Goal: Task Accomplishment & Management: Manage account settings

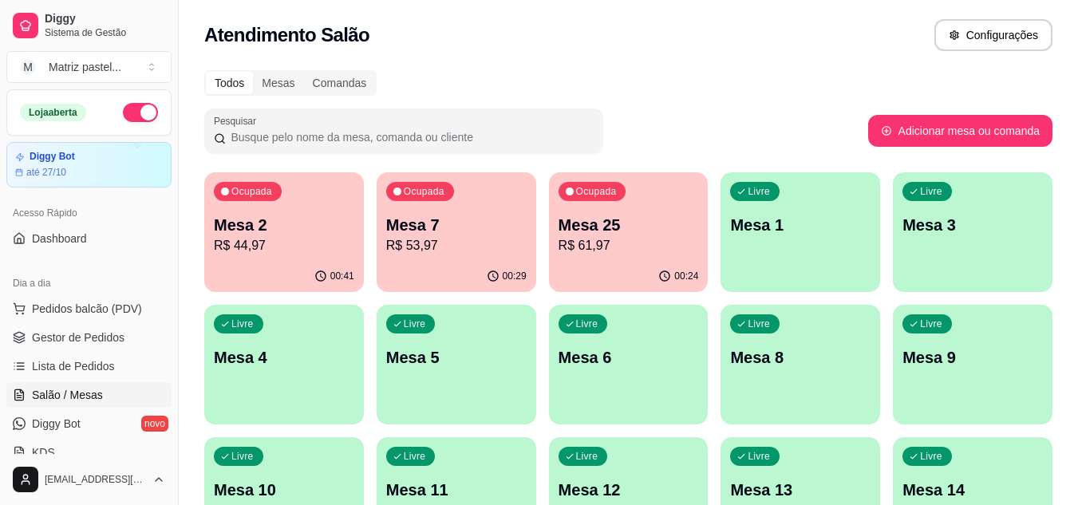
click at [436, 248] on p "R$ 53,97" at bounding box center [456, 245] width 140 height 19
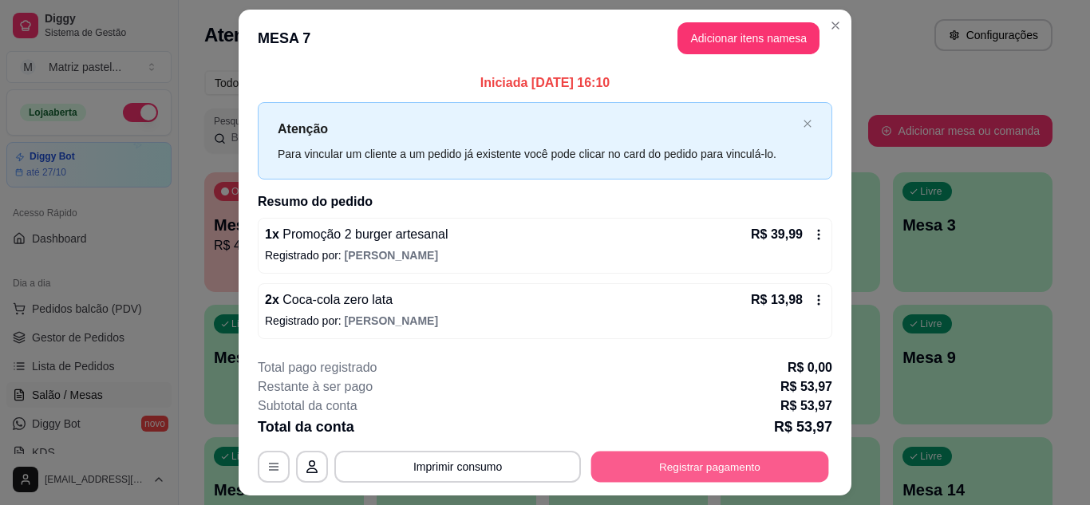
click at [766, 467] on button "Registrar pagamento" at bounding box center [710, 467] width 238 height 31
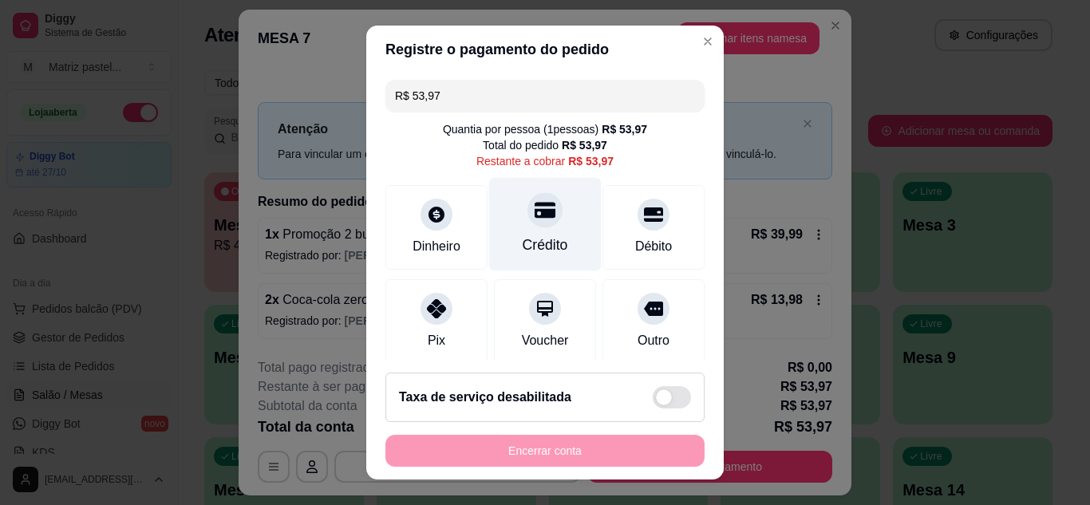
click at [522, 236] on div "Crédito" at bounding box center [544, 245] width 45 height 21
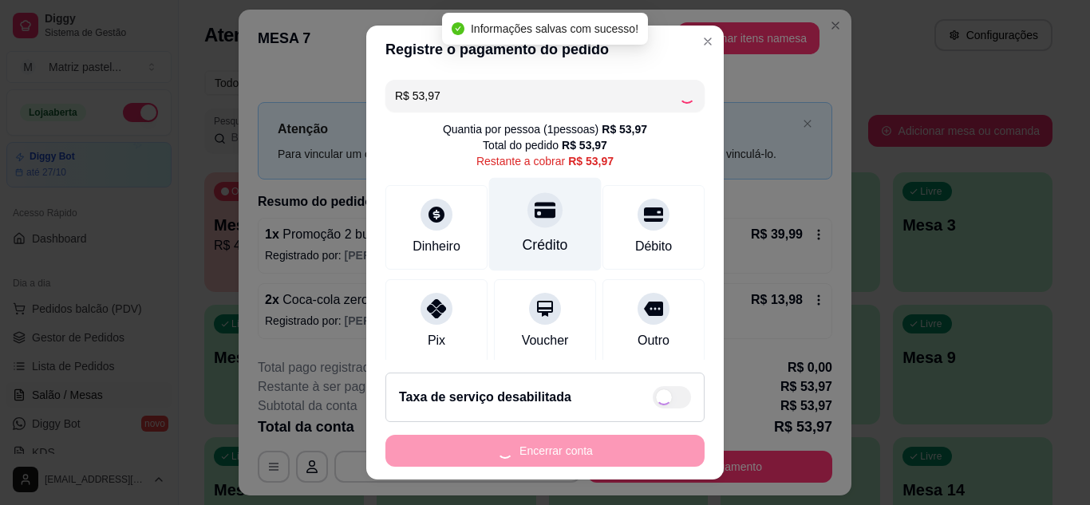
type input "R$ 0,00"
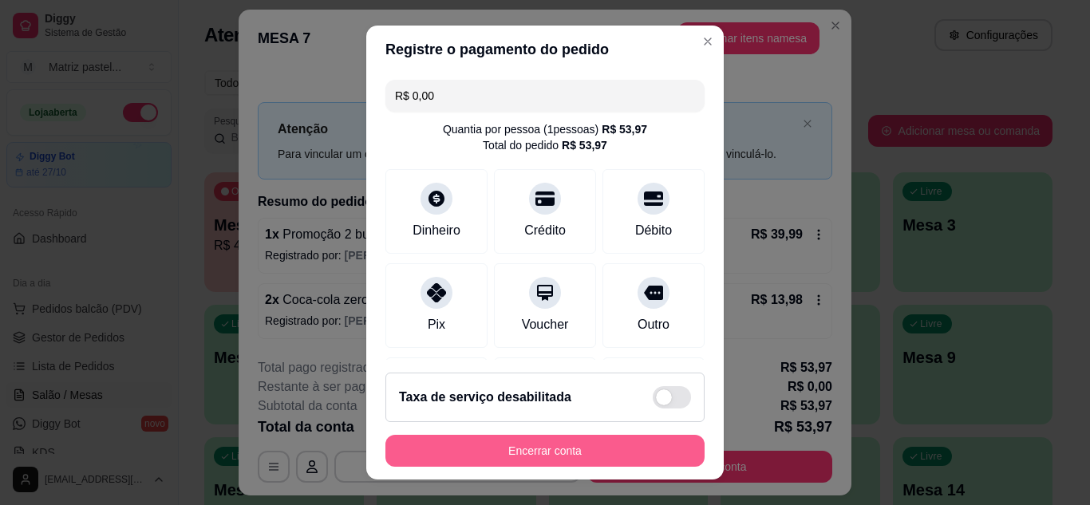
click at [517, 452] on button "Encerrar conta" at bounding box center [544, 451] width 319 height 32
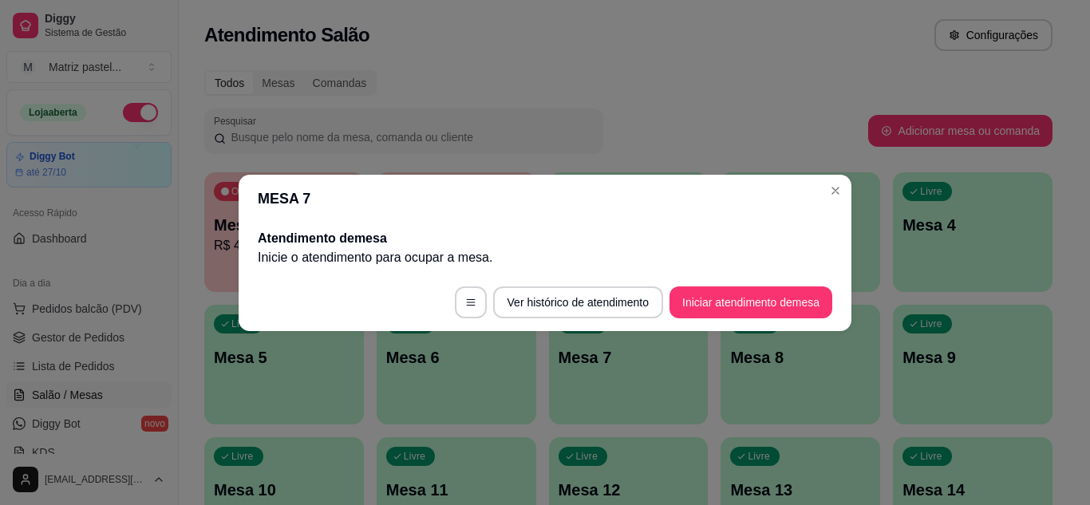
click at [819, 180] on header "MESA 7" at bounding box center [545, 199] width 613 height 48
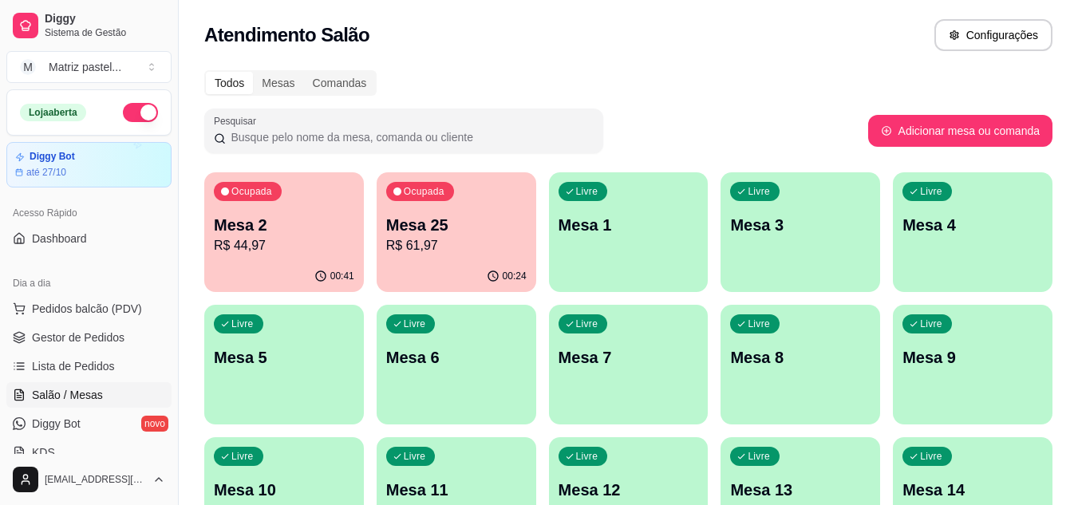
click at [440, 255] on div "Ocupada Mesa 25 R$ 61,97" at bounding box center [457, 216] width 160 height 89
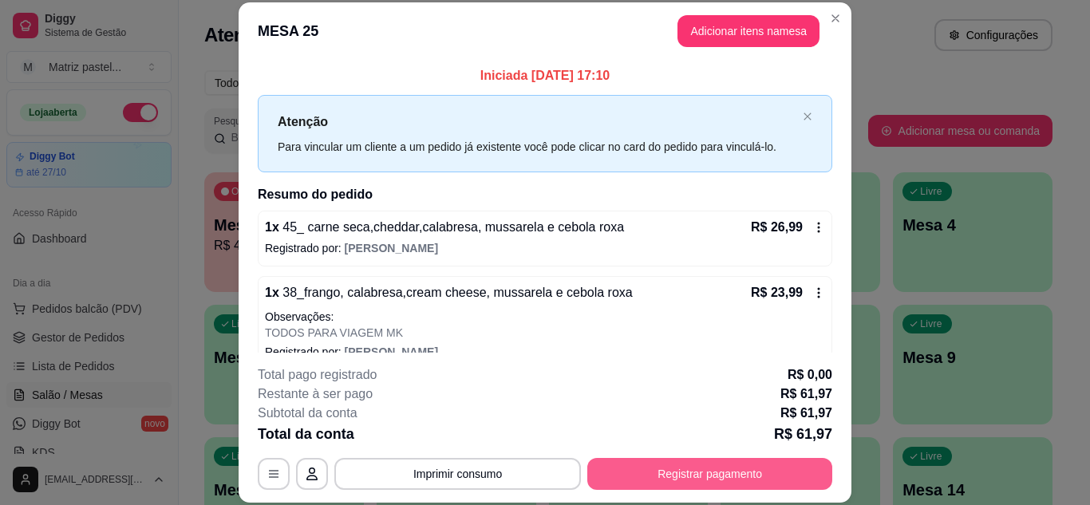
click at [679, 468] on button "Registrar pagamento" at bounding box center [709, 474] width 245 height 32
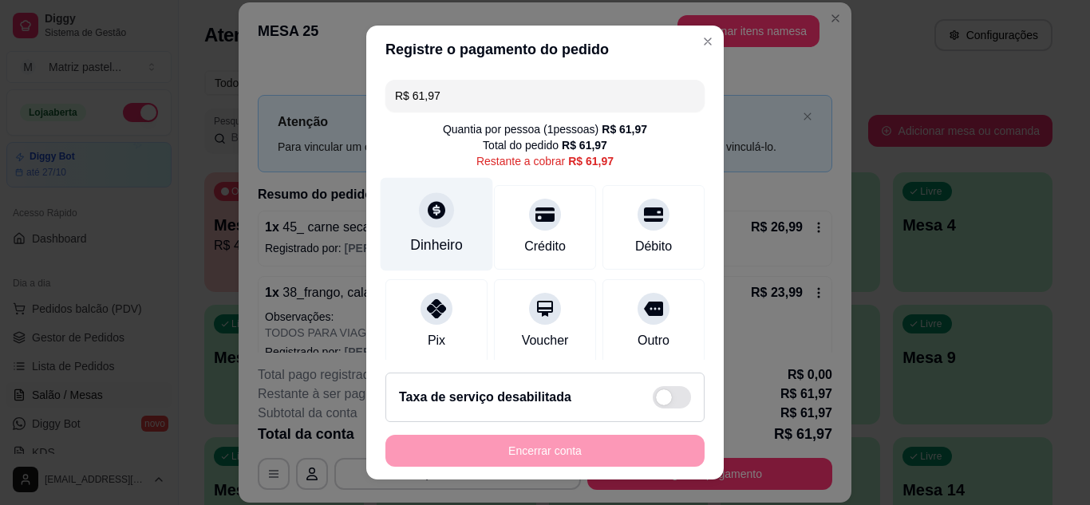
click at [435, 236] on div "Dinheiro" at bounding box center [436, 245] width 53 height 21
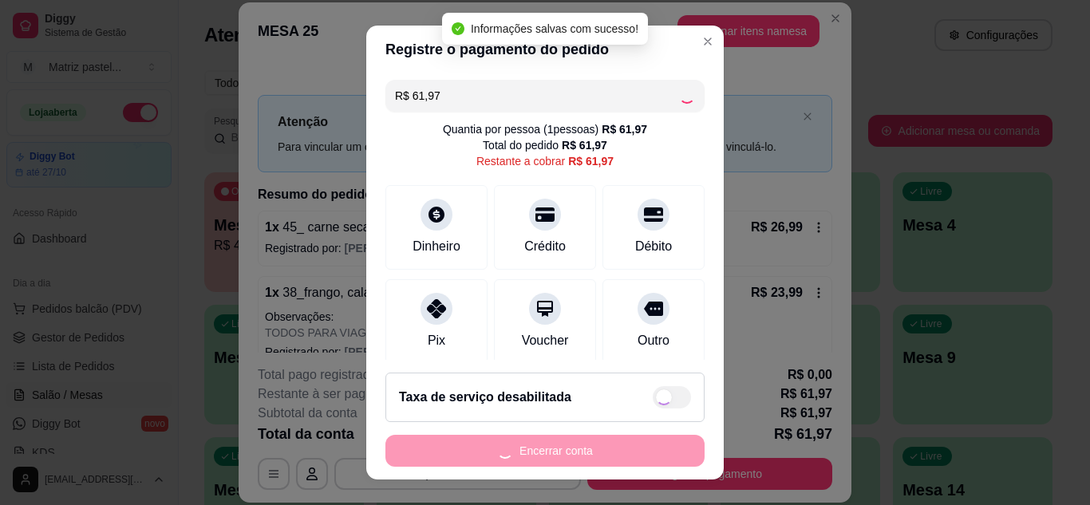
type input "R$ 0,00"
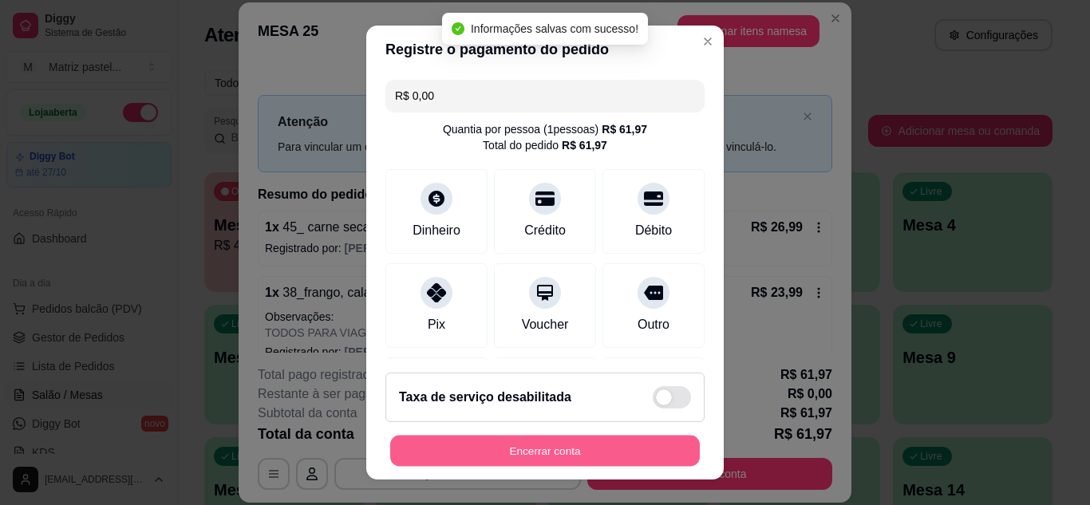
click at [585, 449] on button "Encerrar conta" at bounding box center [545, 451] width 310 height 31
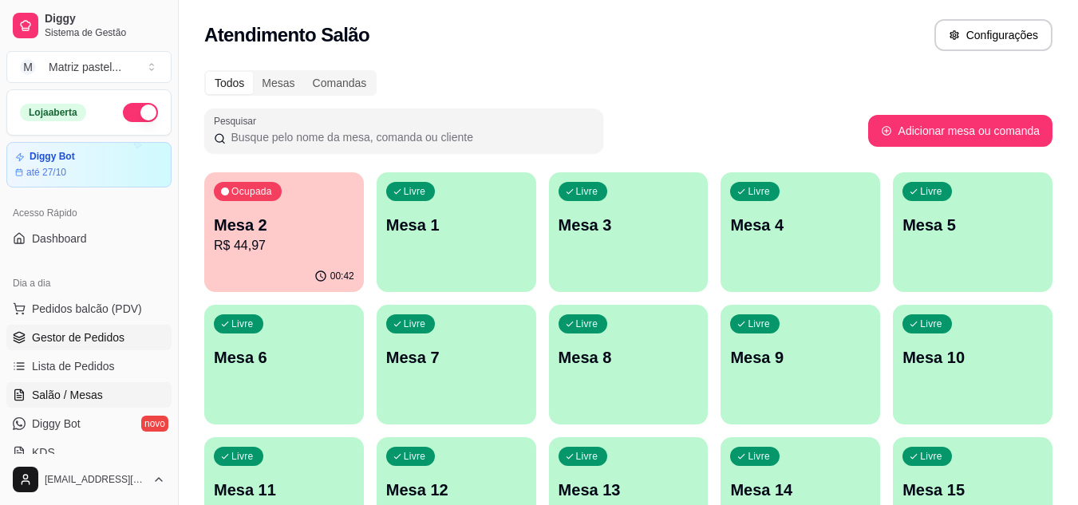
click at [90, 331] on span "Gestor de Pedidos" at bounding box center [78, 337] width 93 height 16
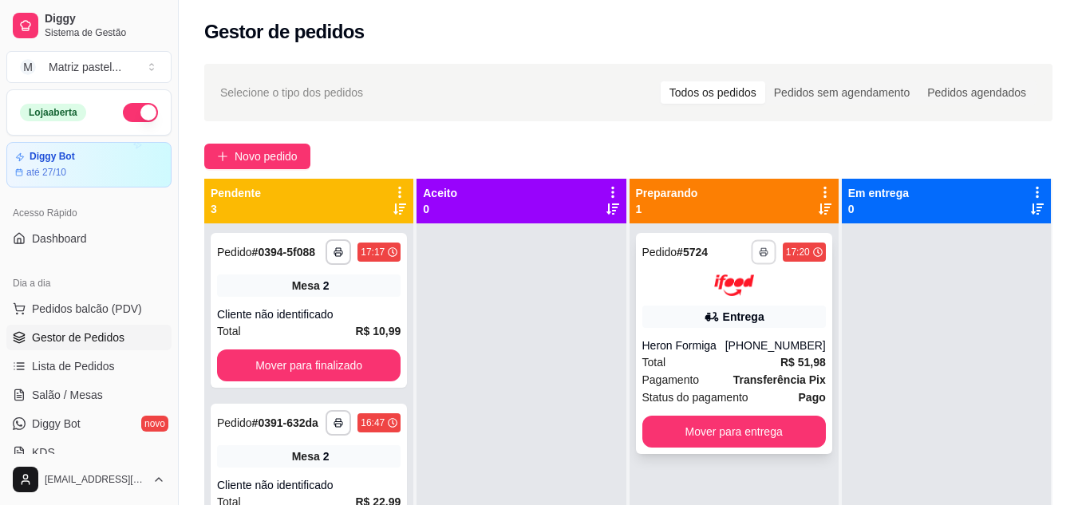
click at [765, 250] on button "button" at bounding box center [763, 251] width 25 height 25
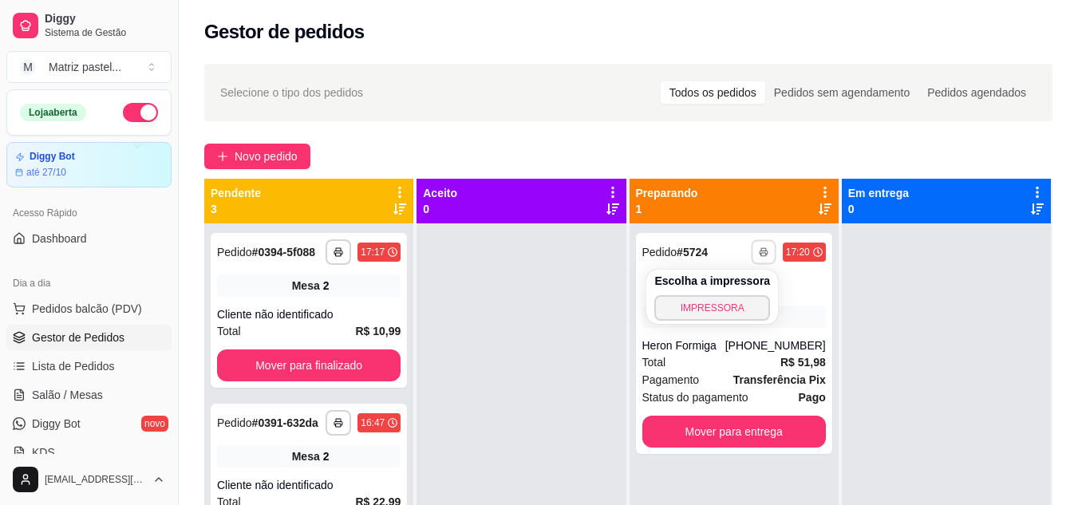
click at [735, 303] on button "IMPRESSORA" at bounding box center [712, 308] width 116 height 26
click at [85, 387] on span "Salão / Mesas" at bounding box center [67, 395] width 71 height 16
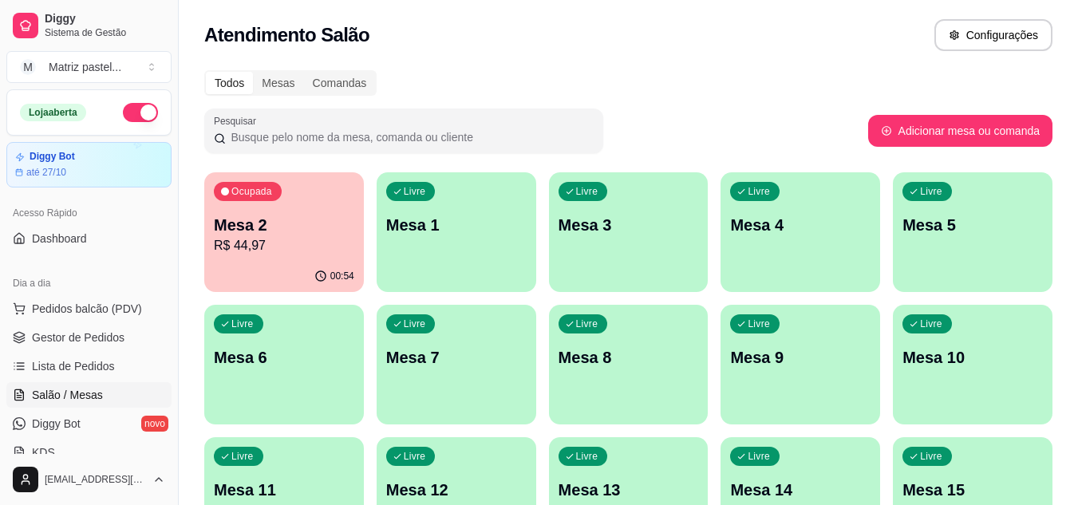
click at [298, 249] on p "R$ 44,97" at bounding box center [284, 245] width 140 height 19
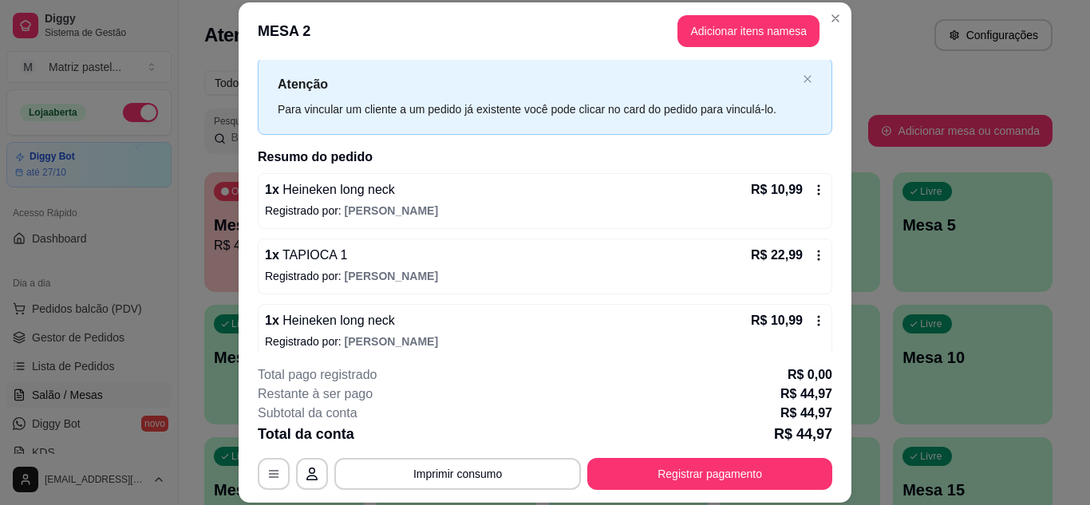
scroll to position [51, 0]
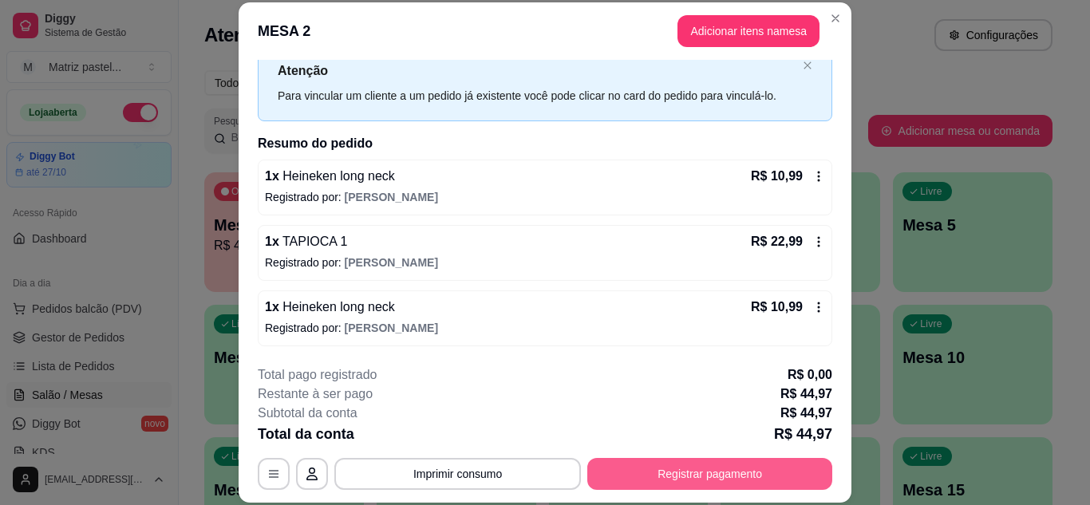
click at [646, 475] on button "Registrar pagamento" at bounding box center [709, 474] width 245 height 32
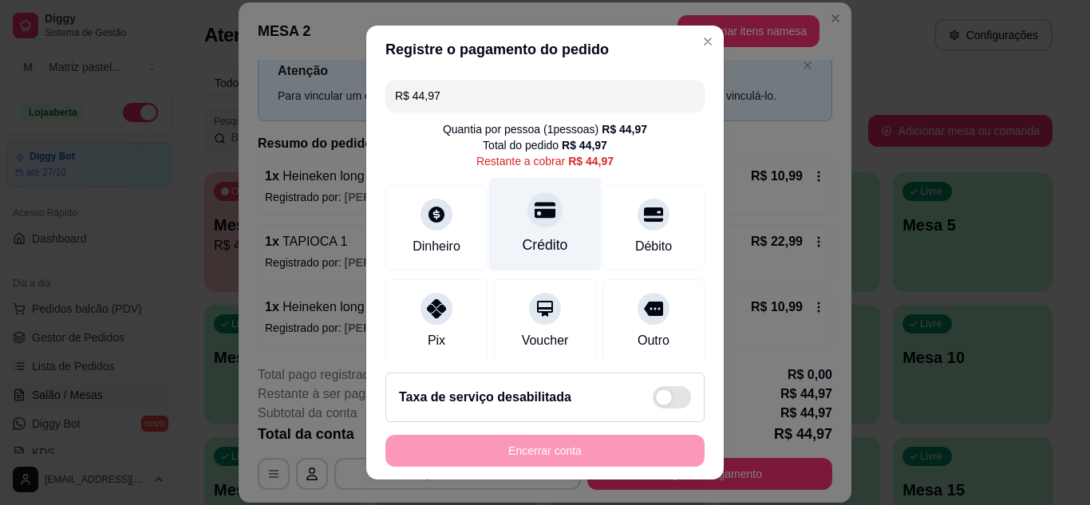
click at [537, 246] on div "Crédito" at bounding box center [544, 245] width 45 height 21
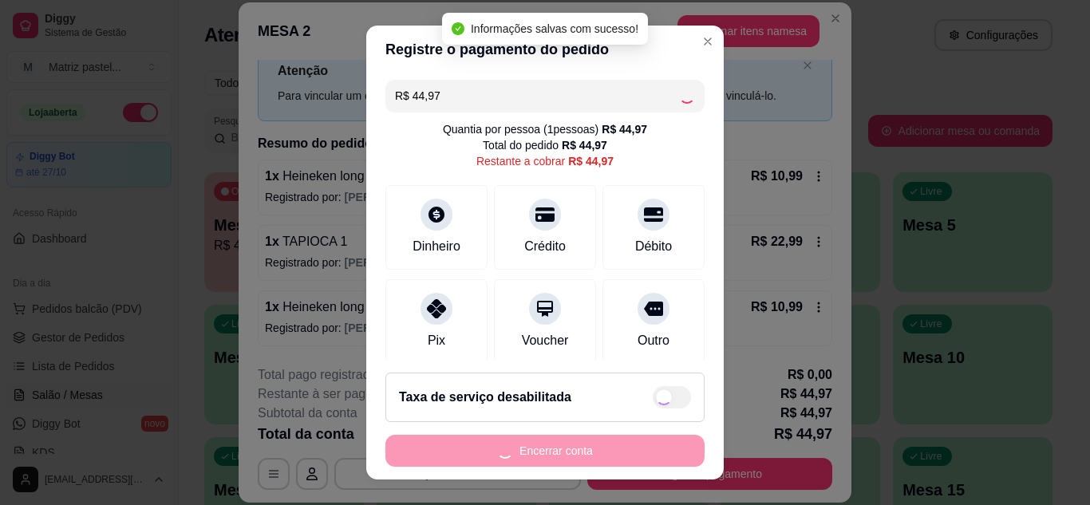
type input "R$ 0,00"
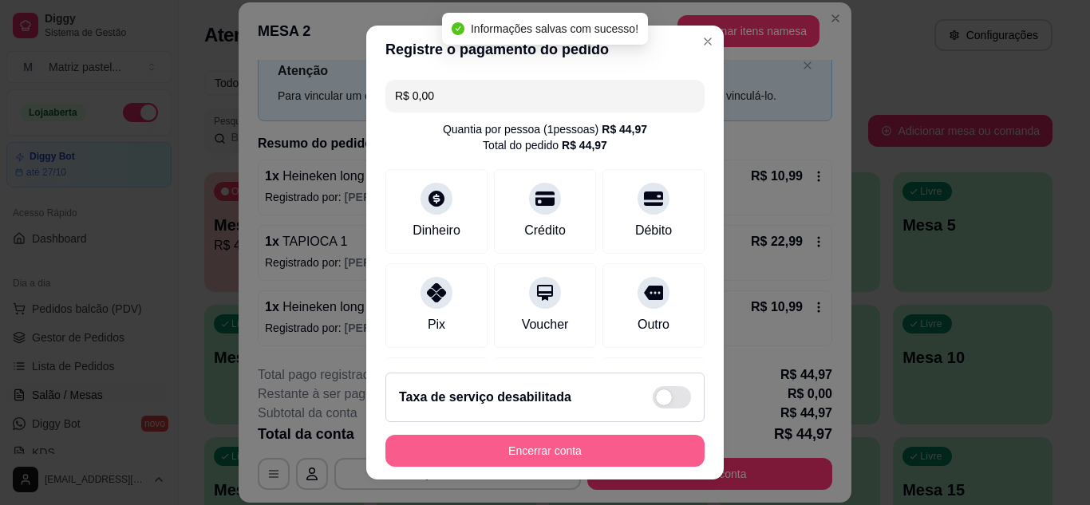
click at [567, 455] on button "Encerrar conta" at bounding box center [544, 451] width 319 height 32
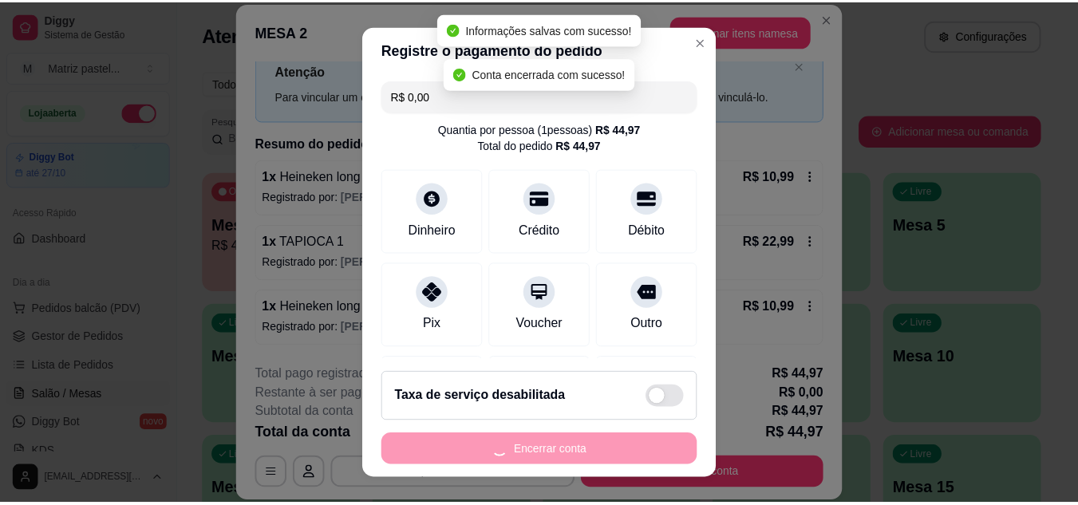
scroll to position [0, 0]
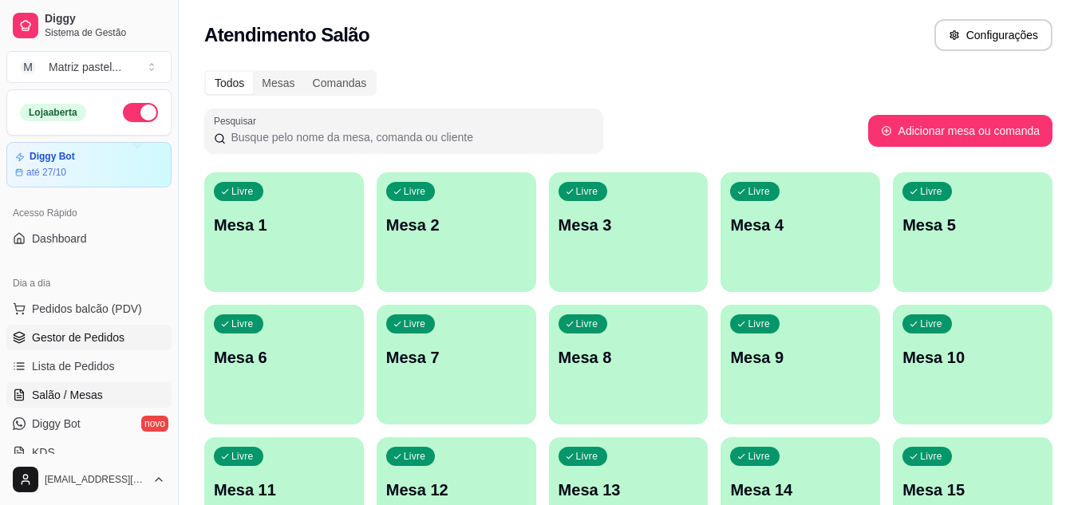
click at [79, 337] on span "Gestor de Pedidos" at bounding box center [78, 337] width 93 height 16
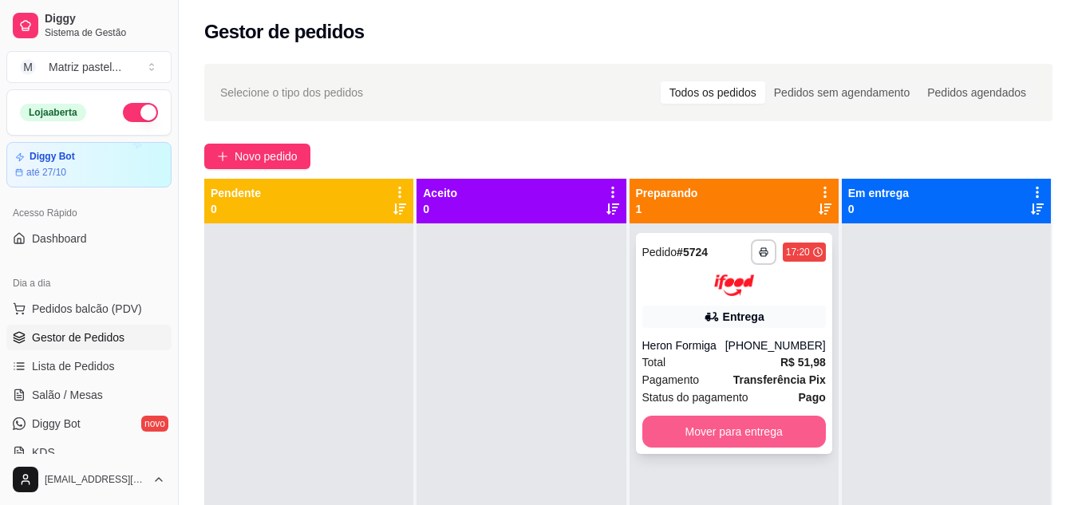
click at [701, 420] on button "Mover para entrega" at bounding box center [733, 432] width 183 height 32
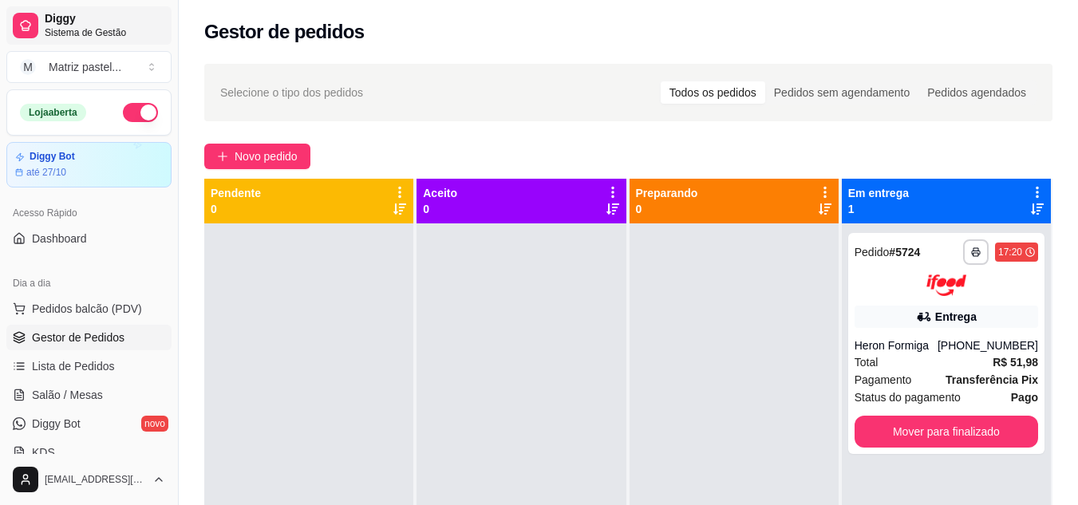
click at [144, 10] on link "Diggy Sistema de Gestão" at bounding box center [88, 25] width 165 height 38
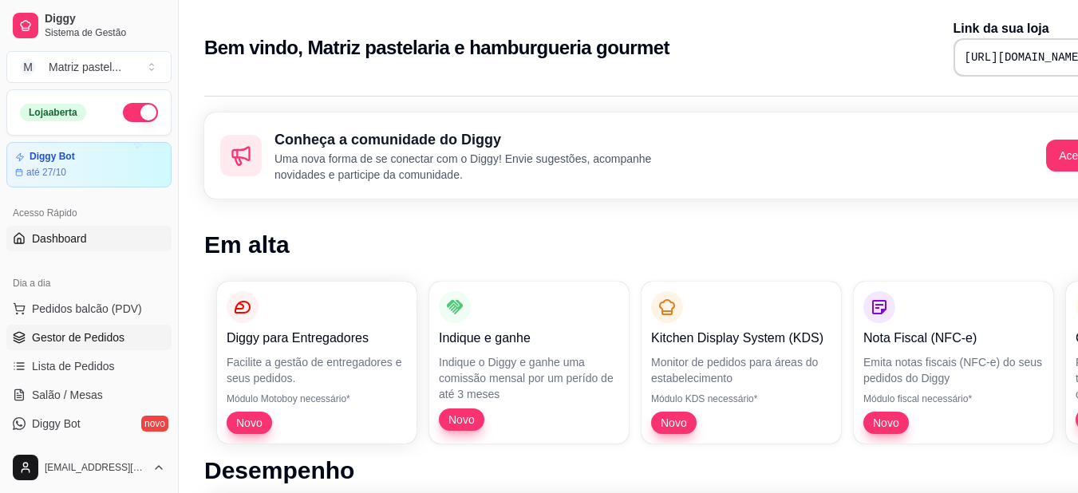
click at [76, 345] on span "Gestor de Pedidos" at bounding box center [78, 337] width 93 height 16
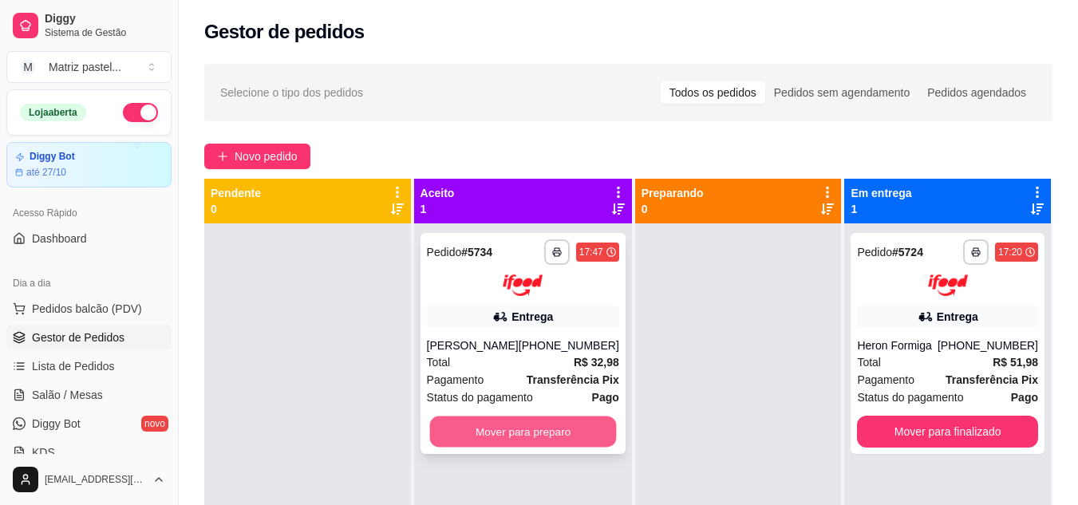
click at [559, 428] on button "Mover para preparo" at bounding box center [522, 431] width 187 height 31
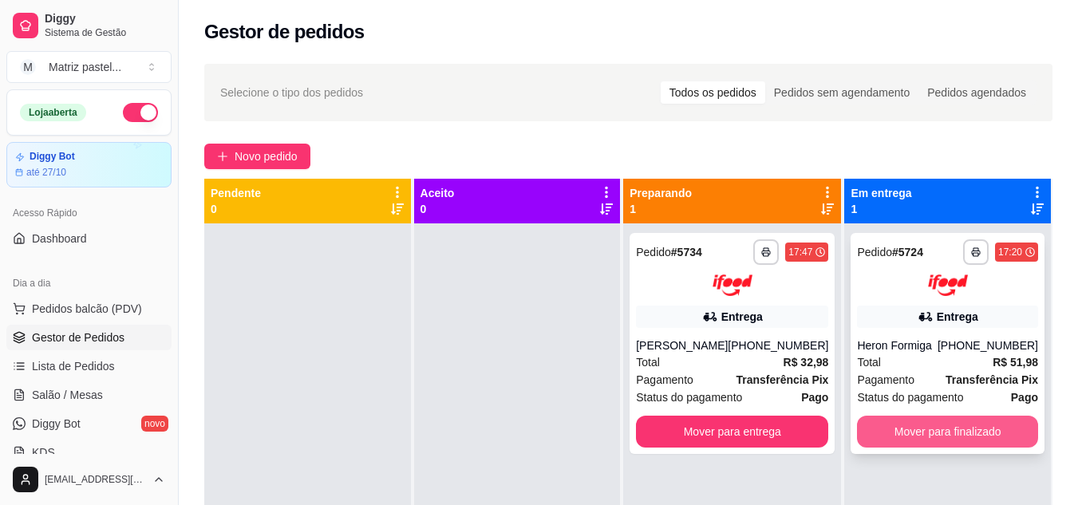
click at [904, 428] on button "Mover para finalizado" at bounding box center [947, 432] width 181 height 32
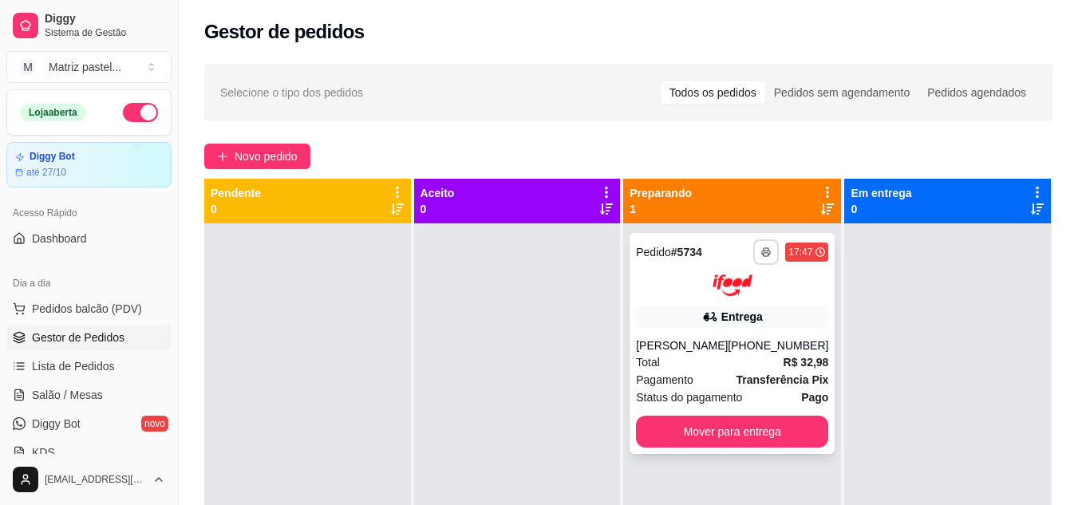
click at [761, 255] on icon "button" at bounding box center [766, 252] width 10 height 10
click at [712, 311] on button "IMPRESSORA" at bounding box center [713, 307] width 112 height 25
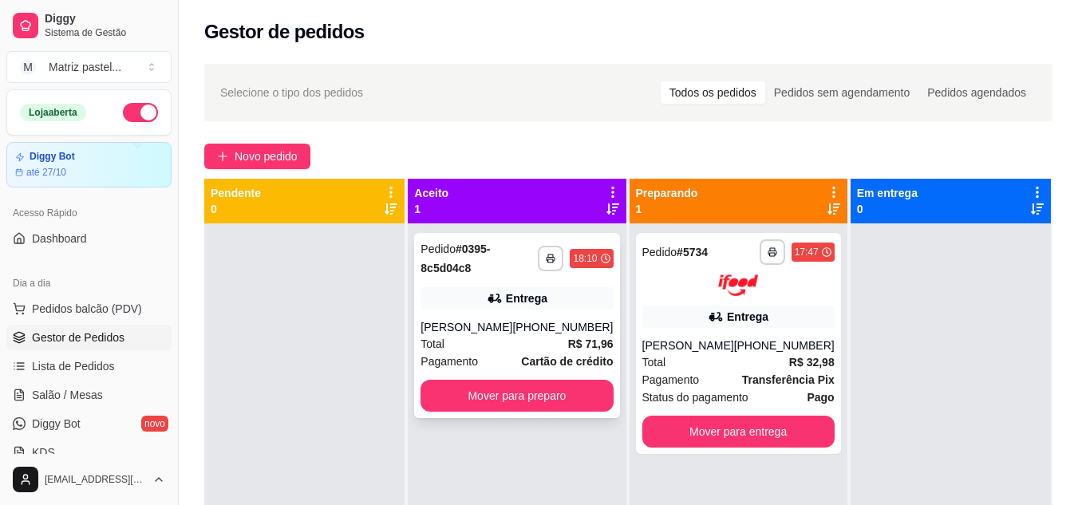
click at [491, 395] on button "Mover para preparo" at bounding box center [516, 396] width 192 height 32
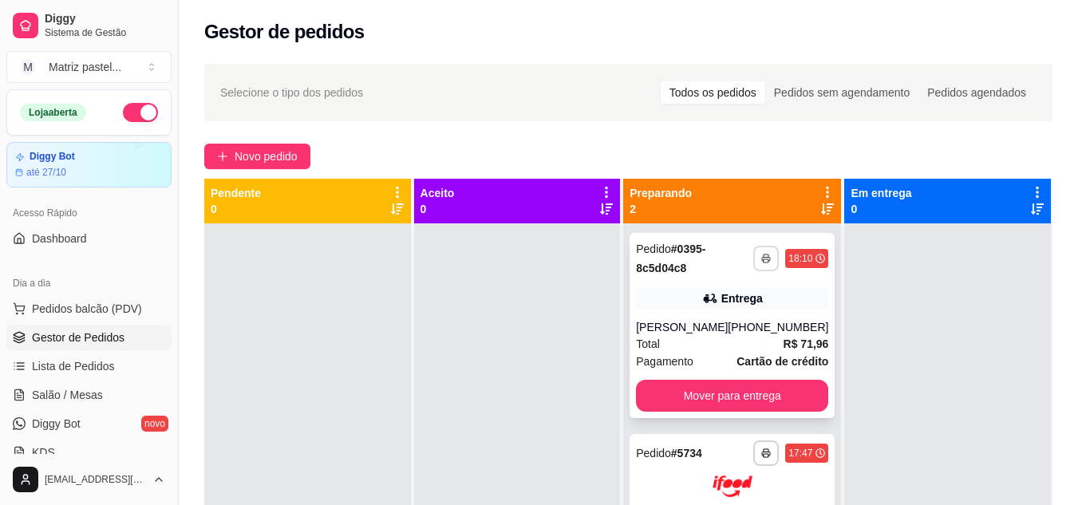
click at [758, 263] on button "button" at bounding box center [766, 259] width 26 height 26
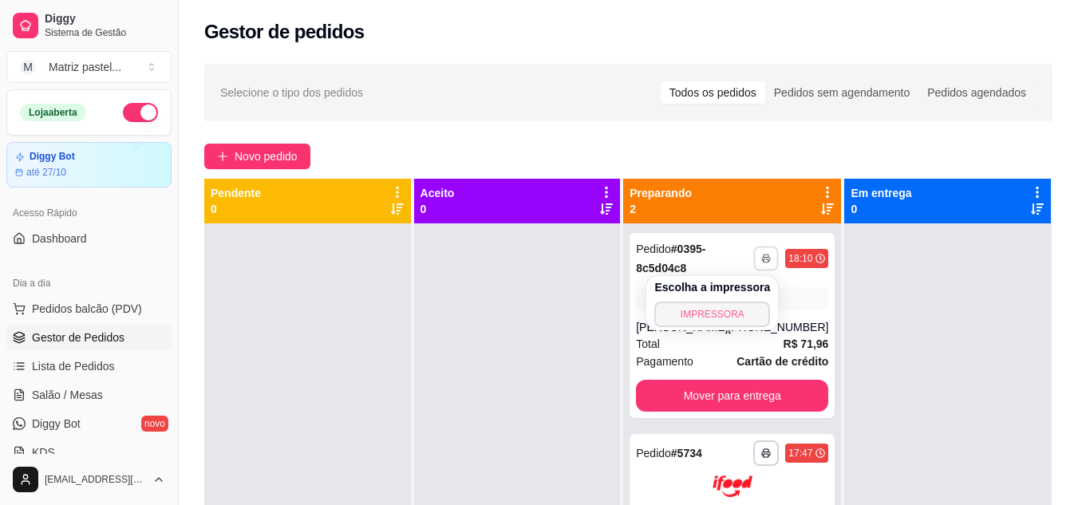
click at [739, 320] on button "IMPRESSORA" at bounding box center [712, 315] width 116 height 26
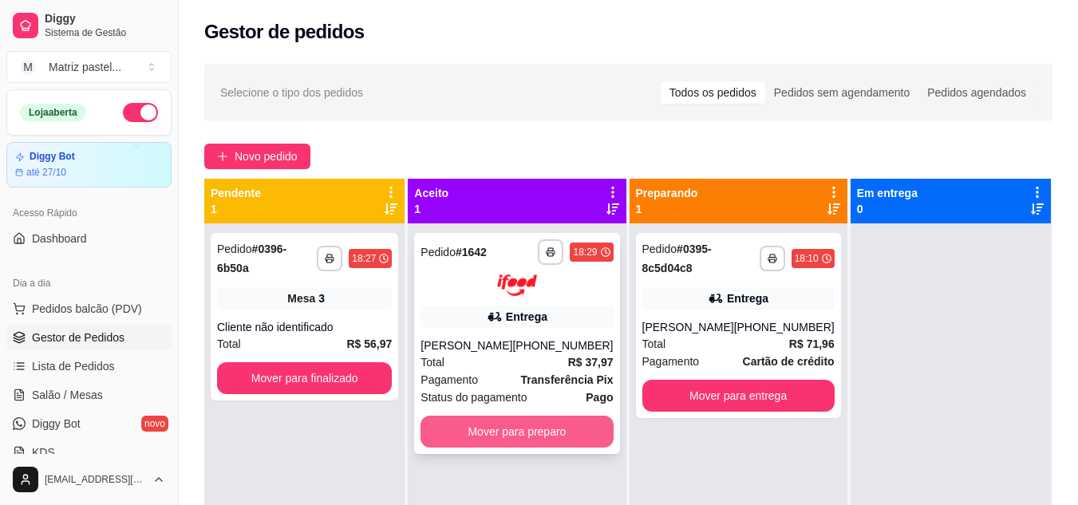
click at [520, 429] on button "Mover para preparo" at bounding box center [516, 432] width 192 height 32
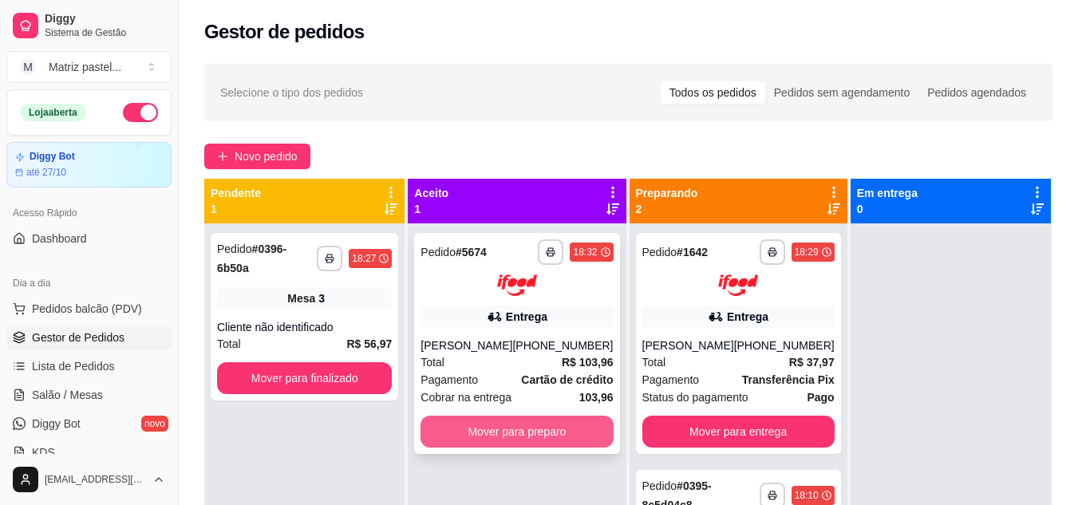
click at [566, 437] on button "Mover para preparo" at bounding box center [516, 432] width 192 height 32
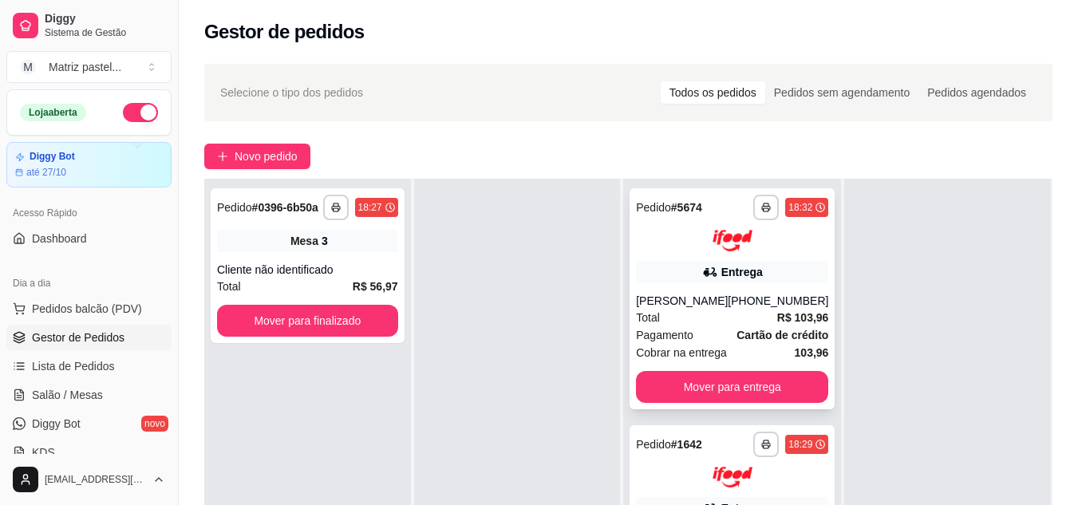
click at [753, 206] on button "button" at bounding box center [766, 208] width 26 height 26
click at [694, 268] on button "IMPRESSORA" at bounding box center [701, 262] width 112 height 25
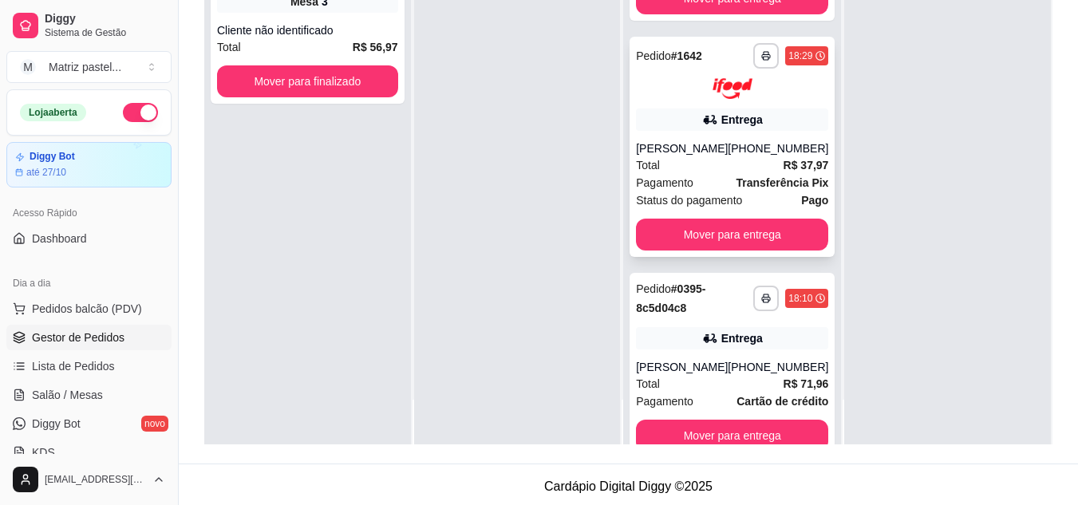
scroll to position [121, 0]
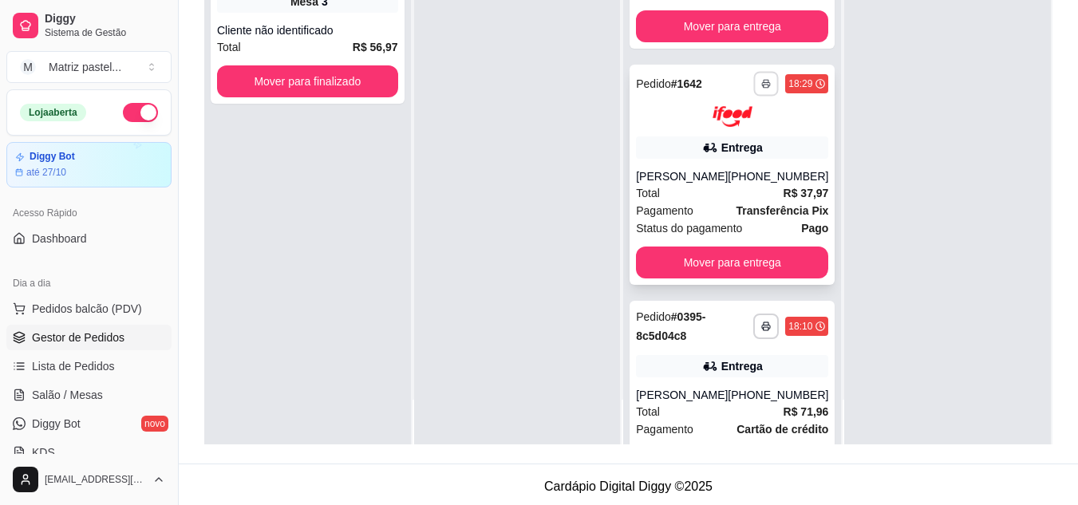
click at [754, 96] on button "button" at bounding box center [766, 83] width 25 height 25
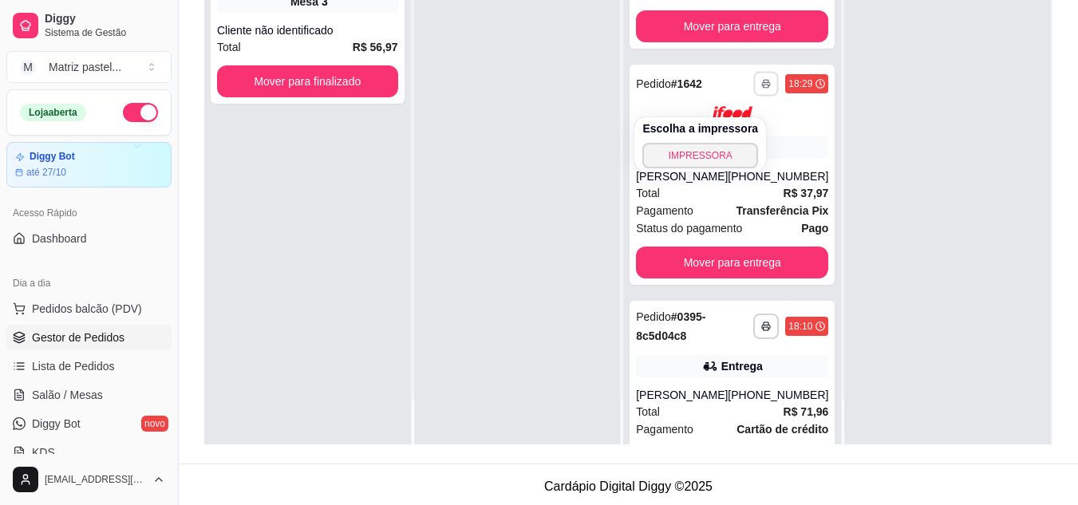
click at [693, 167] on button "IMPRESSORA" at bounding box center [700, 156] width 116 height 26
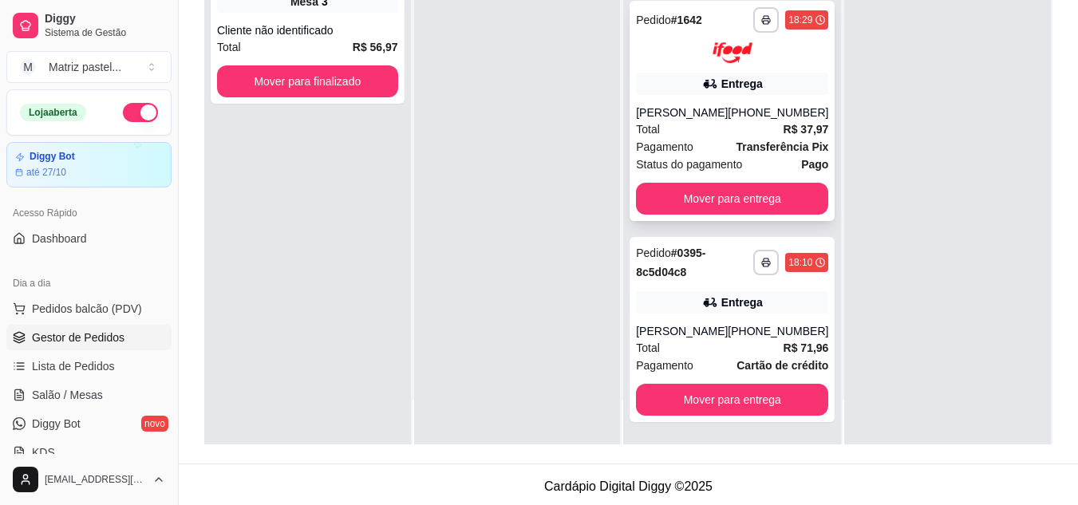
scroll to position [201, 0]
click at [723, 398] on button "Mover para entrega" at bounding box center [732, 399] width 187 height 31
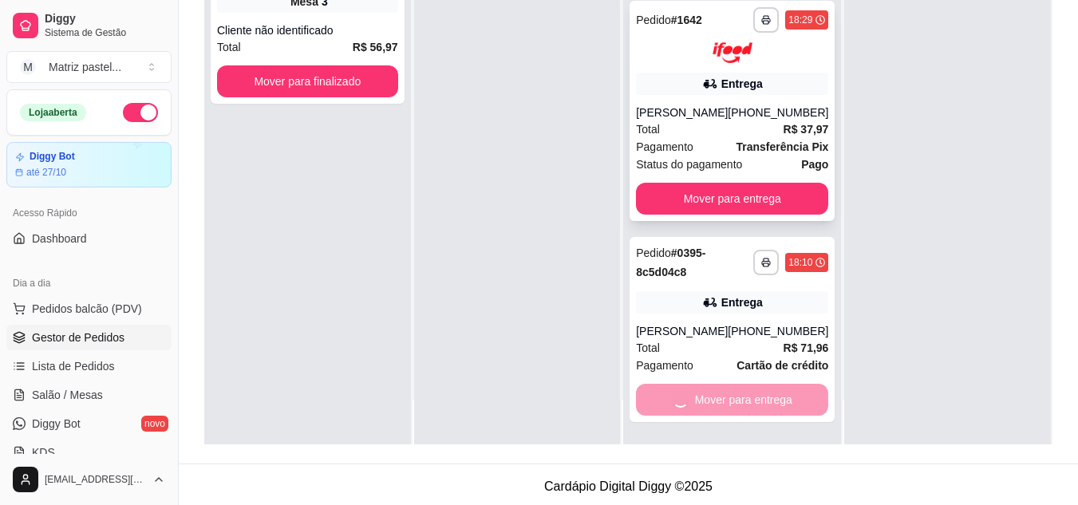
scroll to position [0, 0]
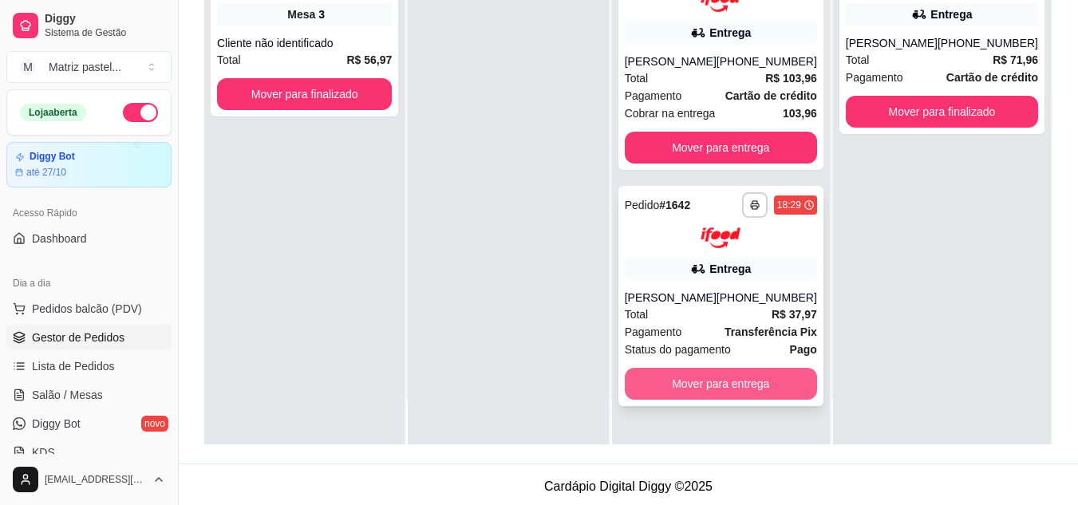
click at [723, 394] on button "Mover para entrega" at bounding box center [721, 384] width 192 height 32
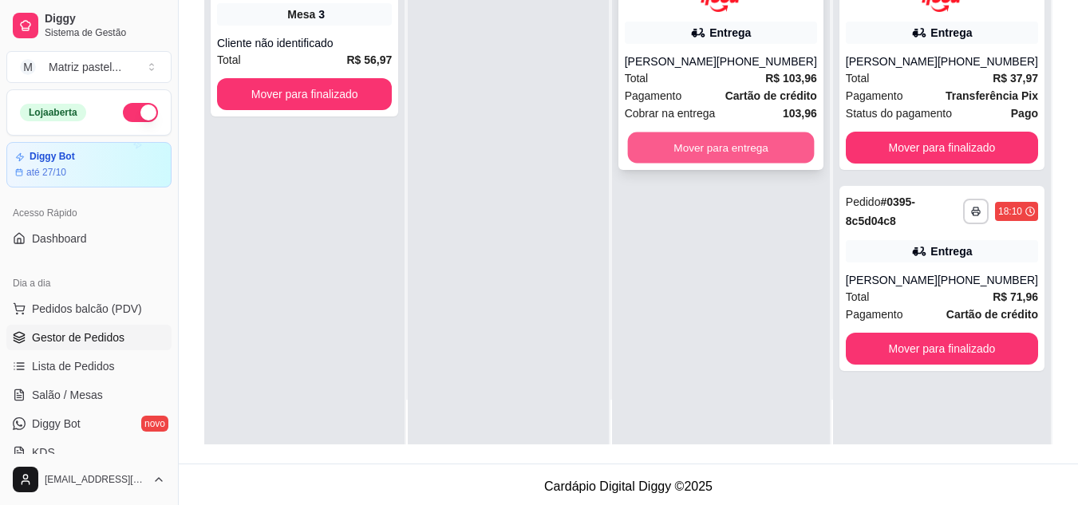
click at [707, 163] on button "Mover para entrega" at bounding box center [720, 147] width 187 height 31
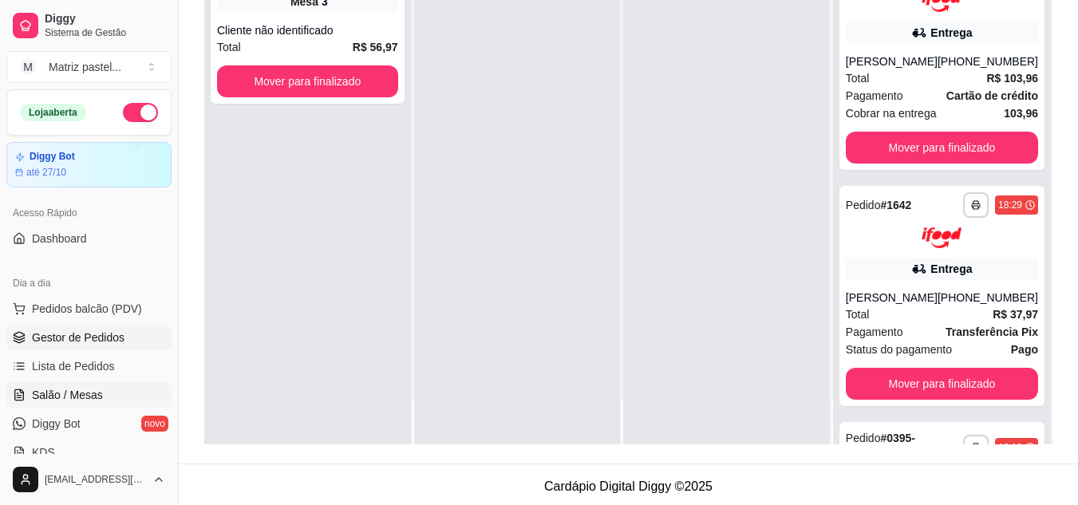
click at [49, 398] on span "Salão / Mesas" at bounding box center [67, 395] width 71 height 16
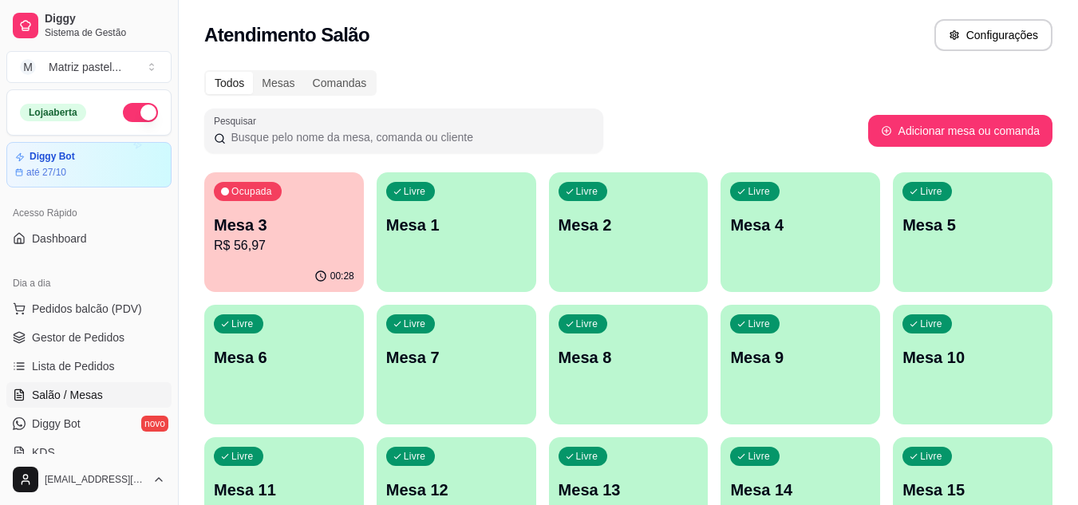
click at [285, 225] on p "Mesa 3" at bounding box center [284, 225] width 140 height 22
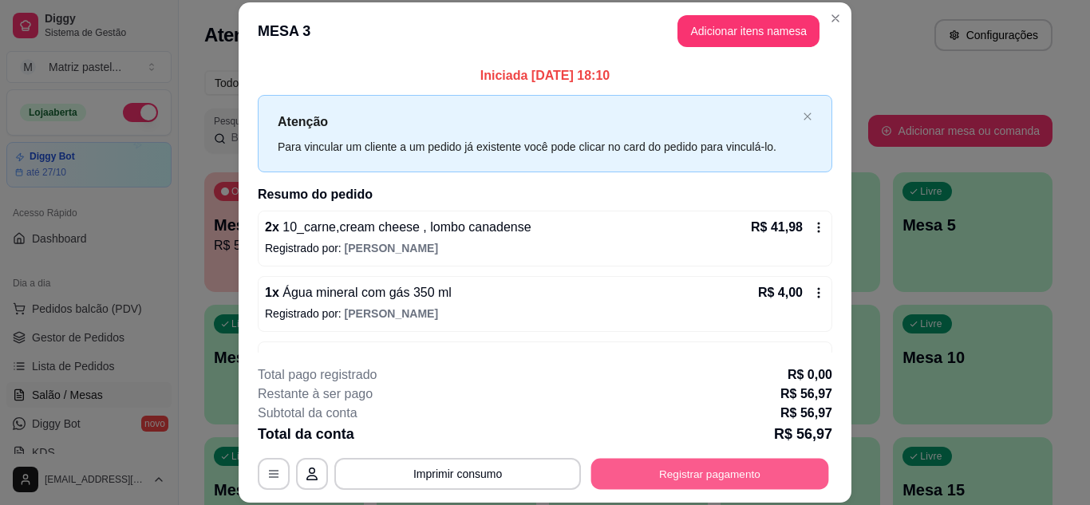
click at [626, 472] on button "Registrar pagamento" at bounding box center [710, 473] width 238 height 31
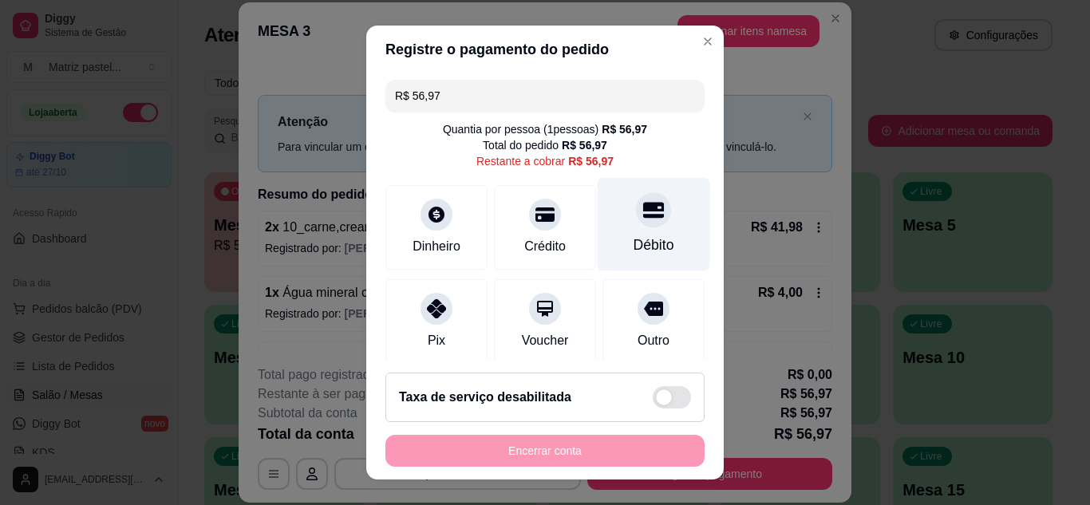
click at [643, 216] on icon at bounding box center [653, 209] width 21 height 21
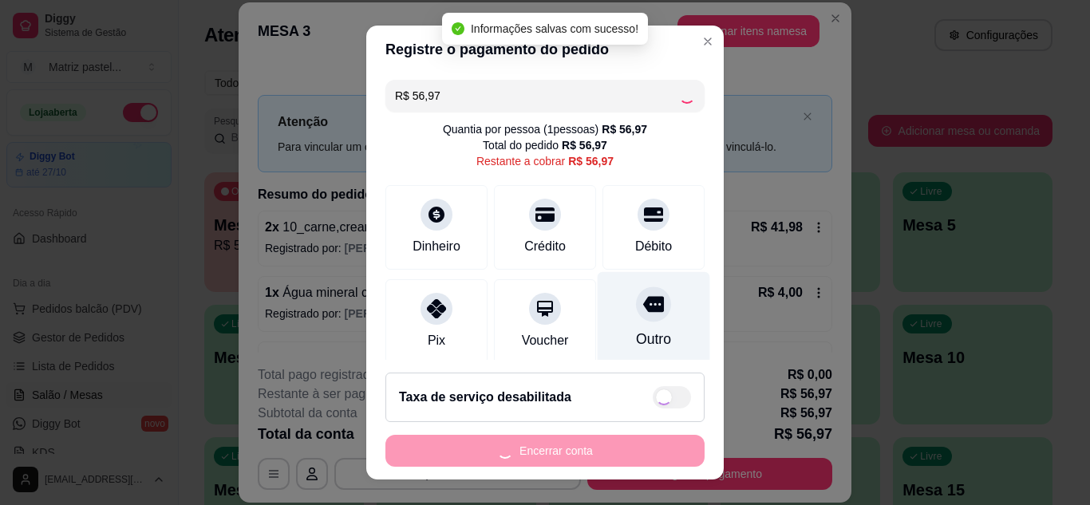
type input "R$ 0,00"
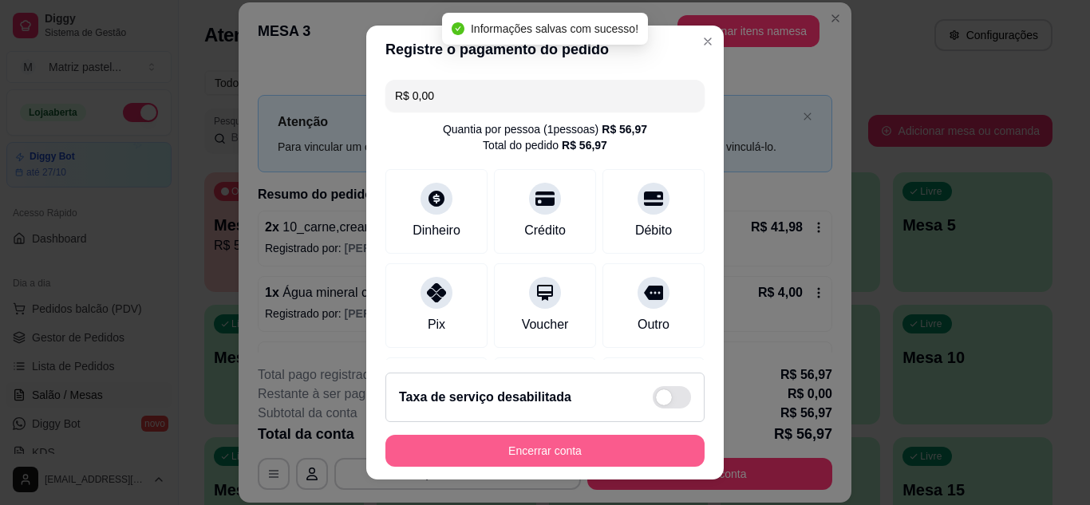
click at [536, 445] on button "Encerrar conta" at bounding box center [544, 451] width 319 height 32
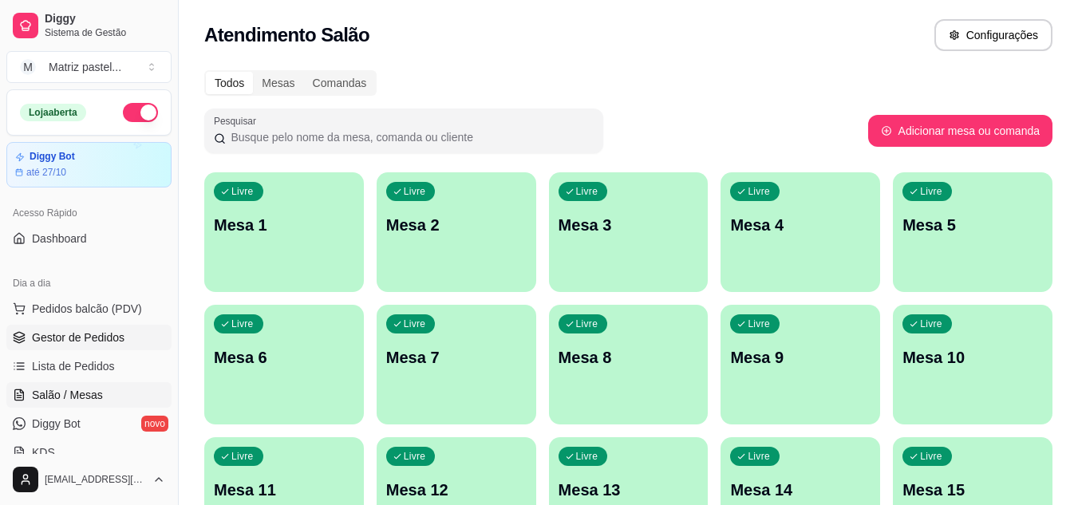
click at [62, 327] on link "Gestor de Pedidos" at bounding box center [88, 338] width 165 height 26
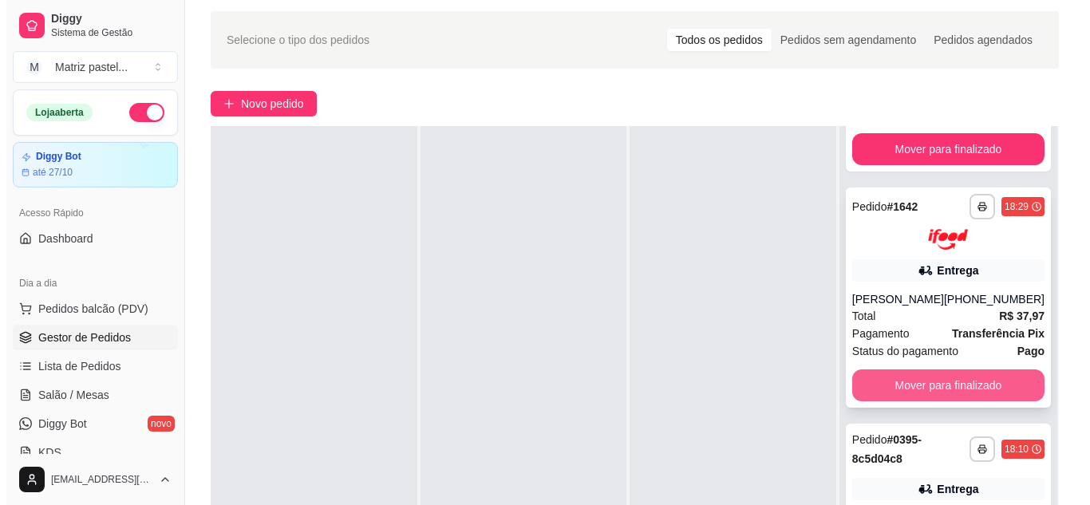
scroll to position [80, 0]
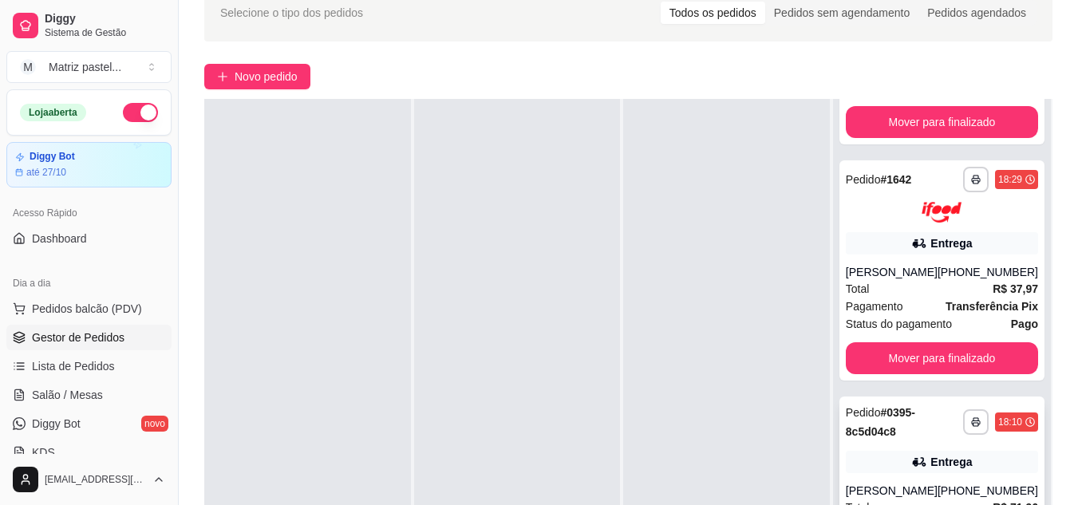
click at [893, 414] on strong "# 0395-8c5d04c8" at bounding box center [880, 422] width 69 height 32
click at [878, 196] on div "**********" at bounding box center [942, 195] width 192 height 57
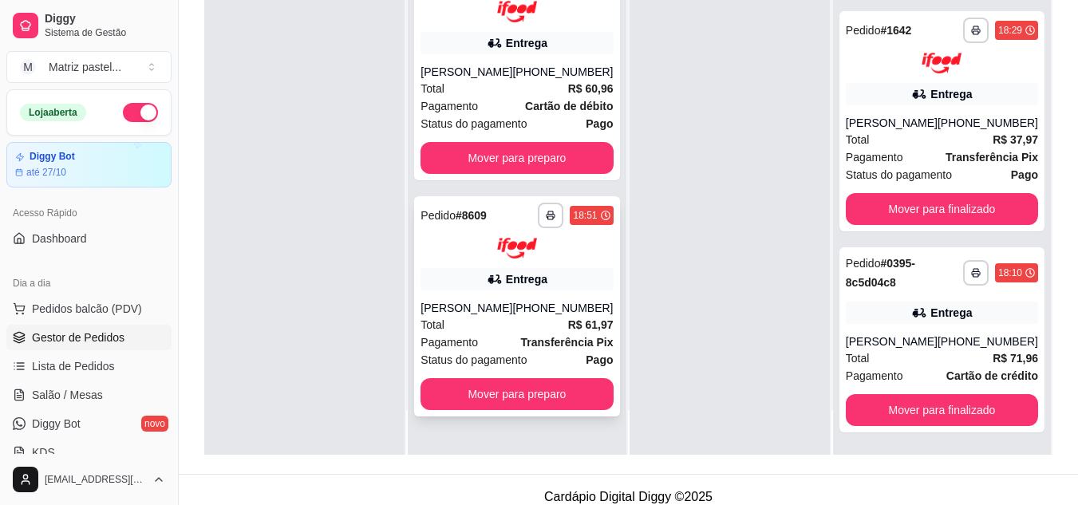
scroll to position [239, 0]
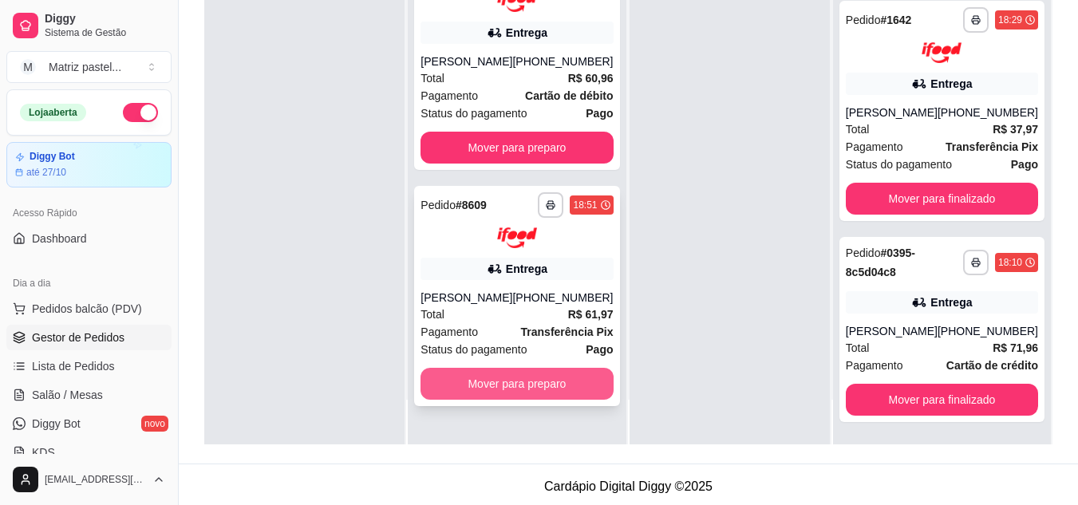
click at [507, 384] on button "Mover para preparo" at bounding box center [516, 384] width 192 height 32
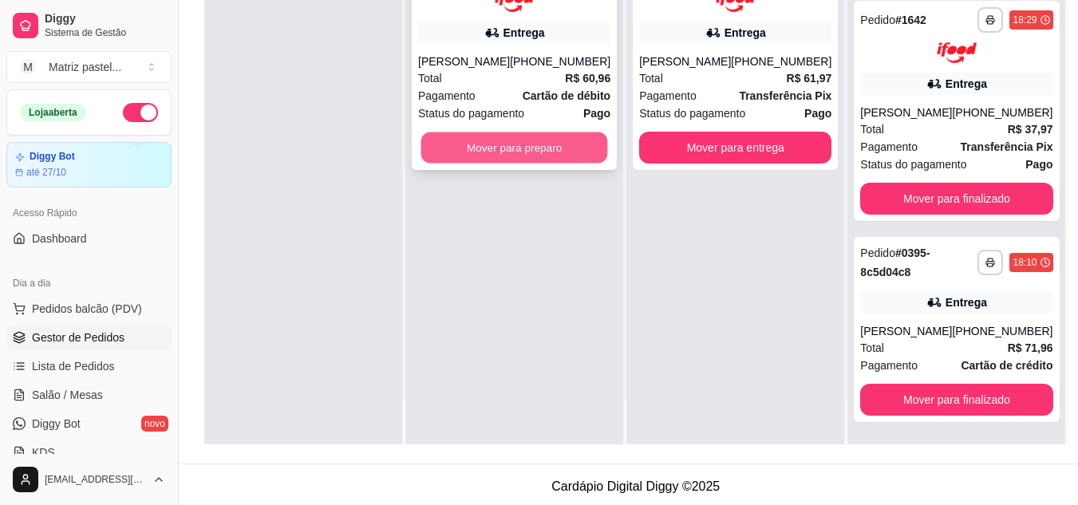
click at [534, 156] on button "Mover para preparo" at bounding box center [514, 147] width 187 height 31
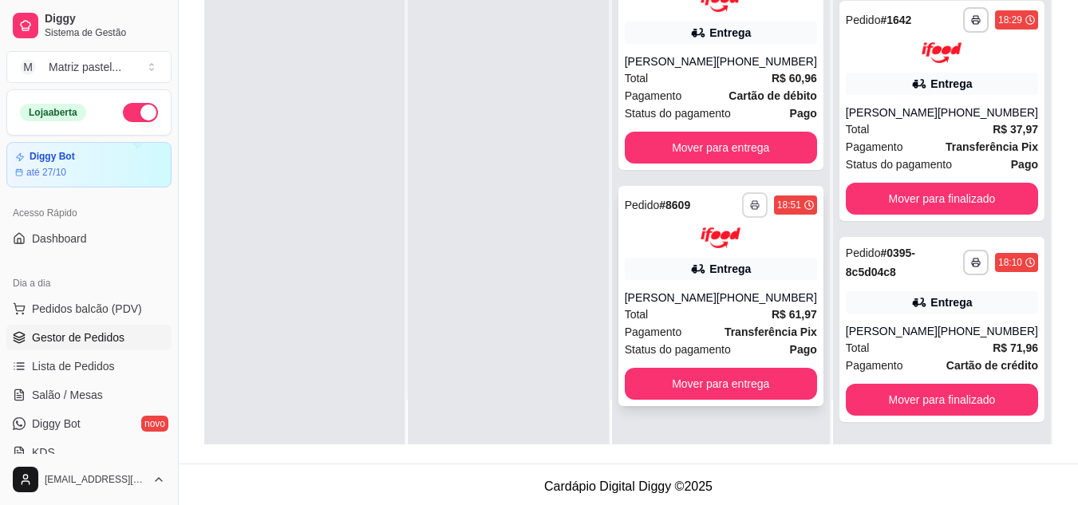
click at [755, 207] on icon "button" at bounding box center [755, 205] width 10 height 10
click at [664, 272] on button "IMPRESSORA" at bounding box center [712, 261] width 116 height 26
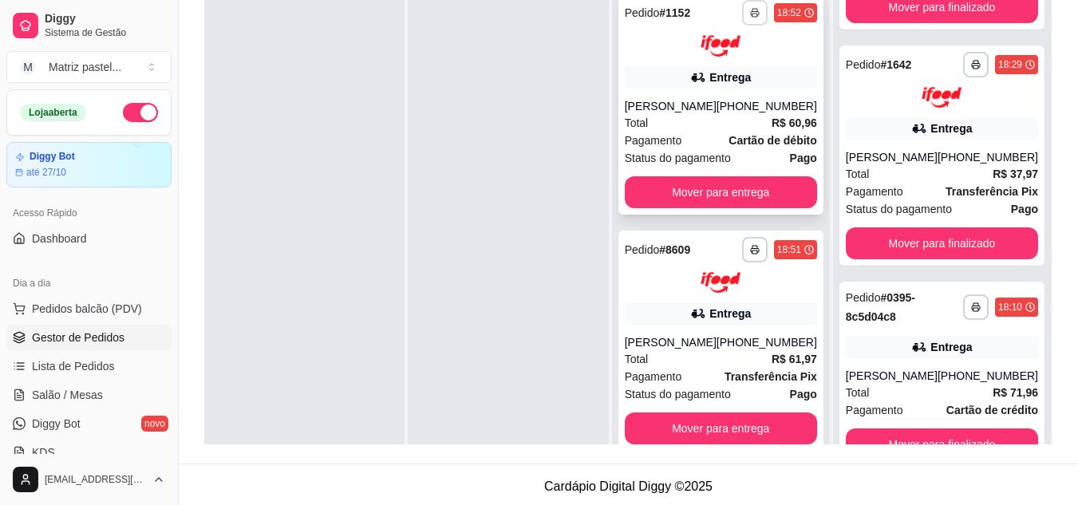
click at [750, 14] on button "button" at bounding box center [755, 13] width 26 height 26
click at [706, 72] on button "IMPRESSORA" at bounding box center [725, 61] width 93 height 21
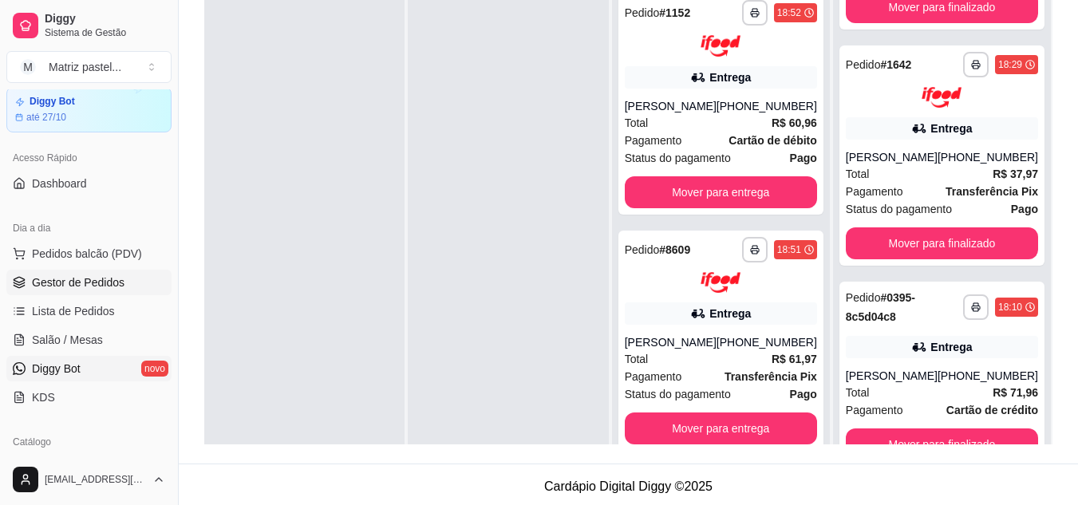
scroll to position [80, 0]
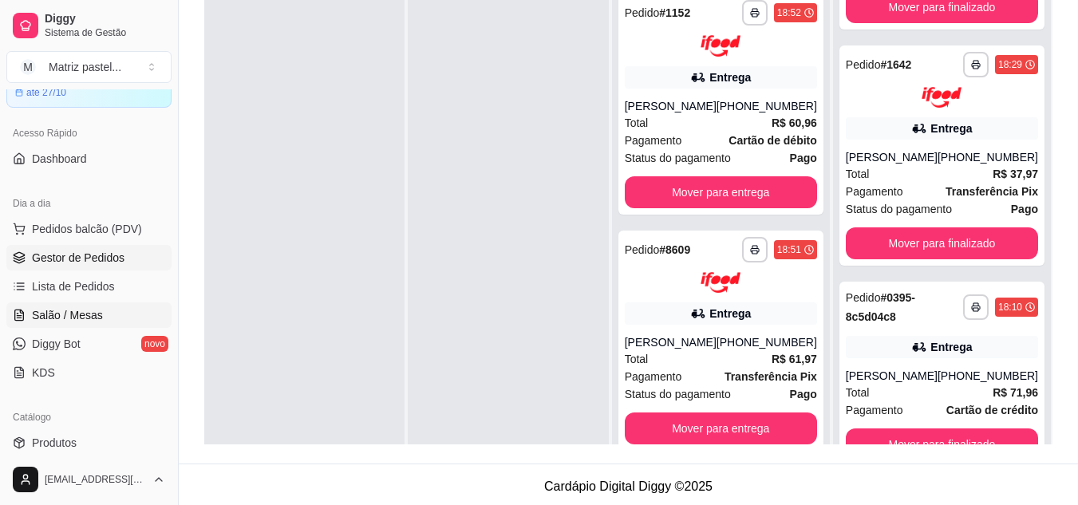
click at [78, 313] on span "Salão / Mesas" at bounding box center [67, 315] width 71 height 16
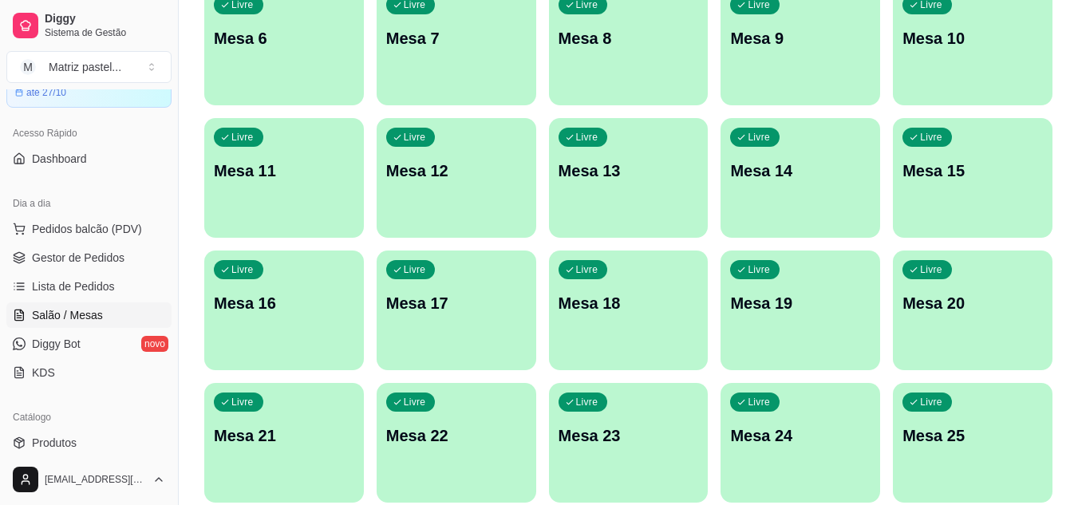
scroll to position [381, 0]
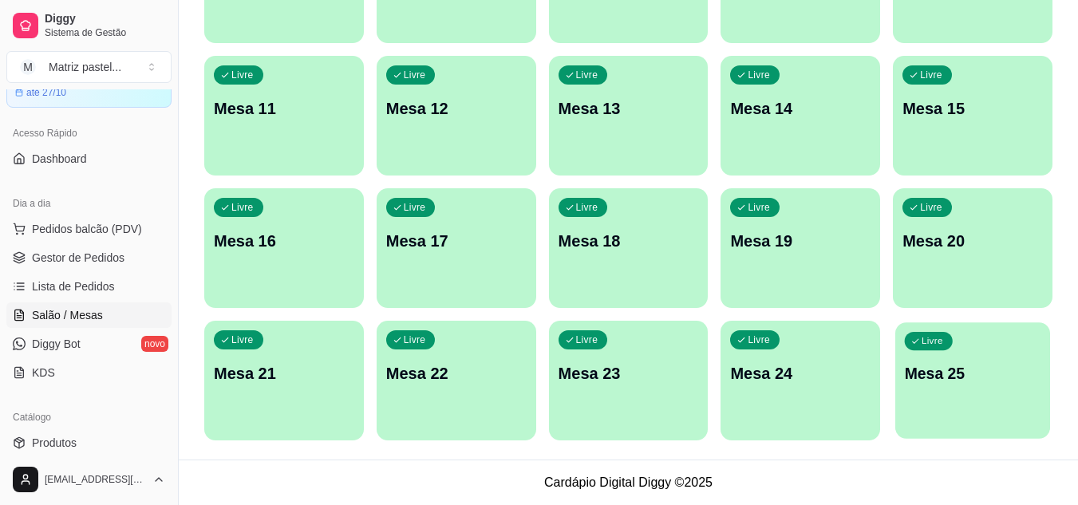
click at [930, 400] on div "Livre Mesa 25" at bounding box center [972, 370] width 155 height 97
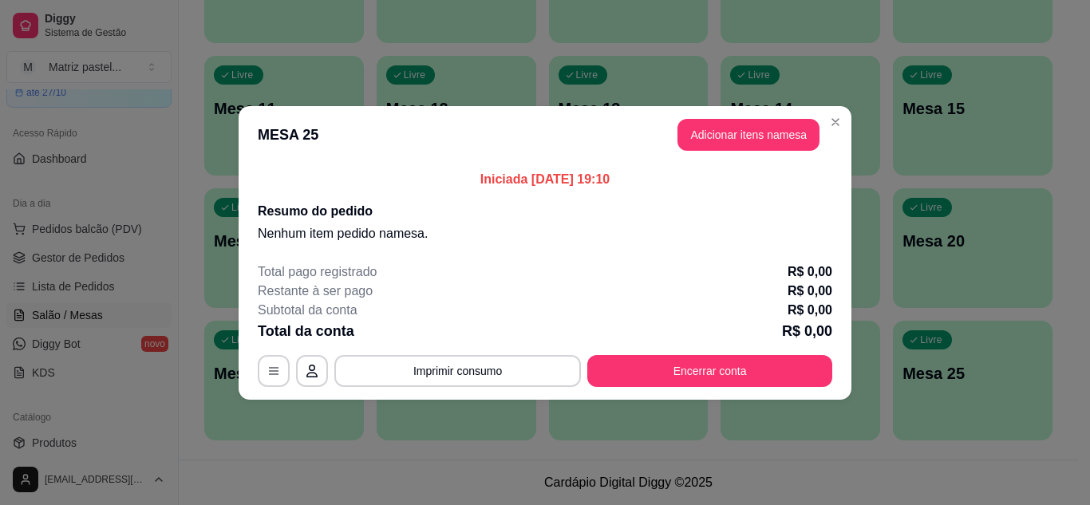
click at [714, 152] on header "MESA 25 Adicionar itens na mesa" at bounding box center [545, 134] width 613 height 57
click at [704, 142] on button "Adicionar itens na mesa" at bounding box center [748, 134] width 137 height 31
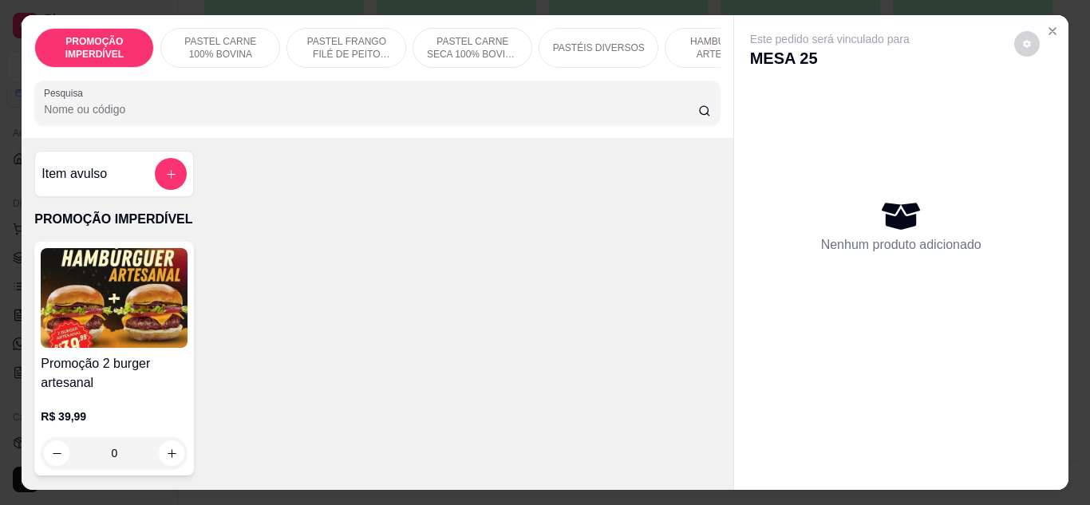
click at [294, 81] on div "PROMOÇÃO IMPERDÍVEL PASTEL CARNE 100% BOVINA PASTEL FRANGO FILÉ DE PEITO DESFIA…" at bounding box center [377, 76] width 711 height 123
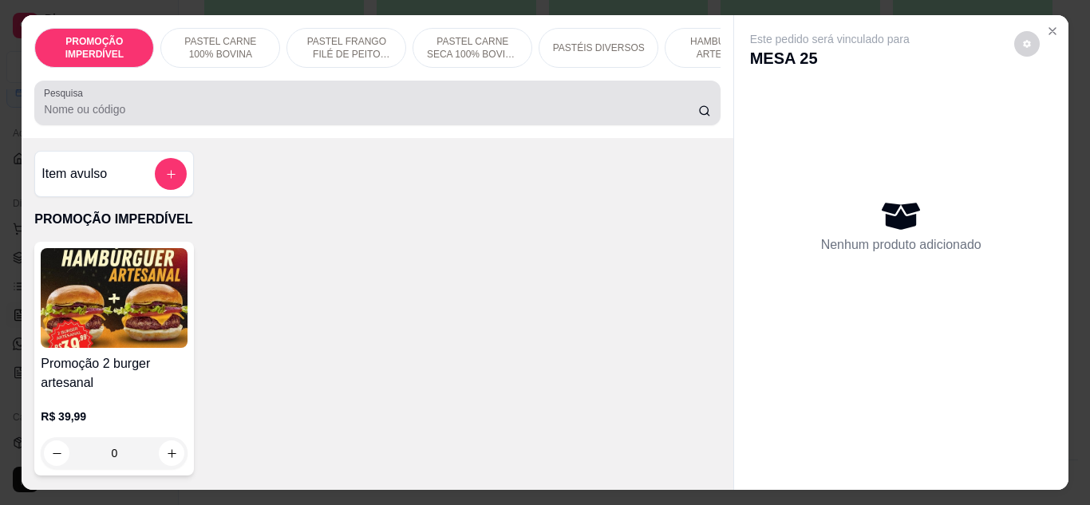
click at [270, 117] on input "Pesquisa" at bounding box center [371, 109] width 654 height 16
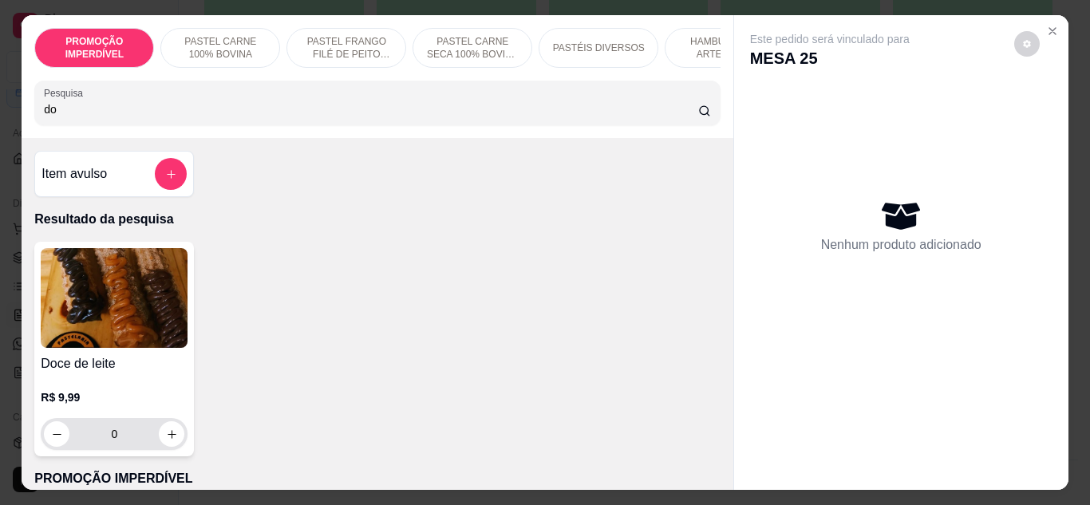
type input "do"
click at [166, 440] on icon "increase-product-quantity" at bounding box center [172, 434] width 12 height 12
type input "1"
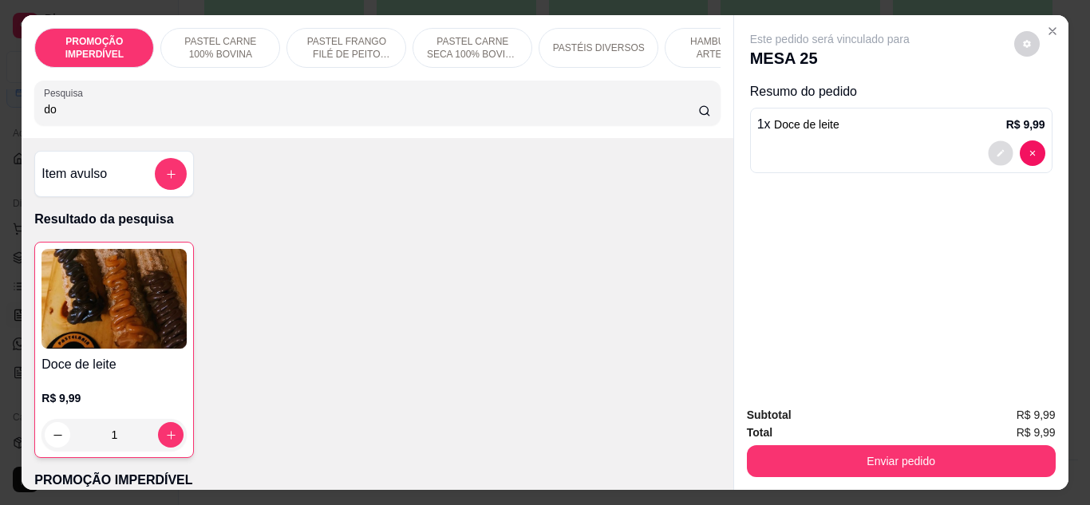
click at [996, 148] on icon "decrease-product-quantity" at bounding box center [1001, 153] width 10 height 10
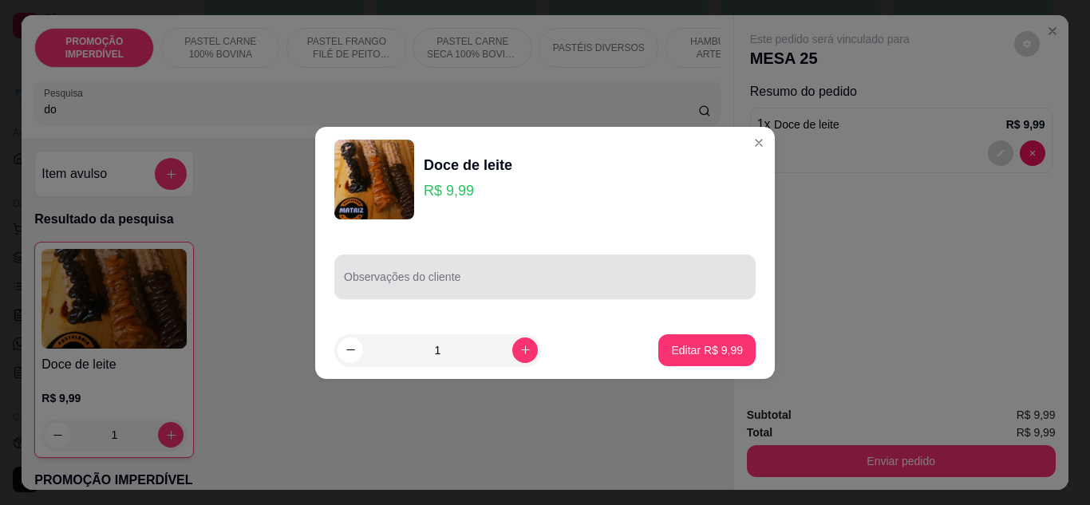
click at [417, 265] on div at bounding box center [545, 277] width 402 height 32
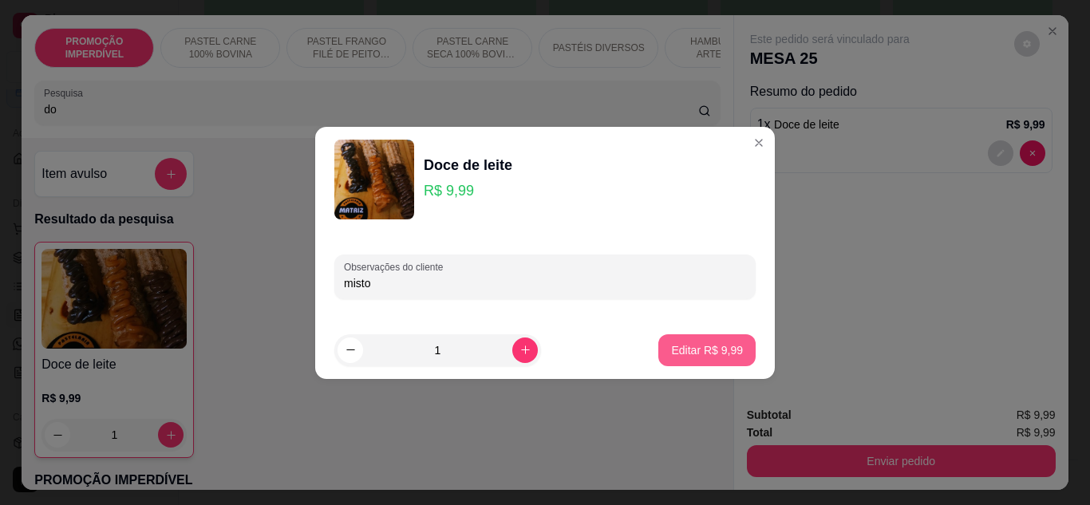
type input "misto"
click at [731, 349] on button "Editar R$ 9,99" at bounding box center [706, 350] width 97 height 32
type input "0"
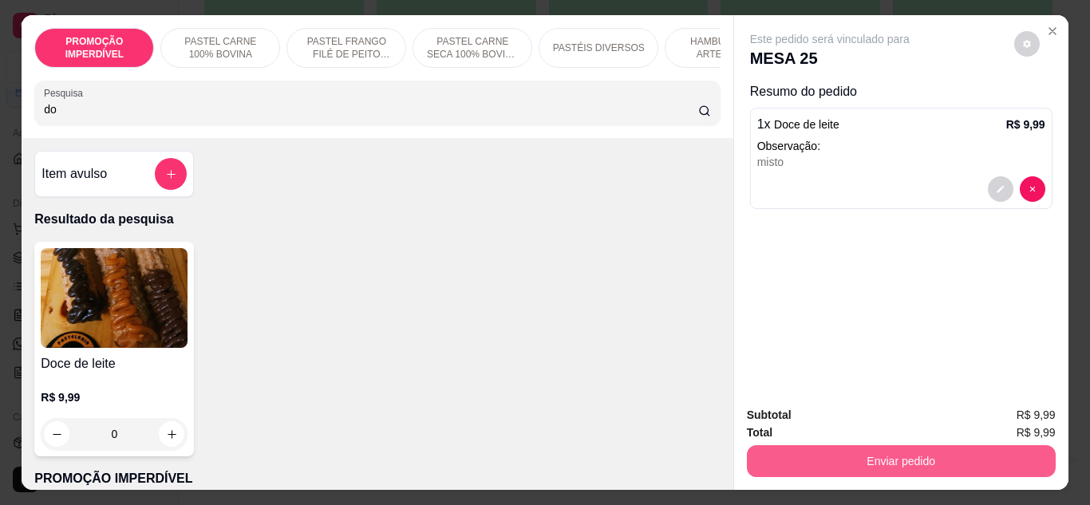
click at [836, 449] on button "Enviar pedido" at bounding box center [901, 461] width 309 height 32
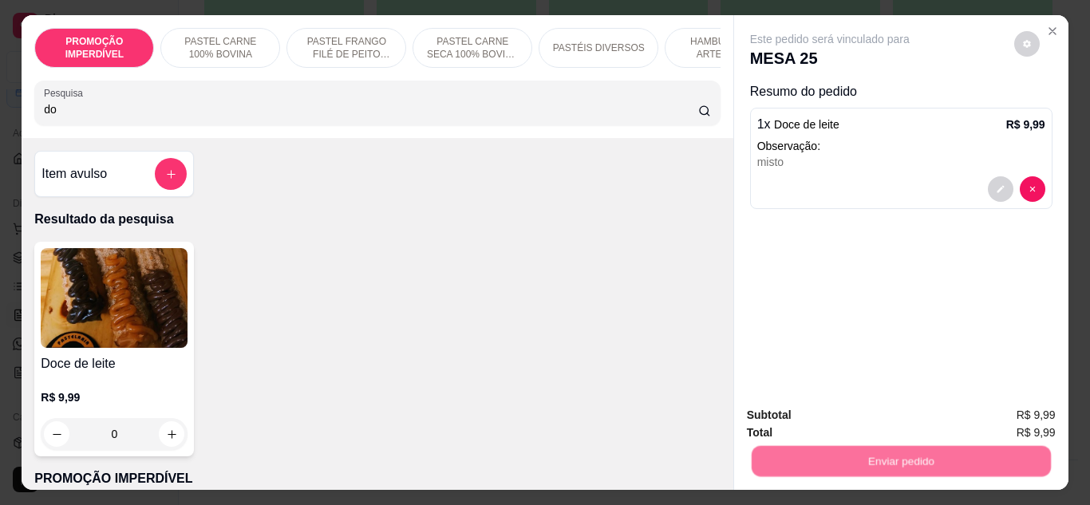
click at [995, 414] on button "Enviar pedido" at bounding box center [1013, 416] width 90 height 30
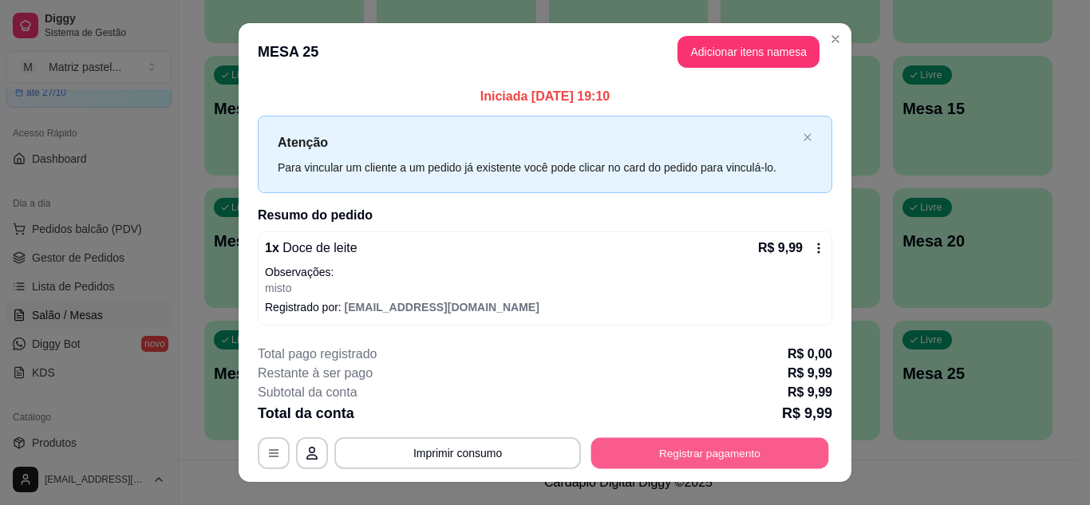
click at [646, 456] on button "Registrar pagamento" at bounding box center [710, 453] width 238 height 31
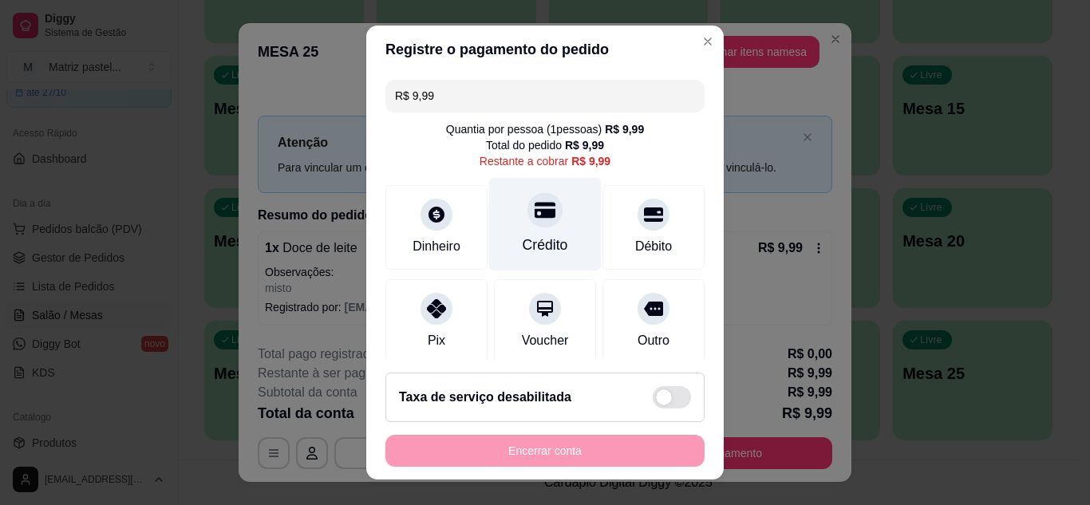
click at [541, 240] on div "Crédito" at bounding box center [544, 245] width 45 height 21
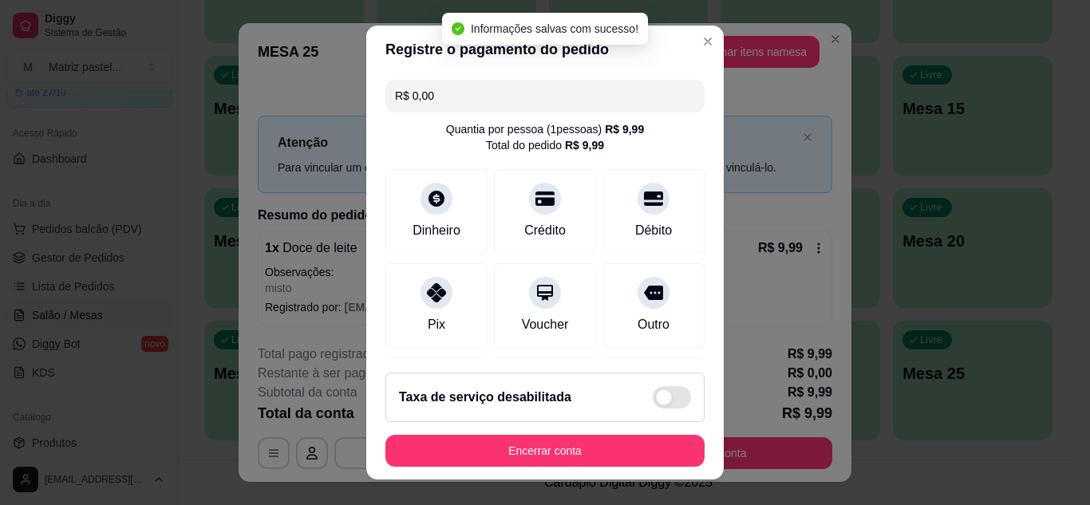
type input "R$ 0,00"
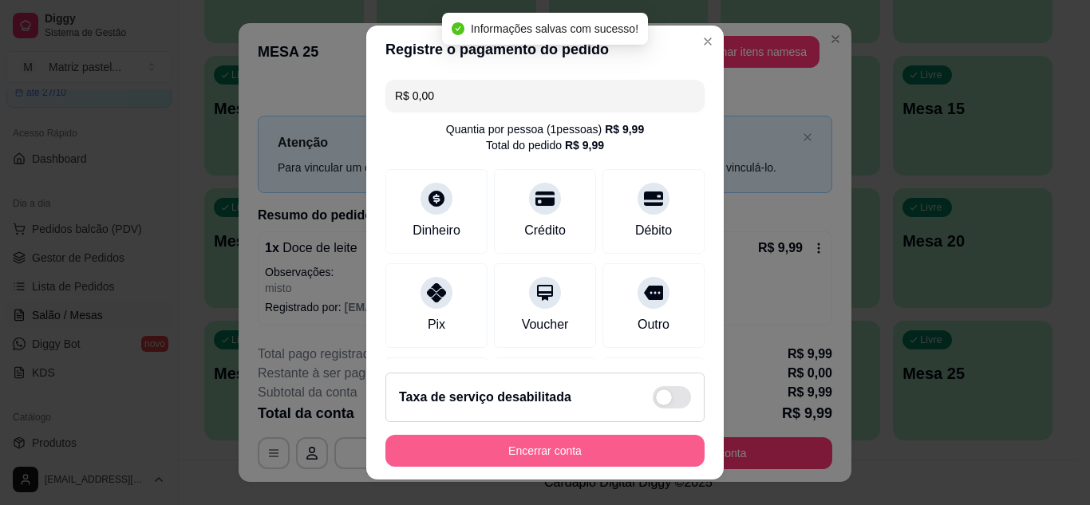
click at [566, 444] on button "Encerrar conta" at bounding box center [544, 451] width 319 height 32
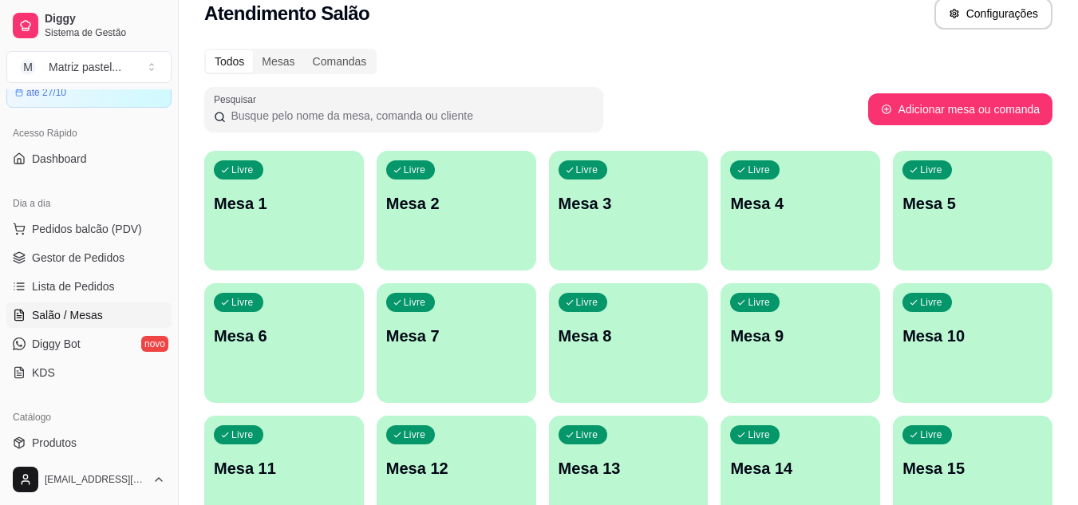
scroll to position [0, 0]
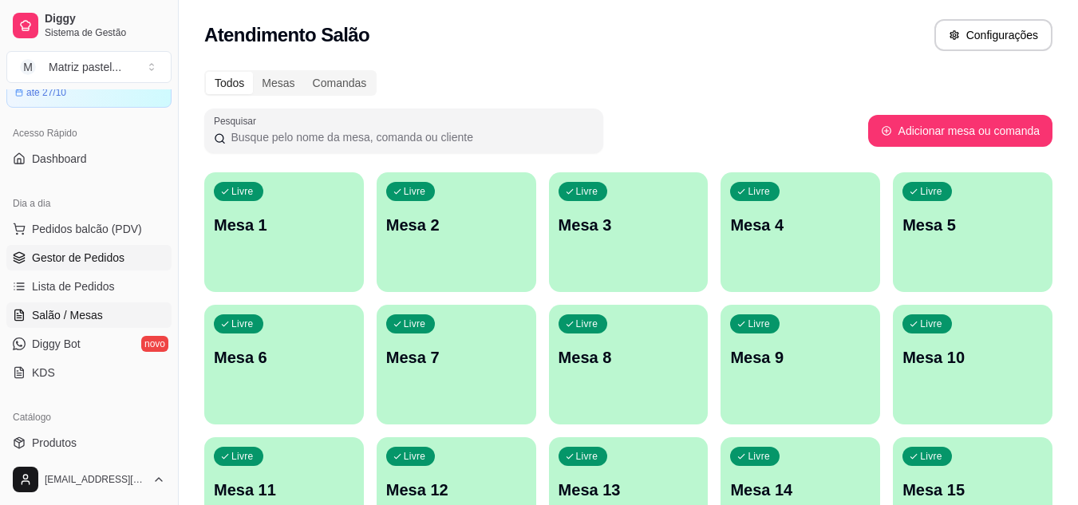
click at [40, 248] on link "Gestor de Pedidos" at bounding box center [88, 258] width 165 height 26
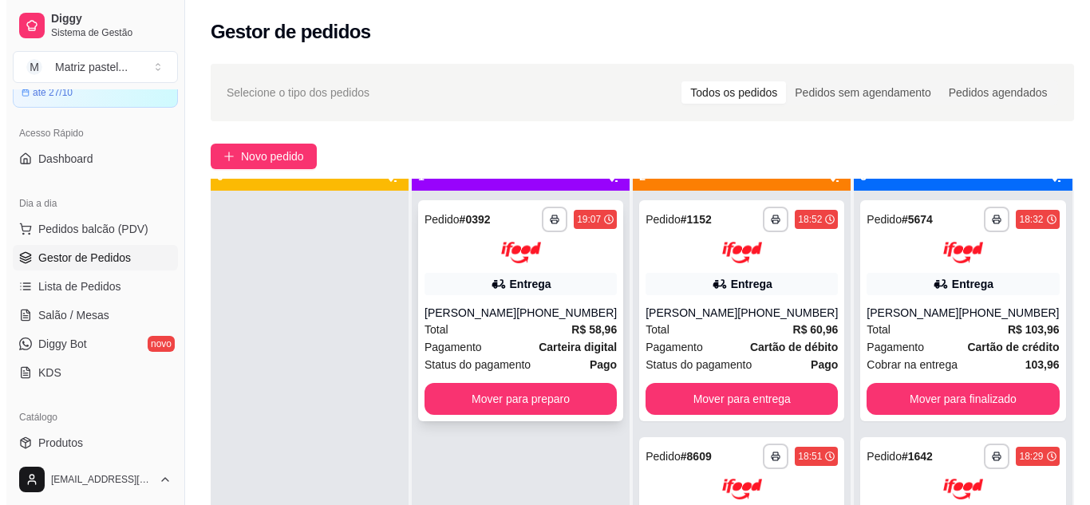
scroll to position [45, 0]
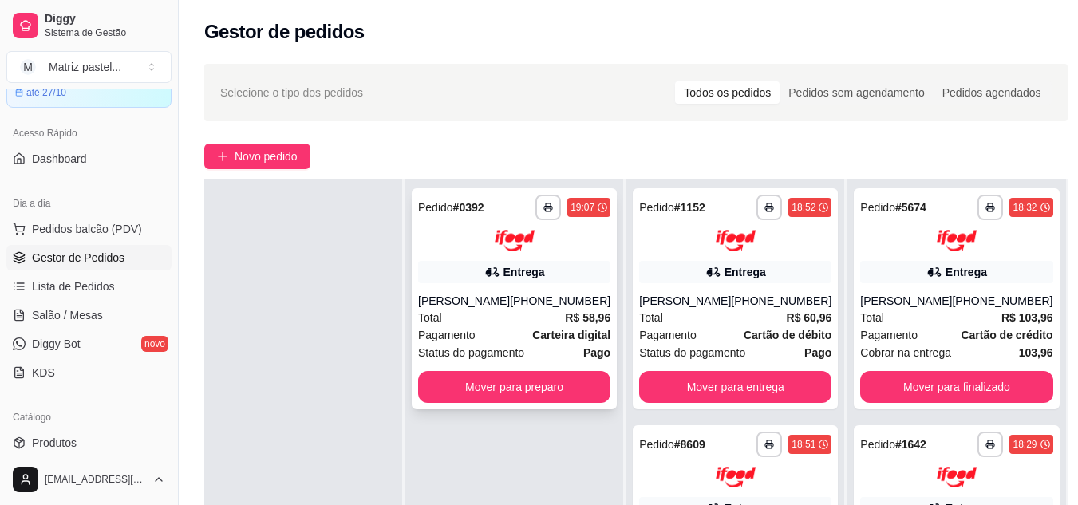
click at [558, 304] on div "[PHONE_NUMBER]" at bounding box center [560, 301] width 101 height 16
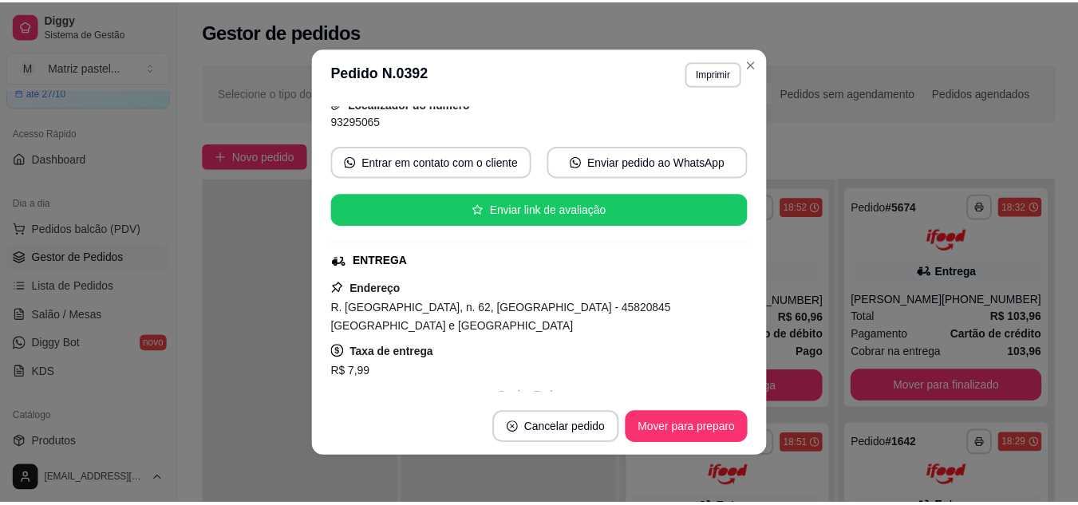
scroll to position [160, 0]
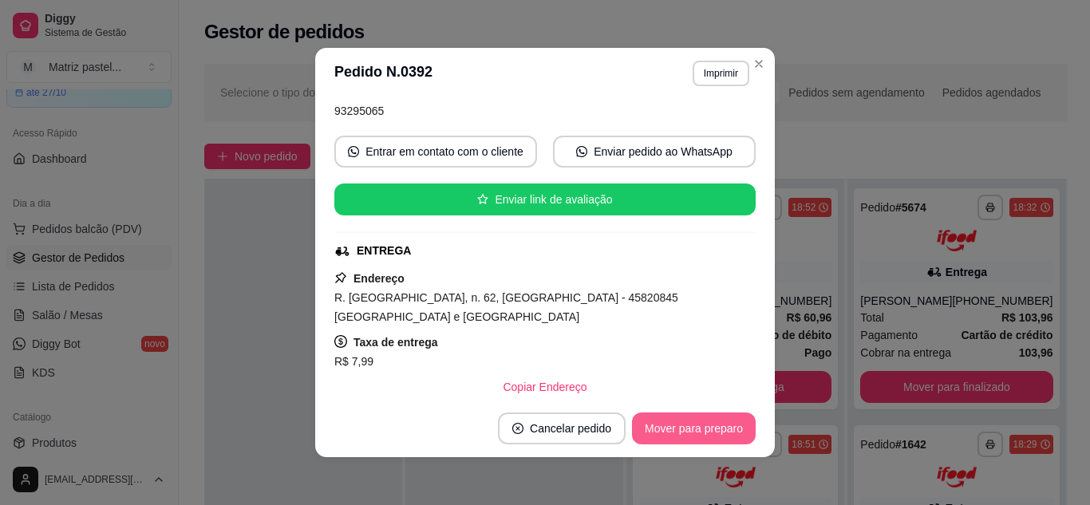
click at [677, 428] on button "Mover para preparo" at bounding box center [694, 428] width 124 height 32
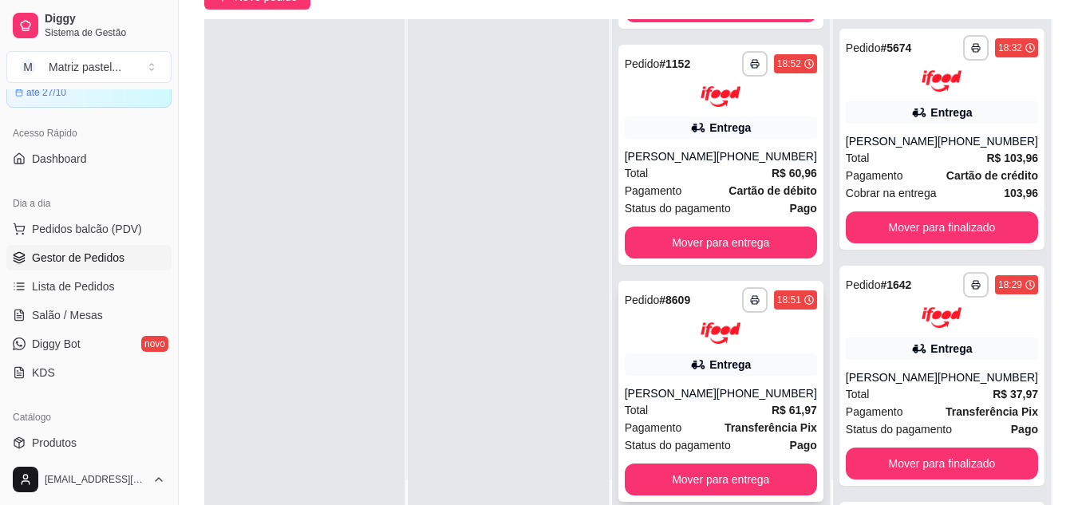
click at [694, 346] on div "**********" at bounding box center [720, 391] width 205 height 221
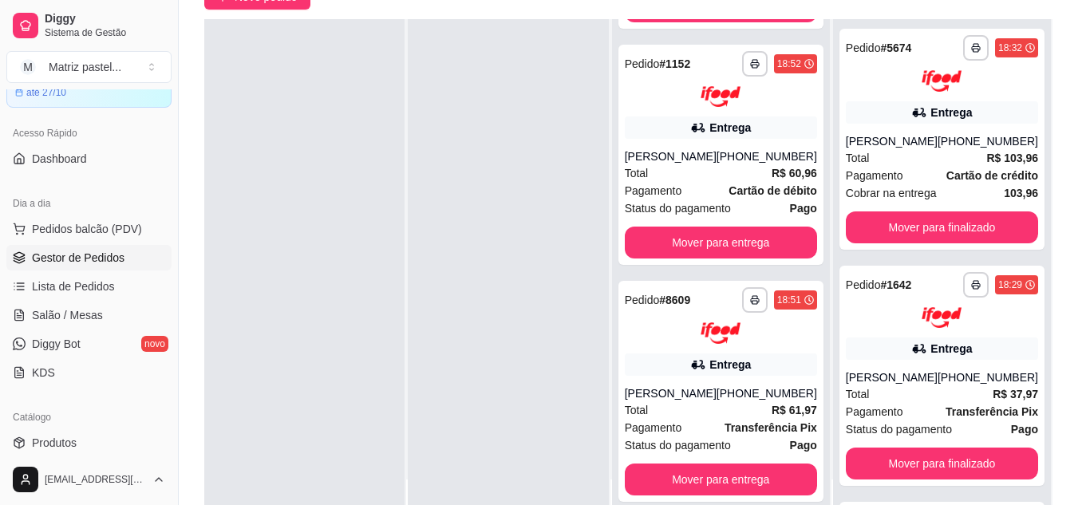
scroll to position [80, 0]
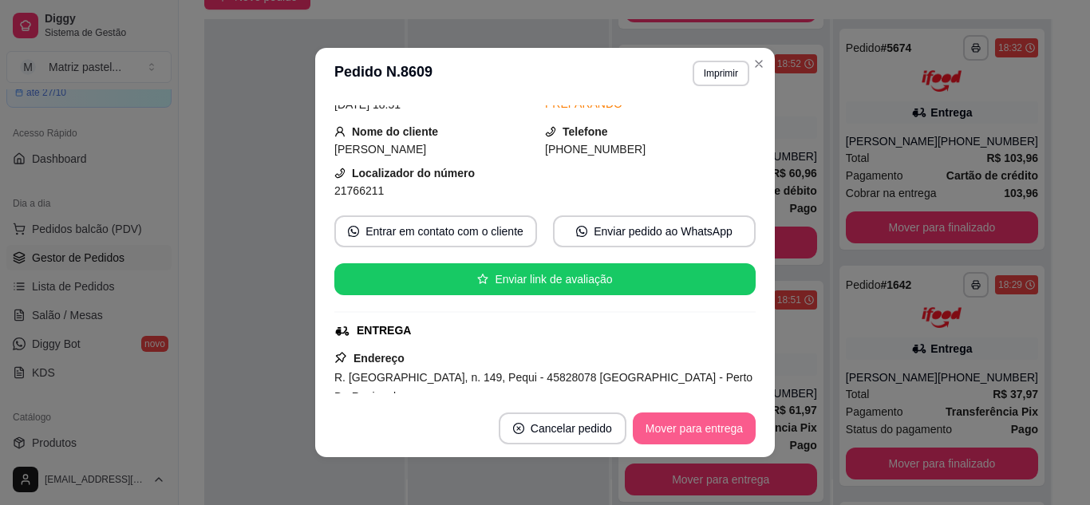
click at [709, 429] on button "Mover para entrega" at bounding box center [694, 428] width 123 height 32
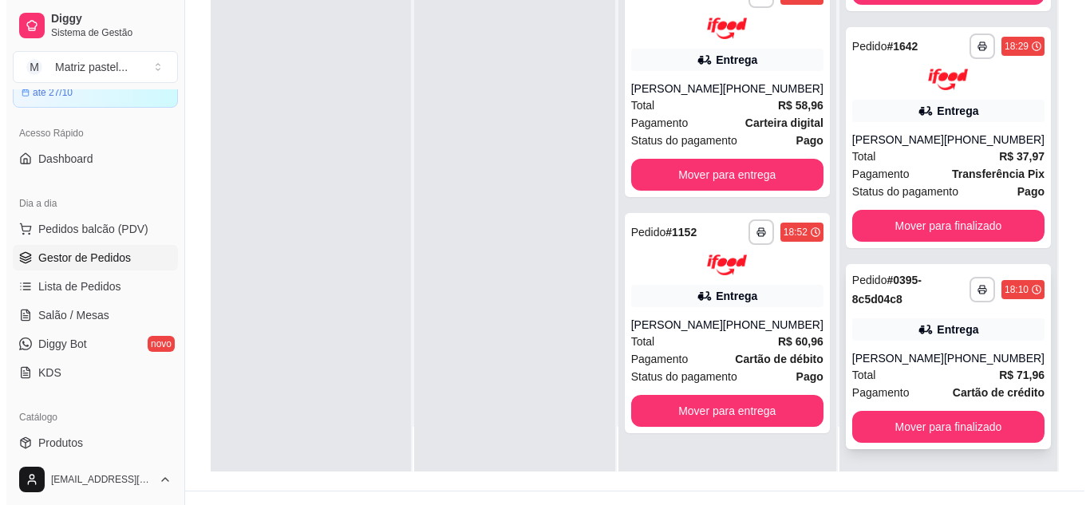
scroll to position [239, 0]
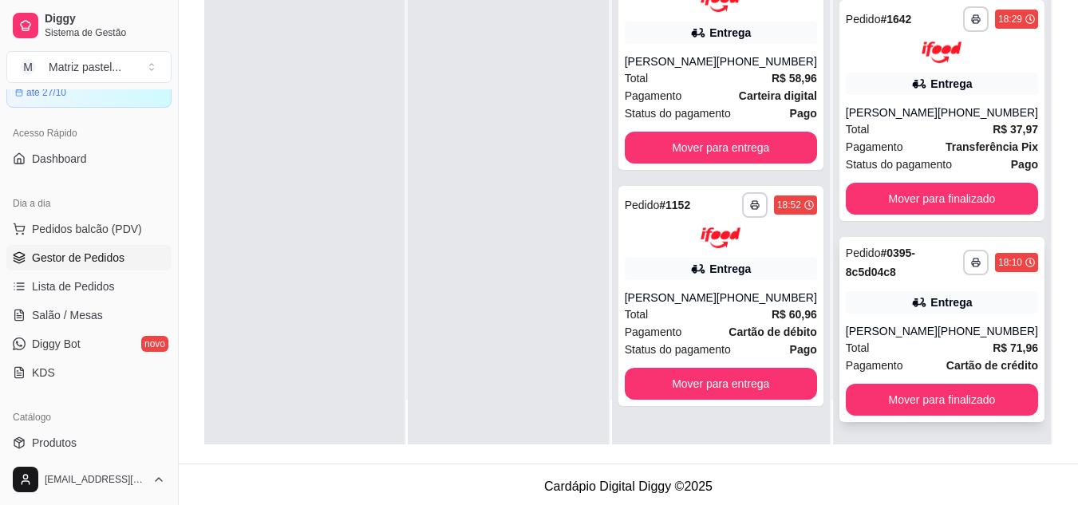
click at [896, 298] on div "Entrega" at bounding box center [942, 302] width 192 height 22
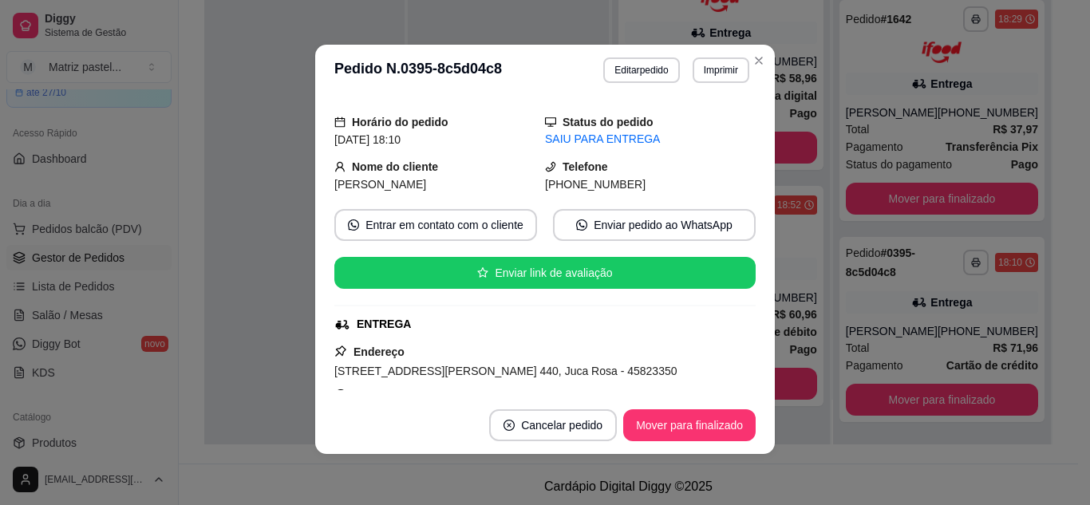
scroll to position [160, 0]
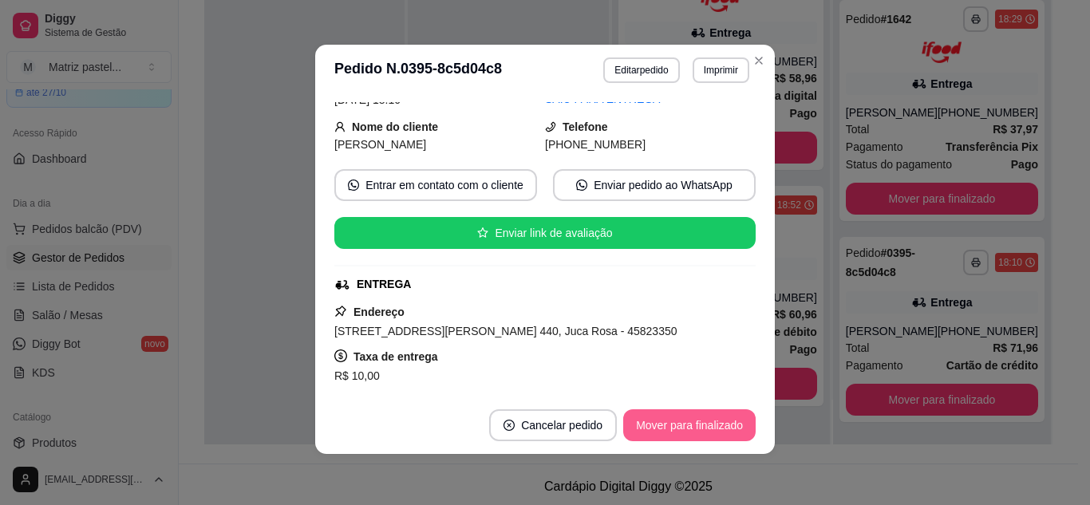
click at [653, 427] on button "Mover para finalizado" at bounding box center [689, 425] width 132 height 32
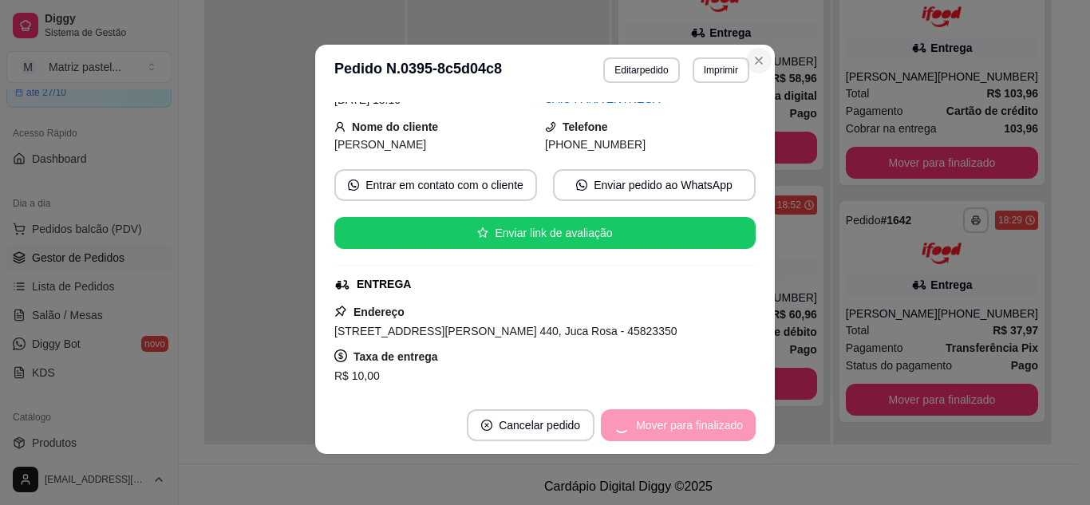
scroll to position [107, 0]
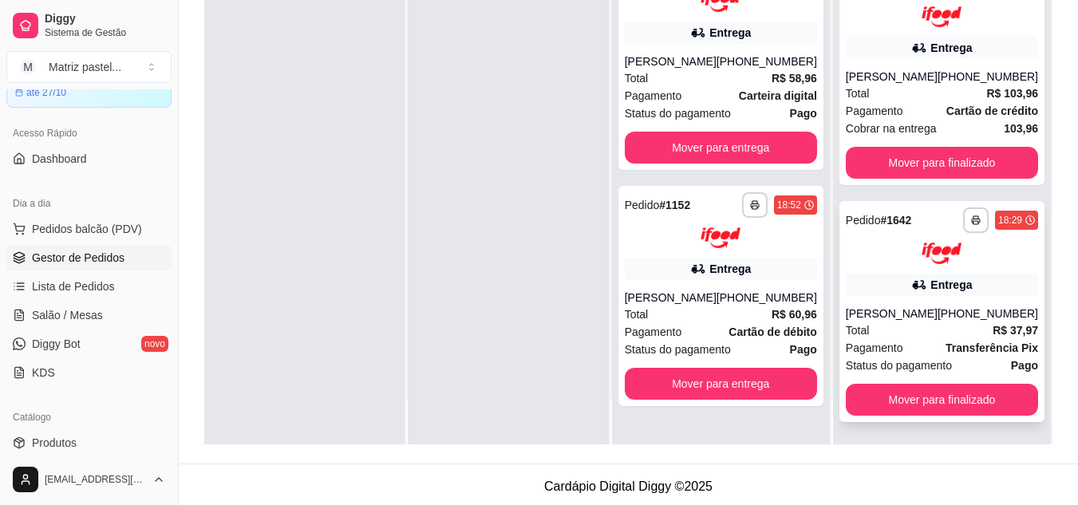
click at [866, 282] on div "Entrega" at bounding box center [942, 285] width 192 height 22
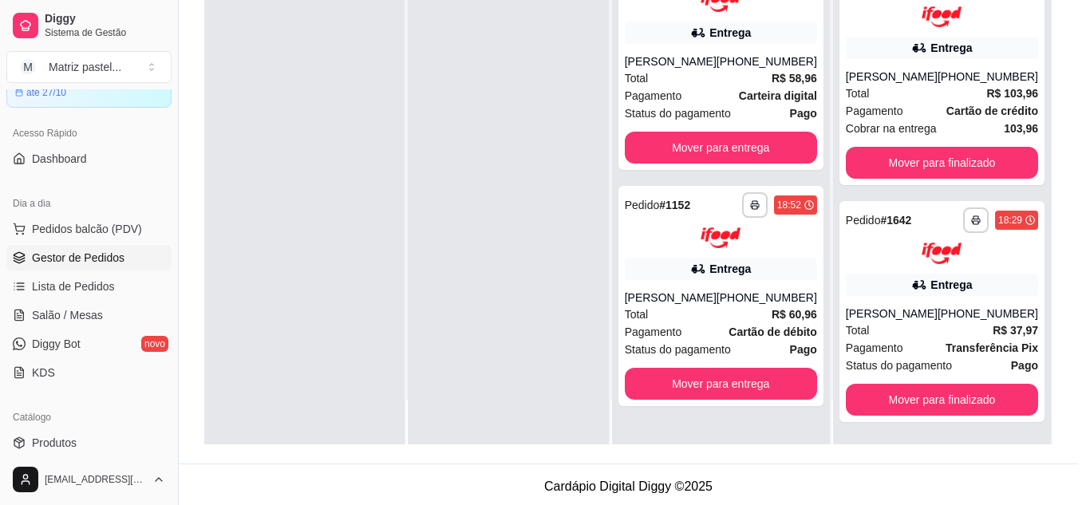
scroll to position [160, 0]
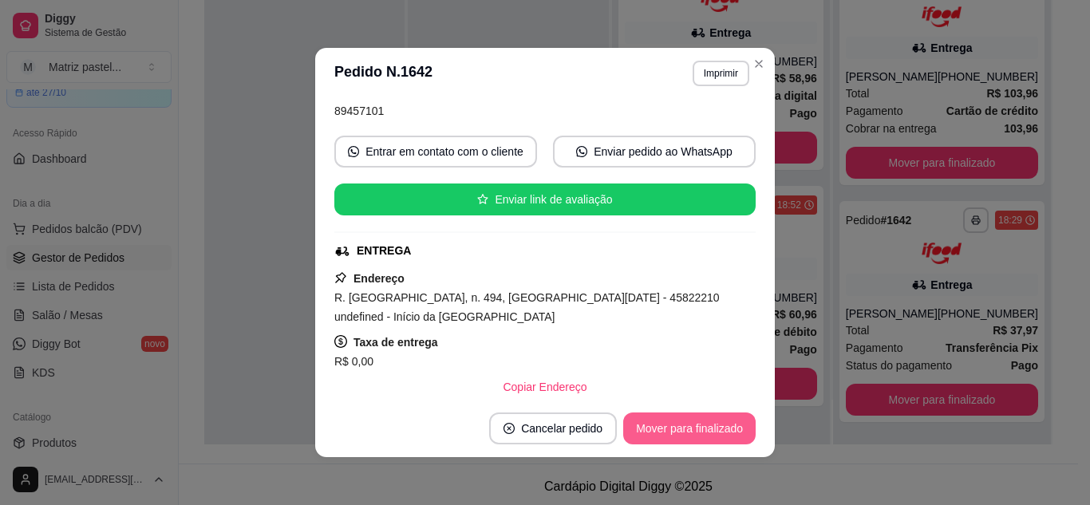
click at [647, 421] on button "Mover para finalizado" at bounding box center [689, 428] width 132 height 32
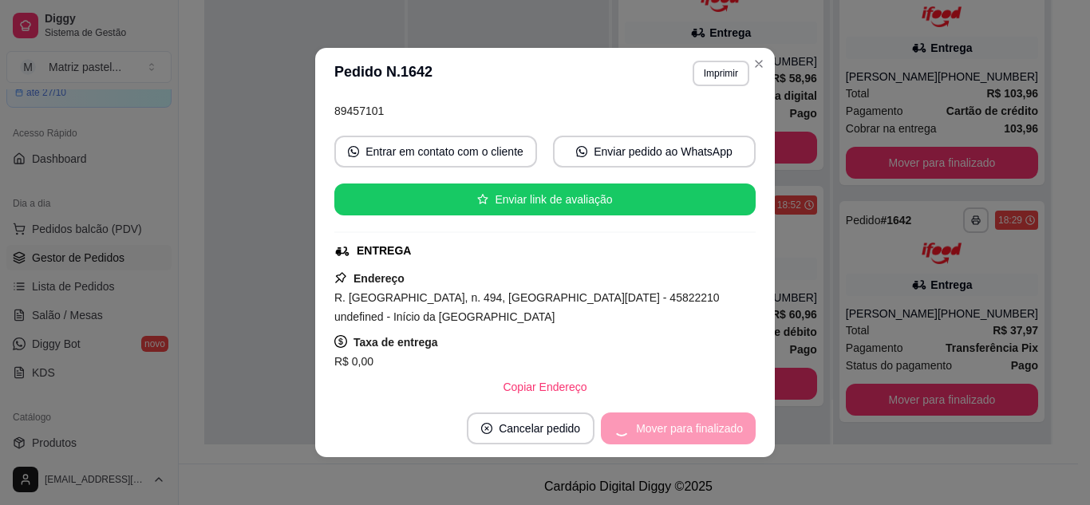
scroll to position [123, 0]
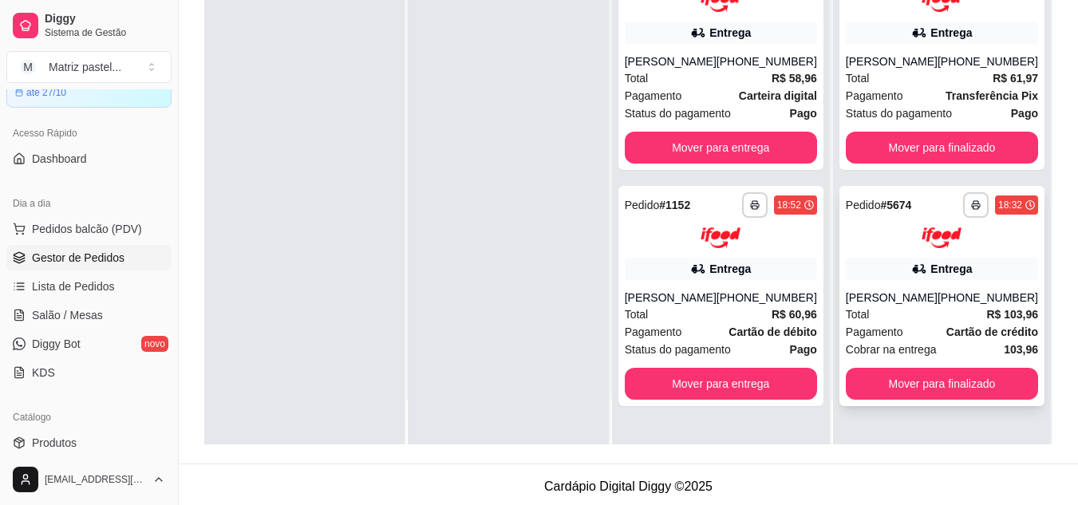
click at [881, 259] on div "Entrega" at bounding box center [942, 269] width 192 height 22
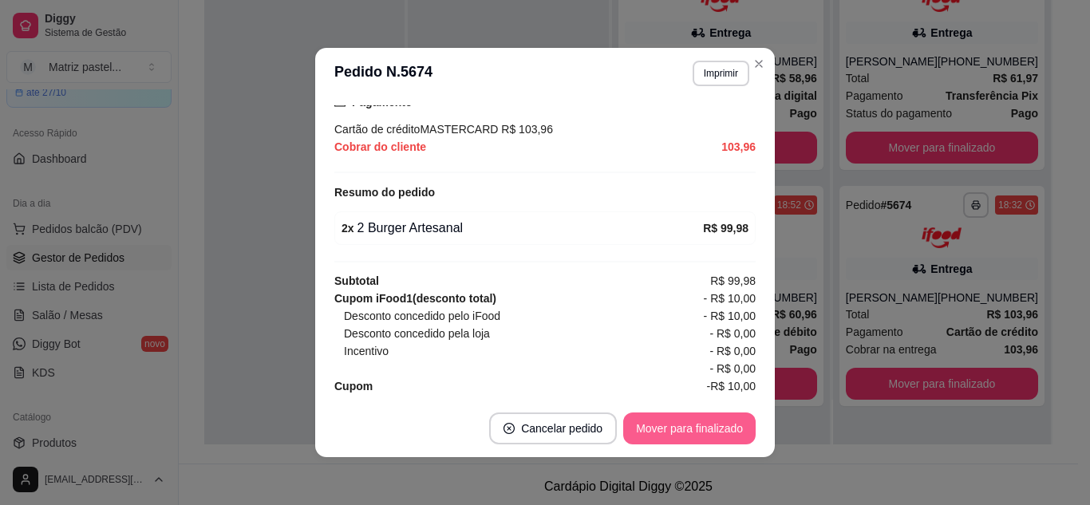
click at [648, 419] on button "Mover para finalizado" at bounding box center [689, 428] width 132 height 32
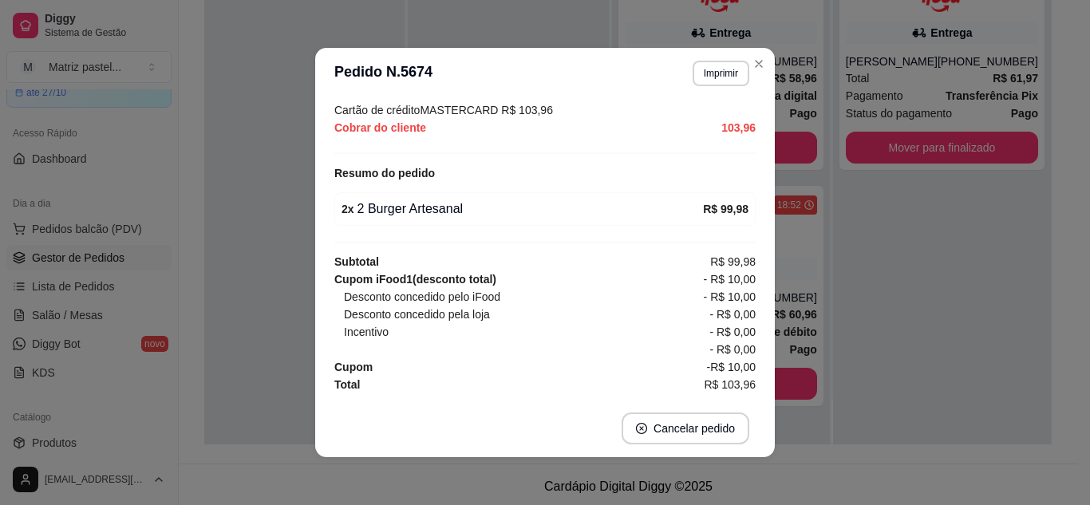
scroll to position [459, 0]
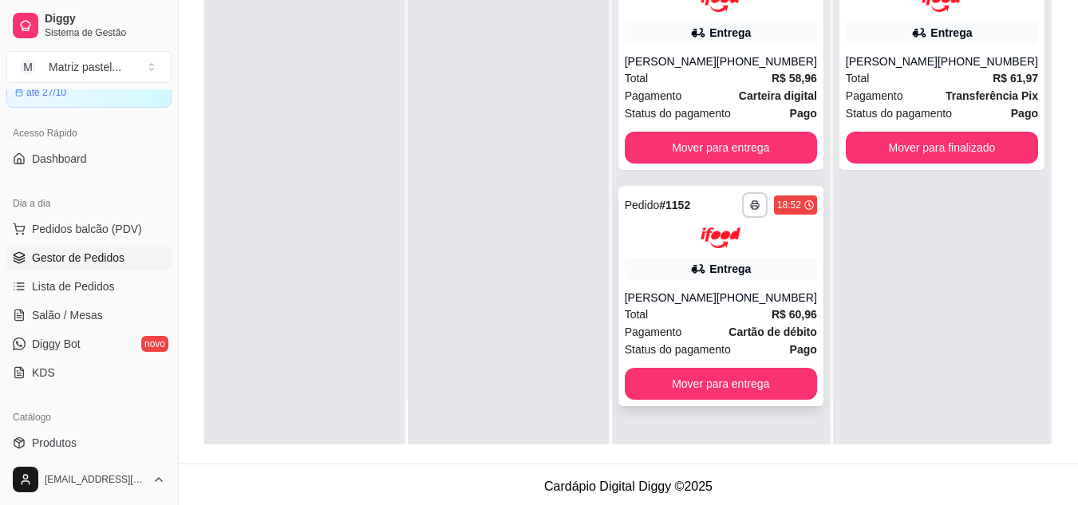
click at [716, 247] on img at bounding box center [720, 238] width 40 height 22
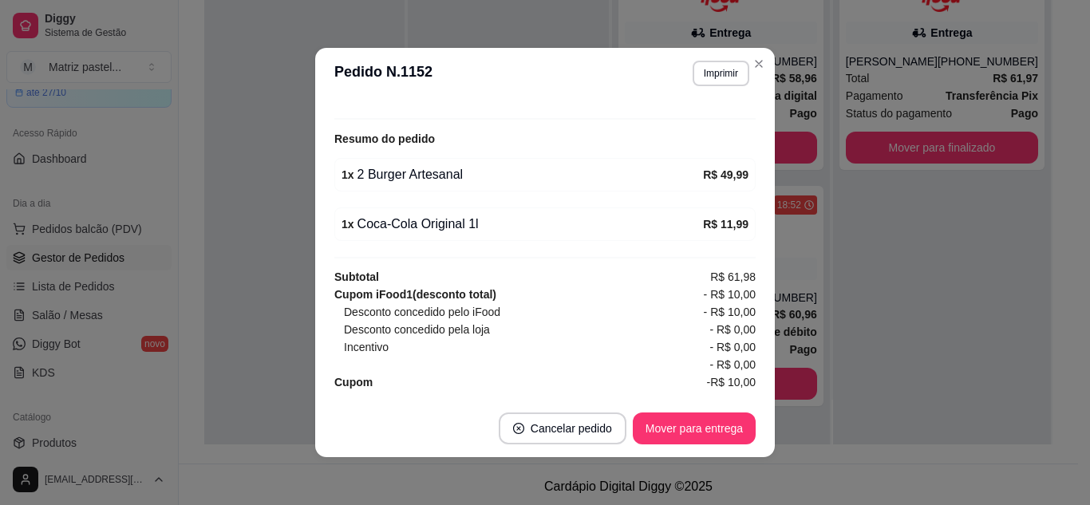
scroll to position [558, 0]
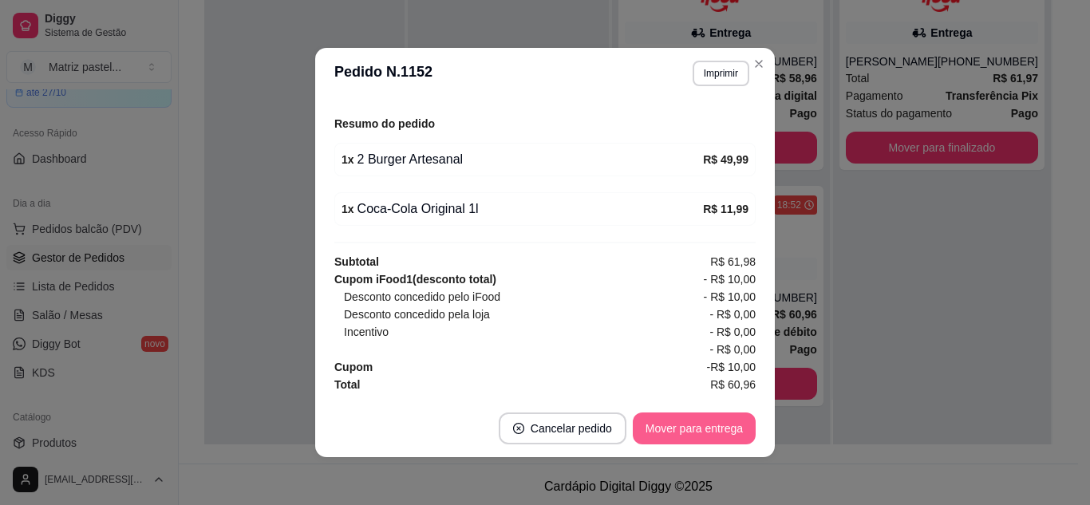
click at [672, 424] on button "Mover para entrega" at bounding box center [694, 428] width 123 height 32
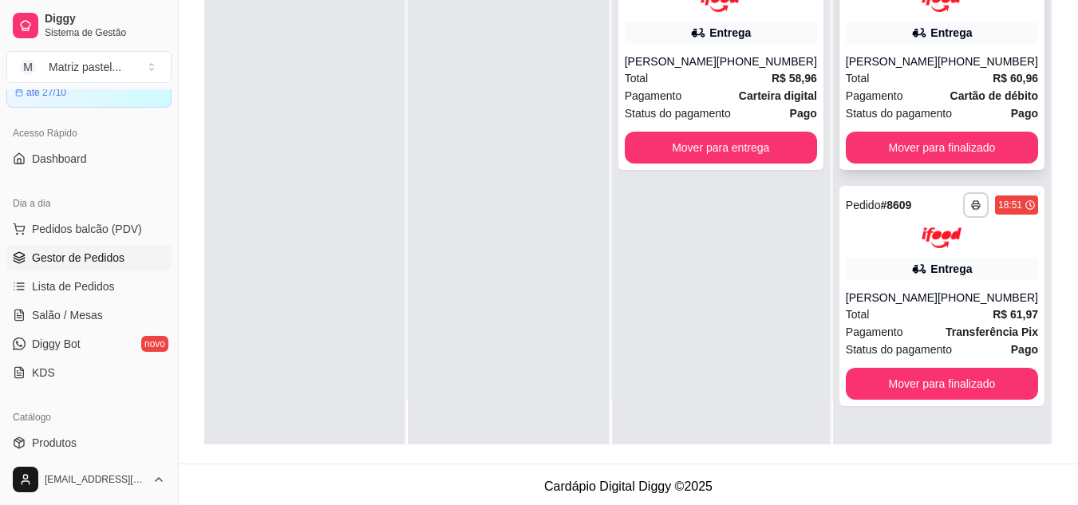
click at [911, 73] on div "Total R$ 60,96" at bounding box center [942, 78] width 192 height 18
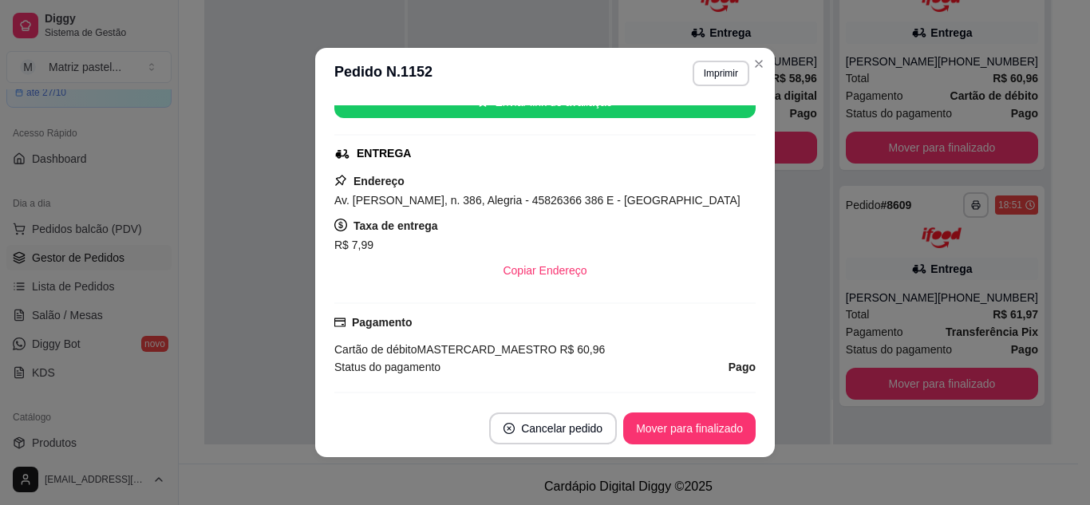
scroll to position [246, 0]
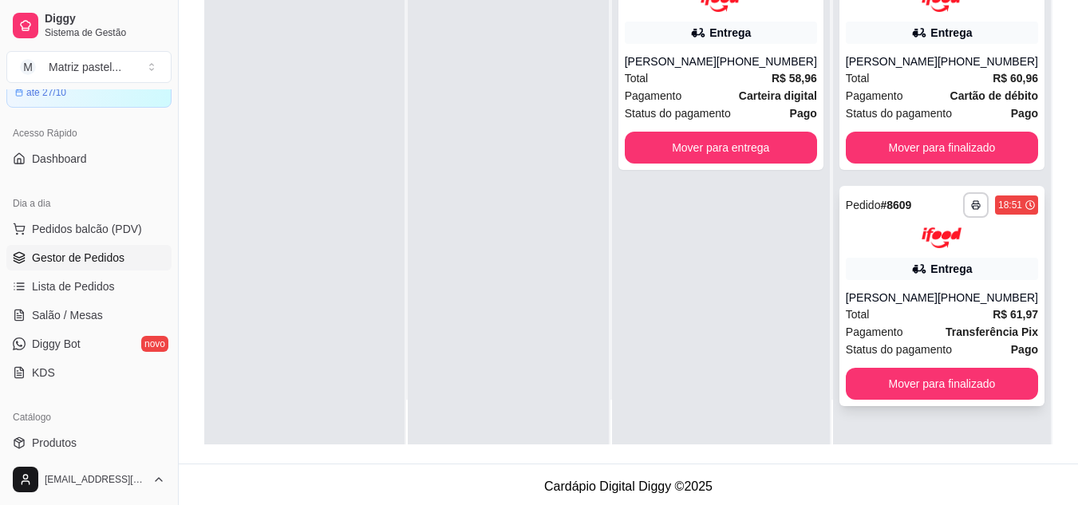
click at [952, 269] on div "Entrega" at bounding box center [950, 269] width 41 height 16
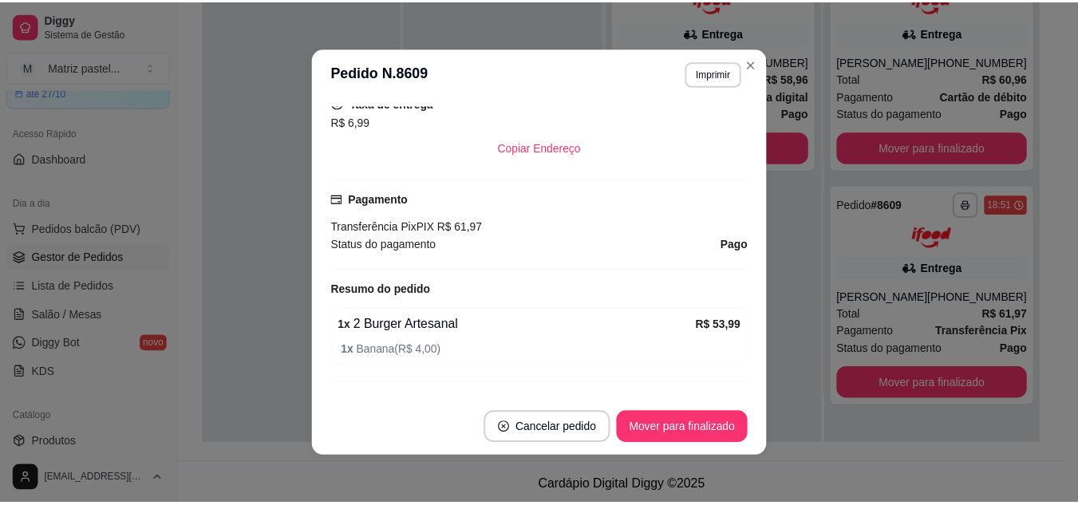
scroll to position [434, 0]
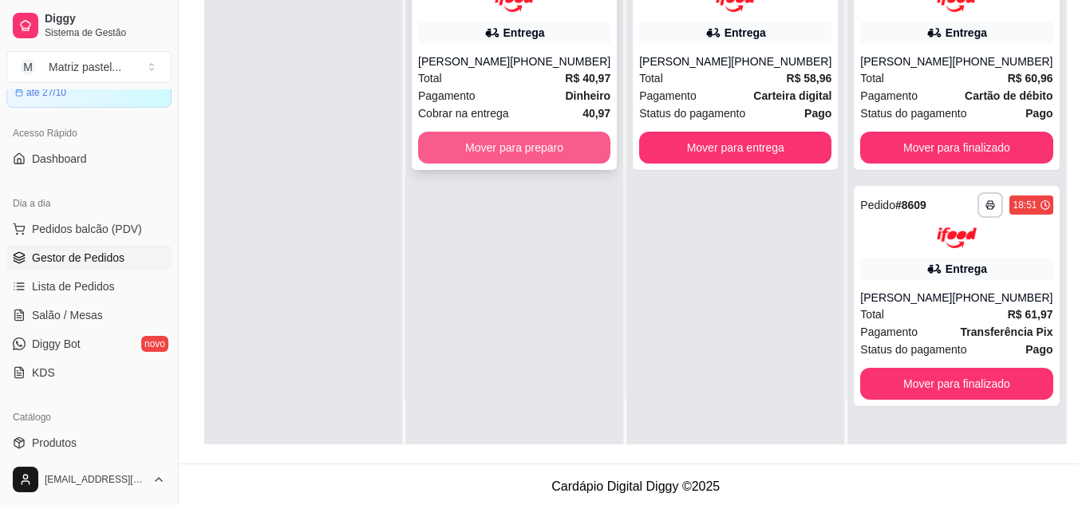
click at [547, 152] on button "Mover para preparo" at bounding box center [514, 148] width 192 height 32
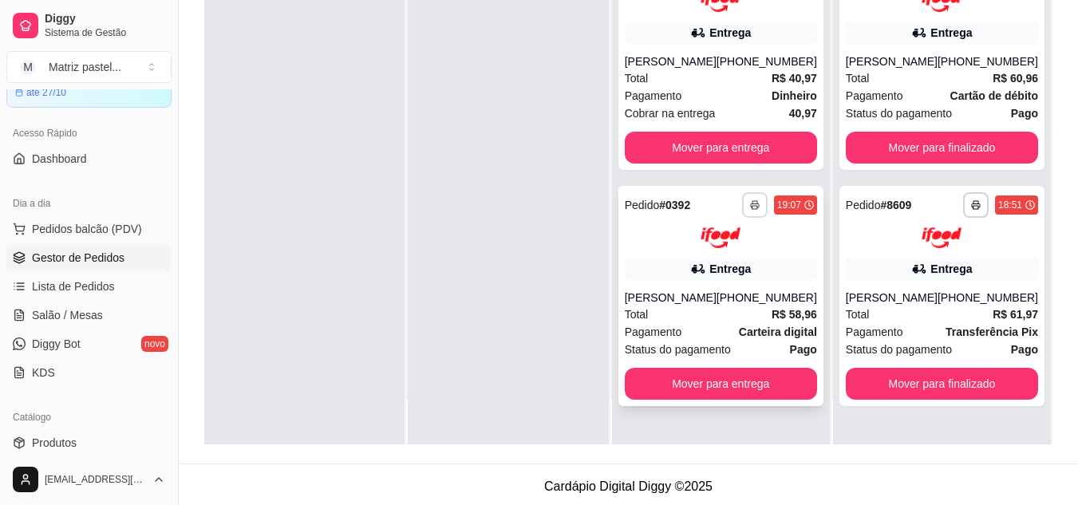
click at [762, 207] on button "button" at bounding box center [755, 205] width 26 height 26
click at [706, 266] on button "IMPRESSORA" at bounding box center [712, 260] width 112 height 25
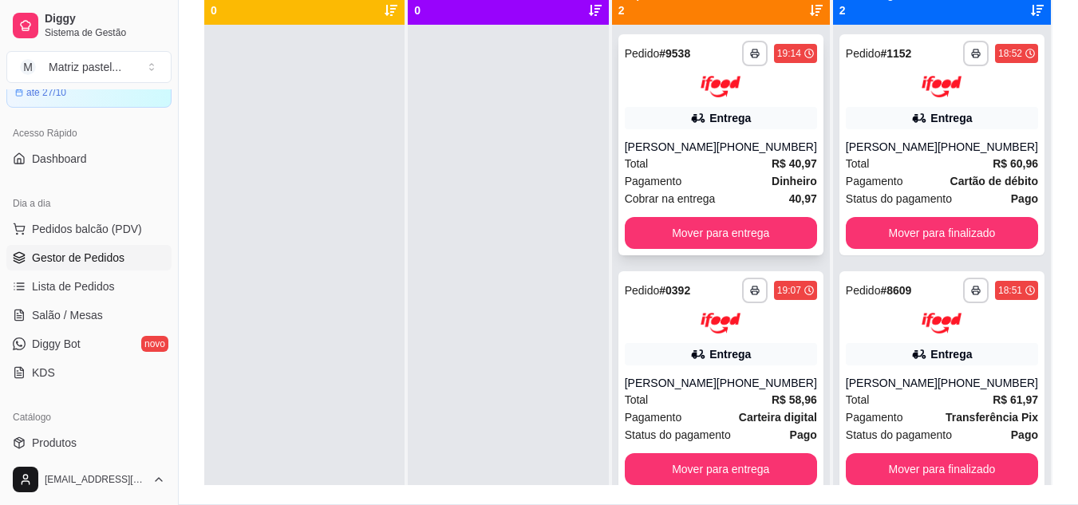
scroll to position [160, 0]
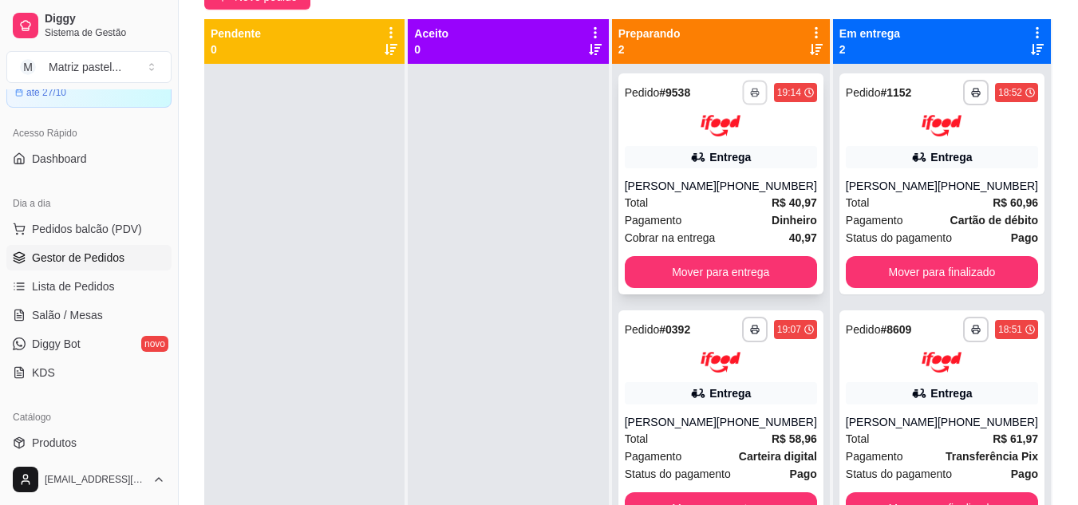
click at [748, 88] on button "button" at bounding box center [754, 92] width 25 height 25
click at [747, 146] on button "IMPRESSORA" at bounding box center [713, 148] width 112 height 25
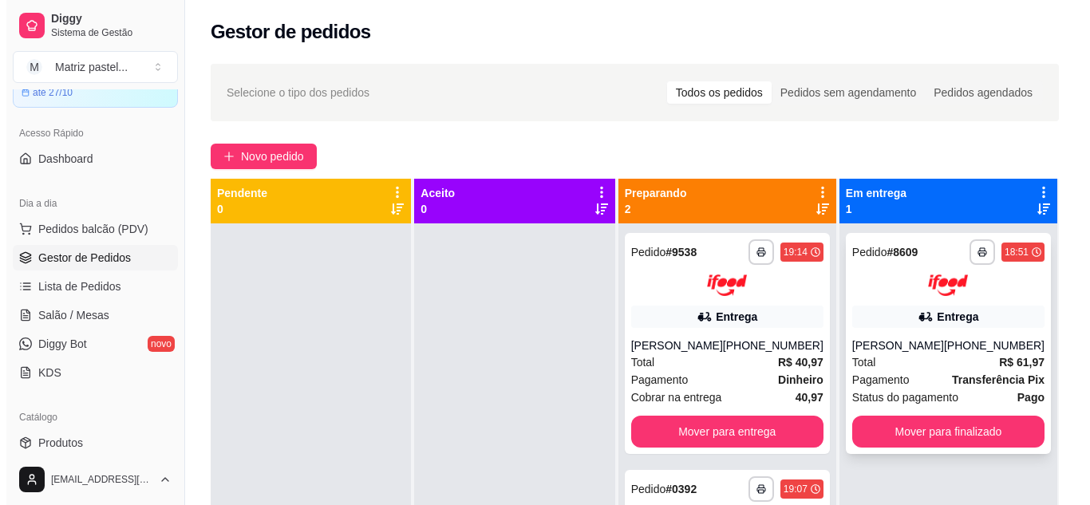
scroll to position [45, 0]
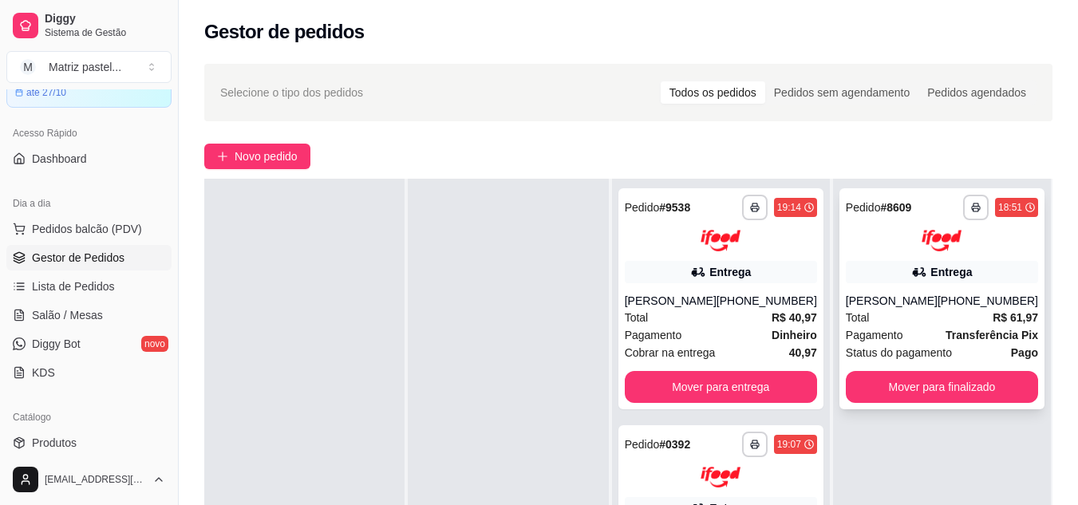
click at [872, 293] on div "[PERSON_NAME]" at bounding box center [892, 301] width 92 height 16
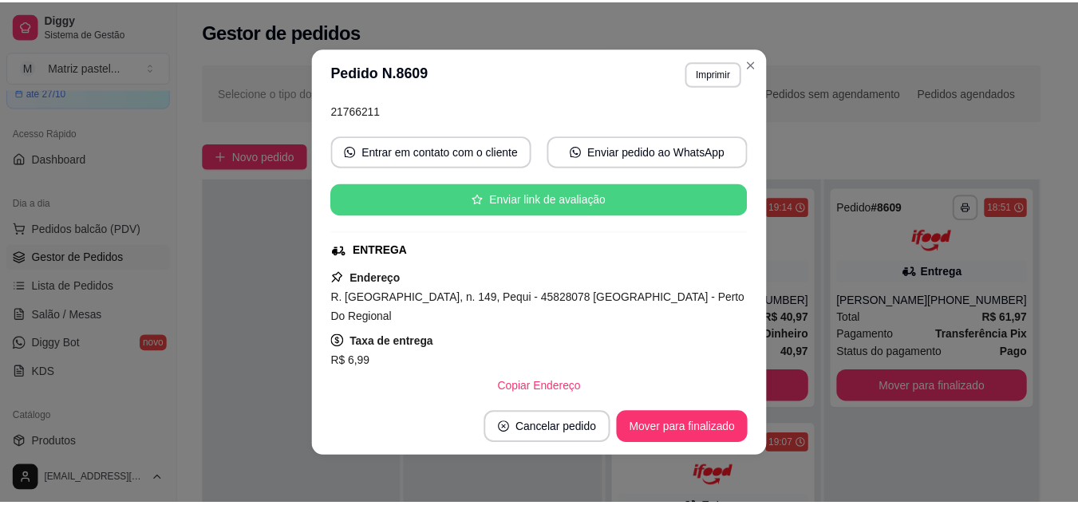
scroll to position [239, 0]
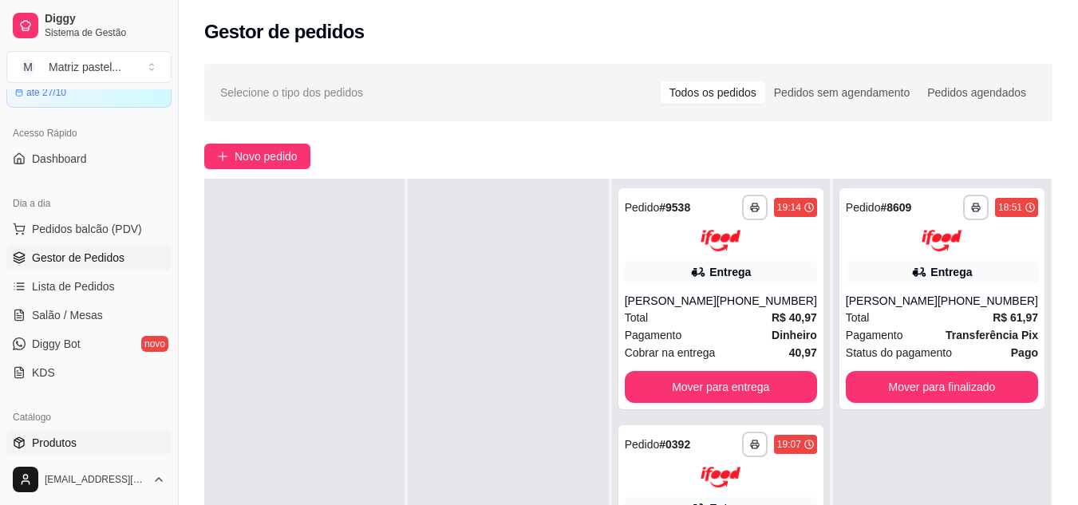
click at [54, 439] on span "Produtos" at bounding box center [54, 443] width 45 height 16
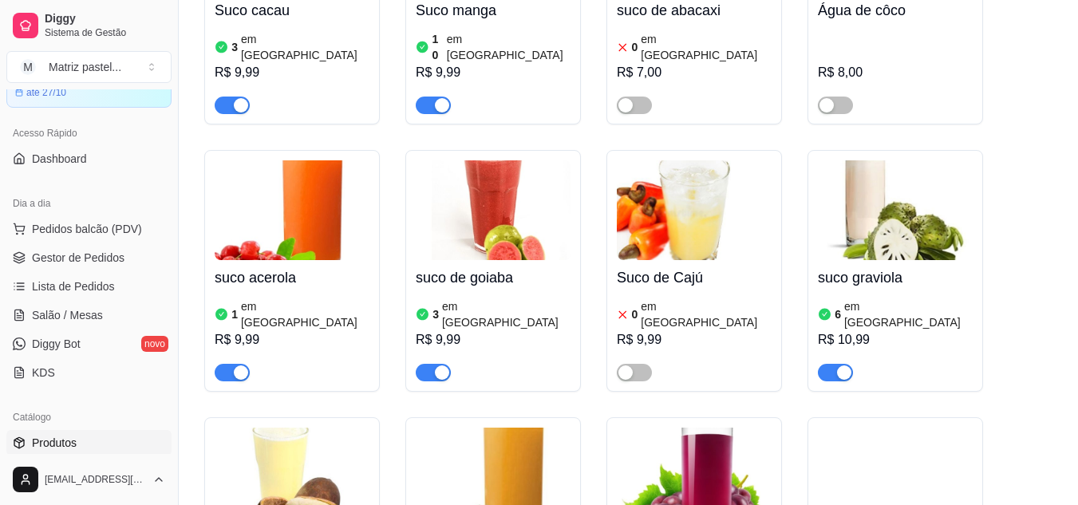
scroll to position [9671, 0]
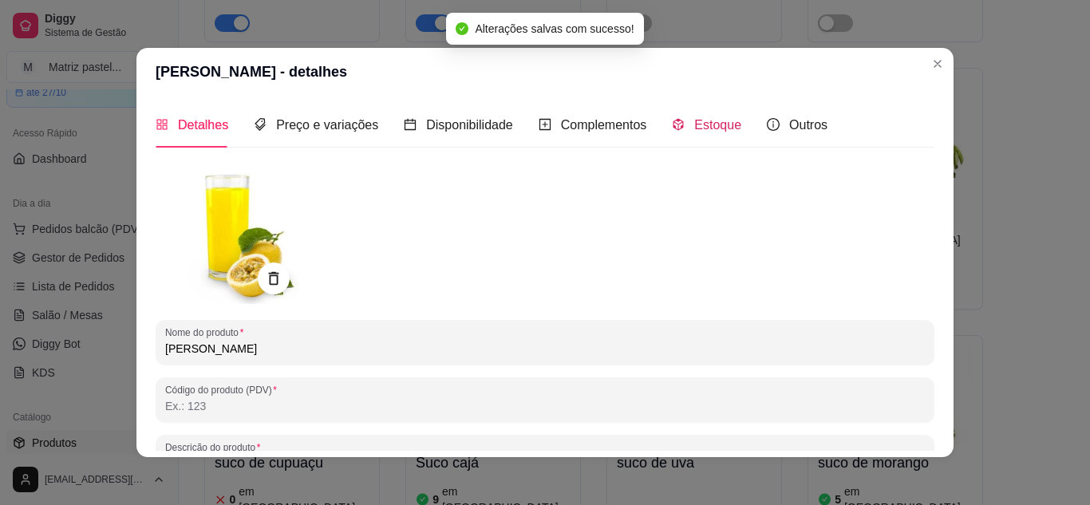
click at [694, 129] on span "Estoque" at bounding box center [717, 125] width 47 height 14
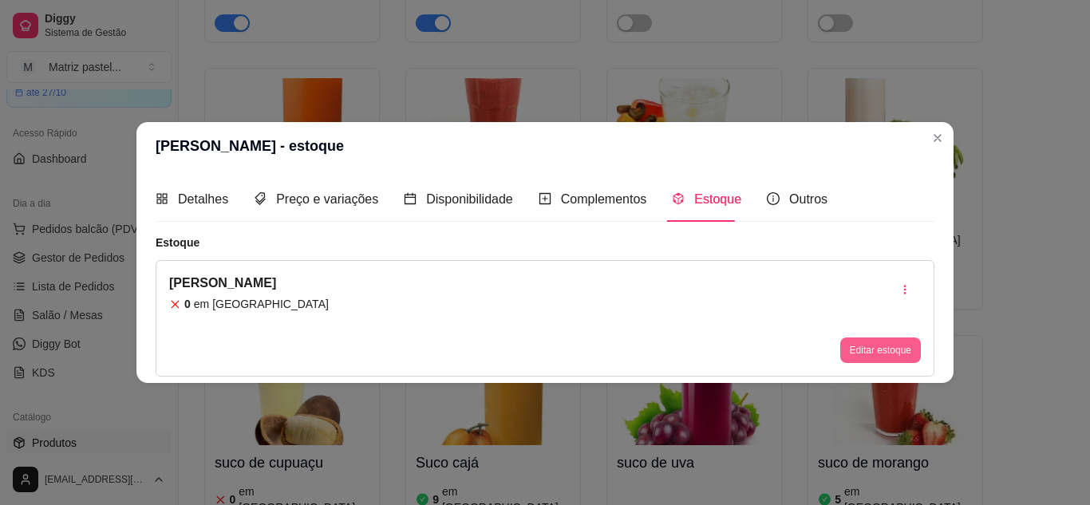
click at [842, 355] on button "Editar estoque" at bounding box center [880, 350] width 81 height 26
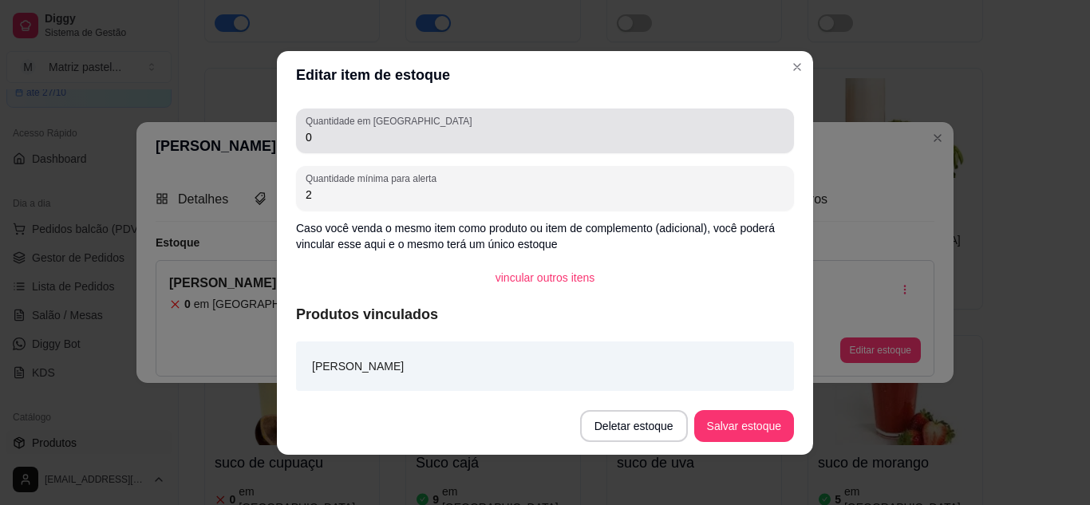
click at [296, 143] on div "Quantidade em estoque 0" at bounding box center [545, 130] width 498 height 45
click at [296, 142] on div "Quantidade em estoque 0" at bounding box center [545, 130] width 498 height 45
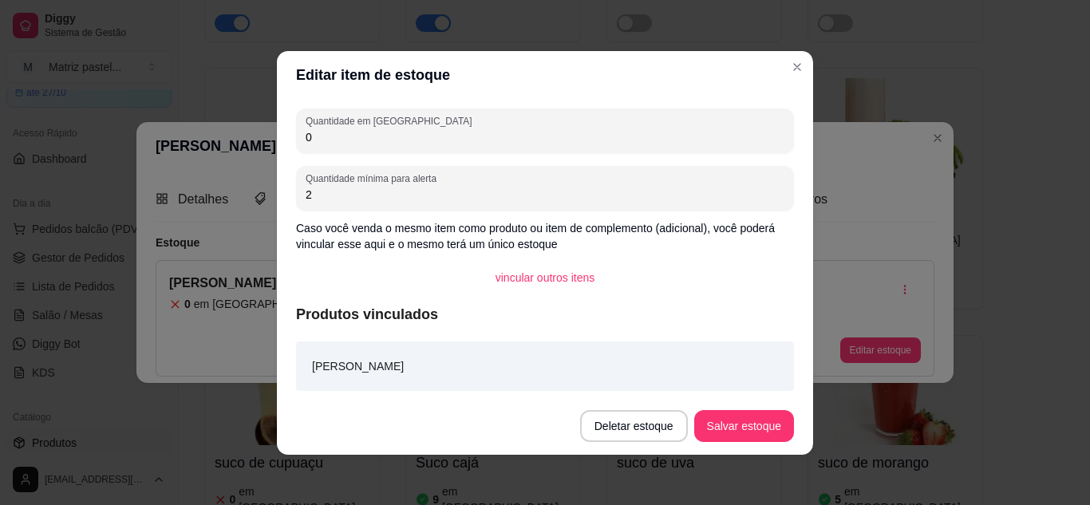
click at [296, 142] on div "Quantidade em estoque 0" at bounding box center [545, 130] width 498 height 45
click at [306, 142] on input "0" at bounding box center [545, 137] width 479 height 16
type input "10"
click at [722, 424] on button "Salvar estoque" at bounding box center [743, 425] width 97 height 31
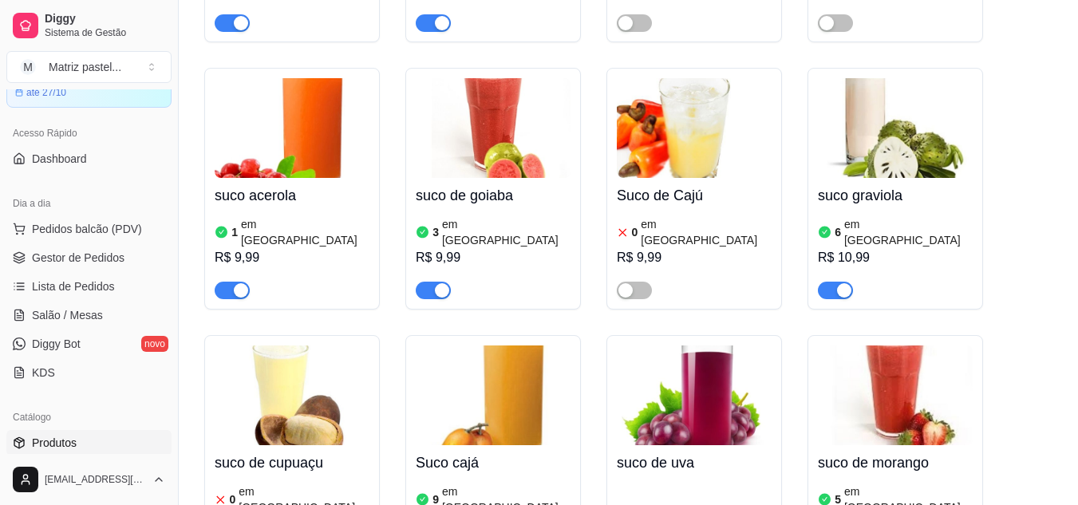
click at [69, 243] on ul "Pedidos balcão (PDV) Gestor de Pedidos Lista de Pedidos Salão / Mesas Diggy Bot…" at bounding box center [88, 300] width 165 height 169
click at [73, 246] on link "Gestor de Pedidos" at bounding box center [88, 258] width 165 height 26
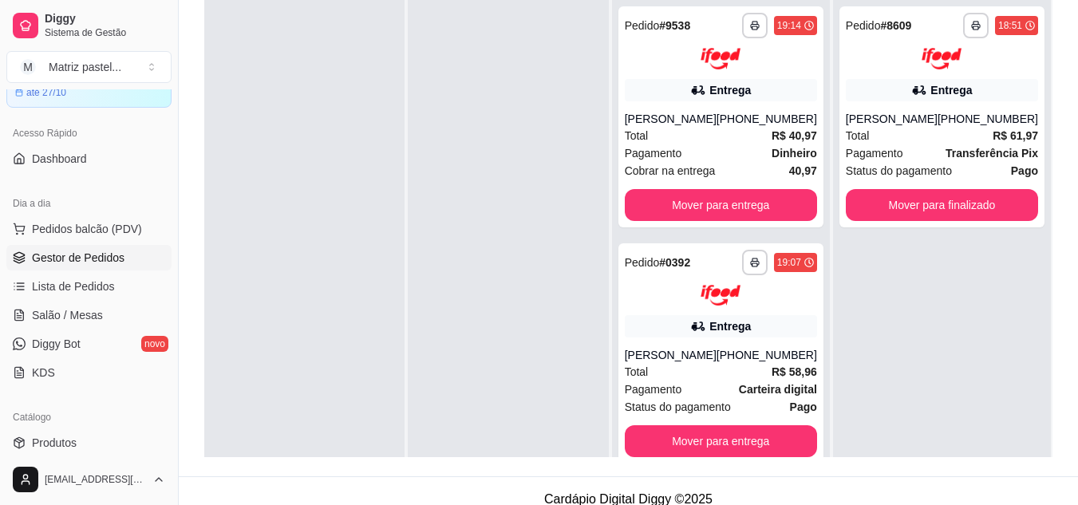
scroll to position [239, 0]
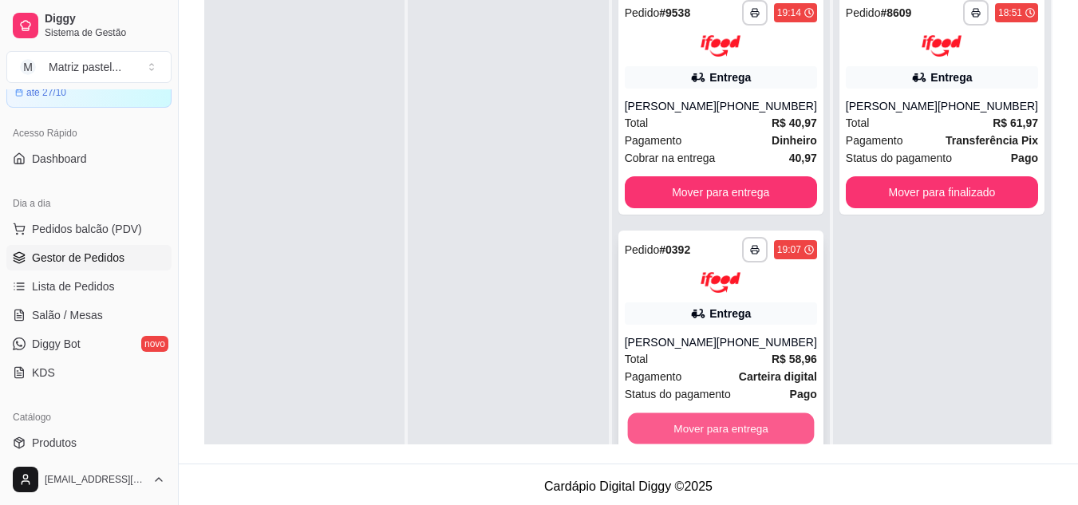
click at [748, 434] on button "Mover para entrega" at bounding box center [720, 428] width 187 height 31
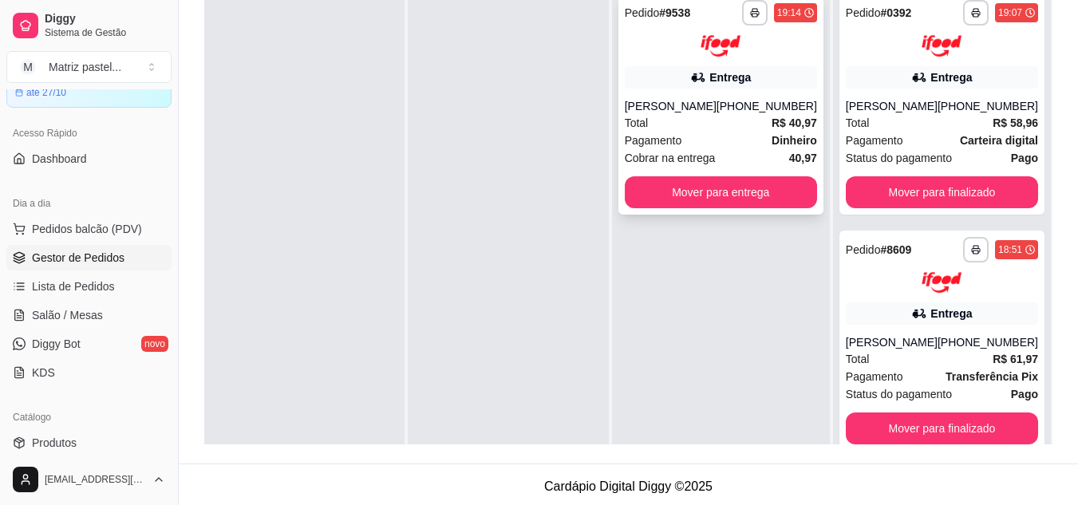
click at [694, 199] on button "Mover para entrega" at bounding box center [721, 192] width 192 height 32
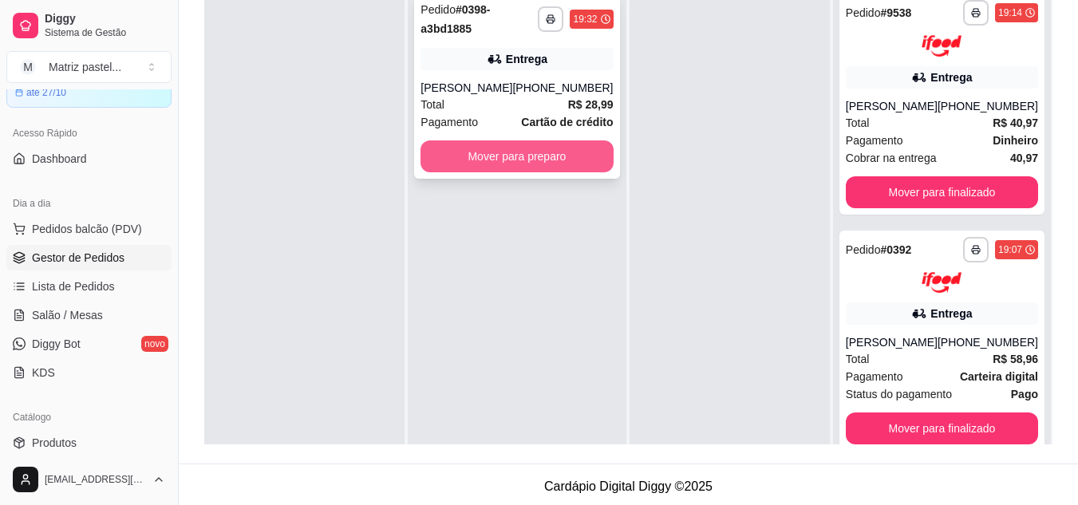
click at [532, 149] on button "Mover para preparo" at bounding box center [516, 156] width 192 height 32
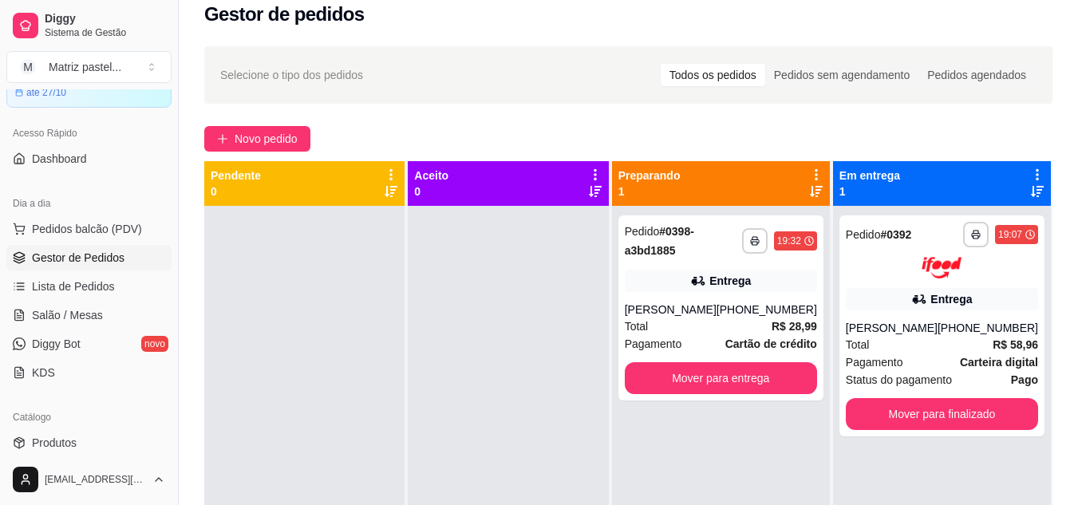
scroll to position [0, 0]
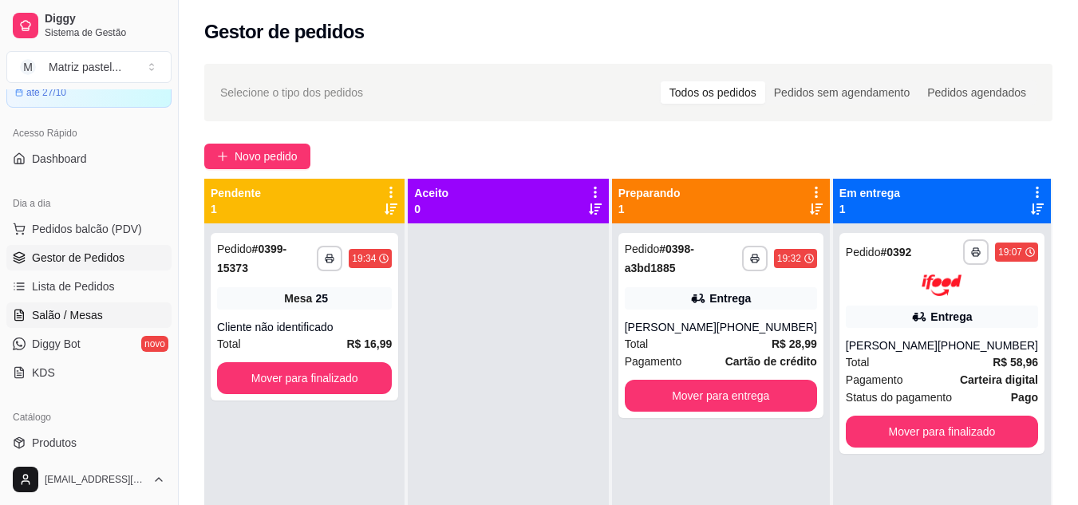
click at [68, 313] on span "Salão / Mesas" at bounding box center [67, 315] width 71 height 16
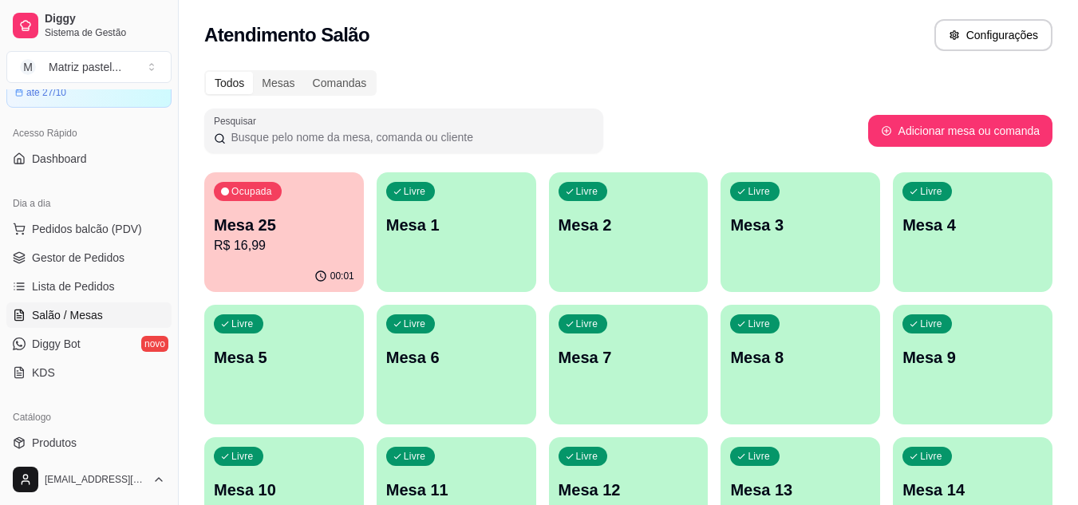
click at [353, 257] on div "Ocupada Mesa 25 R$ 16,99" at bounding box center [284, 216] width 160 height 89
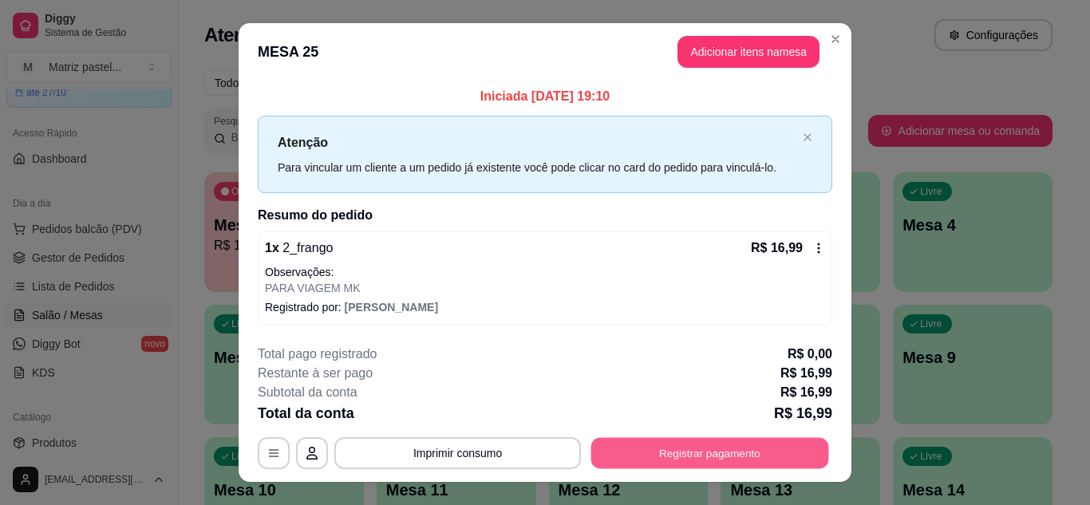
click at [659, 459] on button "Registrar pagamento" at bounding box center [710, 453] width 238 height 31
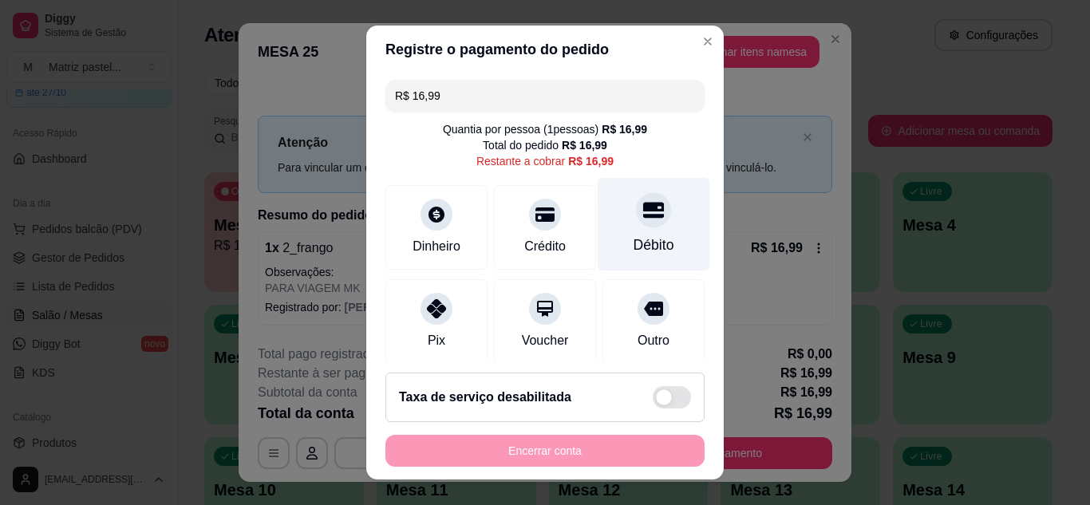
click at [643, 214] on icon at bounding box center [653, 209] width 21 height 21
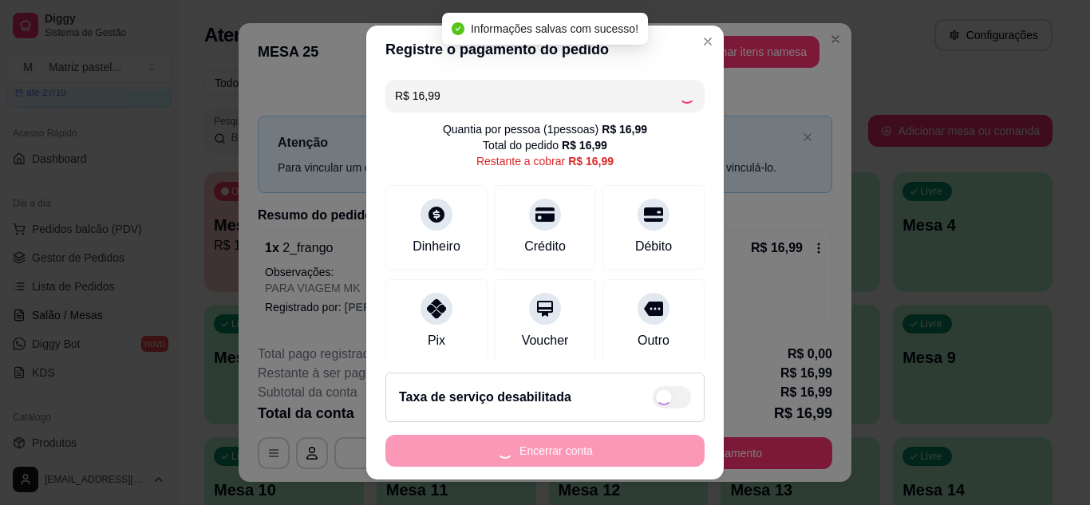
type input "R$ 0,00"
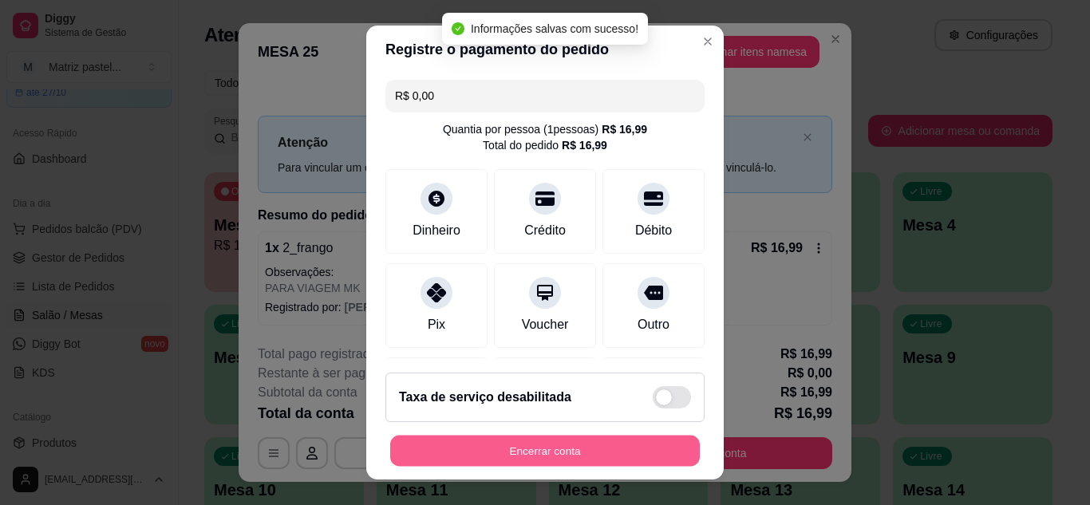
click at [578, 459] on button "Encerrar conta" at bounding box center [545, 451] width 310 height 31
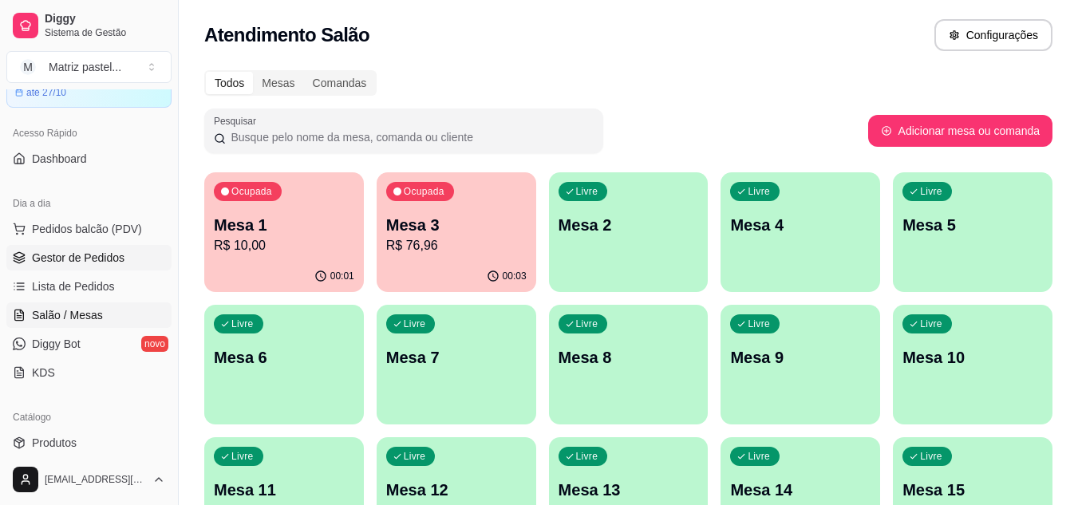
click at [124, 261] on link "Gestor de Pedidos" at bounding box center [88, 258] width 165 height 26
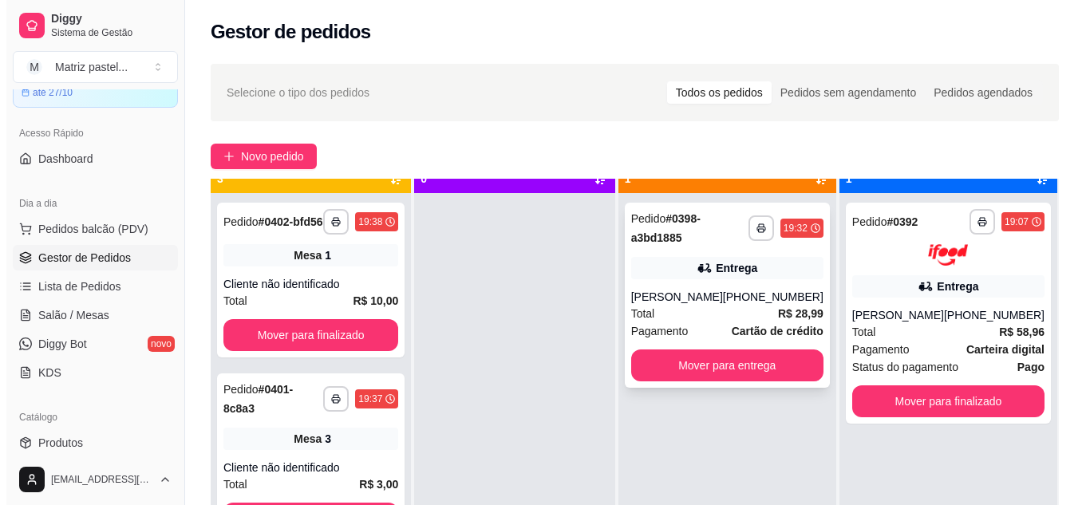
scroll to position [45, 0]
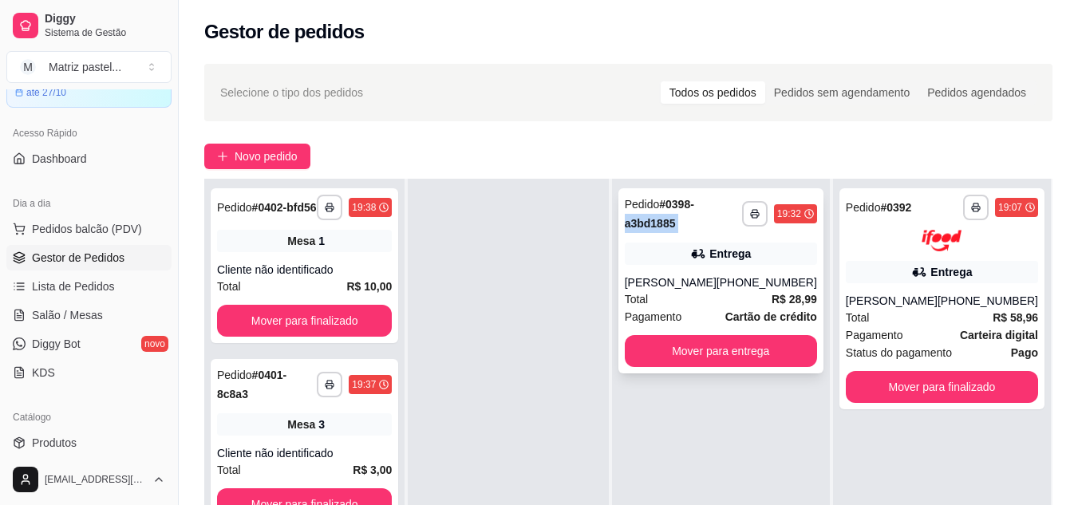
click at [744, 209] on div "**********" at bounding box center [721, 214] width 192 height 38
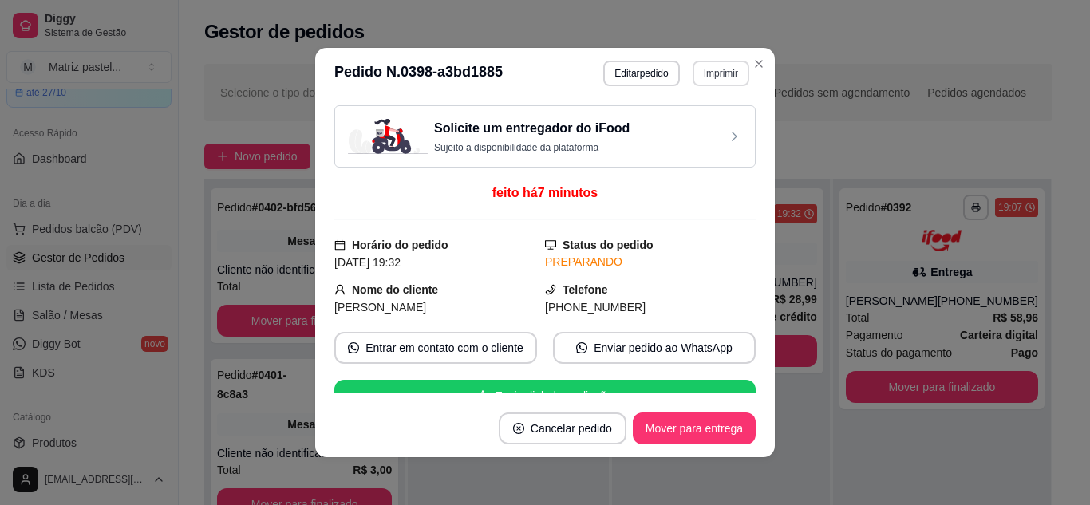
click at [701, 73] on button "Imprimir" at bounding box center [720, 74] width 57 height 26
click at [673, 127] on button "IMPRESSORA" at bounding box center [699, 122] width 93 height 21
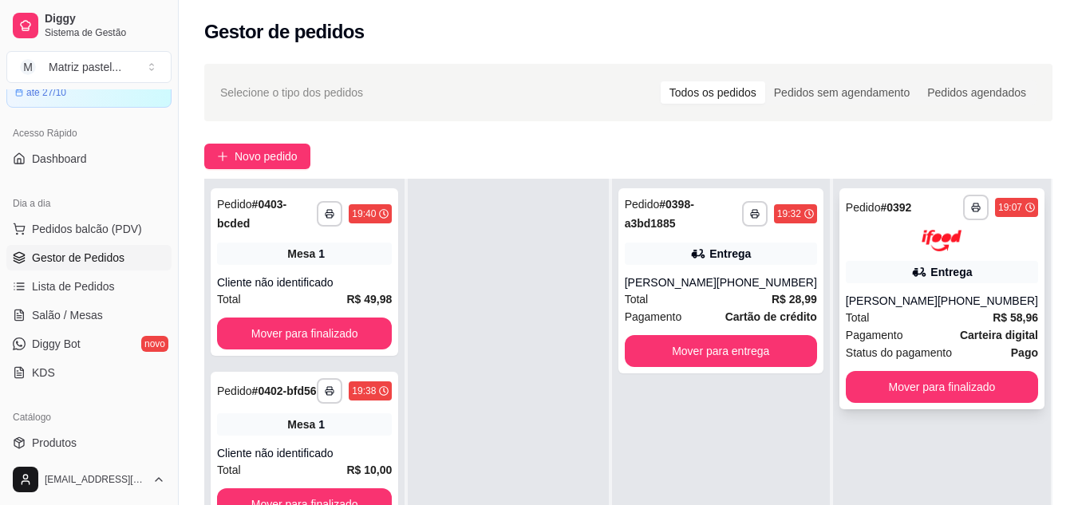
click at [911, 302] on div "[PERSON_NAME]" at bounding box center [892, 301] width 92 height 16
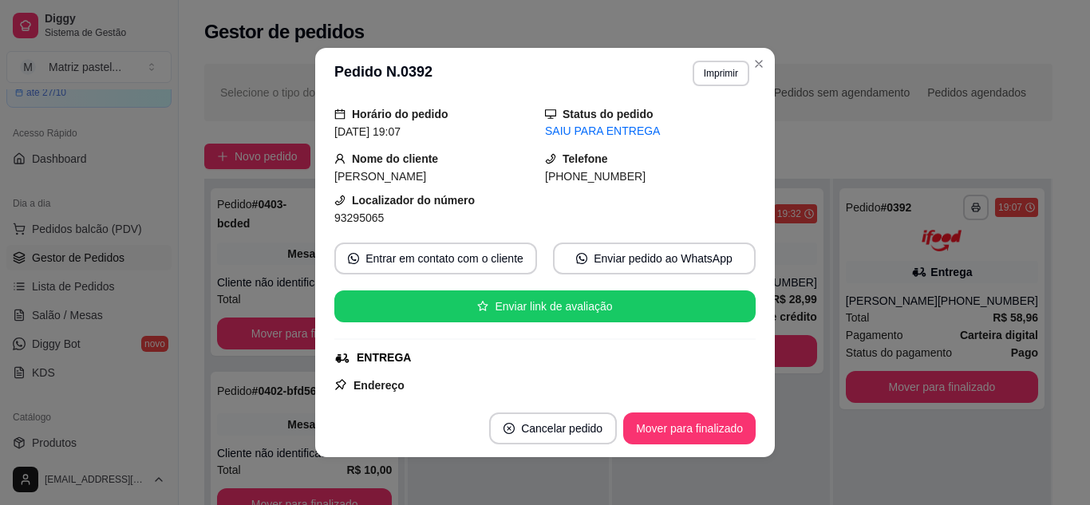
scroll to position [80, 0]
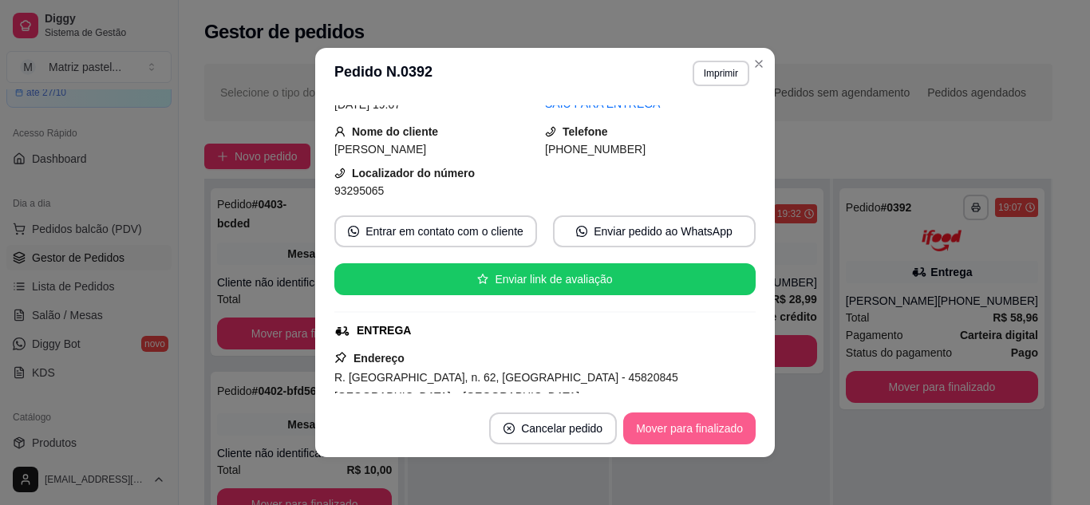
click at [696, 424] on button "Mover para finalizado" at bounding box center [689, 428] width 132 height 32
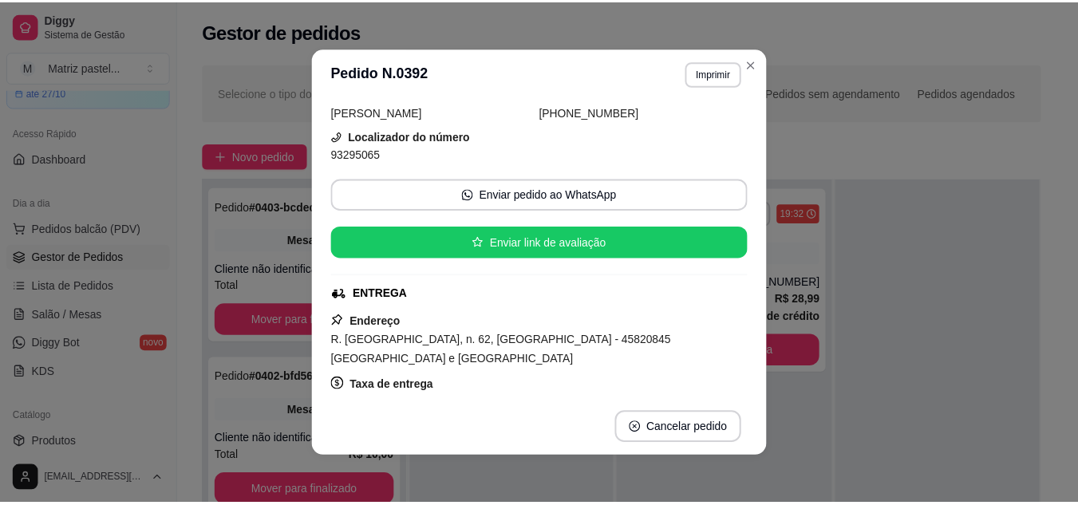
scroll to position [43, 0]
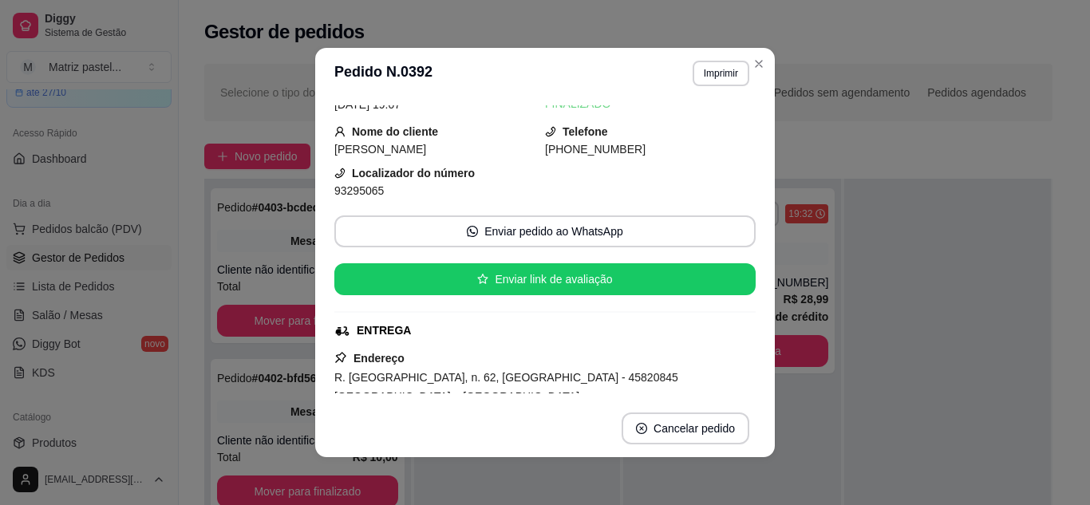
click at [712, 407] on footer "Cancelar pedido" at bounding box center [544, 428] width 459 height 57
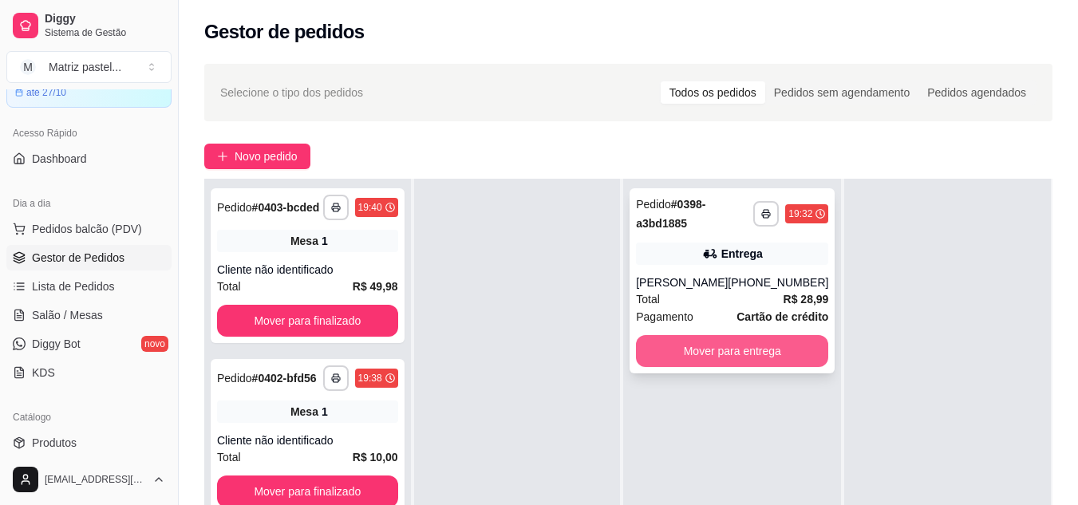
click at [681, 349] on button "Mover para entrega" at bounding box center [732, 351] width 192 height 32
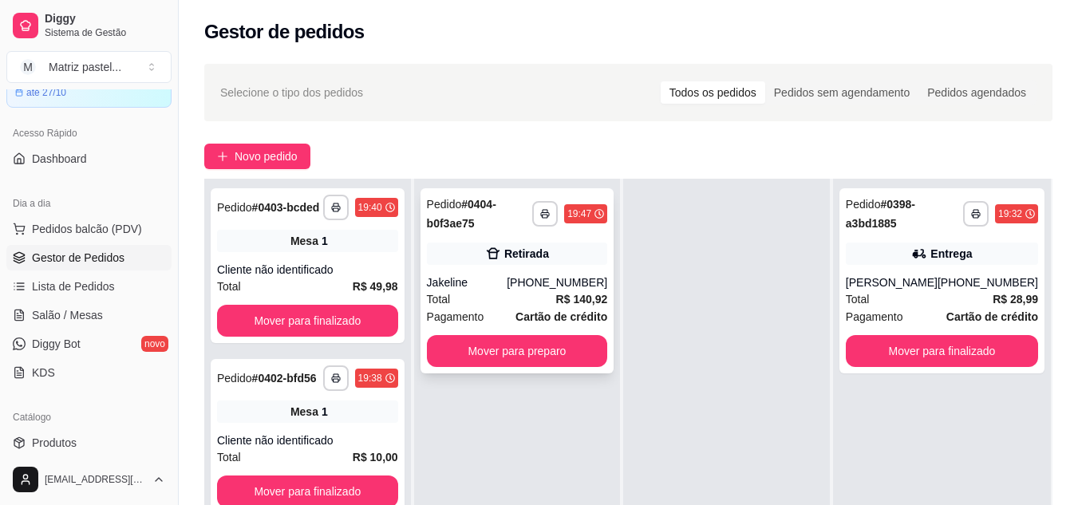
click at [493, 342] on button "Mover para preparo" at bounding box center [517, 351] width 181 height 32
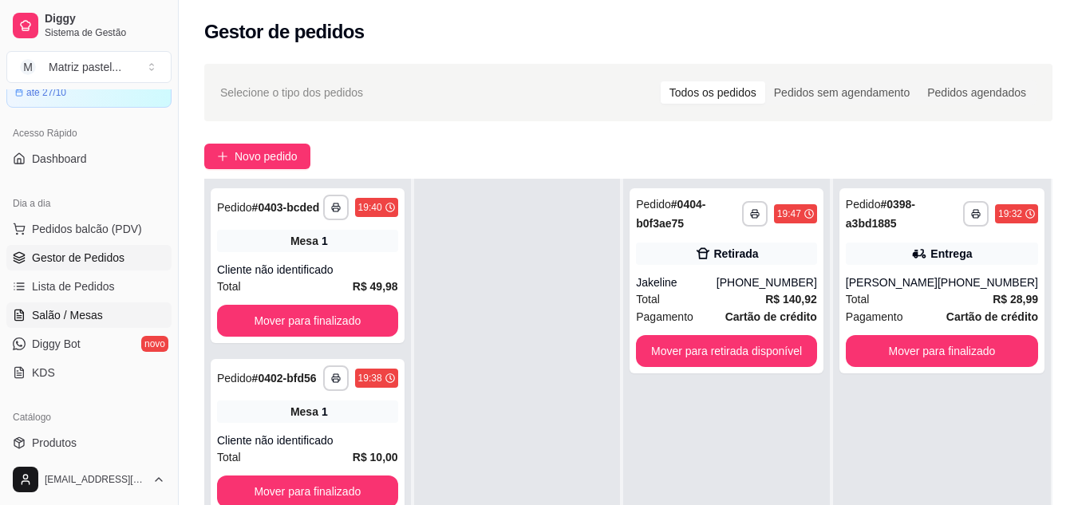
click at [53, 311] on span "Salão / Mesas" at bounding box center [67, 315] width 71 height 16
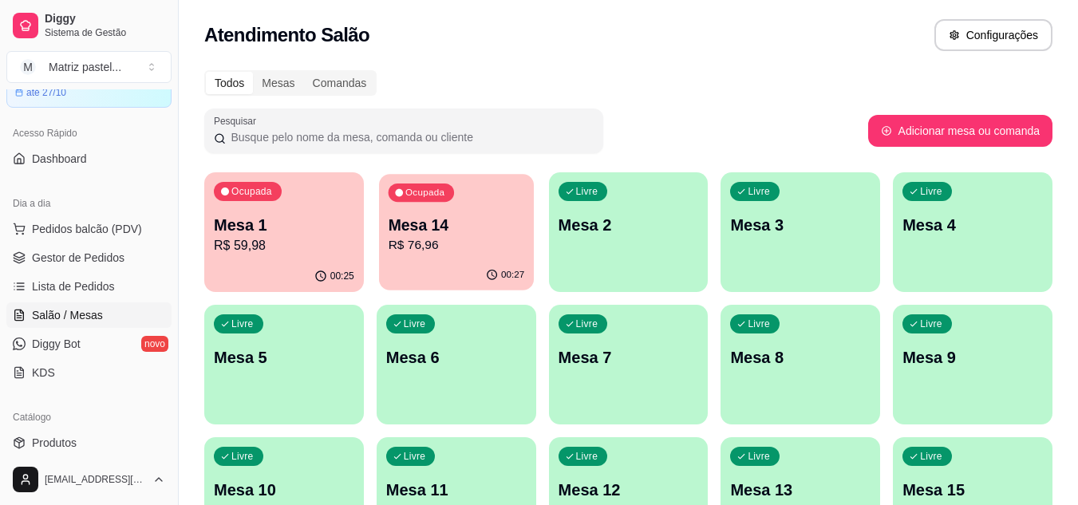
click at [481, 231] on p "Mesa 14" at bounding box center [456, 226] width 136 height 22
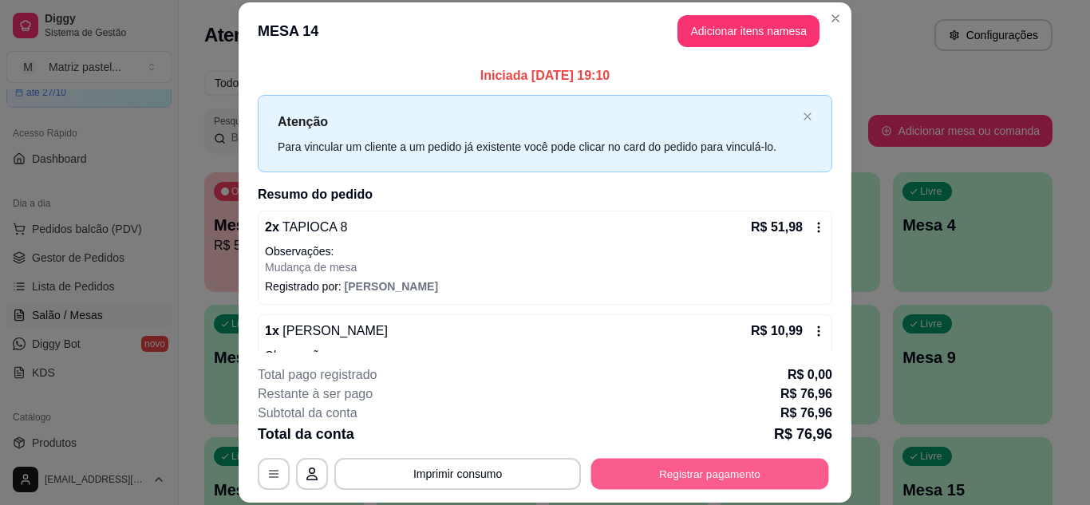
click at [653, 470] on button "Registrar pagamento" at bounding box center [710, 473] width 238 height 31
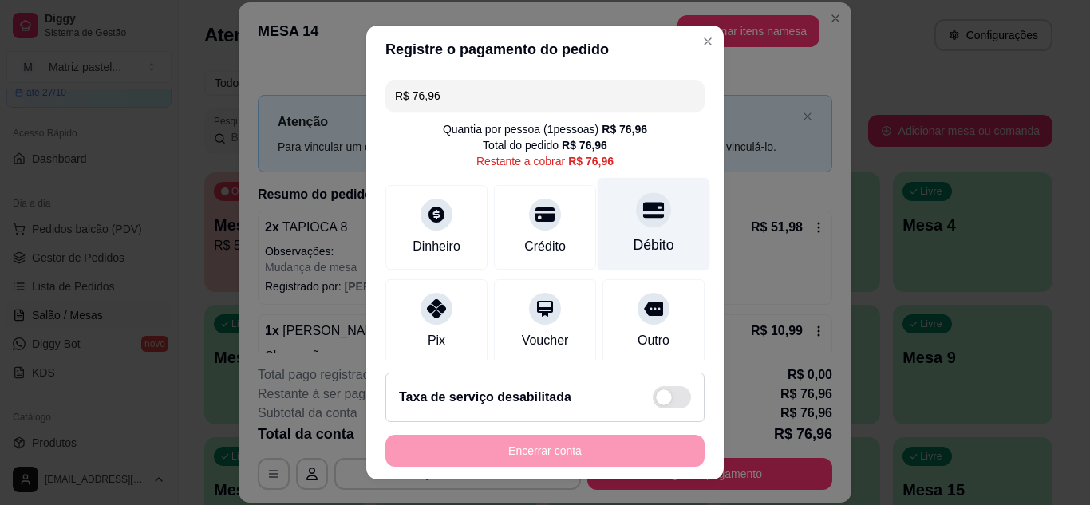
click at [651, 199] on div "Débito" at bounding box center [653, 223] width 112 height 93
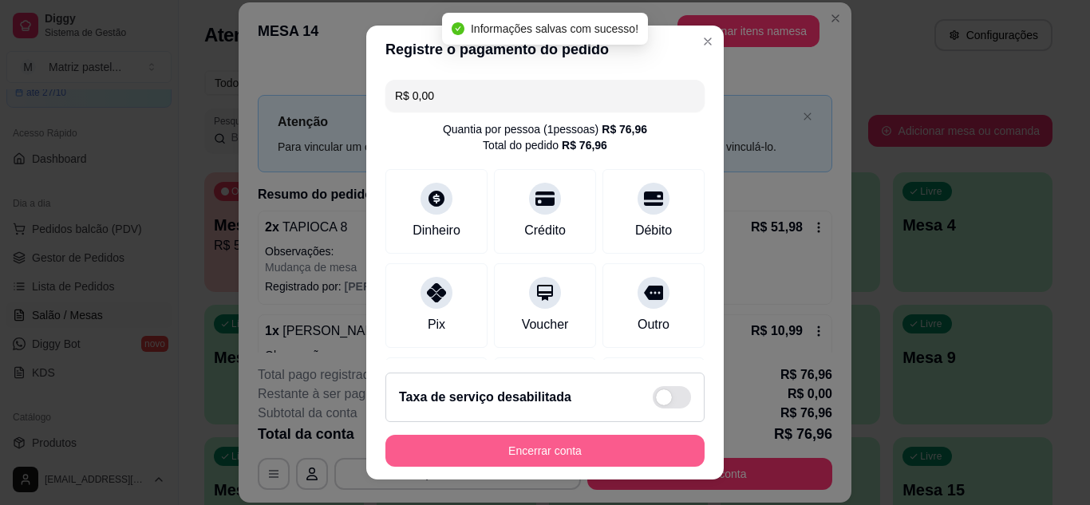
type input "R$ 0,00"
click at [562, 463] on button "Encerrar conta" at bounding box center [544, 451] width 319 height 32
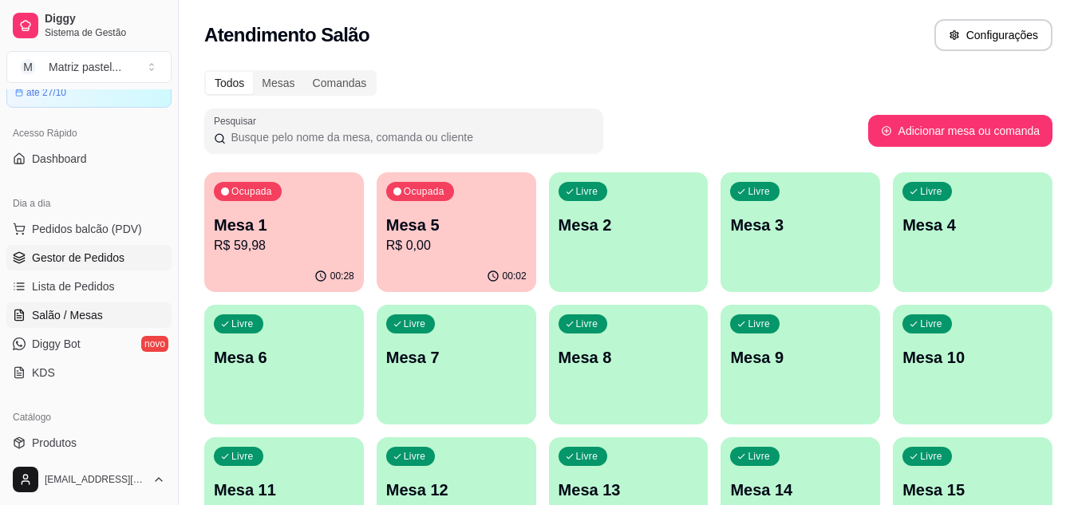
click at [116, 267] on link "Gestor de Pedidos" at bounding box center [88, 258] width 165 height 26
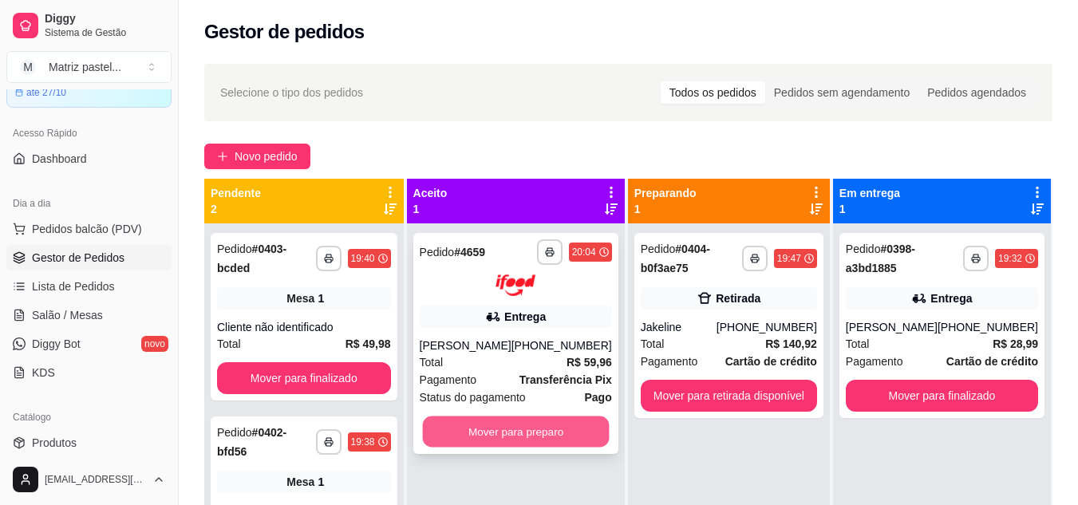
click at [499, 441] on button "Mover para preparo" at bounding box center [515, 431] width 187 height 31
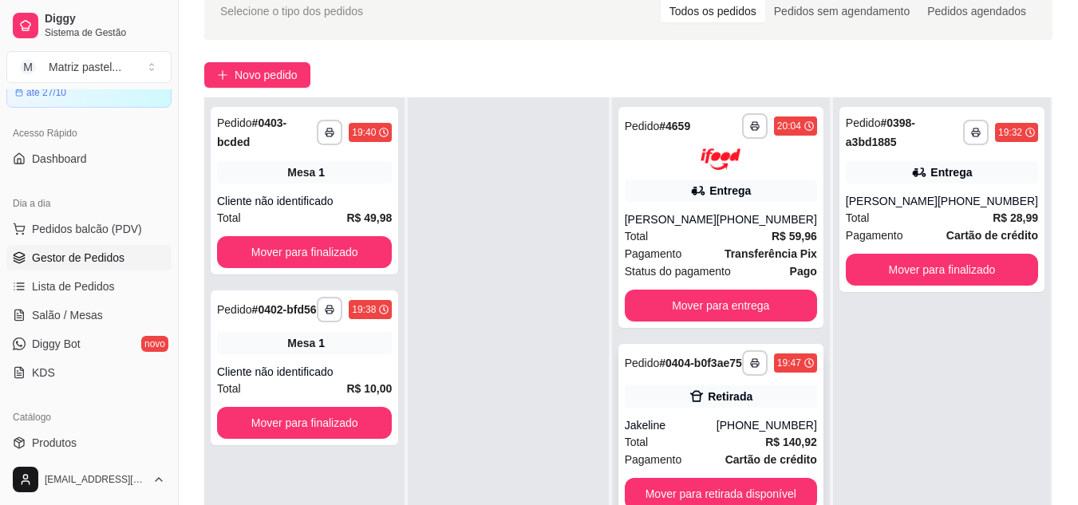
scroll to position [160, 0]
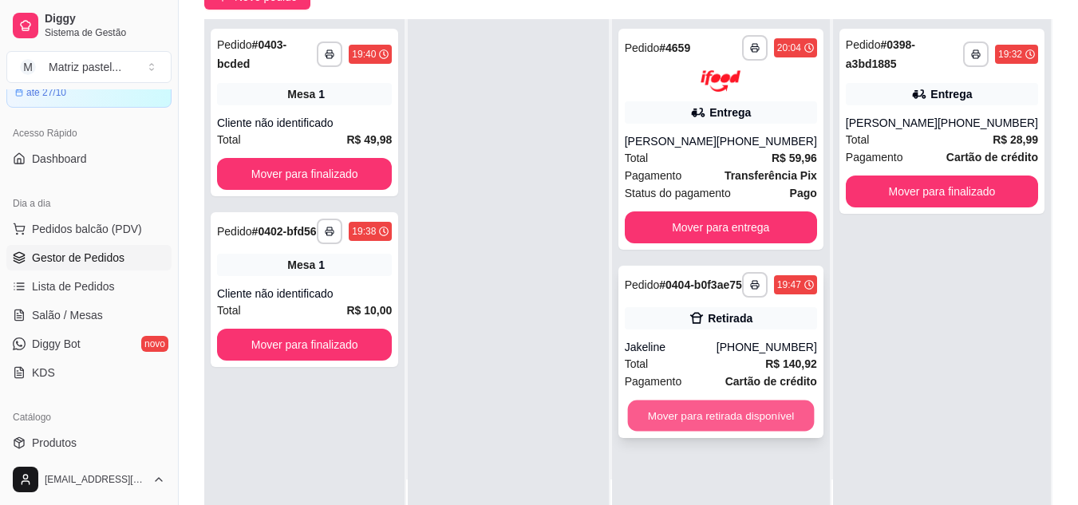
click at [721, 431] on button "Mover para retirada disponível" at bounding box center [720, 415] width 187 height 31
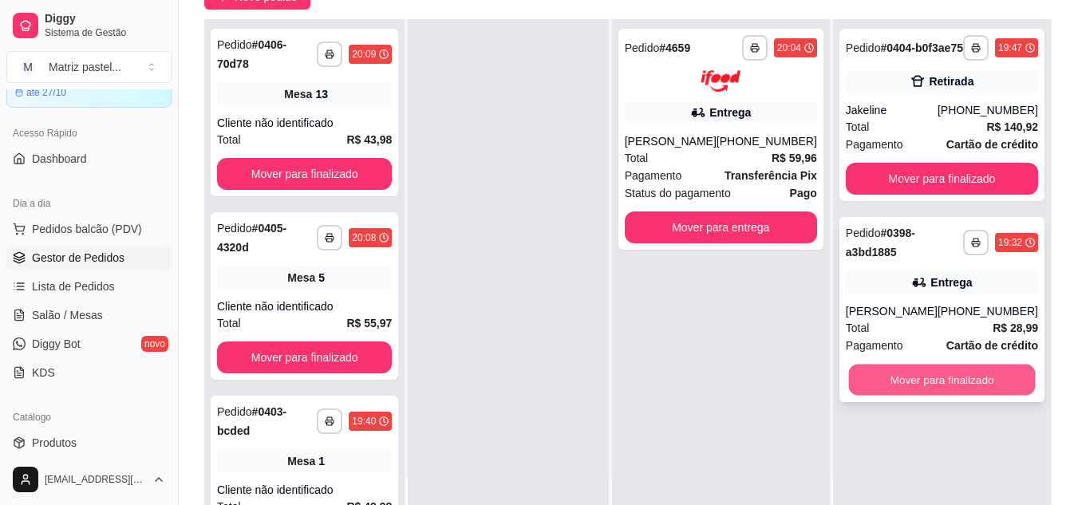
click at [913, 380] on button "Mover para finalizado" at bounding box center [941, 380] width 187 height 31
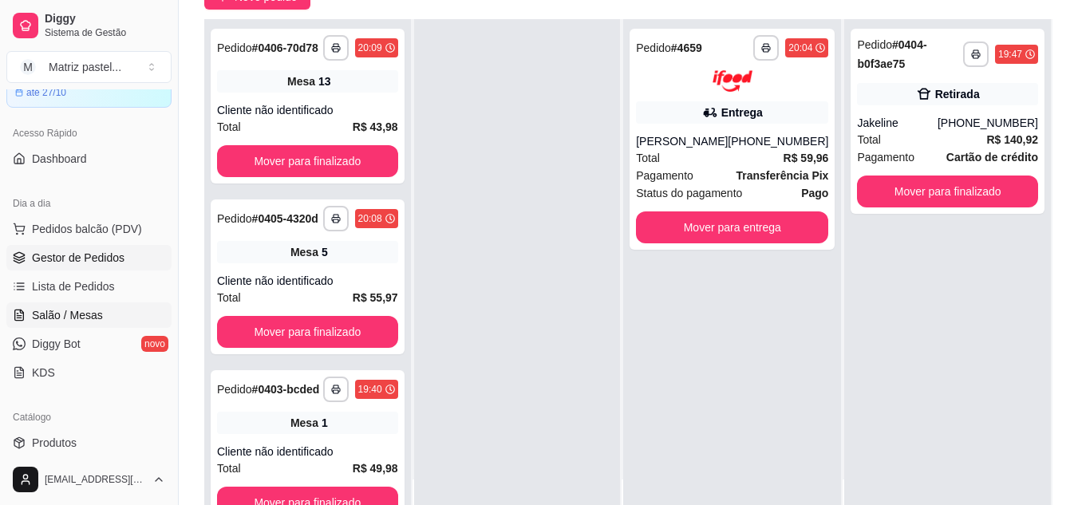
click at [68, 320] on span "Salão / Mesas" at bounding box center [67, 315] width 71 height 16
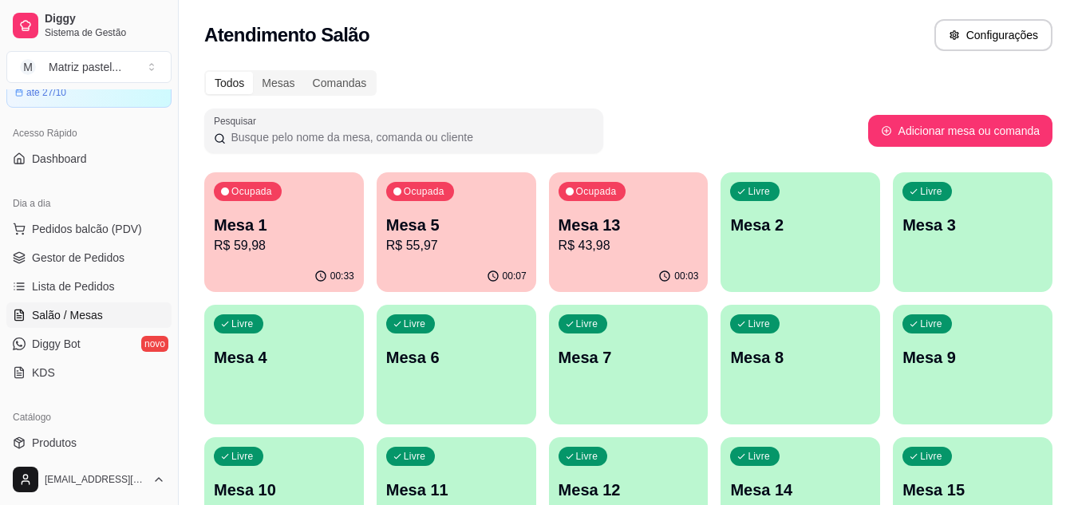
click at [493, 250] on p "R$ 55,97" at bounding box center [456, 245] width 140 height 19
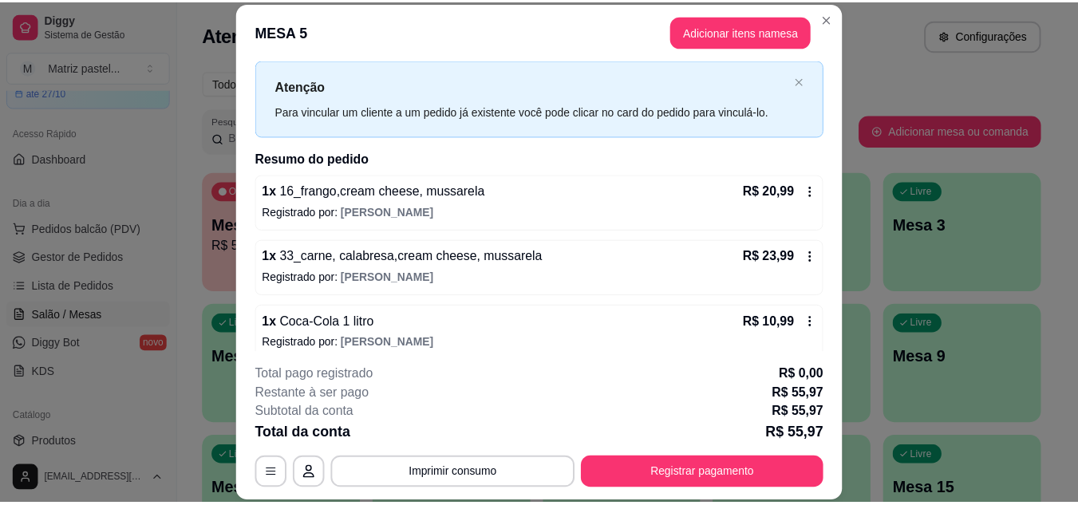
scroll to position [51, 0]
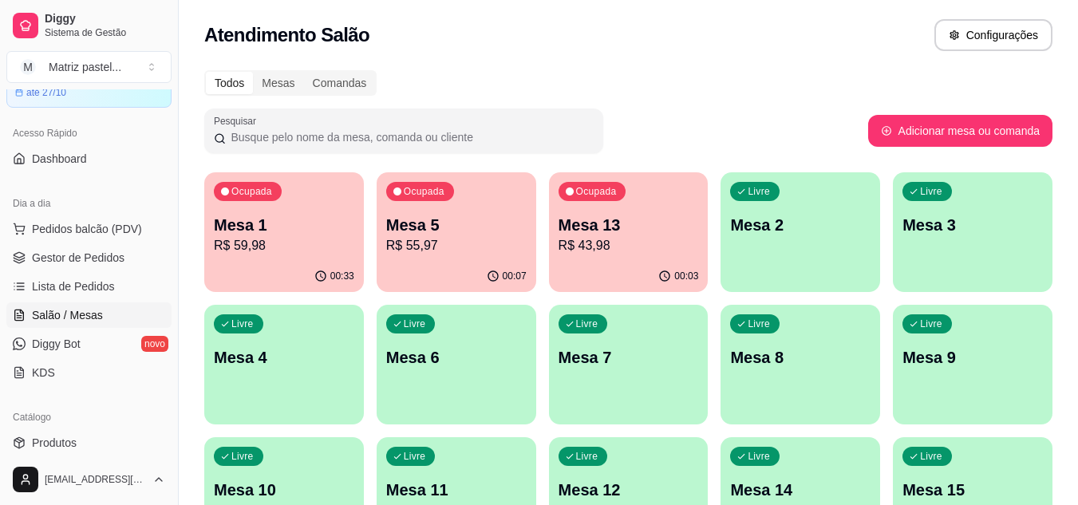
click at [651, 239] on p "R$ 43,98" at bounding box center [628, 245] width 140 height 19
click at [318, 244] on p "R$ 59,98" at bounding box center [284, 245] width 136 height 18
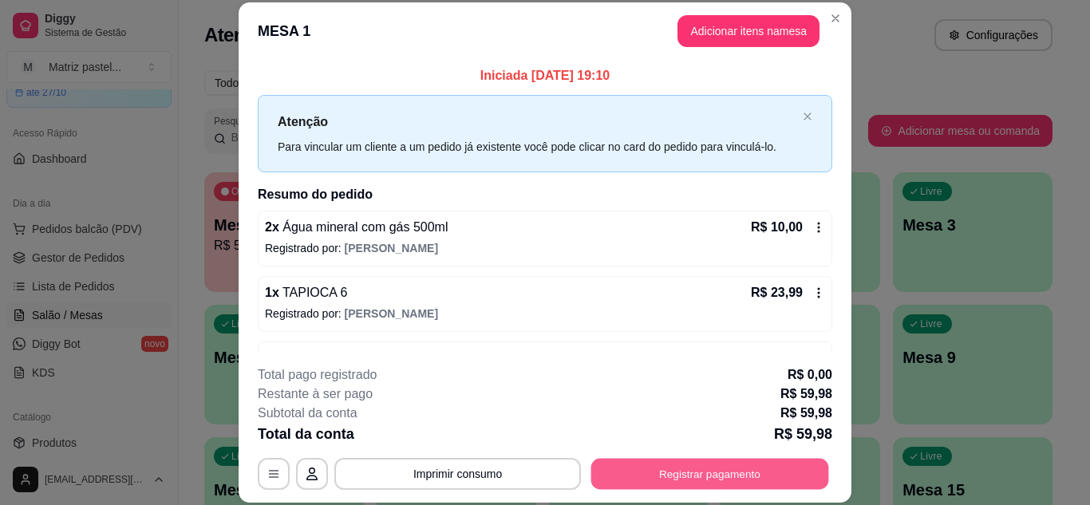
click at [703, 471] on button "Registrar pagamento" at bounding box center [710, 473] width 238 height 31
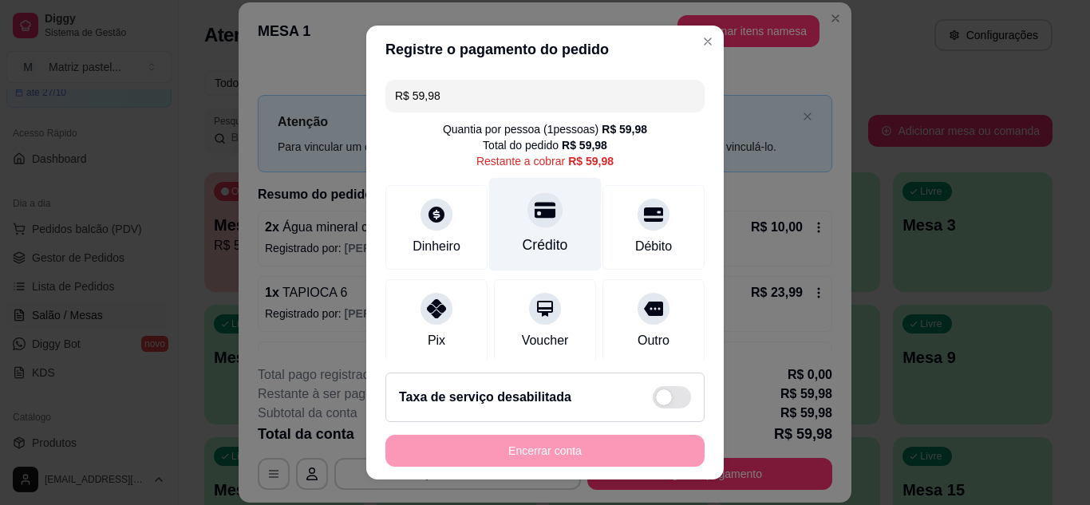
click at [539, 219] on div at bounding box center [544, 209] width 35 height 35
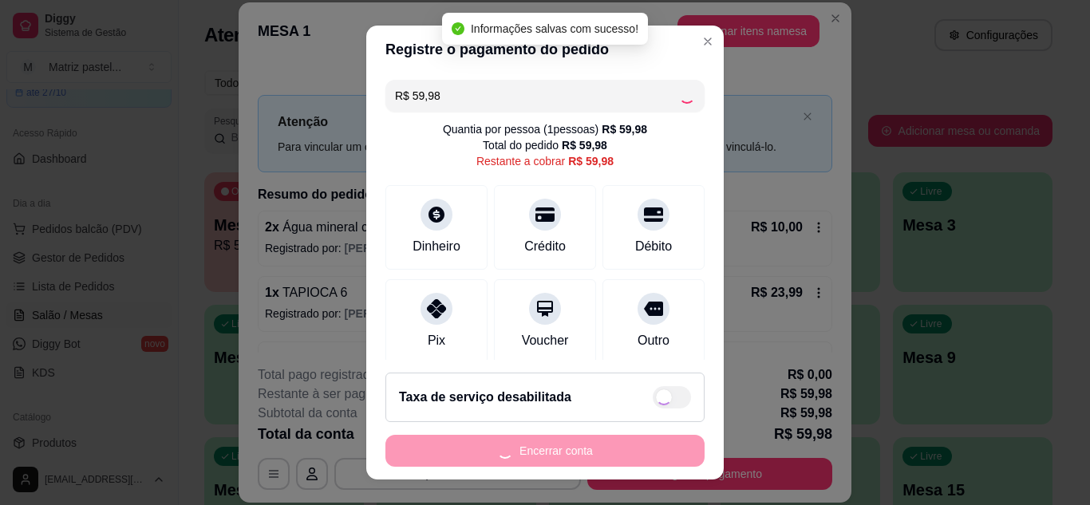
type input "R$ 0,00"
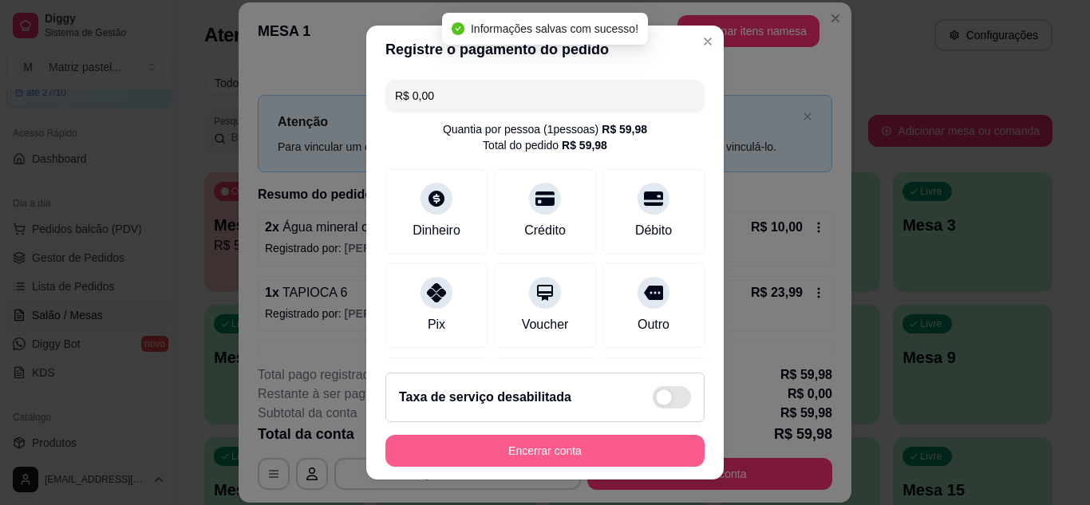
click at [511, 461] on button "Encerrar conta" at bounding box center [544, 451] width 319 height 32
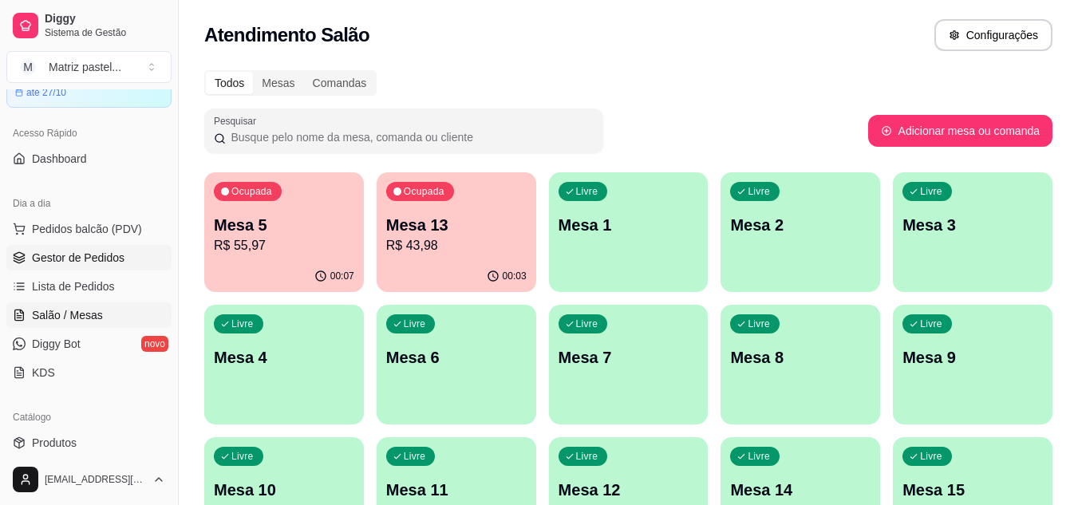
click at [69, 259] on span "Gestor de Pedidos" at bounding box center [78, 258] width 93 height 16
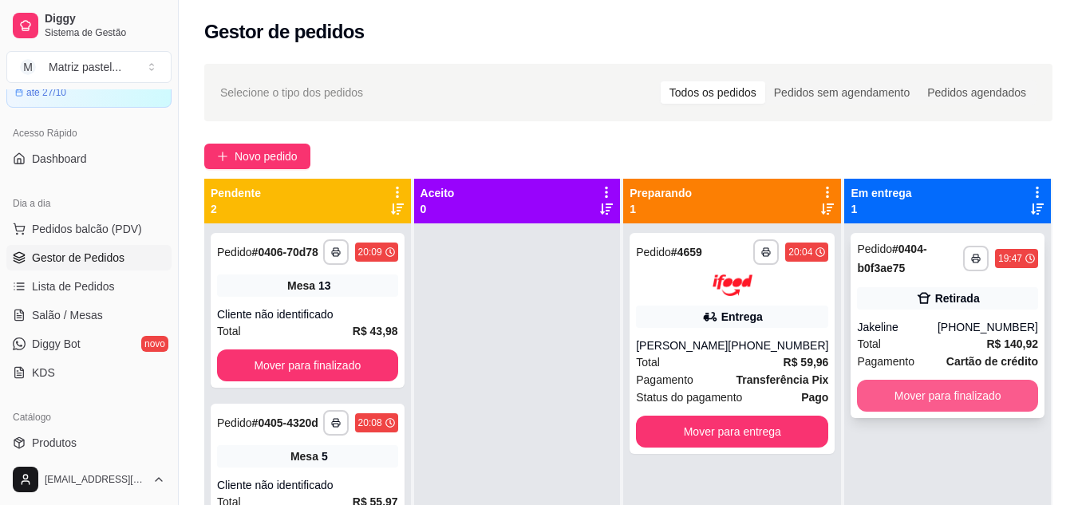
click at [935, 386] on button "Mover para finalizado" at bounding box center [947, 396] width 181 height 32
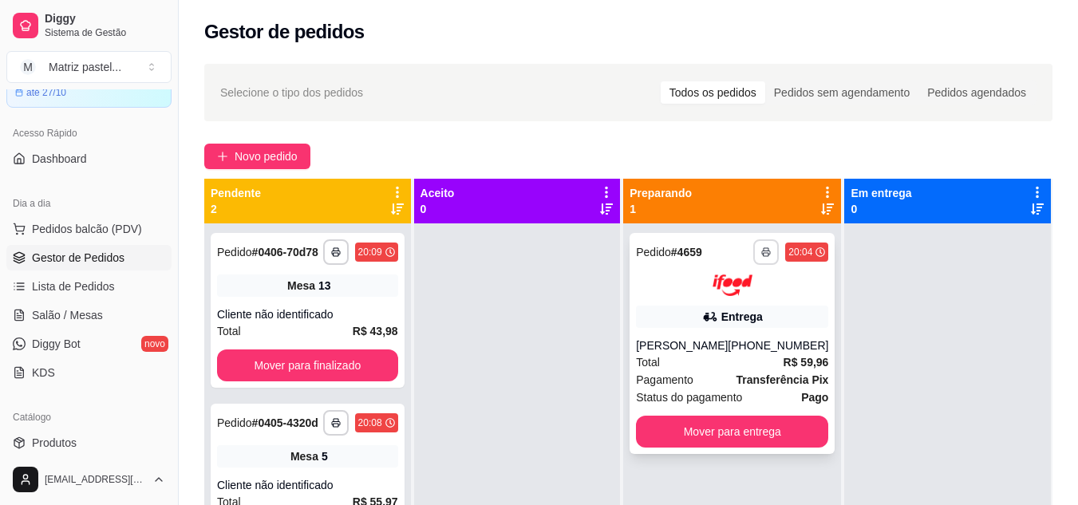
click at [761, 249] on icon "button" at bounding box center [766, 252] width 10 height 10
click at [725, 305] on button "IMPRESSORA" at bounding box center [712, 307] width 112 height 25
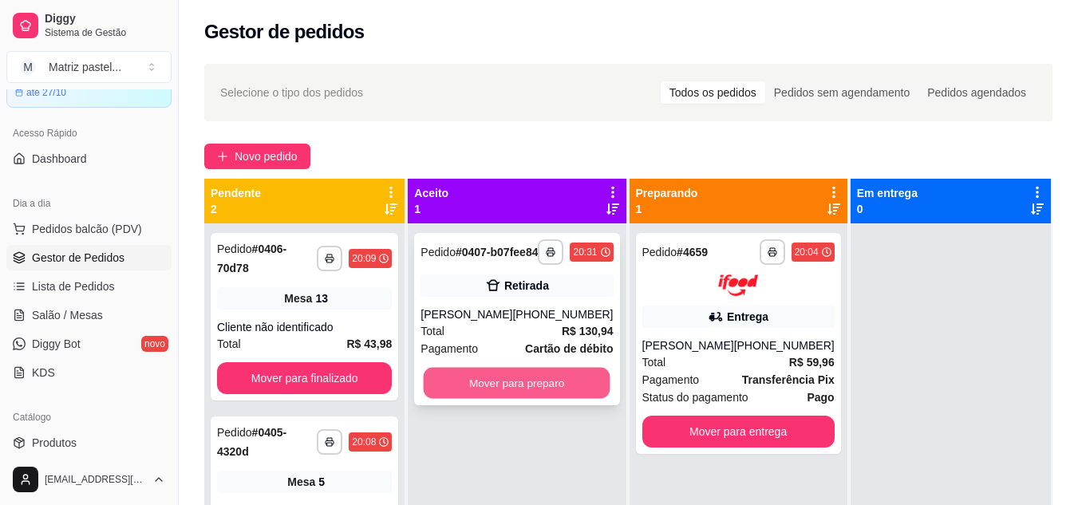
click at [487, 393] on button "Mover para preparo" at bounding box center [517, 383] width 187 height 31
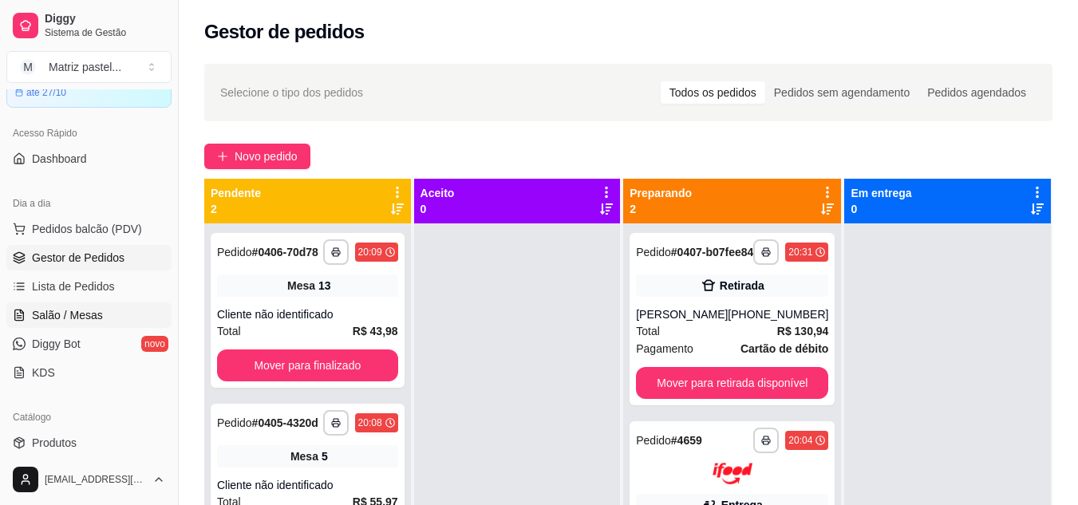
click at [85, 313] on span "Salão / Mesas" at bounding box center [67, 315] width 71 height 16
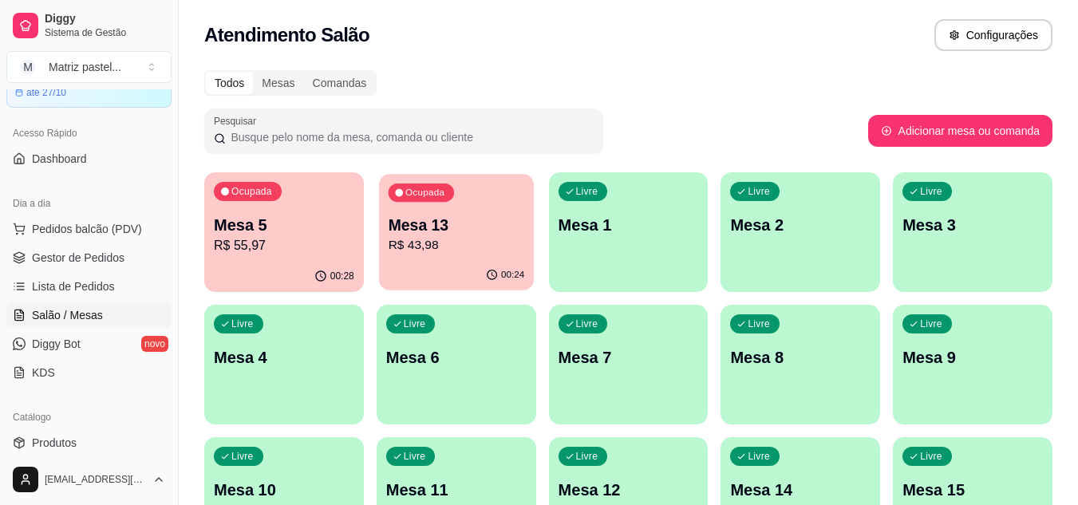
click at [466, 258] on div "Ocupada Mesa 13 R$ 43,98" at bounding box center [456, 217] width 155 height 86
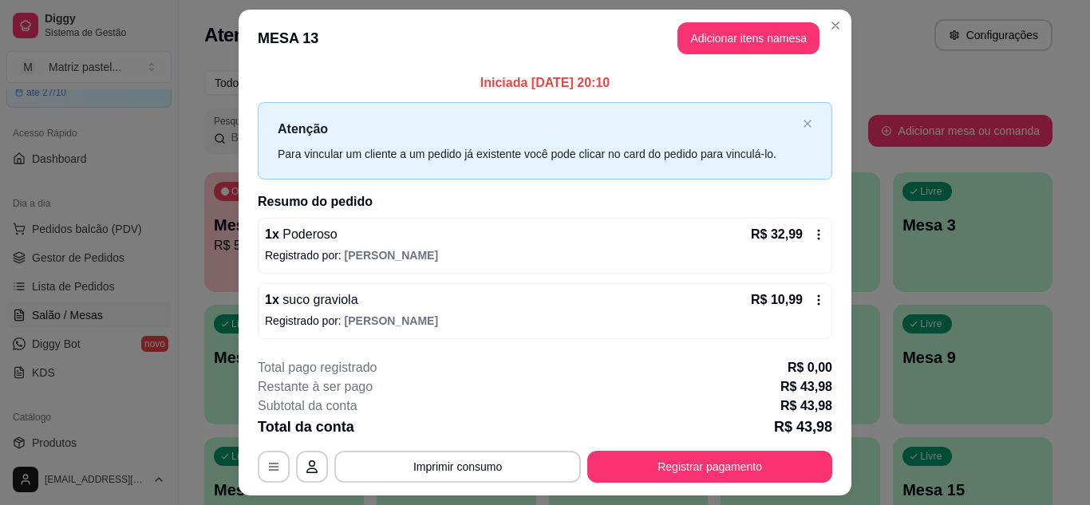
click at [689, 495] on footer "**********" at bounding box center [545, 420] width 613 height 150
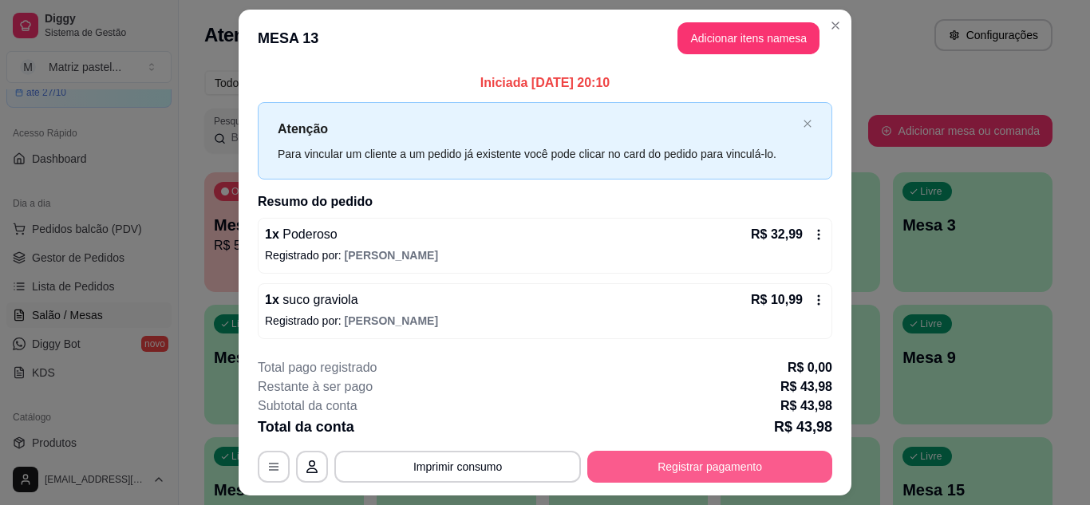
click at [672, 475] on button "Registrar pagamento" at bounding box center [709, 467] width 245 height 32
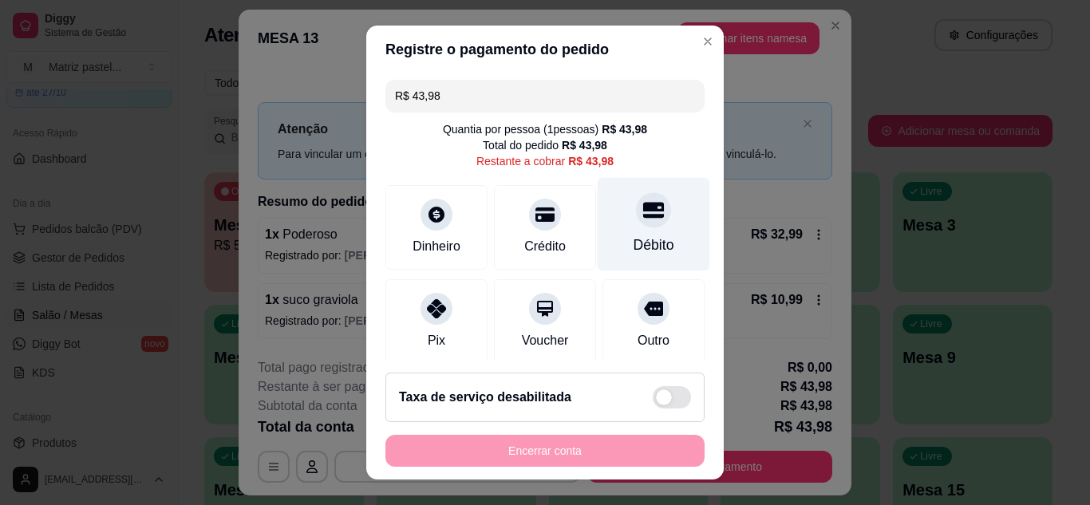
click at [643, 215] on icon at bounding box center [653, 210] width 21 height 16
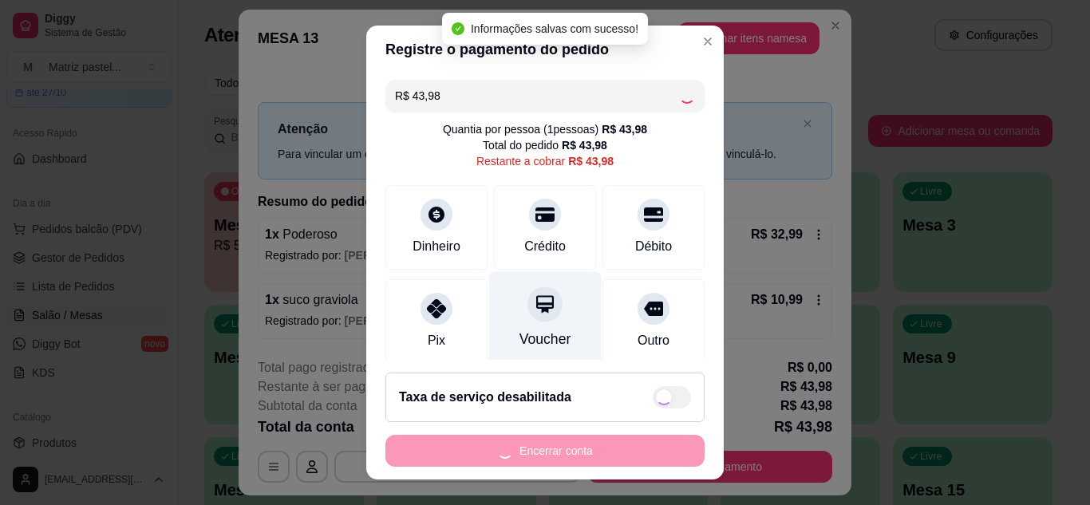
type input "R$ 0,00"
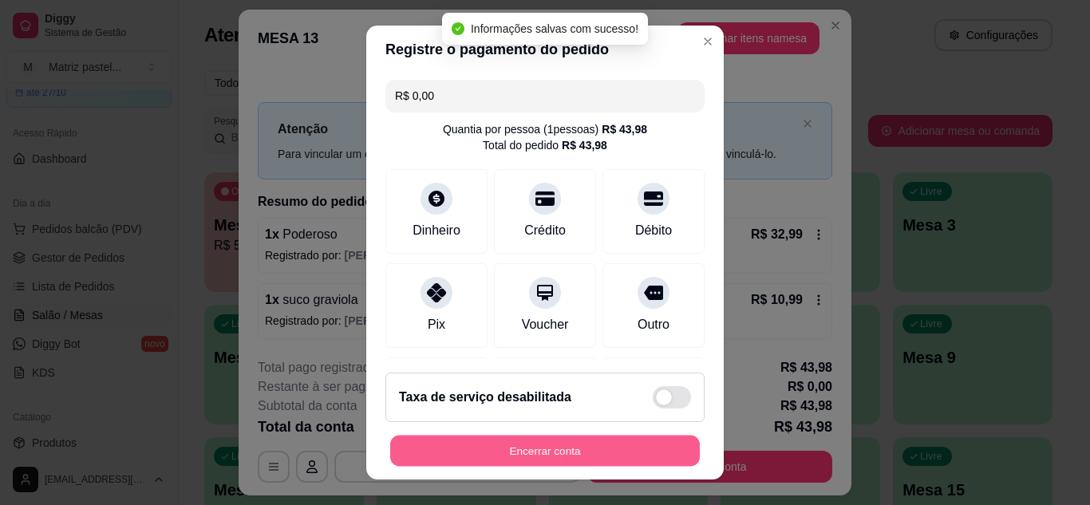
click at [484, 458] on button "Encerrar conta" at bounding box center [545, 451] width 310 height 31
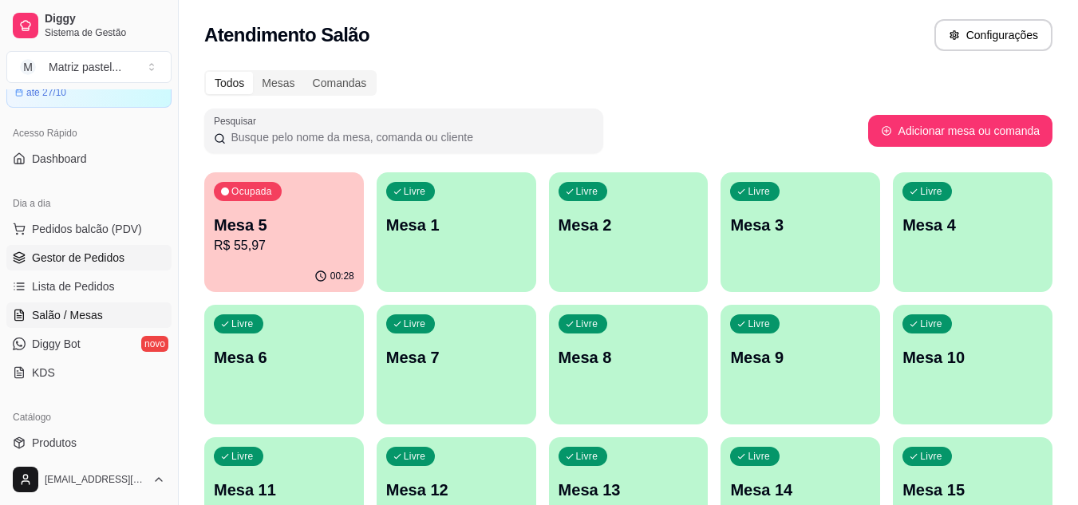
click at [119, 255] on span "Gestor de Pedidos" at bounding box center [78, 258] width 93 height 16
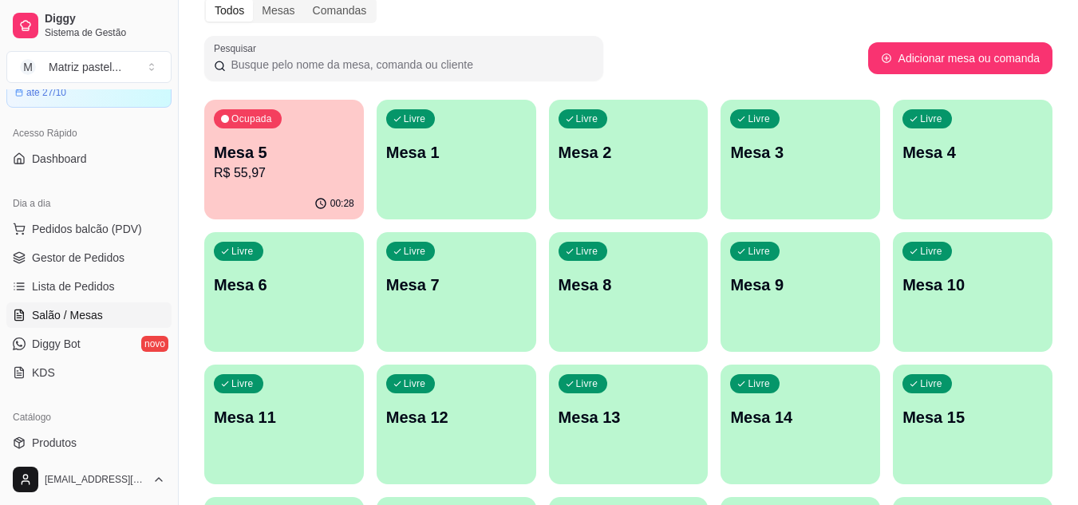
scroll to position [80, 0]
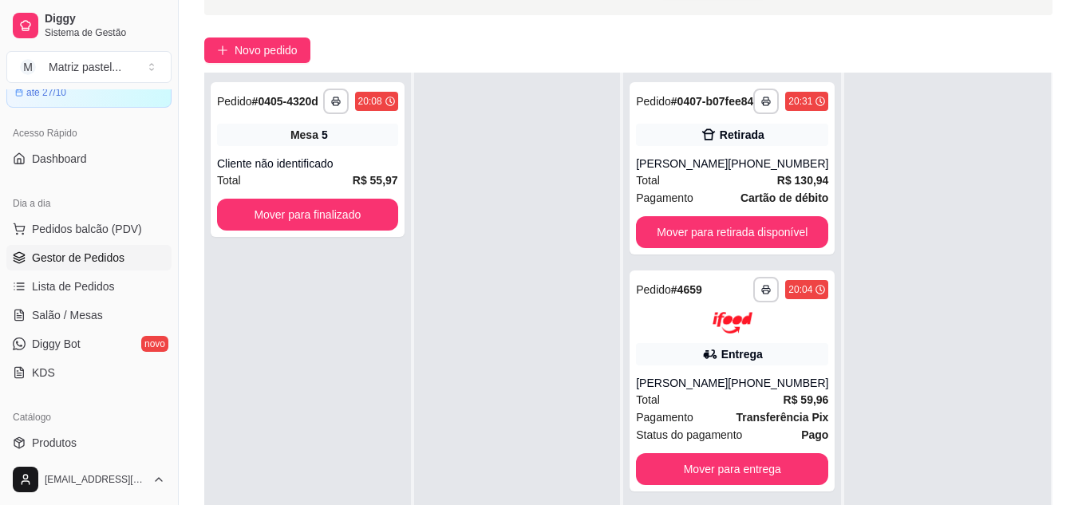
scroll to position [239, 0]
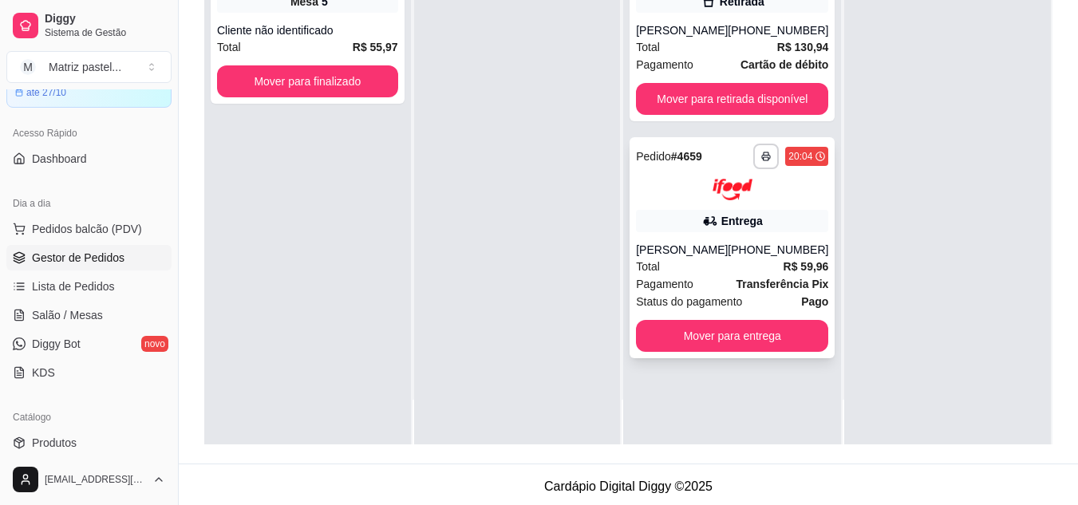
click at [705, 352] on button "Mover para entrega" at bounding box center [732, 336] width 192 height 32
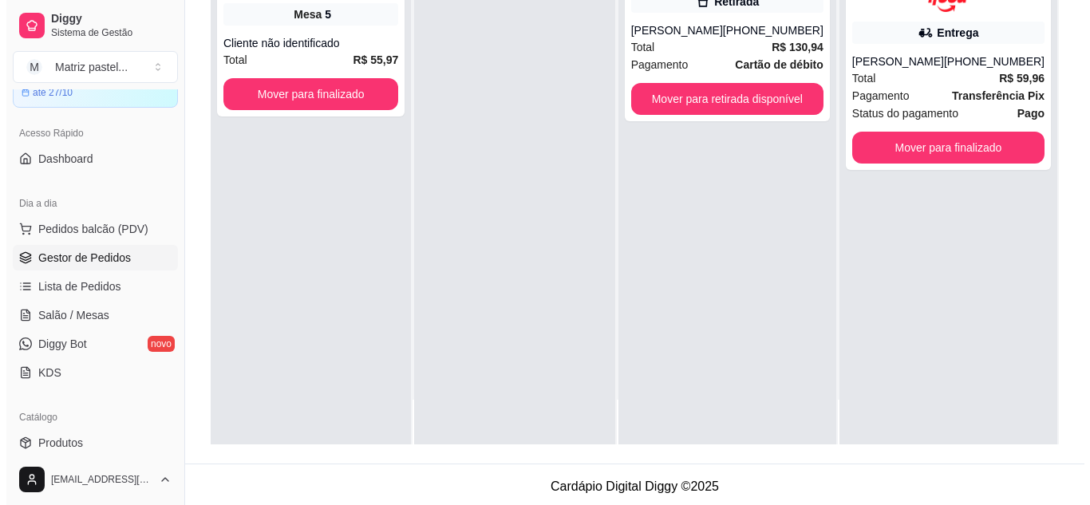
scroll to position [0, 0]
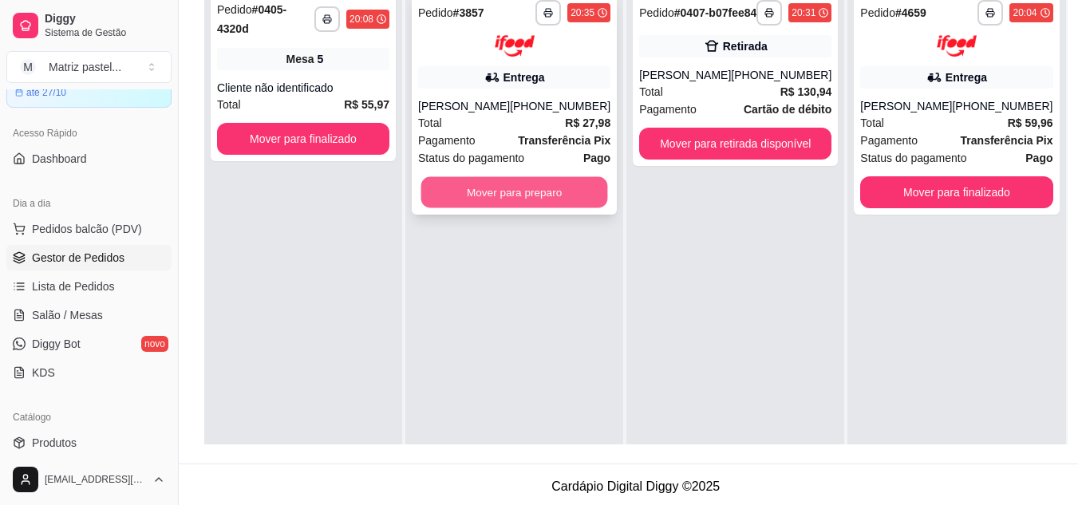
click at [503, 180] on button "Mover para preparo" at bounding box center [514, 191] width 187 height 31
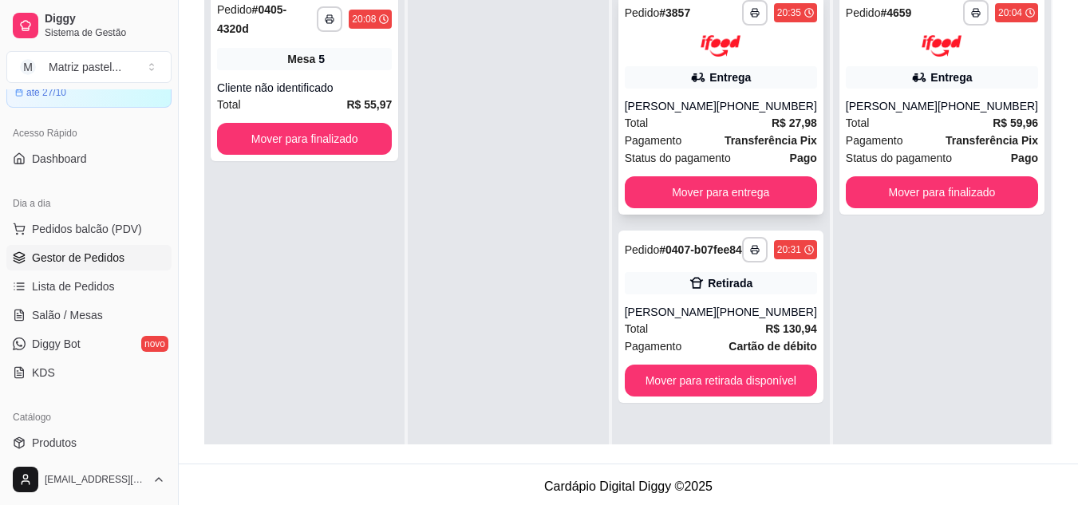
click at [670, 121] on div "Total R$ 27,98" at bounding box center [721, 123] width 192 height 18
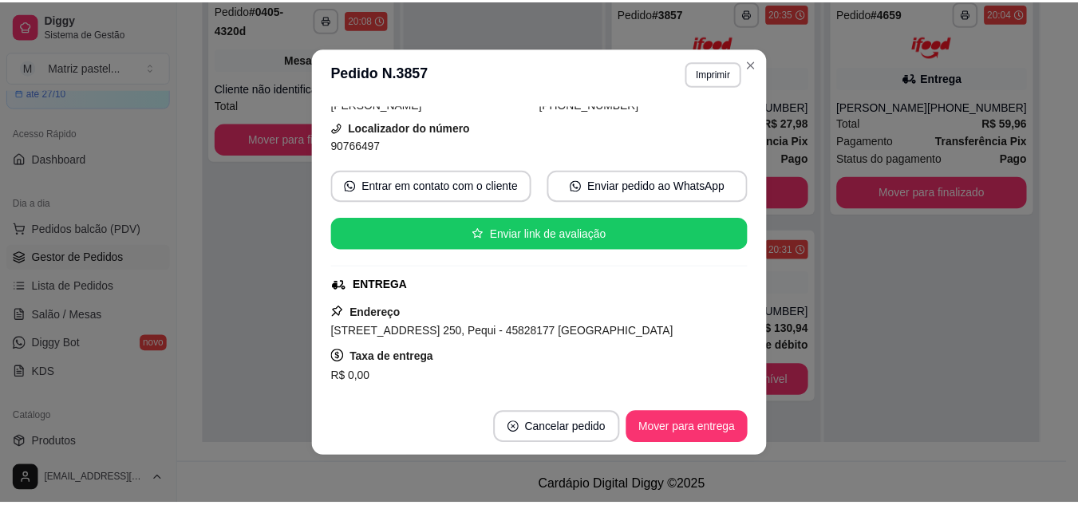
scroll to position [160, 0]
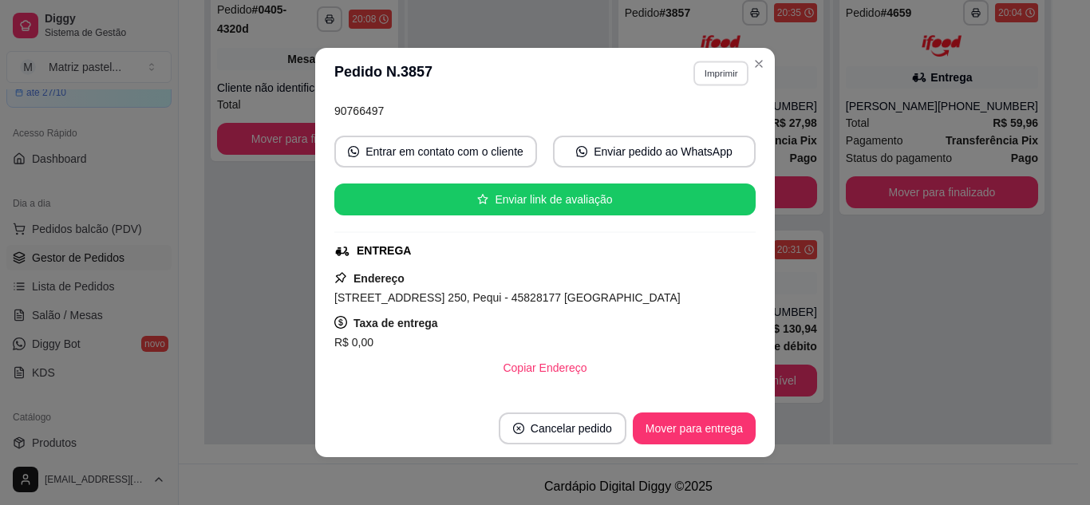
click at [725, 82] on button "Imprimir" at bounding box center [720, 73] width 55 height 25
click at [680, 125] on button "IMPRESSORA" at bounding box center [687, 129] width 116 height 26
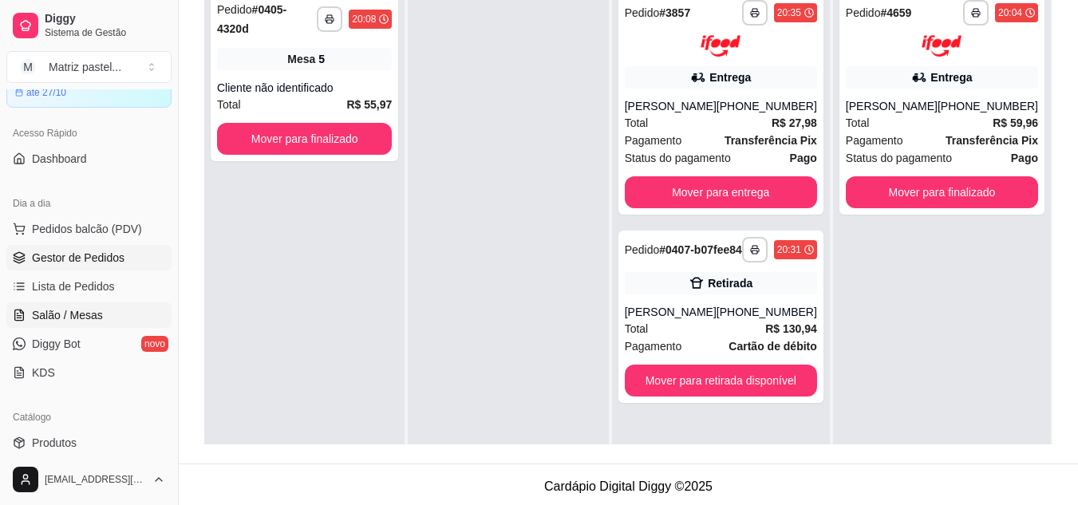
click at [81, 313] on span "Salão / Mesas" at bounding box center [67, 315] width 71 height 16
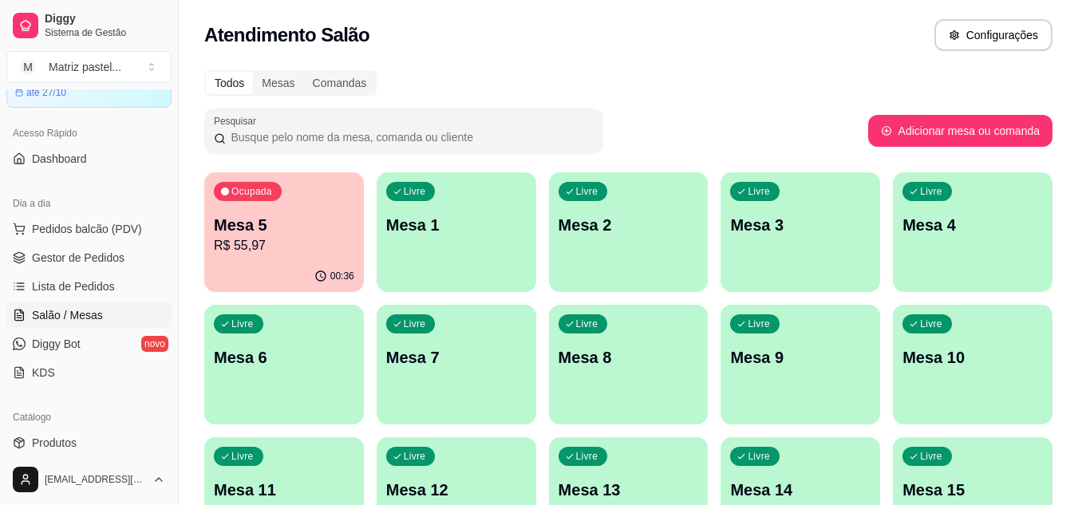
click at [264, 232] on p "Mesa 5" at bounding box center [284, 225] width 140 height 22
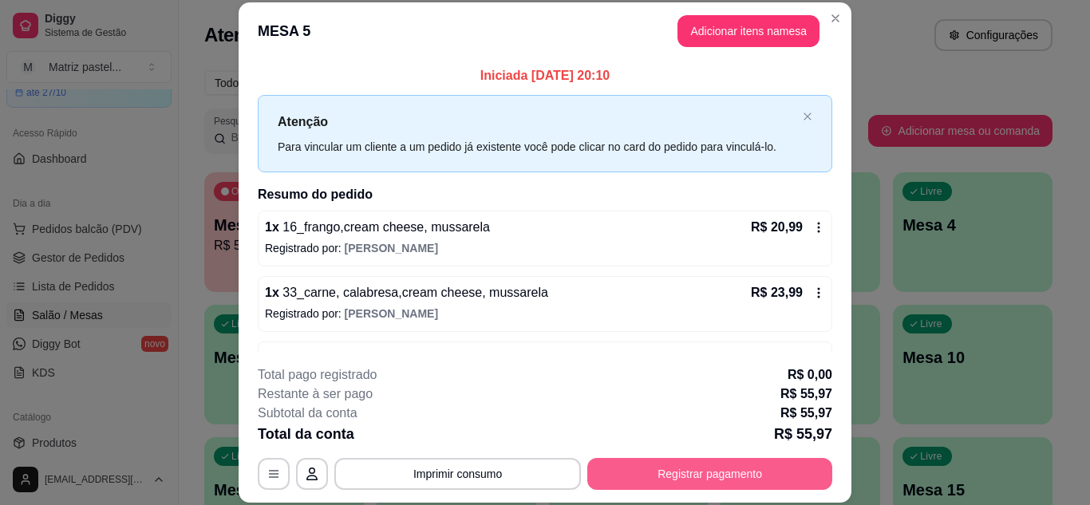
click at [633, 471] on button "Registrar pagamento" at bounding box center [709, 474] width 245 height 32
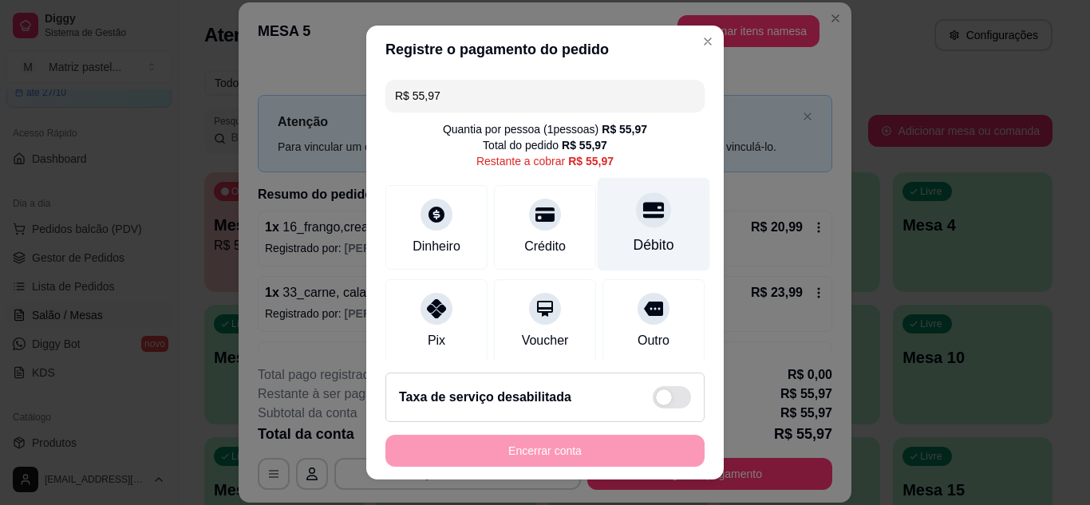
click at [636, 223] on div at bounding box center [653, 209] width 35 height 35
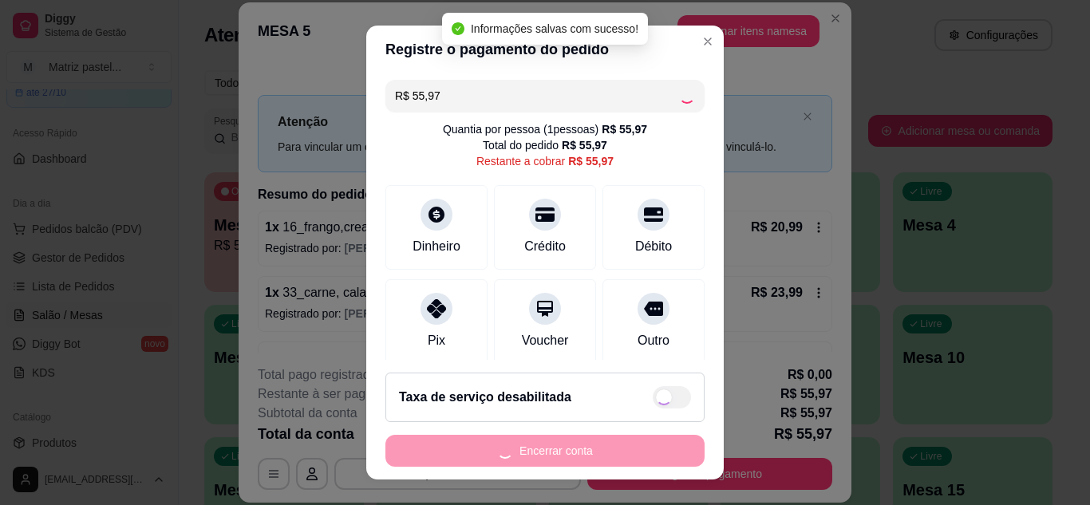
type input "R$ 0,00"
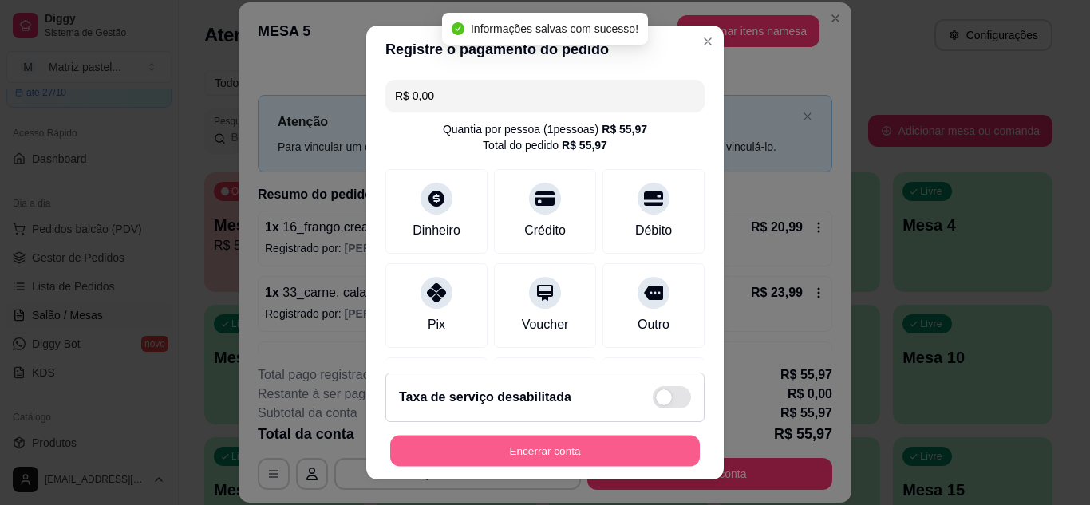
click at [544, 445] on button "Encerrar conta" at bounding box center [545, 451] width 310 height 31
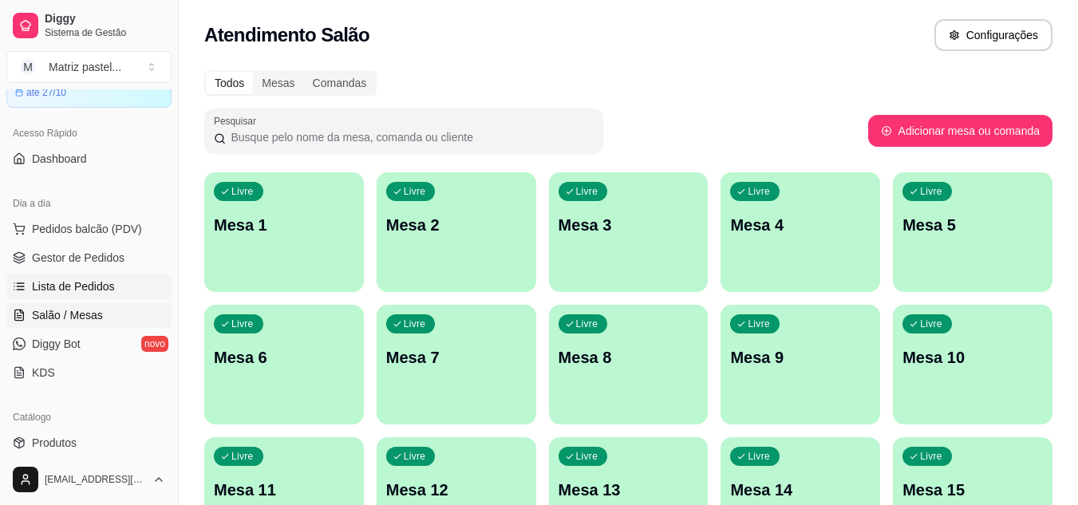
click at [69, 290] on span "Lista de Pedidos" at bounding box center [73, 286] width 83 height 16
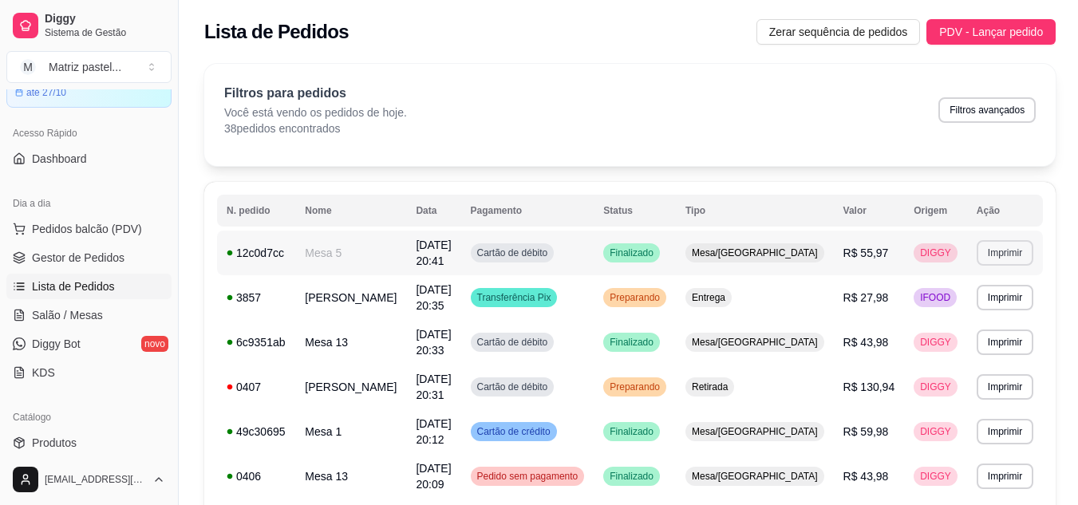
click at [977, 253] on button "Imprimir" at bounding box center [1004, 253] width 57 height 26
click at [948, 313] on button "IMPRESSORA" at bounding box center [973, 308] width 112 height 25
click at [102, 254] on span "Gestor de Pedidos" at bounding box center [78, 258] width 93 height 16
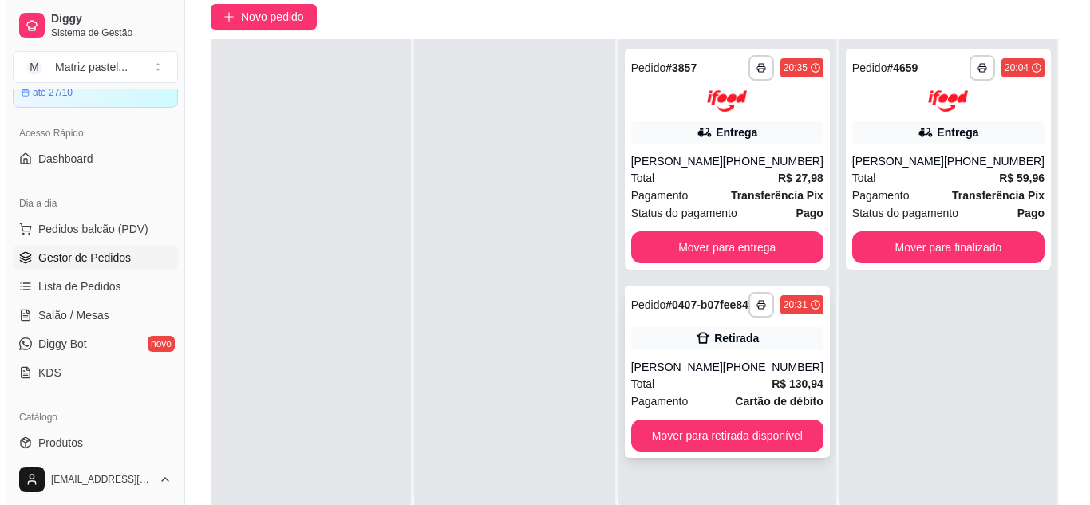
scroll to position [160, 0]
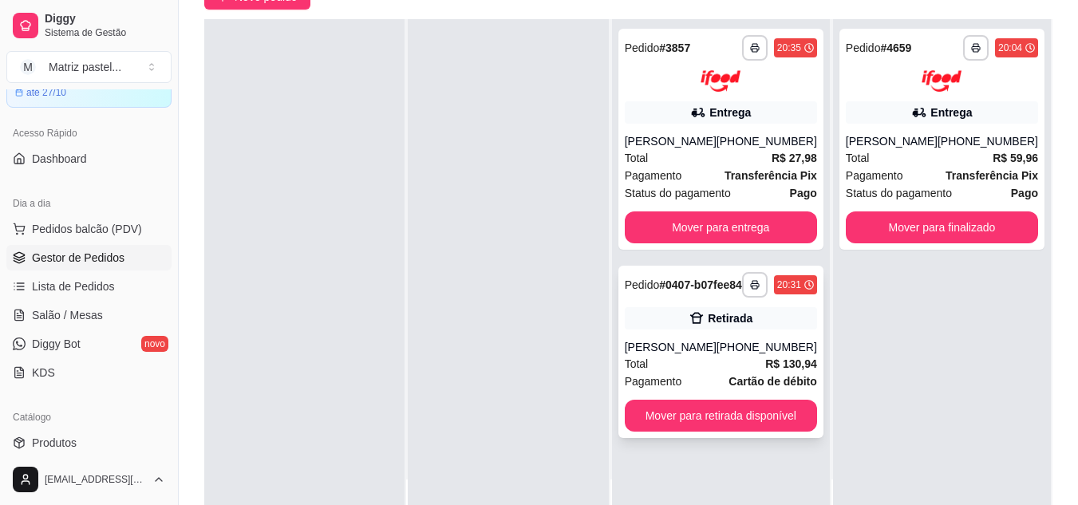
click at [698, 294] on div "Pedido # 0407-b07fee84" at bounding box center [683, 284] width 117 height 19
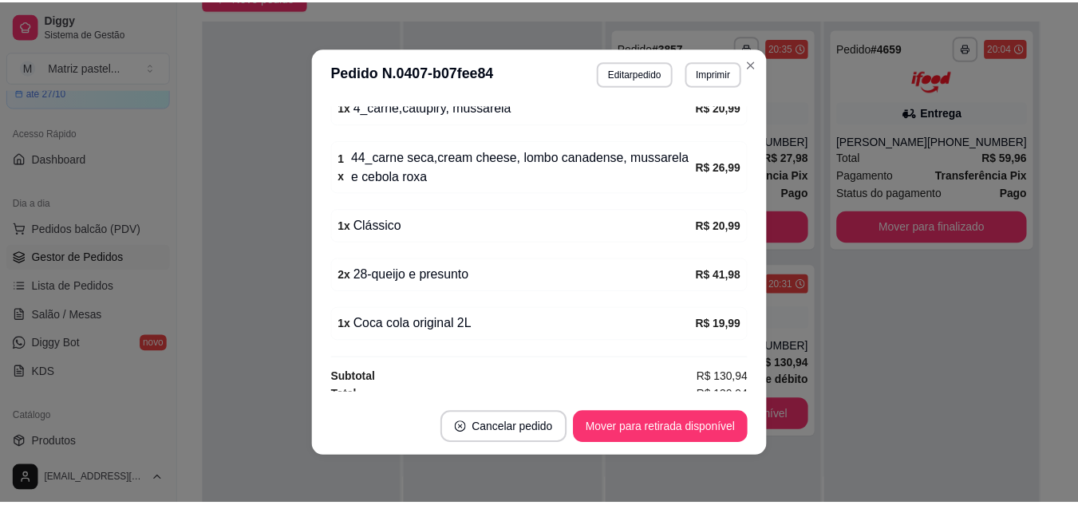
scroll to position [424, 0]
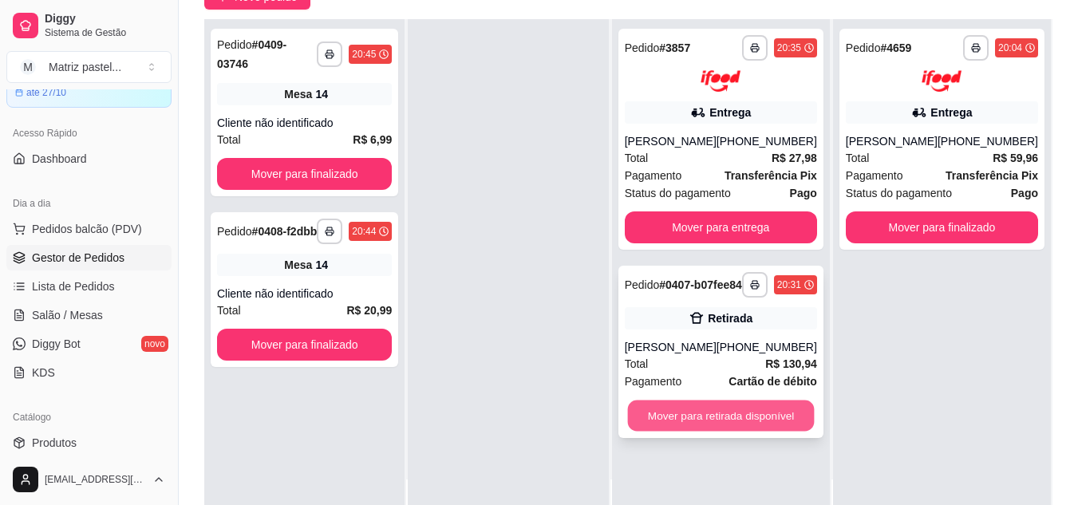
click at [735, 431] on button "Mover para retirada disponível" at bounding box center [720, 415] width 187 height 31
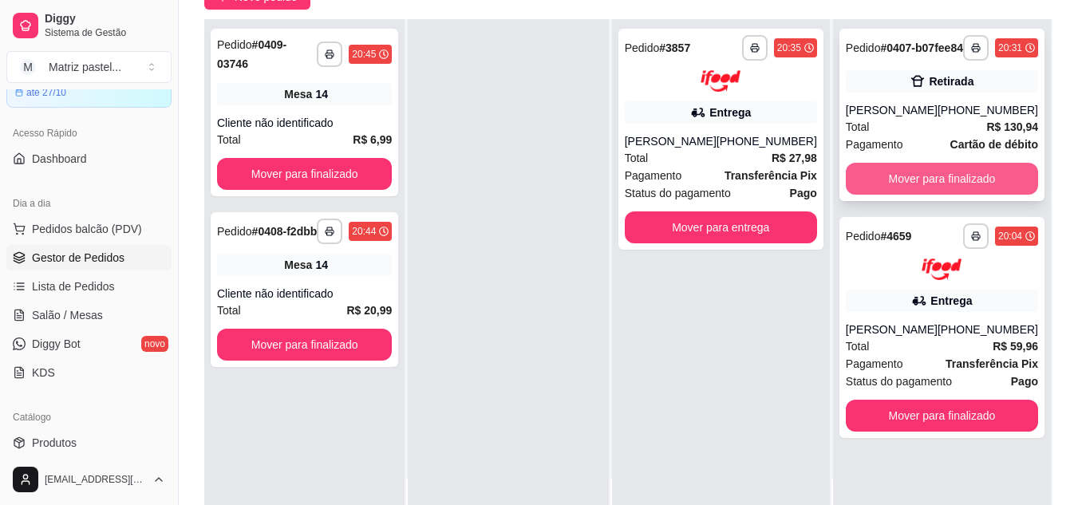
click at [928, 195] on button "Mover para finalizado" at bounding box center [942, 179] width 192 height 32
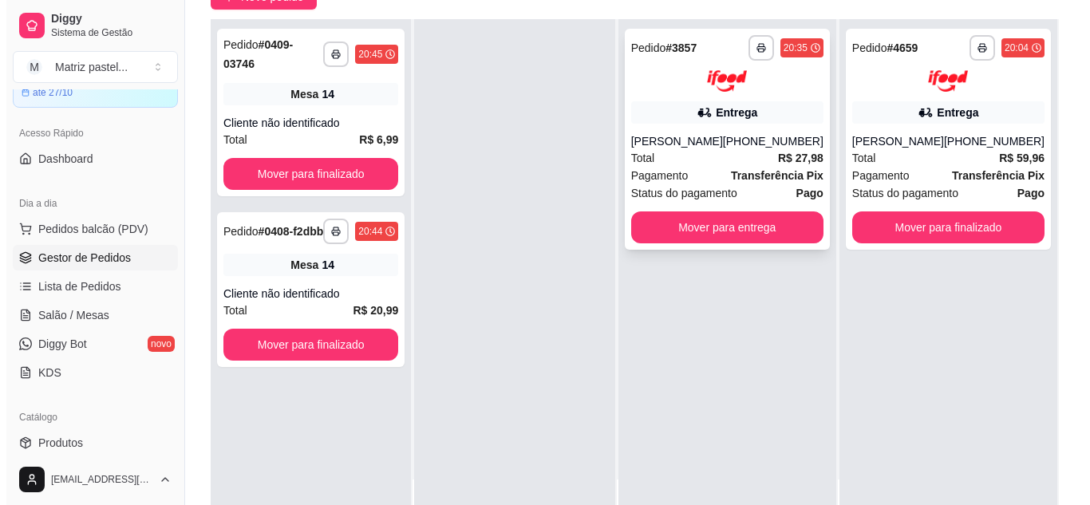
scroll to position [0, 0]
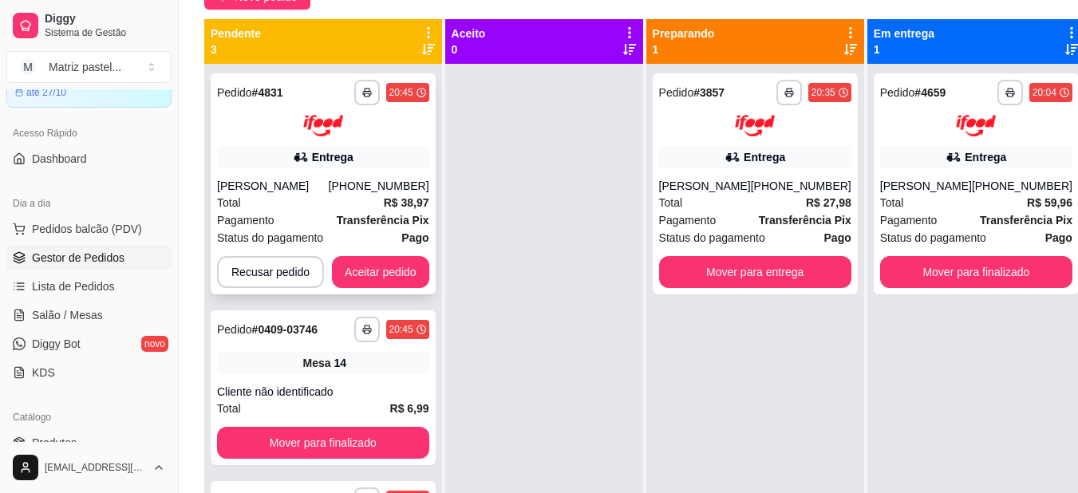
click at [320, 147] on div "Entrega" at bounding box center [323, 157] width 212 height 22
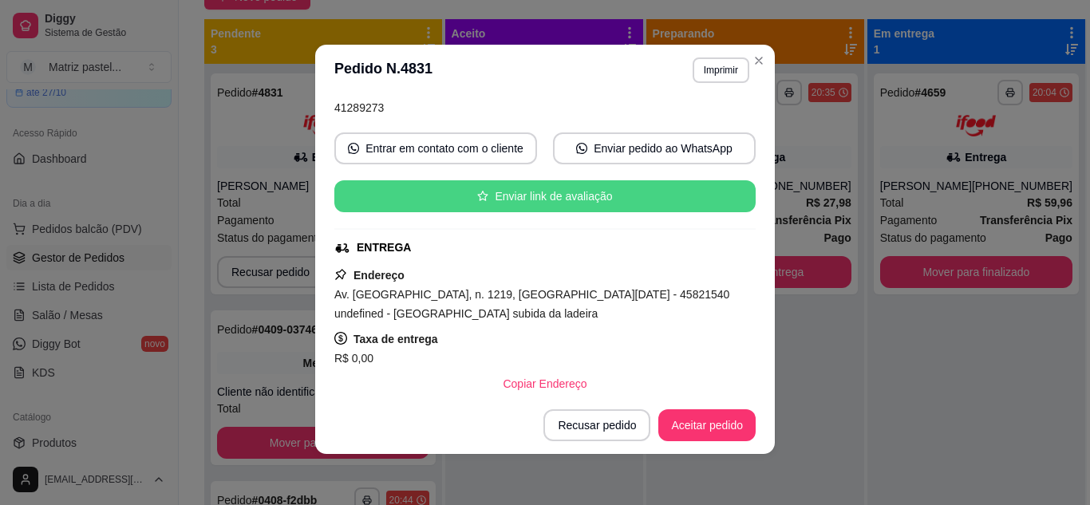
scroll to position [239, 0]
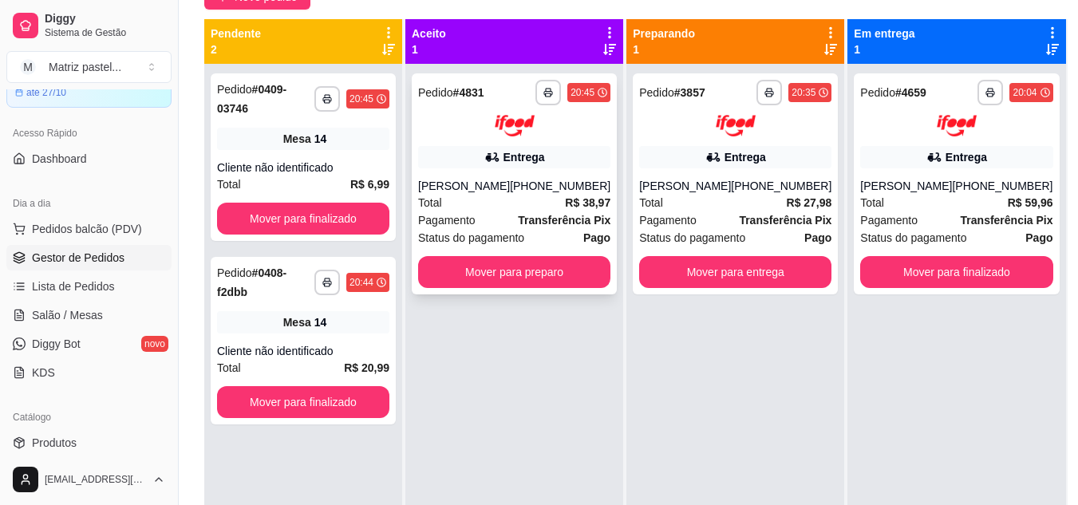
click at [529, 131] on img at bounding box center [515, 126] width 40 height 22
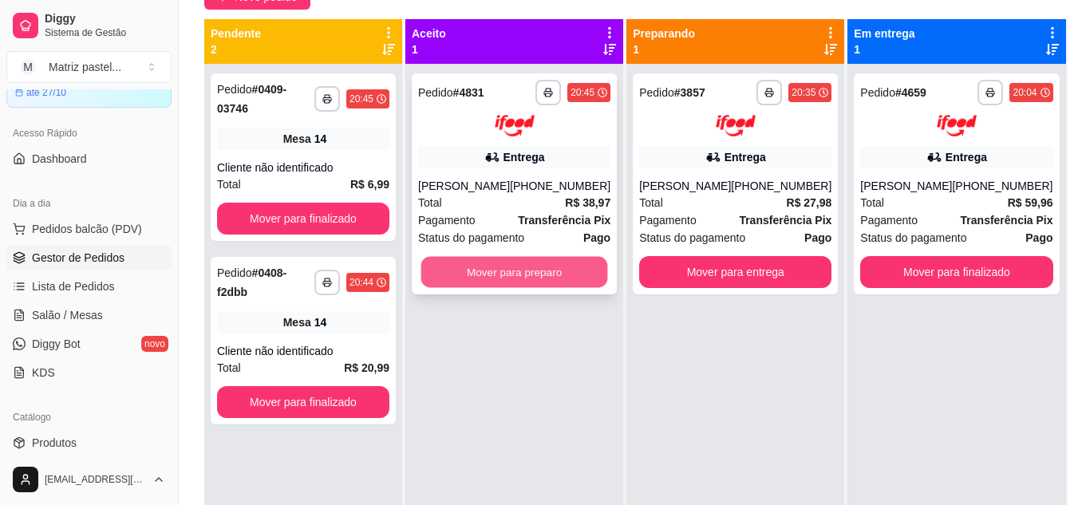
click at [538, 260] on button "Mover para preparo" at bounding box center [514, 271] width 187 height 31
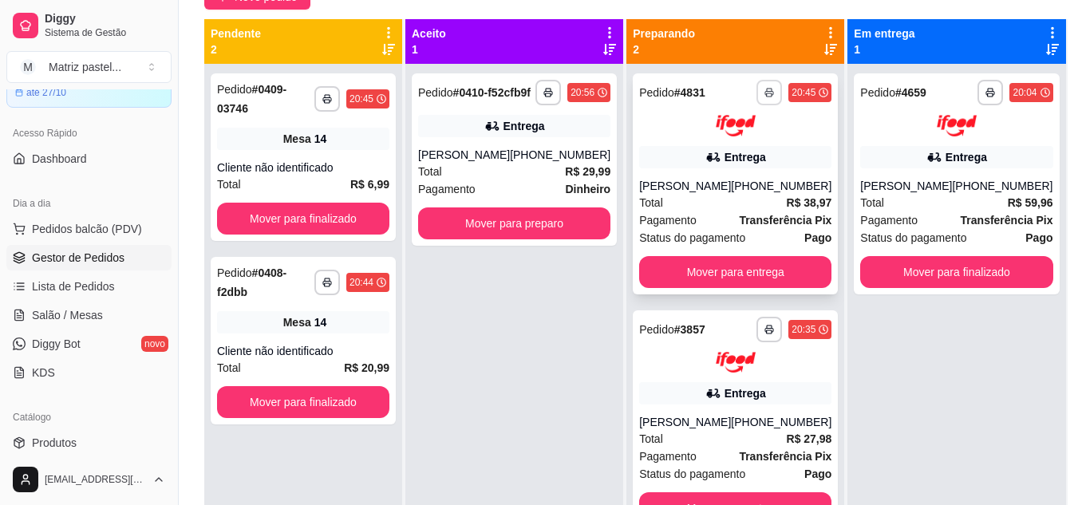
click at [756, 93] on button "button" at bounding box center [769, 93] width 26 height 26
click at [726, 156] on button "IMPRESSORA" at bounding box center [713, 149] width 116 height 26
click at [526, 163] on div "[PHONE_NUMBER]" at bounding box center [560, 155] width 101 height 16
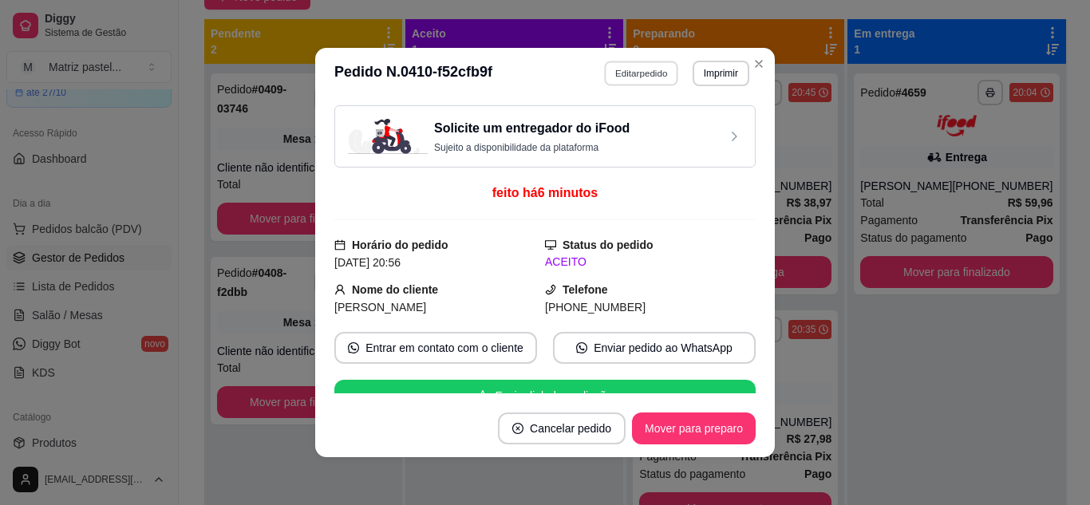
click at [622, 69] on button "Editar pedido" at bounding box center [642, 73] width 74 height 25
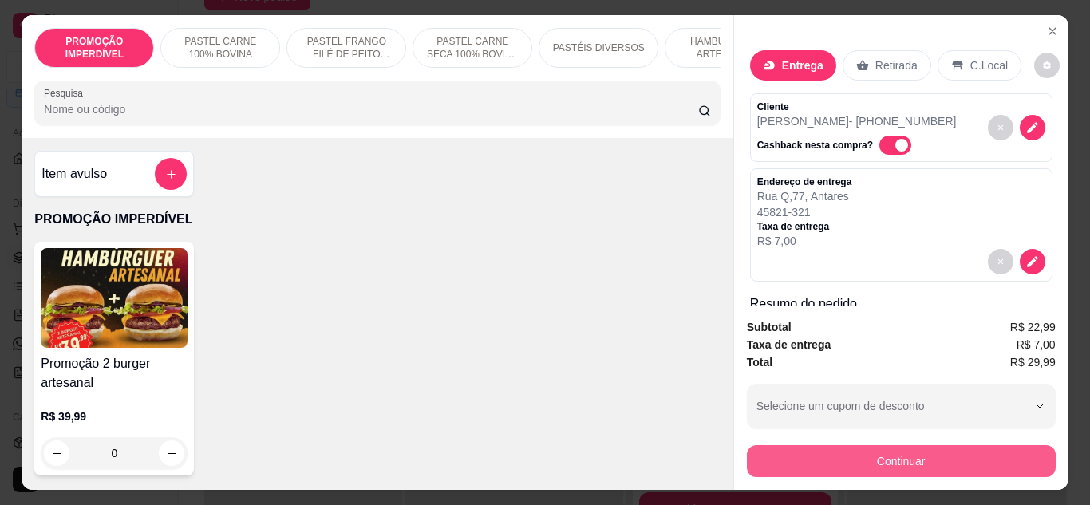
click at [814, 455] on button "Continuar" at bounding box center [901, 461] width 309 height 32
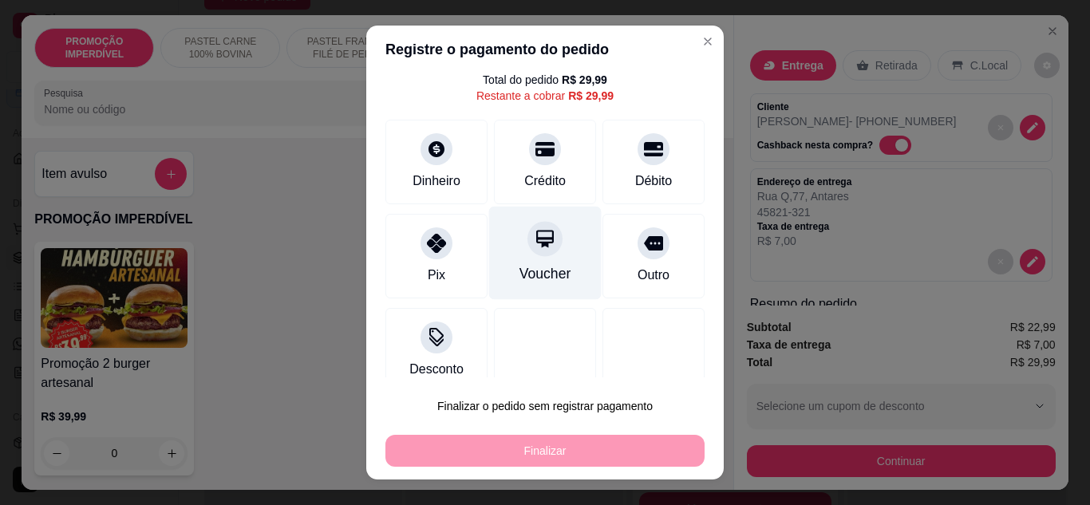
scroll to position [70, 0]
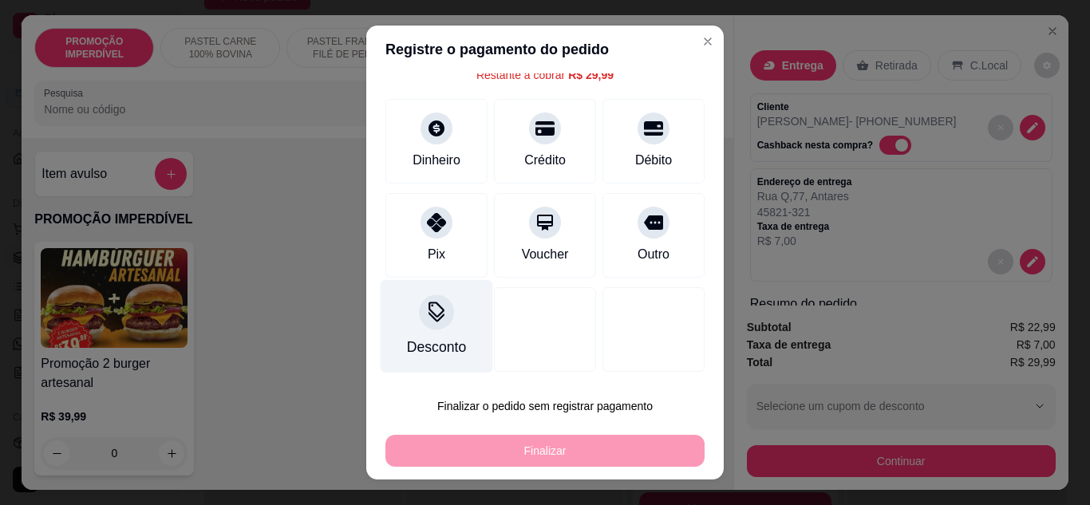
click at [442, 330] on div "Desconto" at bounding box center [437, 325] width 112 height 93
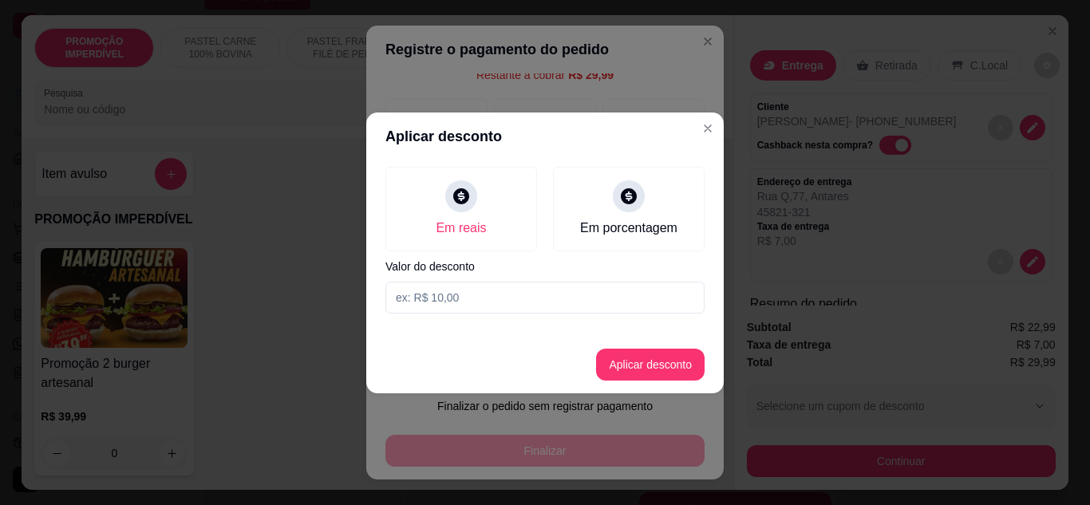
click at [479, 300] on input at bounding box center [544, 298] width 319 height 32
type input "29,98"
click at [646, 354] on button "Aplicar desconto" at bounding box center [650, 364] width 104 height 31
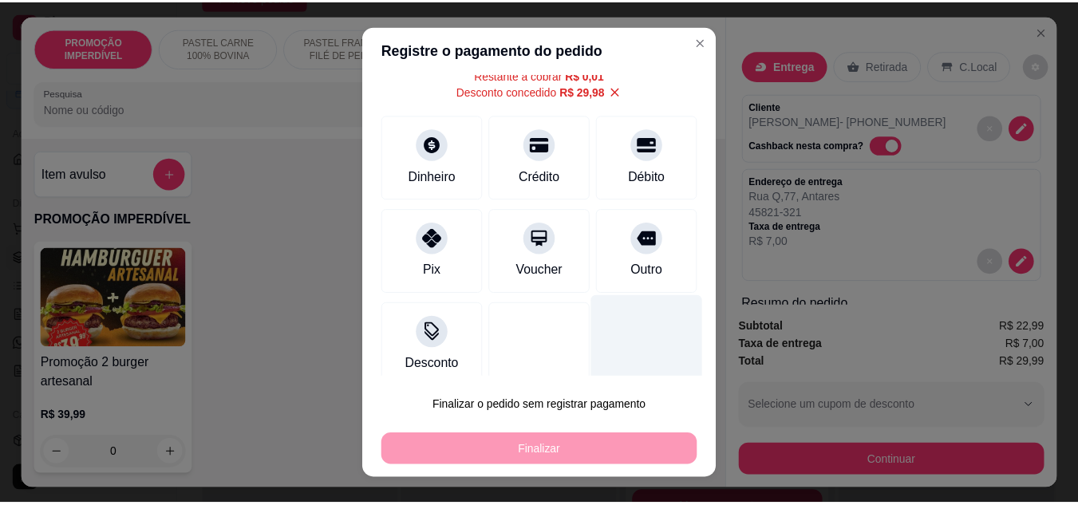
scroll to position [0, 0]
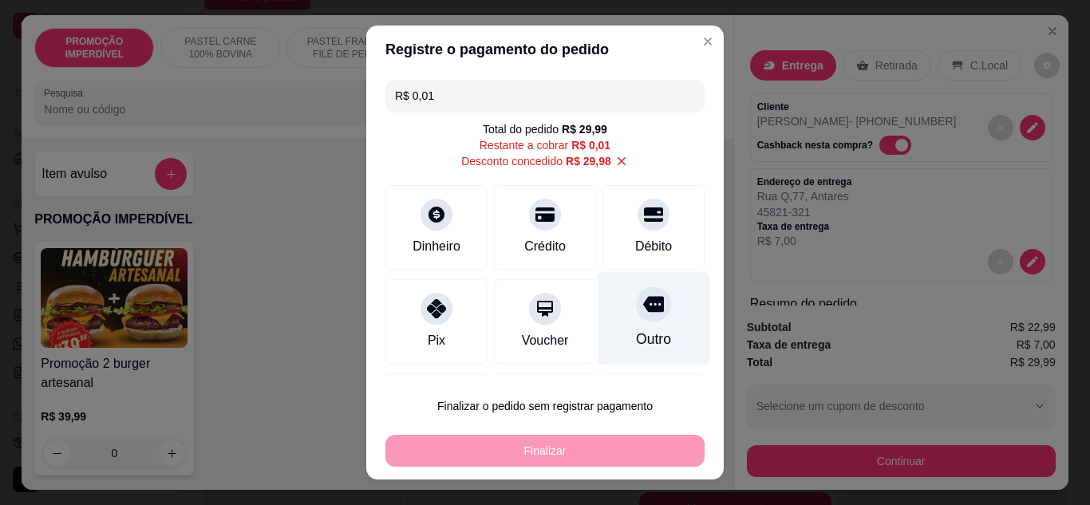
click at [636, 320] on div at bounding box center [653, 303] width 35 height 35
type input "R$ 0,00"
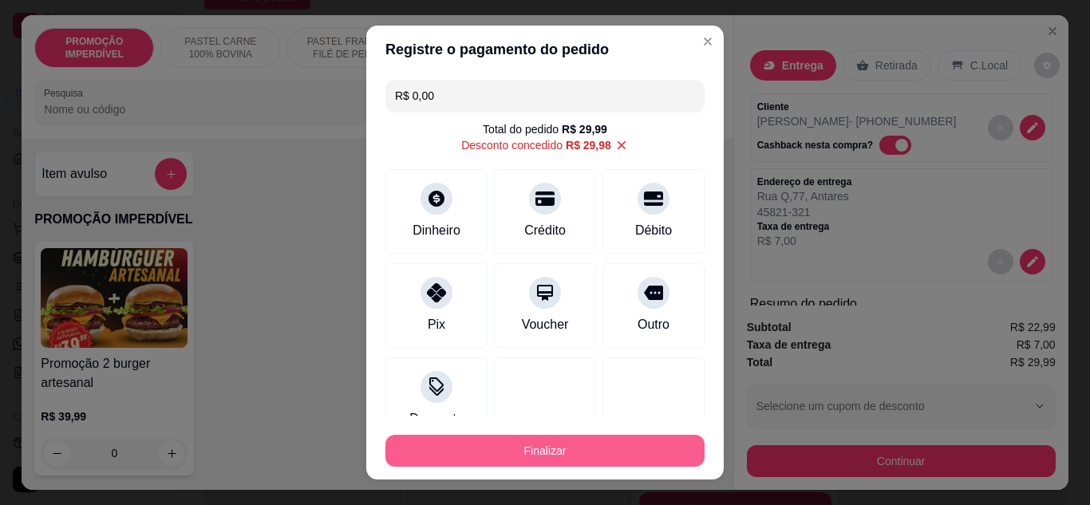
click at [609, 447] on button "Finalizar" at bounding box center [544, 451] width 319 height 32
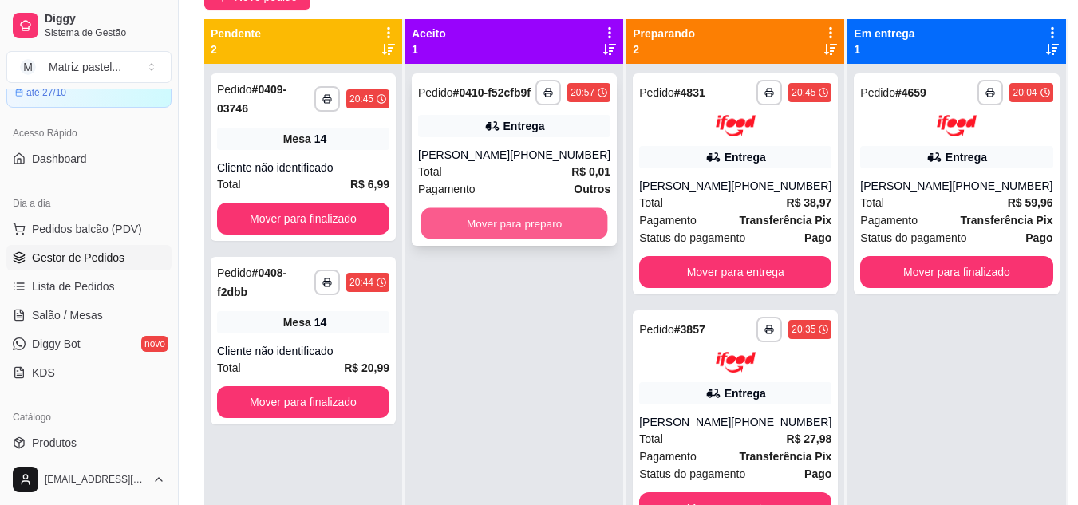
click at [480, 220] on button "Mover para preparo" at bounding box center [514, 223] width 187 height 31
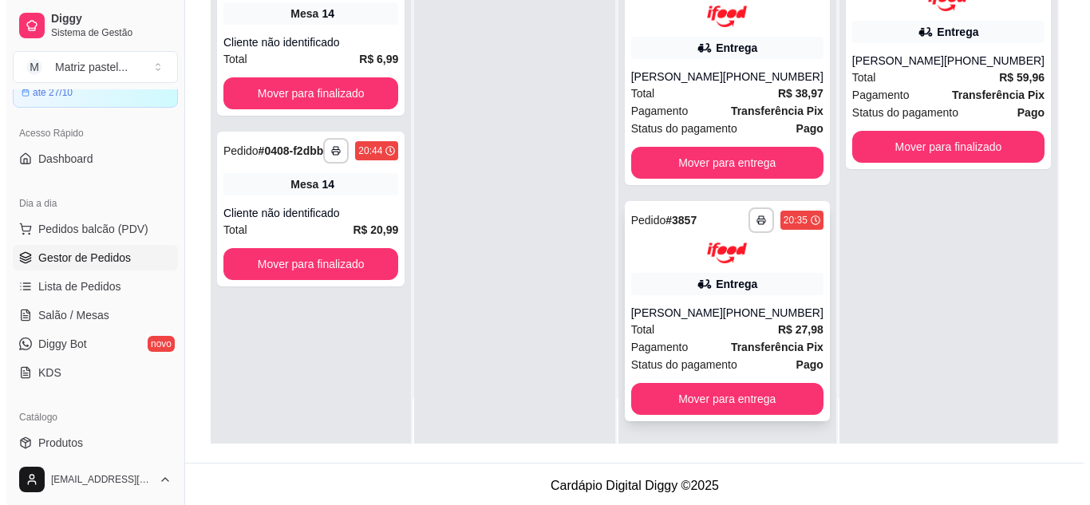
scroll to position [243, 0]
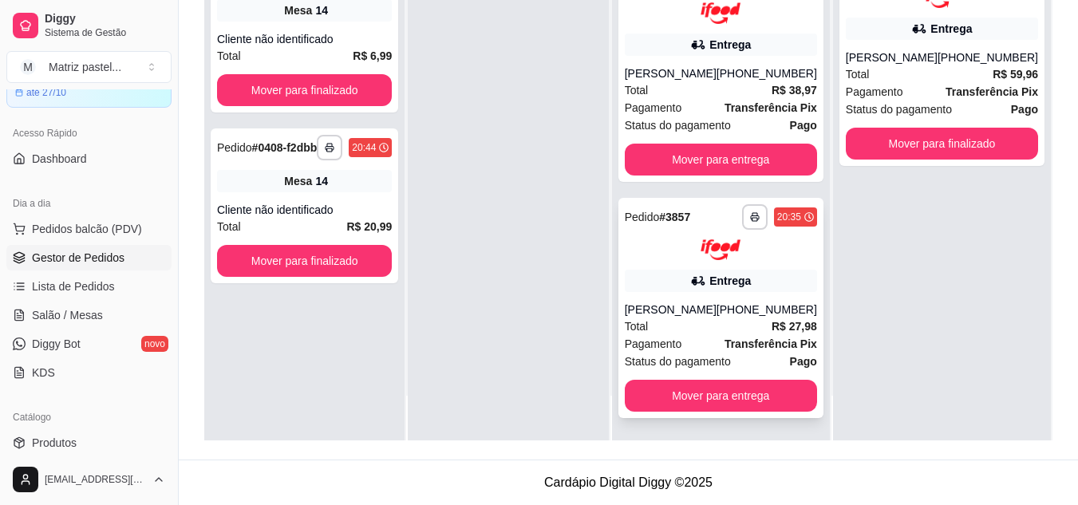
click at [679, 288] on div "Entrega" at bounding box center [721, 281] width 192 height 22
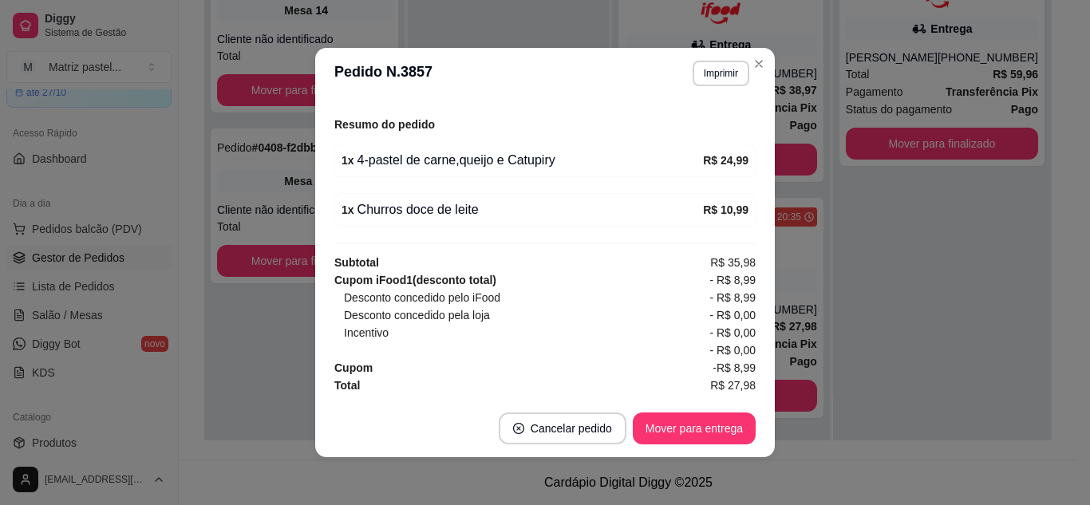
scroll to position [546, 0]
click at [667, 427] on button "Mover para entrega" at bounding box center [694, 428] width 123 height 32
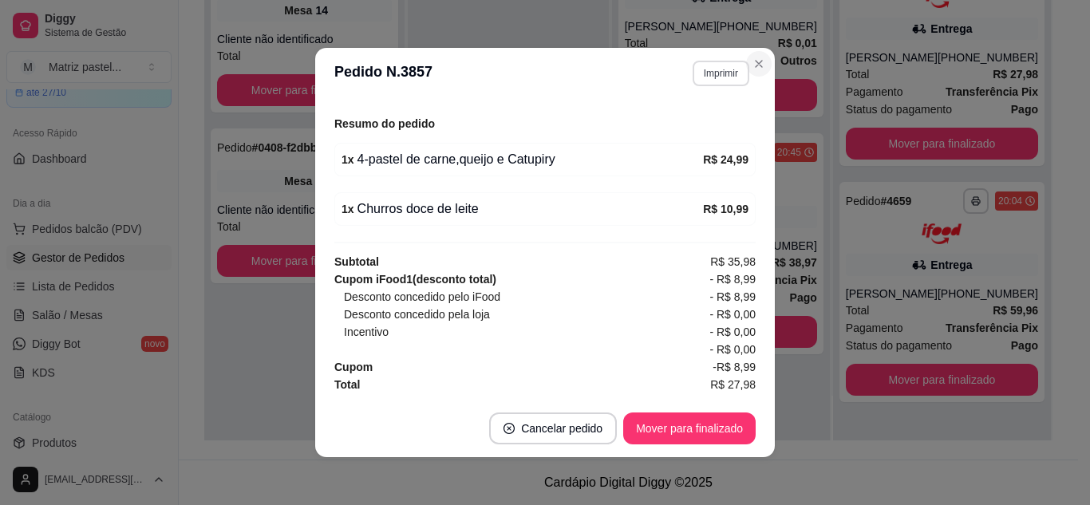
scroll to position [0, 0]
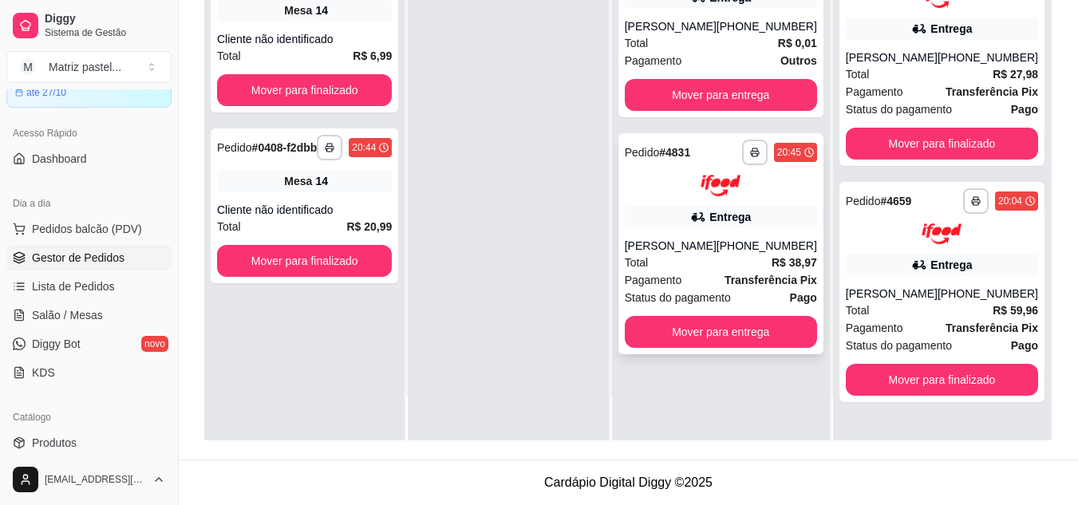
click at [726, 225] on div "Entrega" at bounding box center [729, 217] width 41 height 16
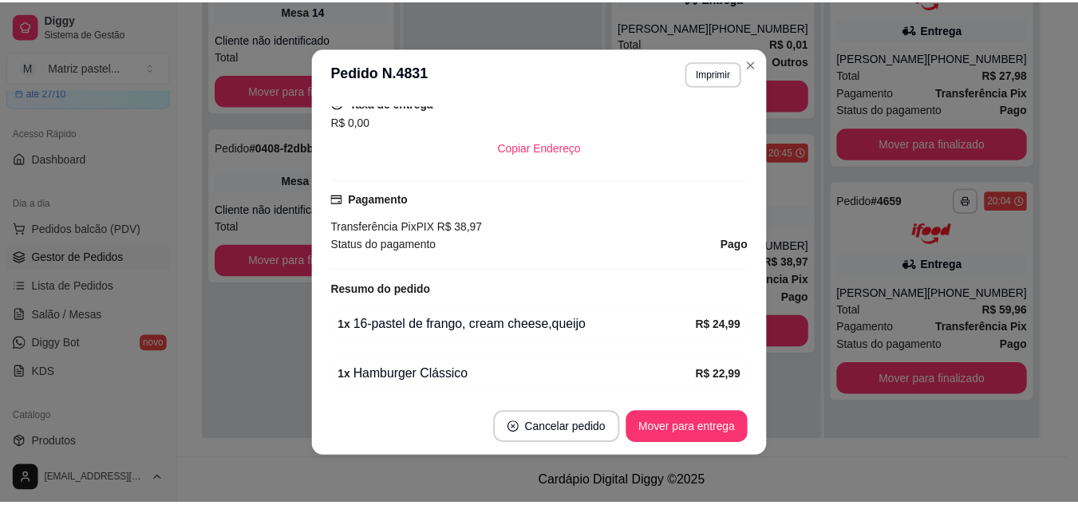
scroll to position [479, 0]
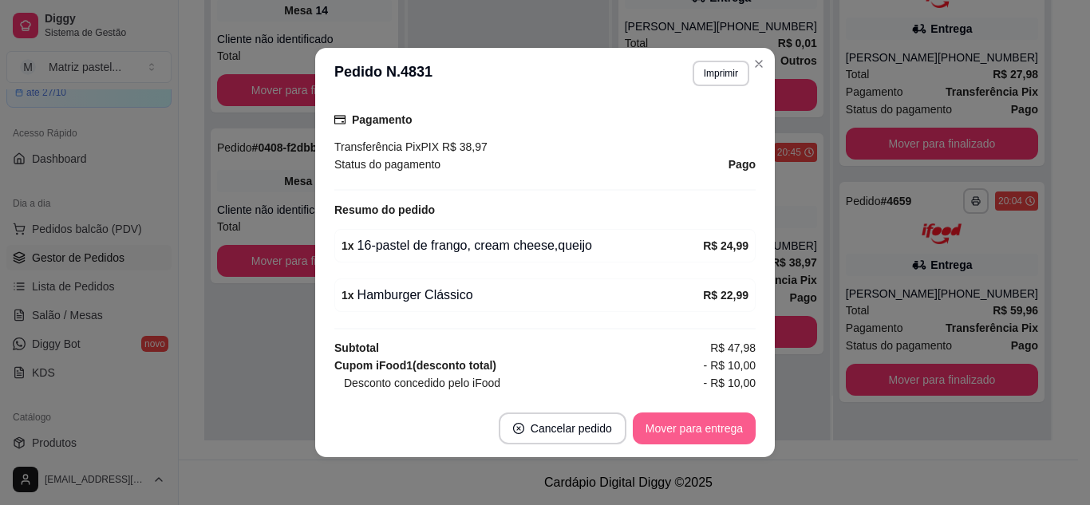
click at [705, 431] on button "Mover para entrega" at bounding box center [694, 428] width 123 height 32
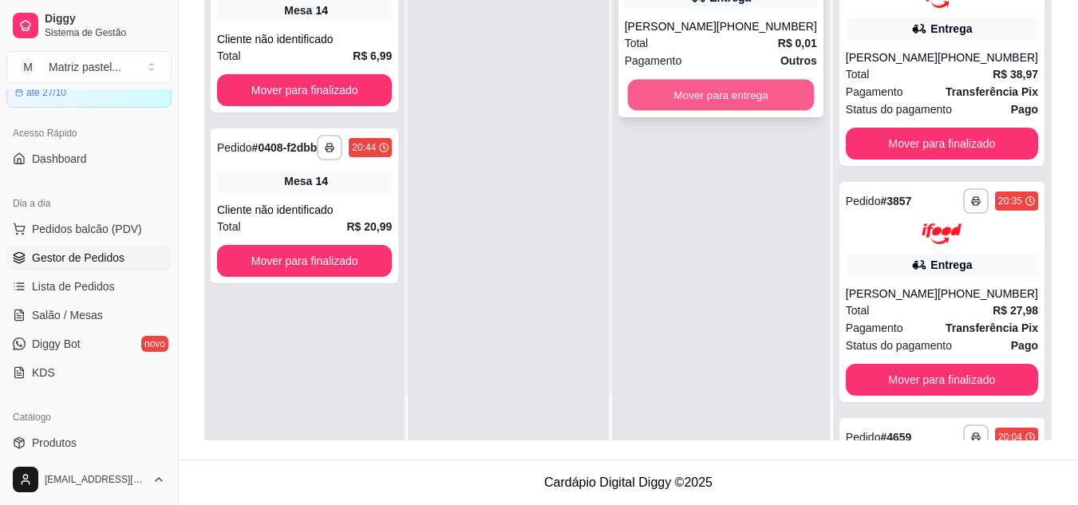
click at [753, 97] on button "Mover para entrega" at bounding box center [720, 95] width 187 height 31
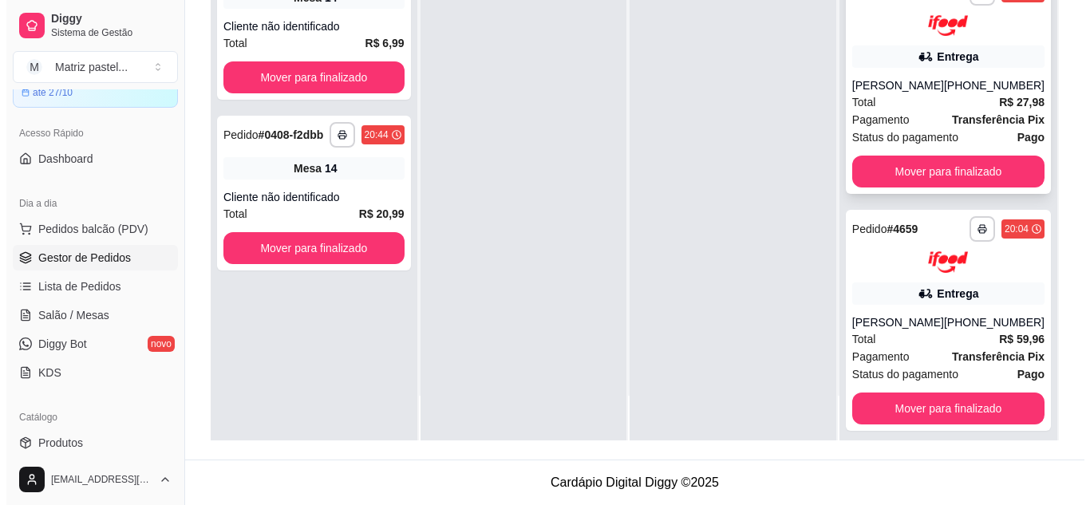
scroll to position [438, 0]
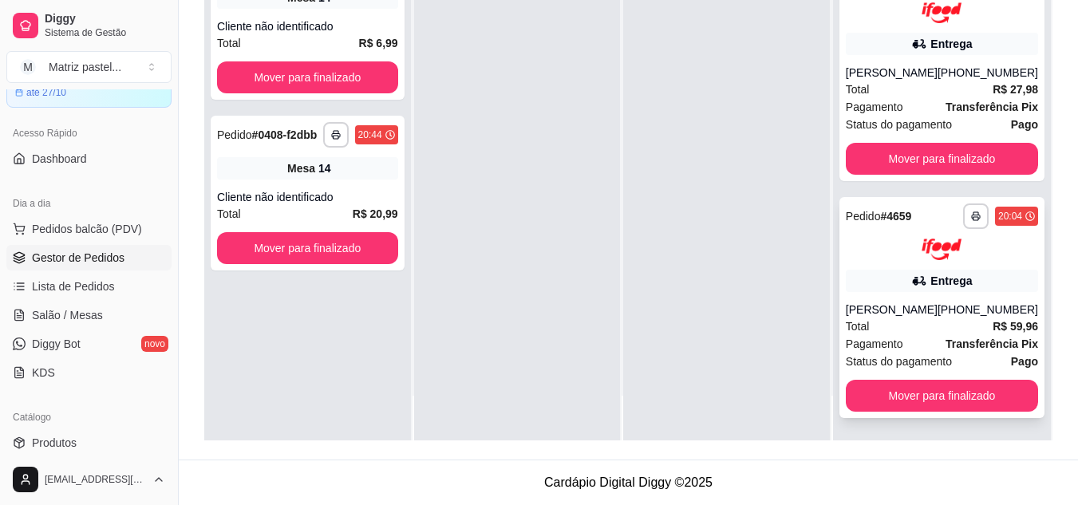
click at [911, 274] on div "Entrega" at bounding box center [942, 281] width 192 height 22
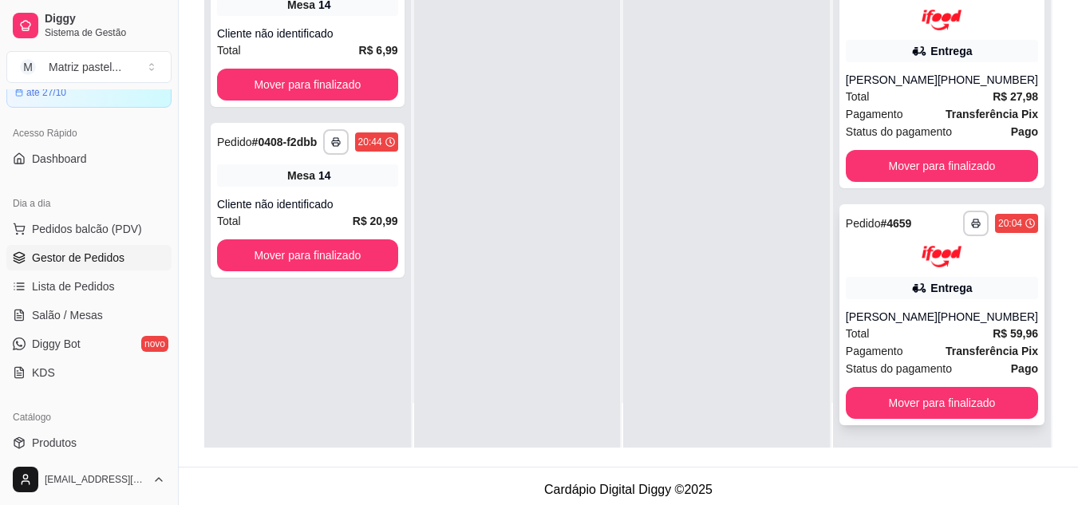
scroll to position [243, 0]
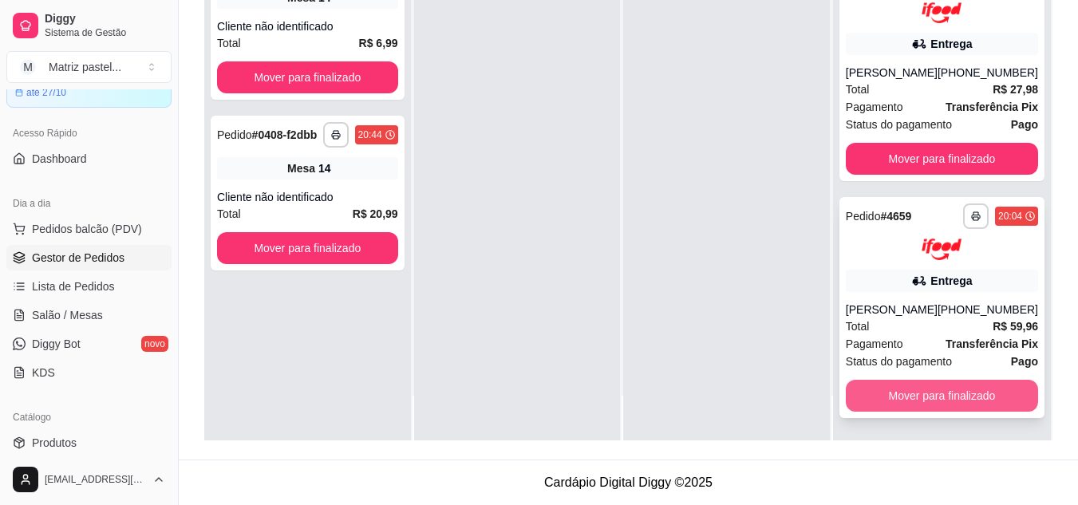
click at [881, 396] on button "Mover para finalizado" at bounding box center [942, 396] width 192 height 32
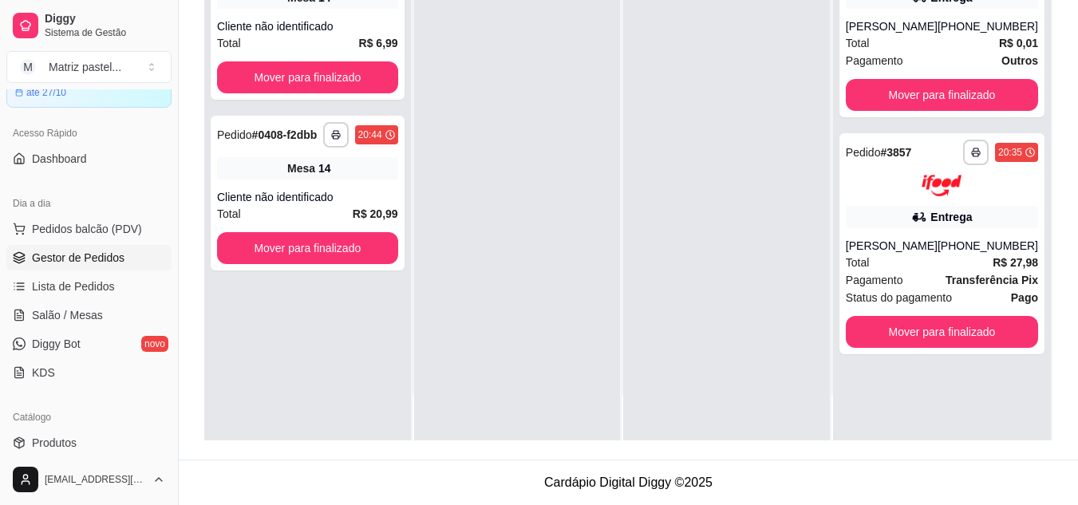
scroll to position [0, 0]
click at [69, 308] on span "Salão / Mesas" at bounding box center [67, 315] width 71 height 16
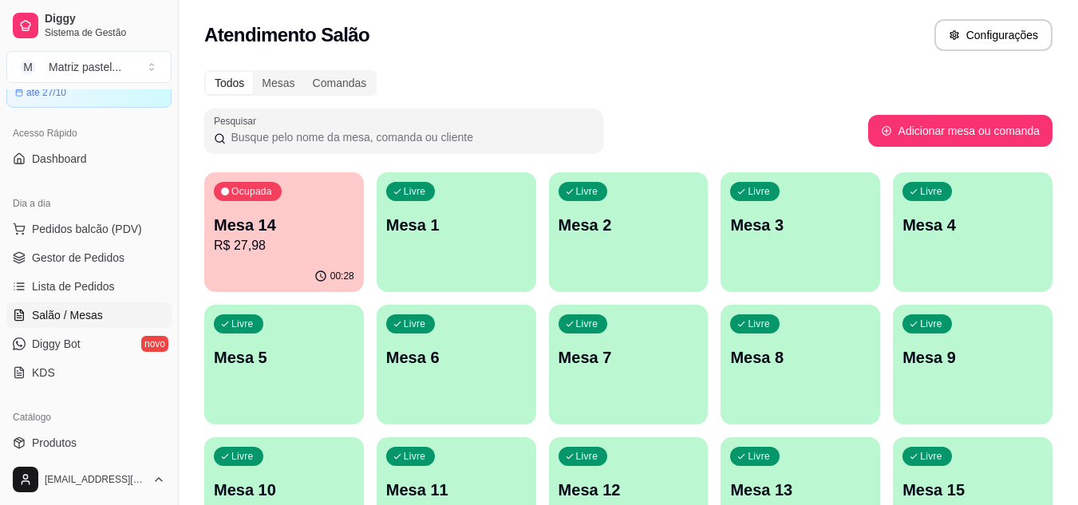
click at [337, 243] on p "R$ 27,98" at bounding box center [284, 245] width 140 height 19
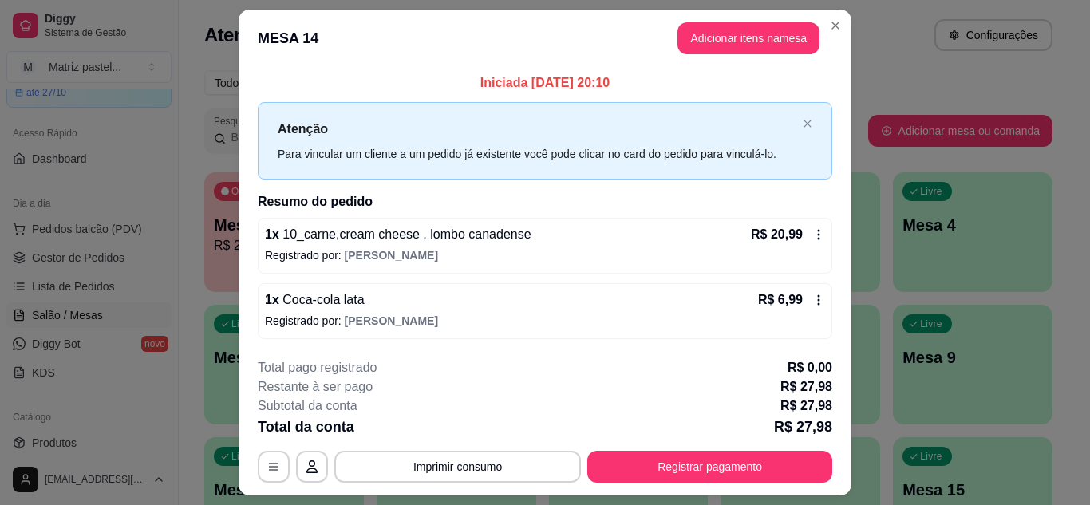
click at [620, 448] on div "**********" at bounding box center [545, 420] width 574 height 124
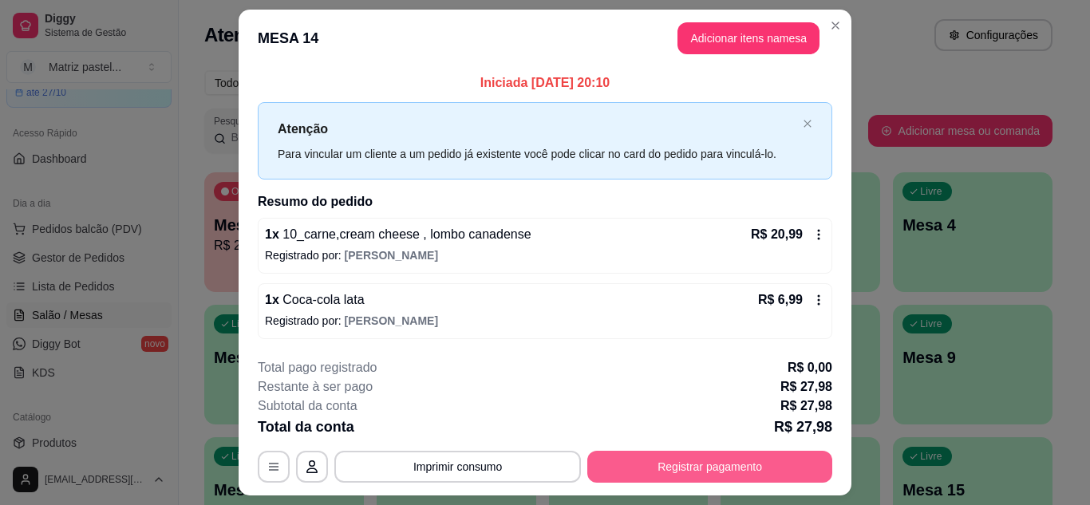
click at [632, 460] on button "Registrar pagamento" at bounding box center [709, 467] width 245 height 32
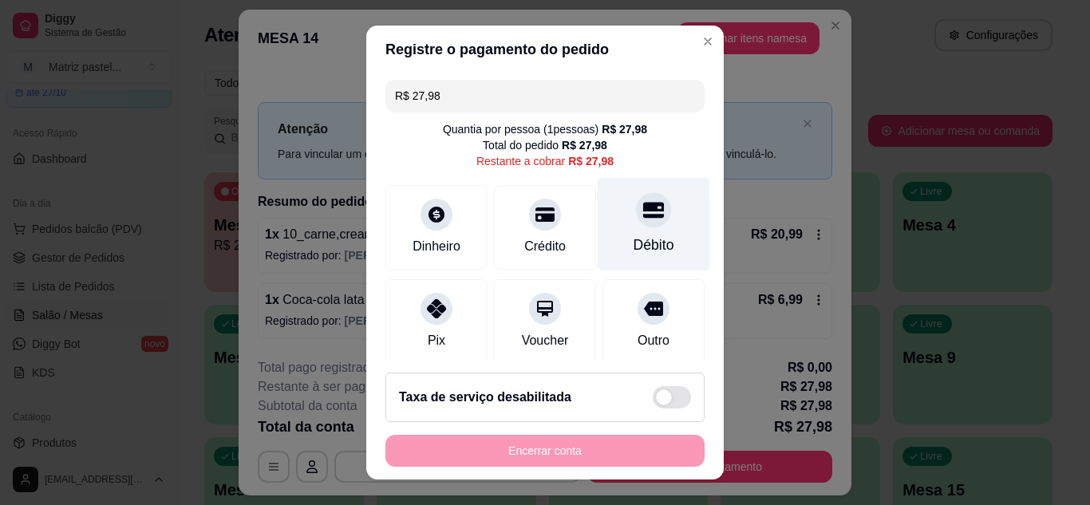
click at [655, 227] on div "Débito" at bounding box center [653, 223] width 112 height 93
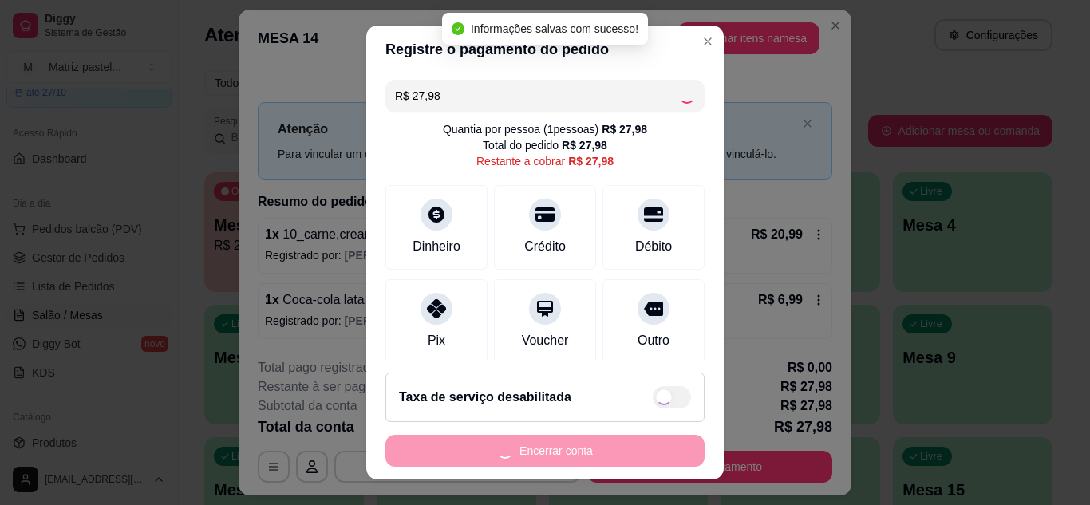
type input "R$ 0,00"
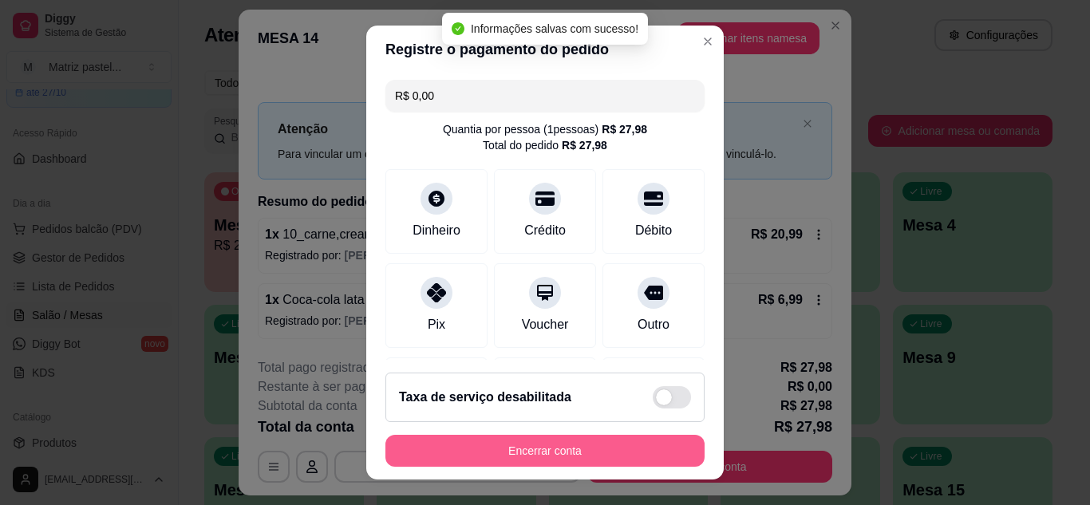
click at [531, 457] on button "Encerrar conta" at bounding box center [544, 451] width 319 height 32
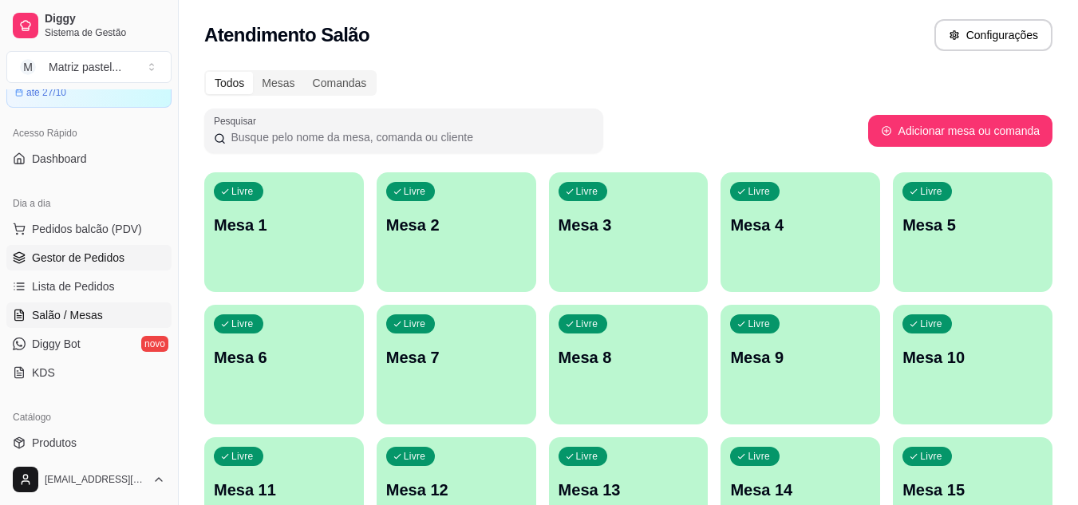
click at [53, 255] on span "Gestor de Pedidos" at bounding box center [78, 258] width 93 height 16
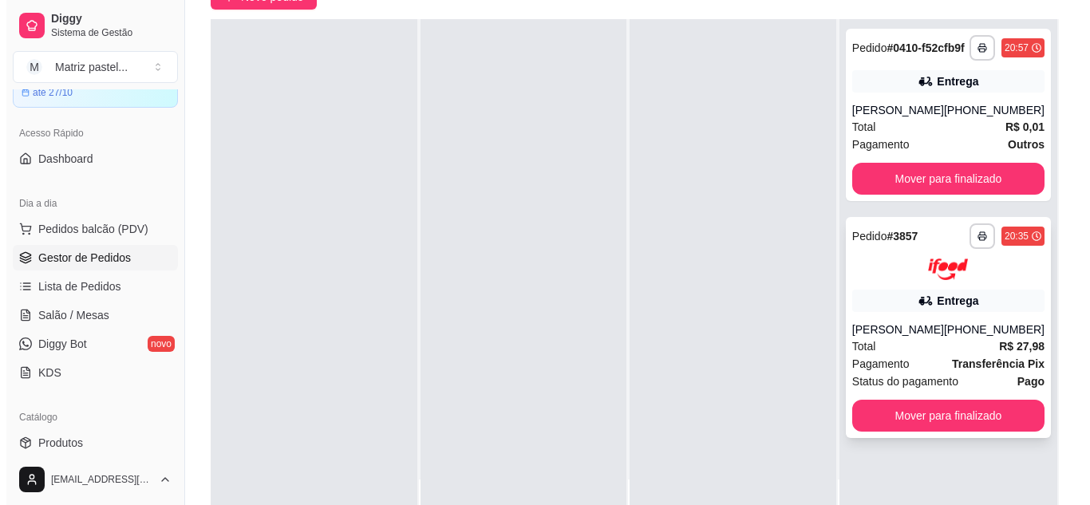
scroll to position [239, 0]
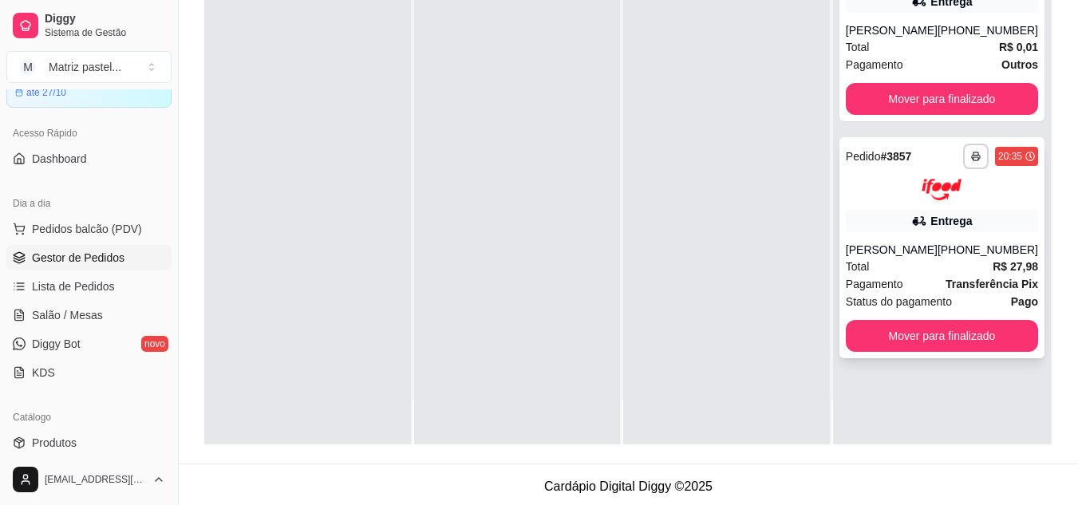
click at [929, 275] on div "Total R$ 27,98" at bounding box center [942, 267] width 192 height 18
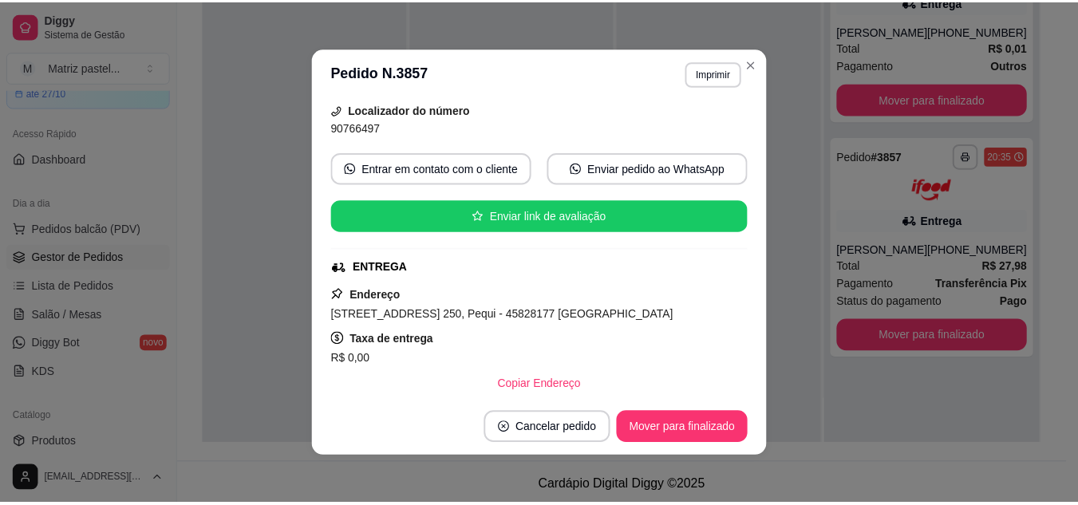
scroll to position [160, 0]
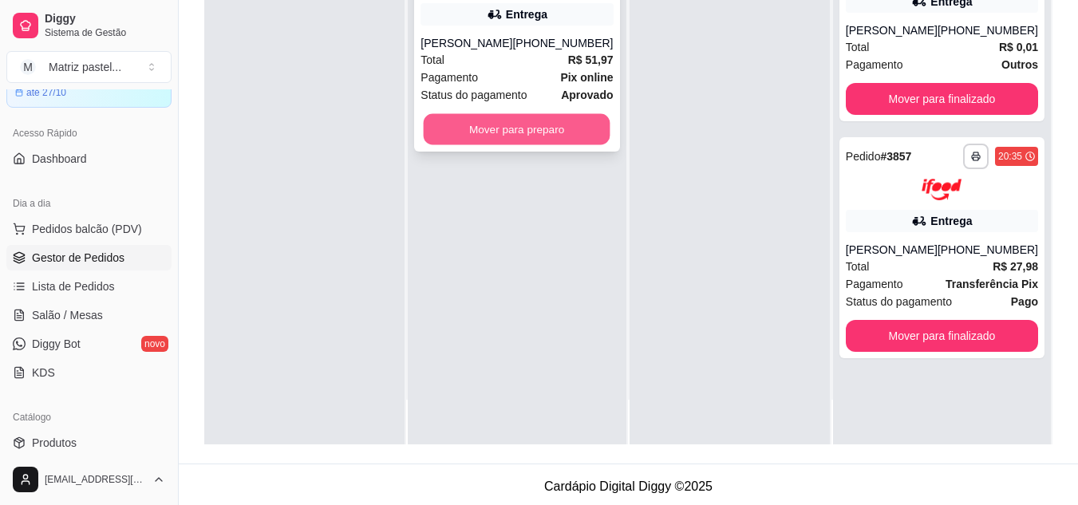
click at [533, 128] on button "Mover para preparo" at bounding box center [517, 129] width 187 height 31
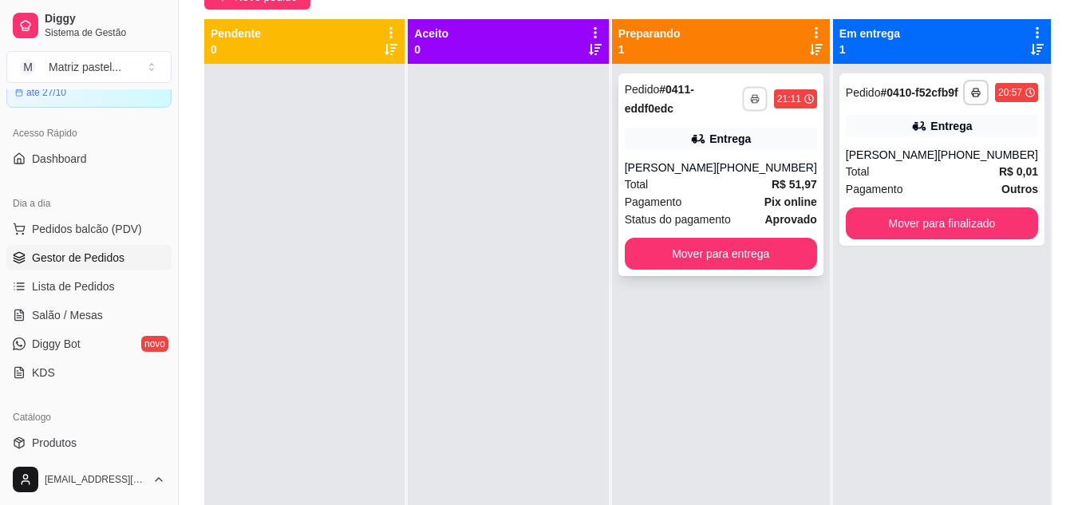
click at [750, 101] on button "button" at bounding box center [754, 98] width 25 height 25
click at [745, 147] on button "IMPRESSORA" at bounding box center [712, 155] width 116 height 26
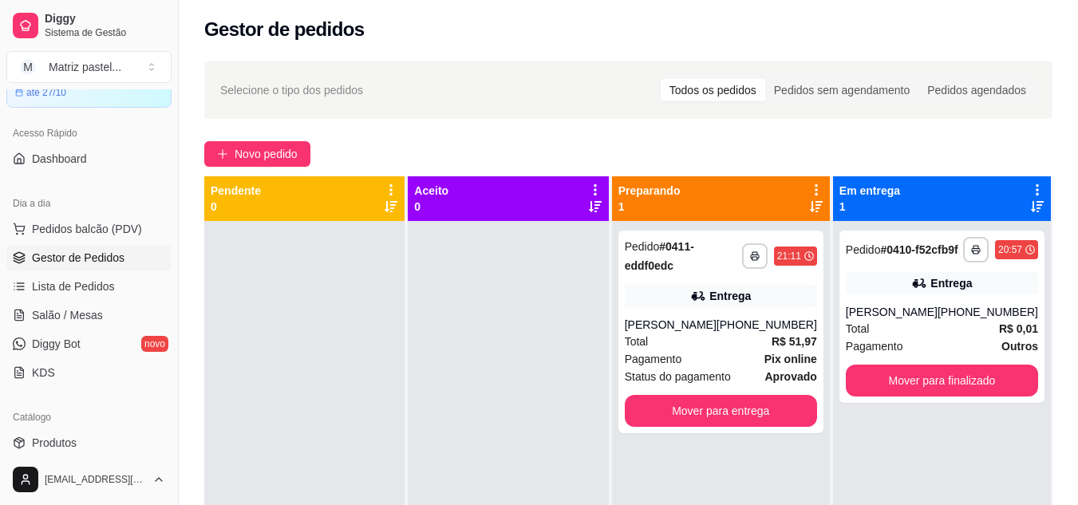
scroll to position [0, 0]
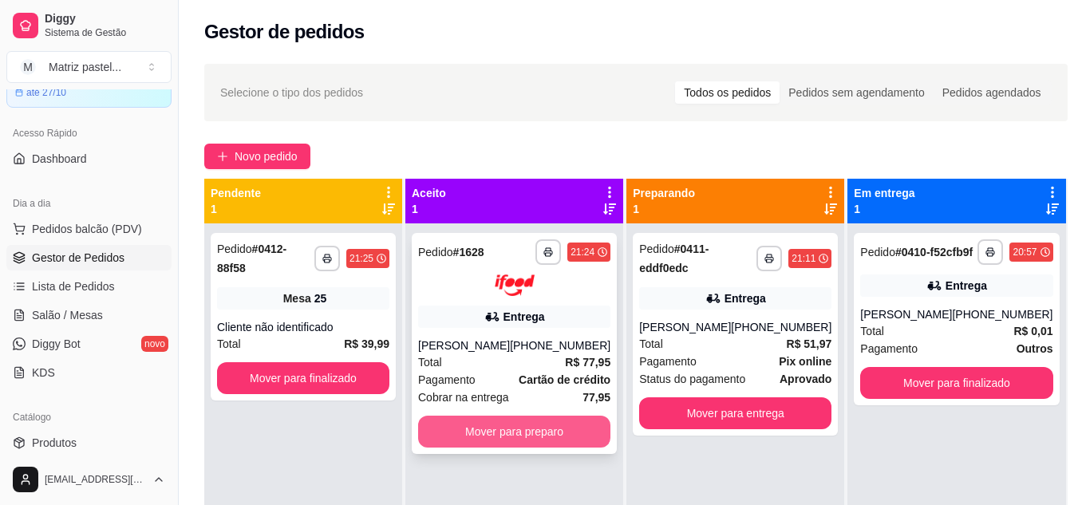
click at [539, 444] on button "Mover para preparo" at bounding box center [514, 432] width 192 height 32
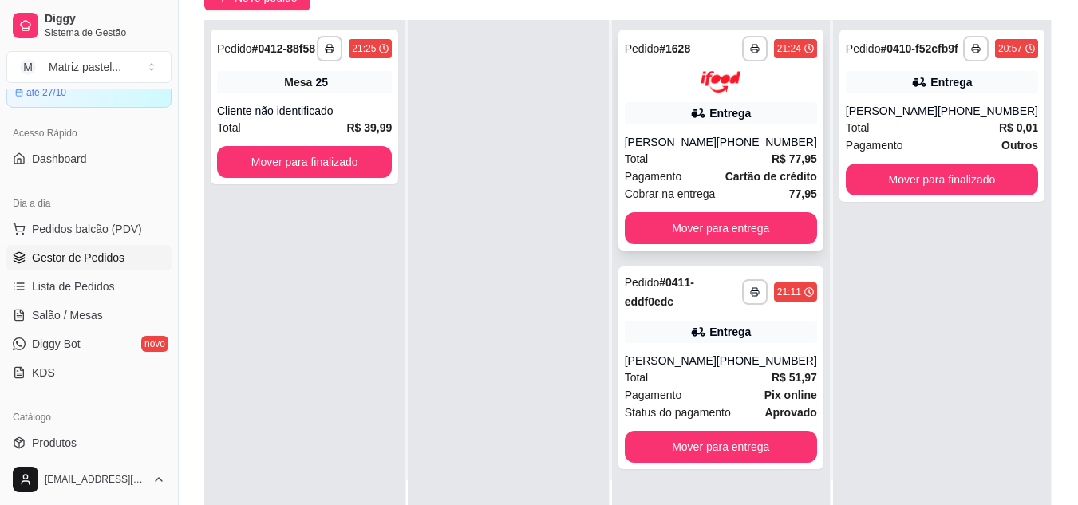
scroll to position [160, 0]
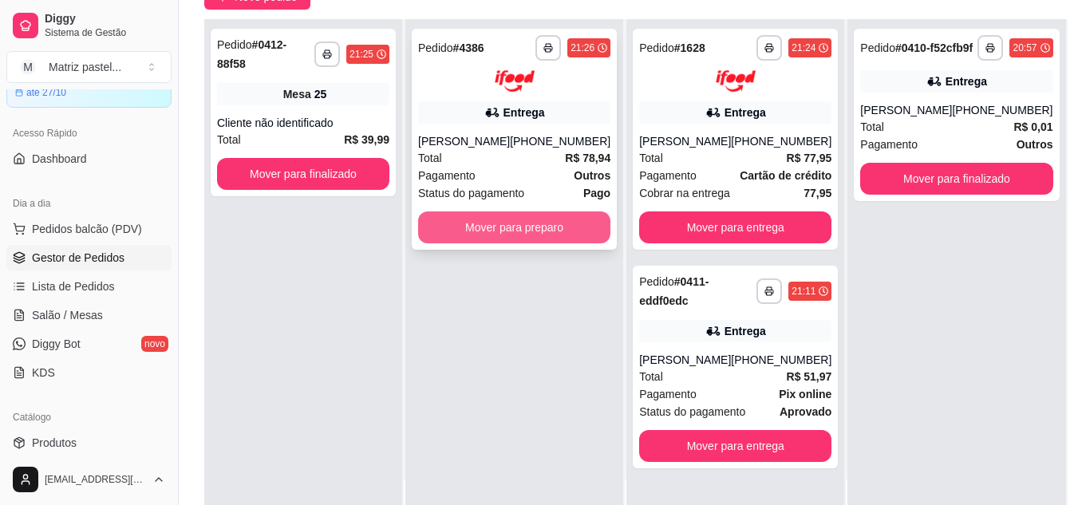
click at [495, 233] on button "Mover para preparo" at bounding box center [514, 227] width 192 height 32
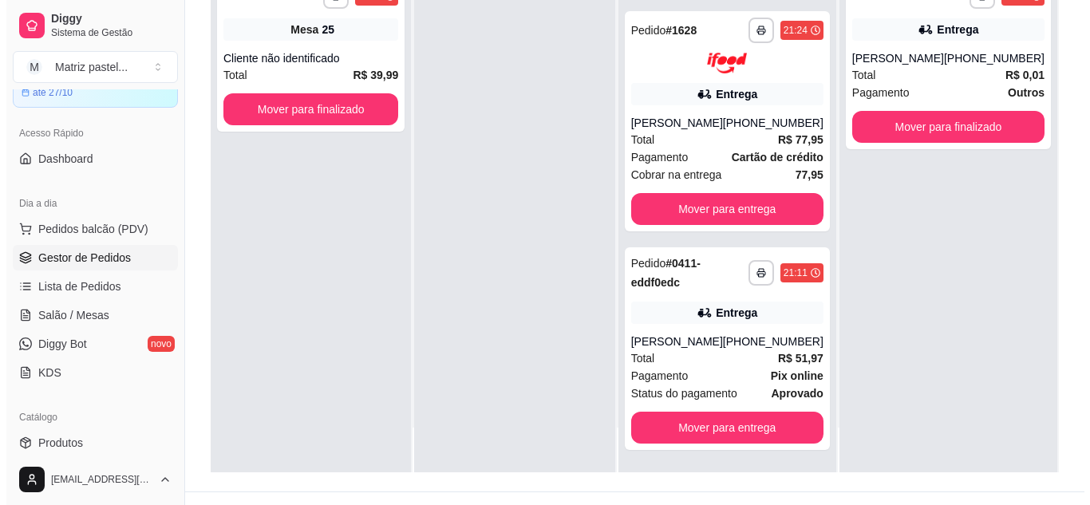
scroll to position [239, 0]
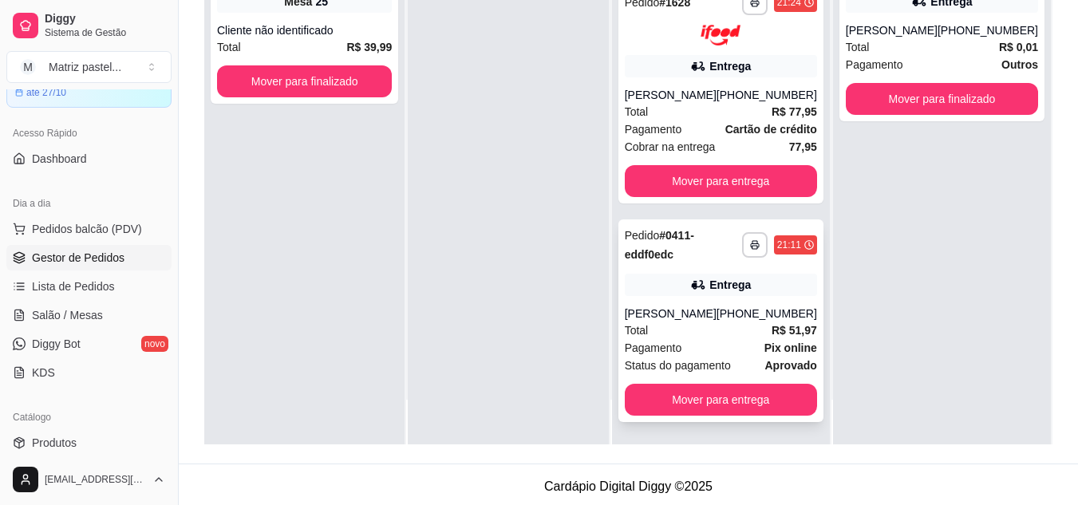
click at [635, 313] on div "**********" at bounding box center [720, 320] width 205 height 203
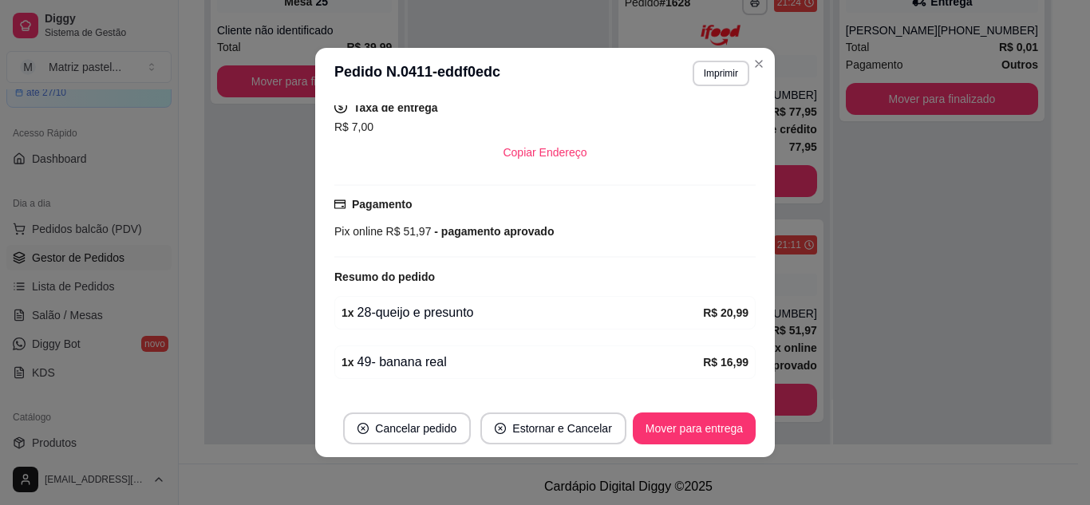
scroll to position [509, 0]
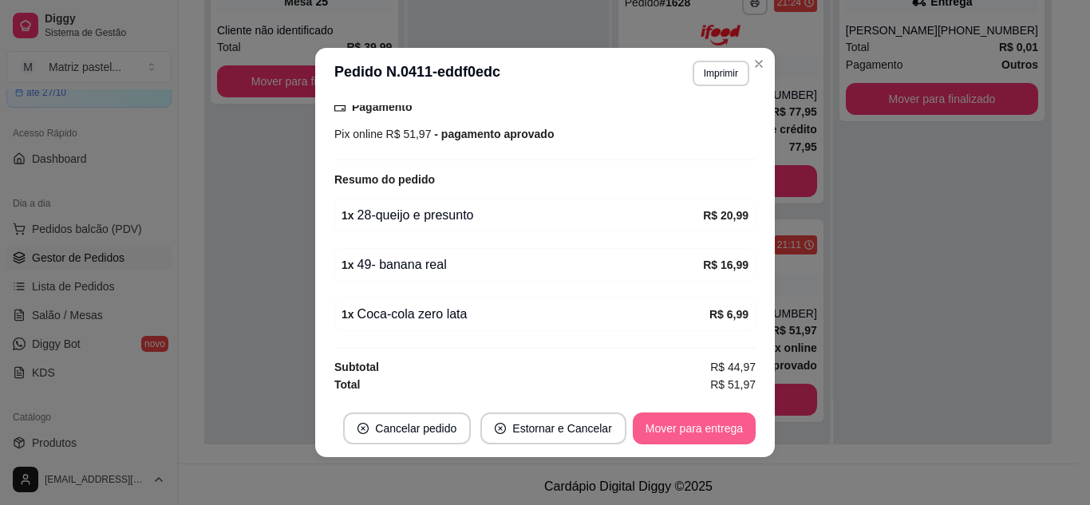
click at [689, 430] on button "Mover para entrega" at bounding box center [694, 428] width 123 height 32
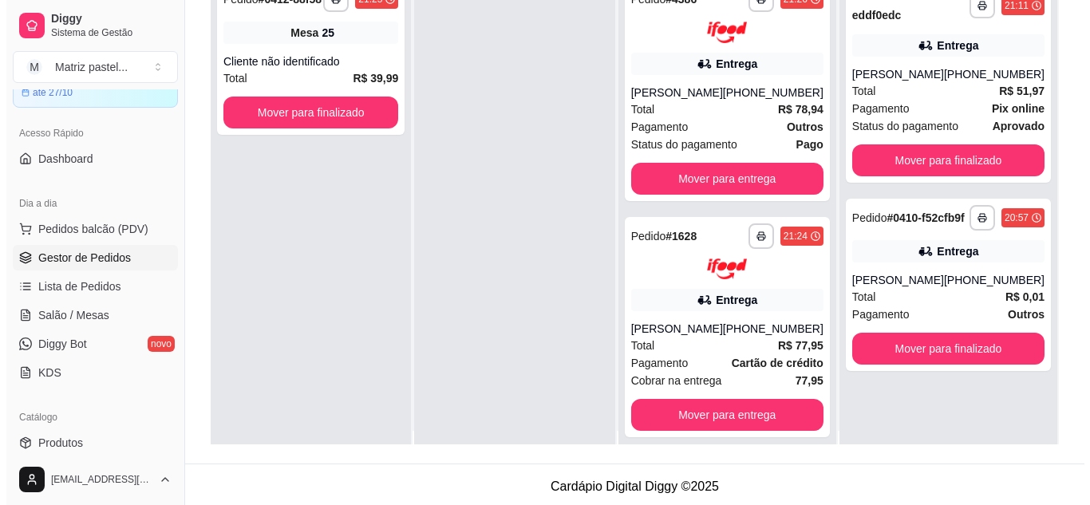
scroll to position [0, 0]
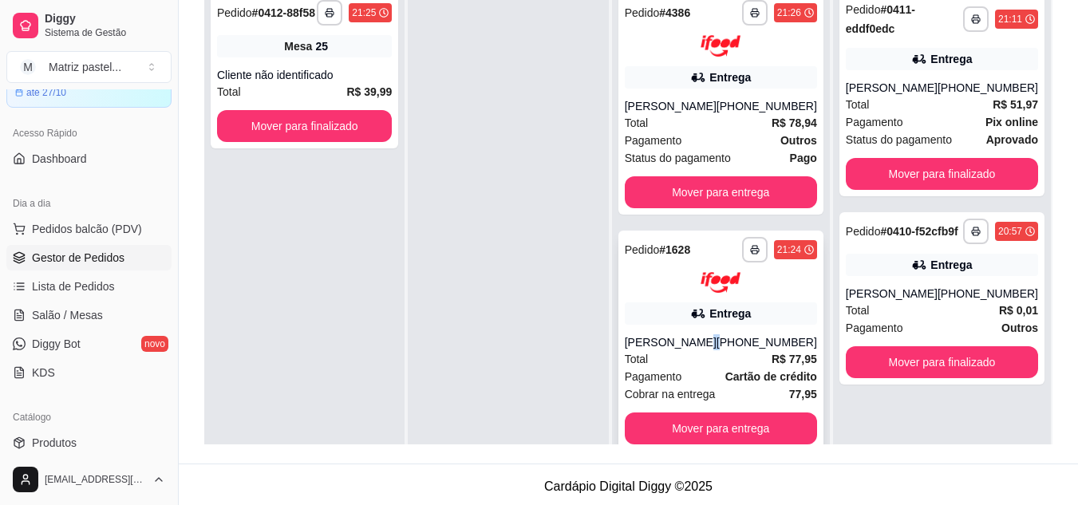
click at [735, 328] on div "**********" at bounding box center [720, 341] width 205 height 221
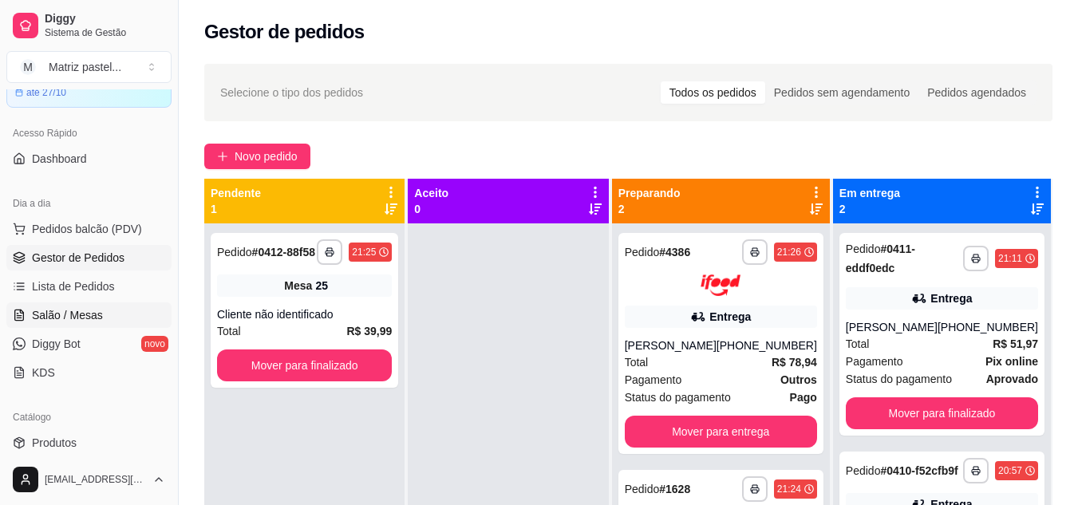
click at [45, 321] on span "Salão / Mesas" at bounding box center [67, 315] width 71 height 16
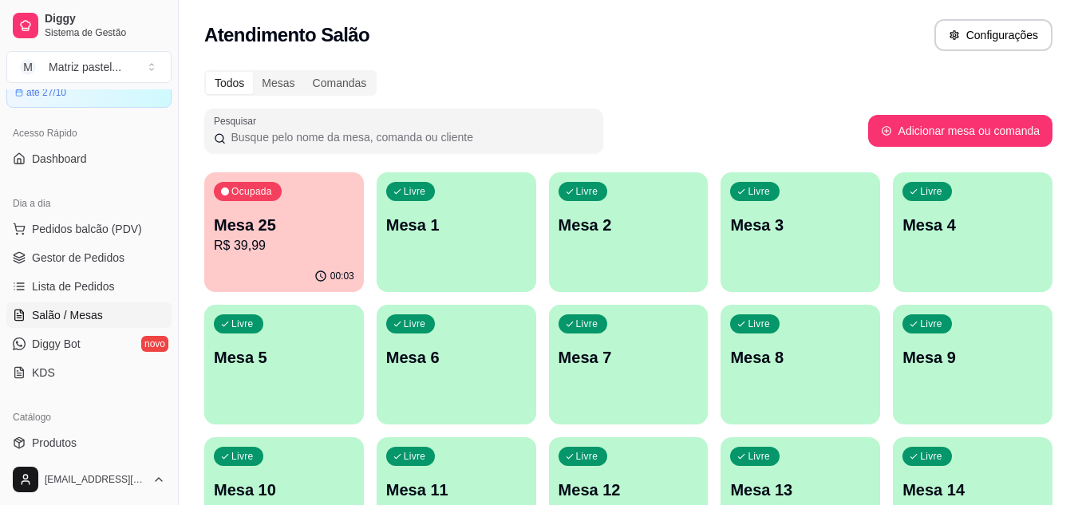
click at [281, 240] on p "R$ 39,99" at bounding box center [284, 245] width 140 height 19
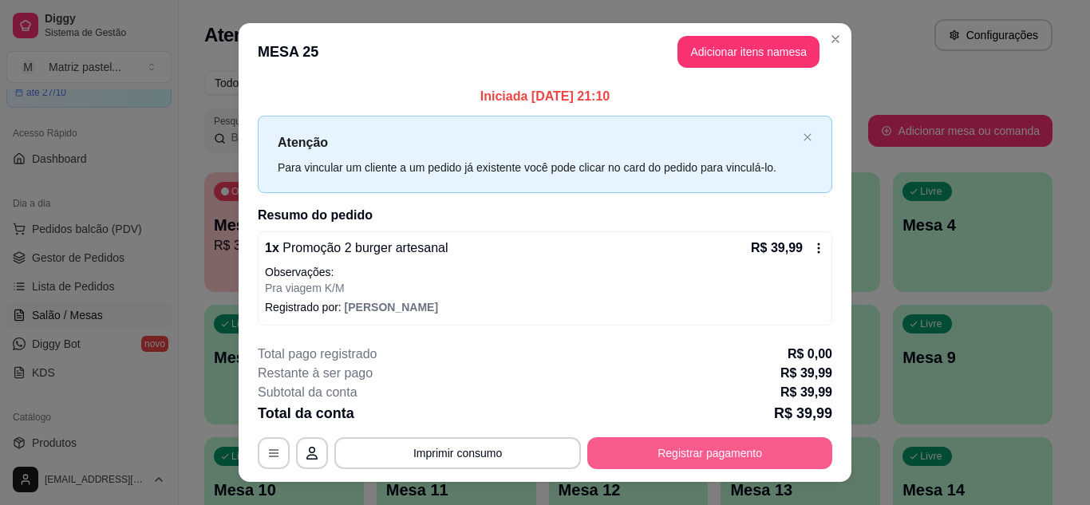
click at [612, 448] on button "Registrar pagamento" at bounding box center [709, 453] width 245 height 32
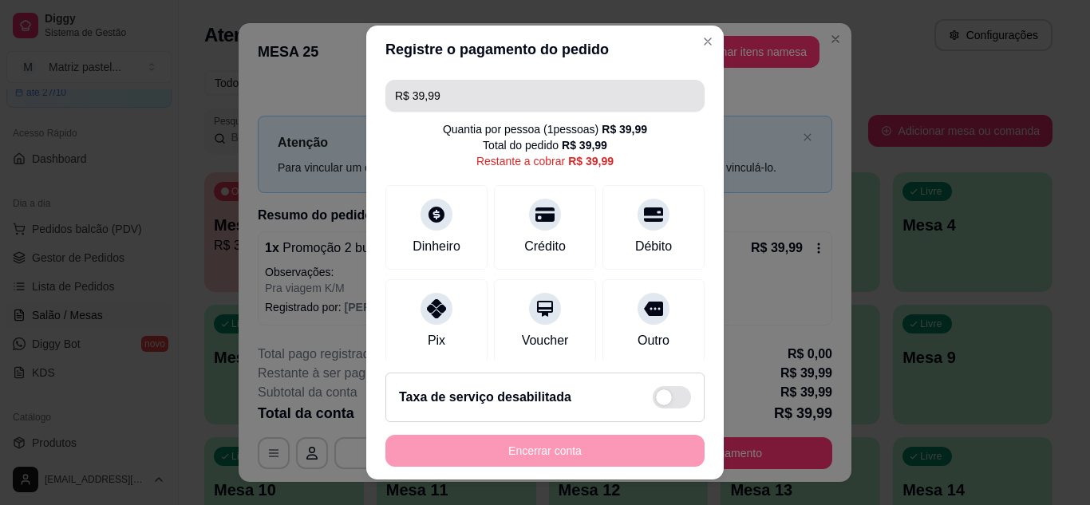
click at [508, 93] on input "R$ 39,99" at bounding box center [545, 96] width 300 height 32
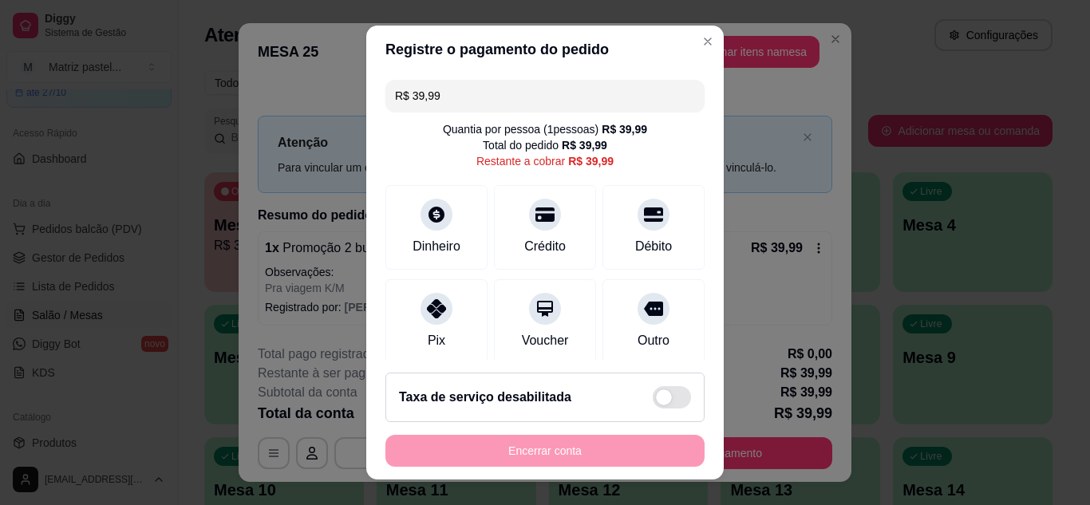
click at [508, 93] on input "R$ 39,99" at bounding box center [545, 96] width 300 height 32
click at [606, 226] on div "Débito" at bounding box center [653, 223] width 112 height 93
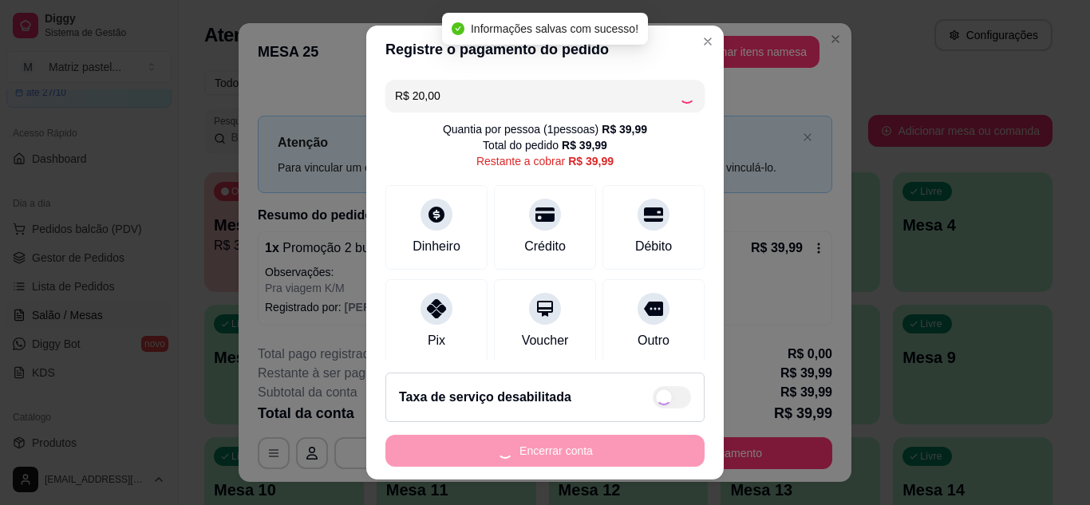
type input "R$ 19,99"
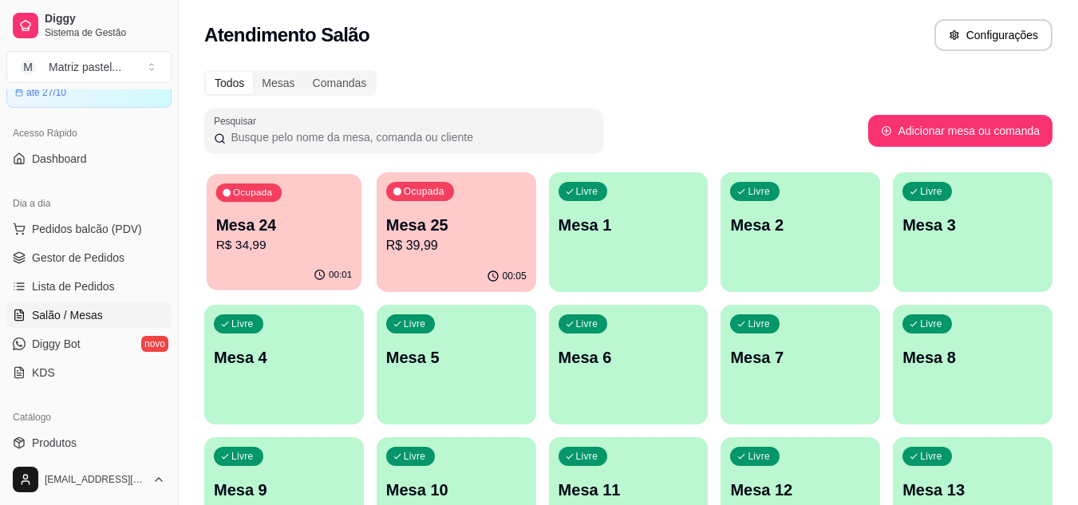
click at [283, 229] on p "Mesa 24" at bounding box center [284, 226] width 136 height 22
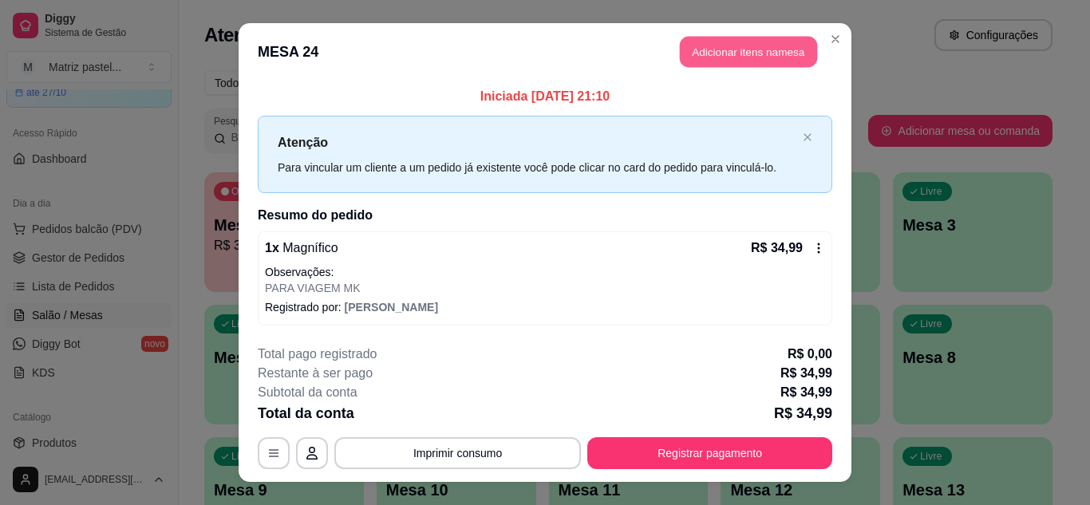
click at [688, 57] on button "Adicionar itens na mesa" at bounding box center [748, 52] width 137 height 31
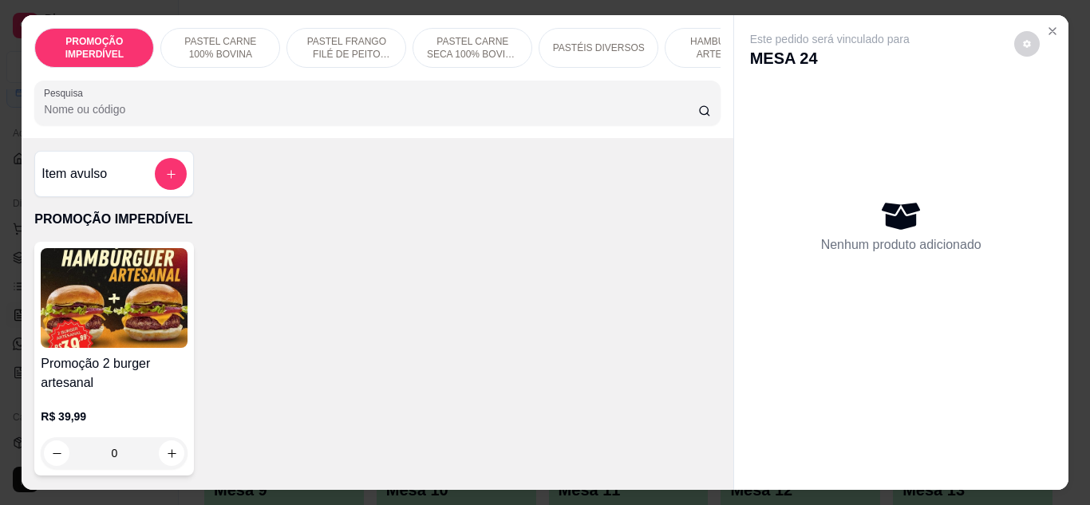
click at [273, 117] on input "Pesquisa" at bounding box center [371, 109] width 654 height 16
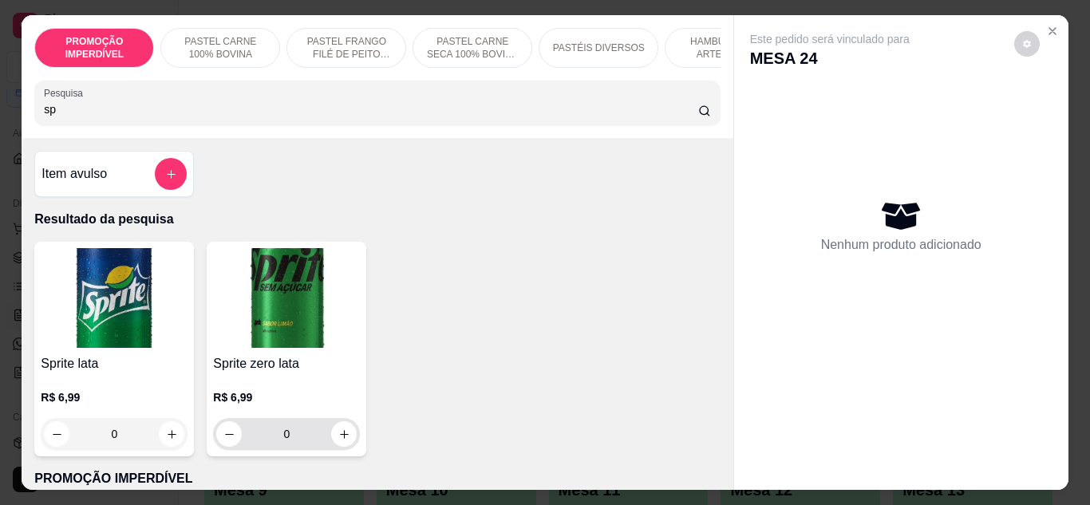
type input "sp"
click at [332, 441] on button "increase-product-quantity" at bounding box center [344, 433] width 25 height 25
type input "1"
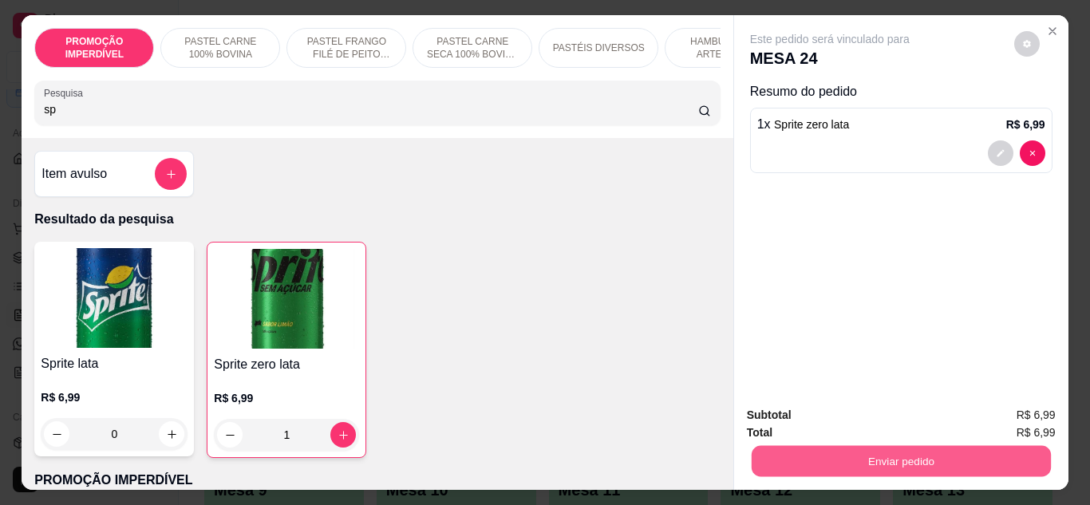
click at [852, 454] on button "Enviar pedido" at bounding box center [900, 461] width 299 height 31
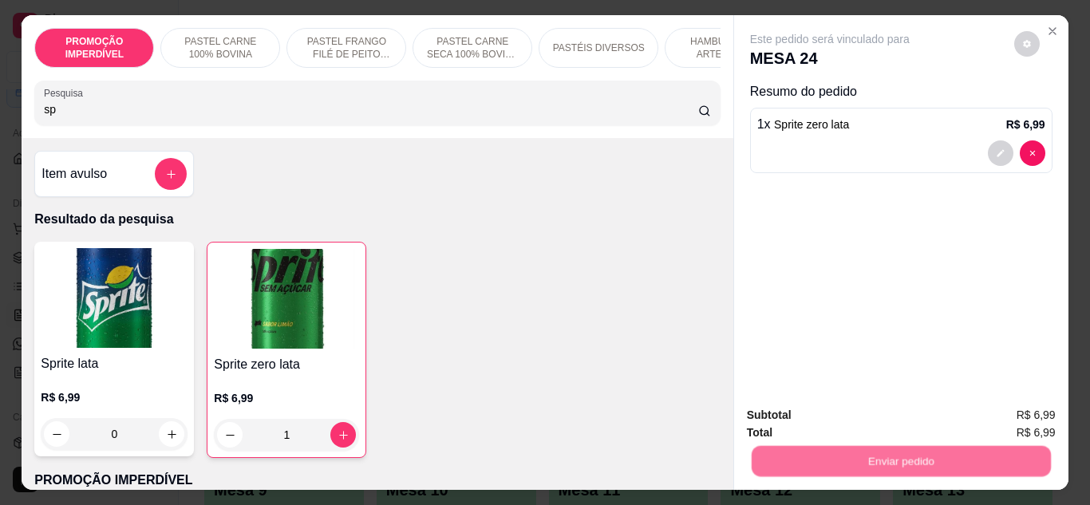
click at [973, 418] on button "Enviar pedido" at bounding box center [1013, 415] width 90 height 30
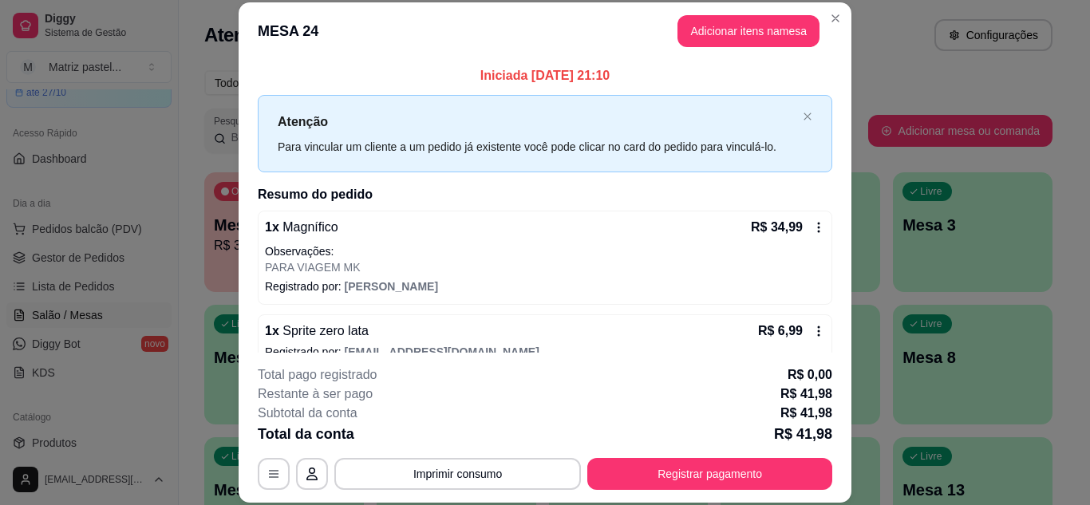
scroll to position [24, 0]
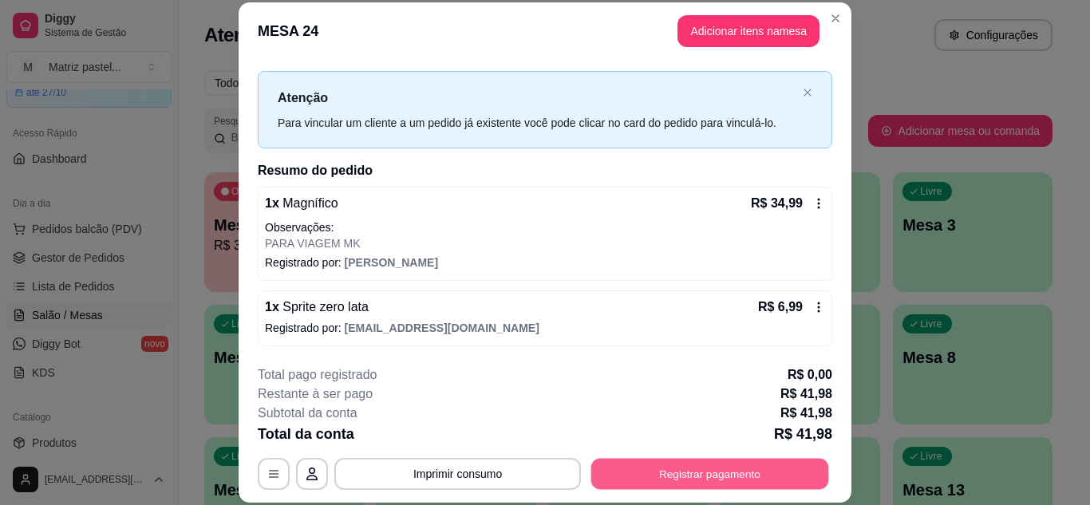
click at [704, 459] on button "Registrar pagamento" at bounding box center [710, 473] width 238 height 31
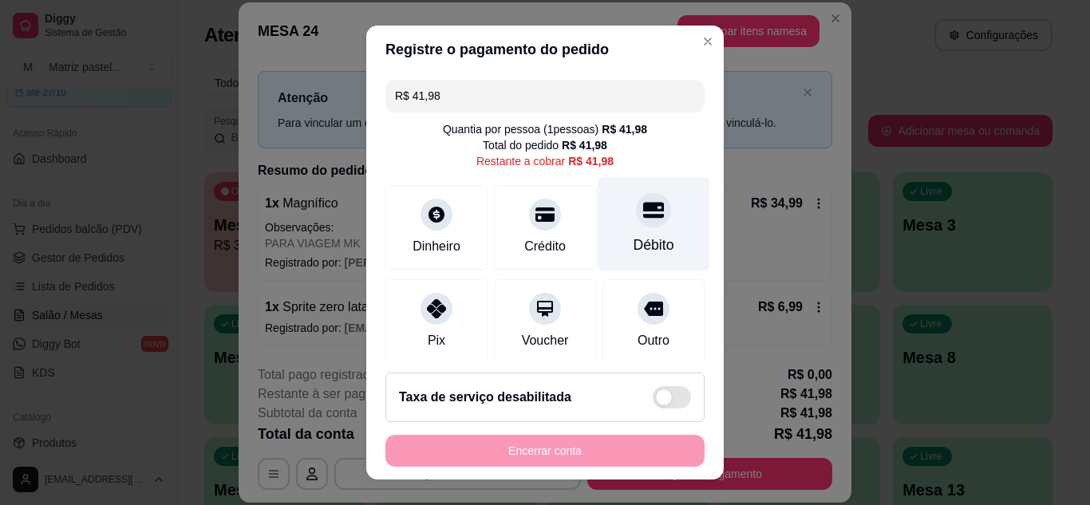
click at [643, 216] on icon at bounding box center [653, 210] width 21 height 16
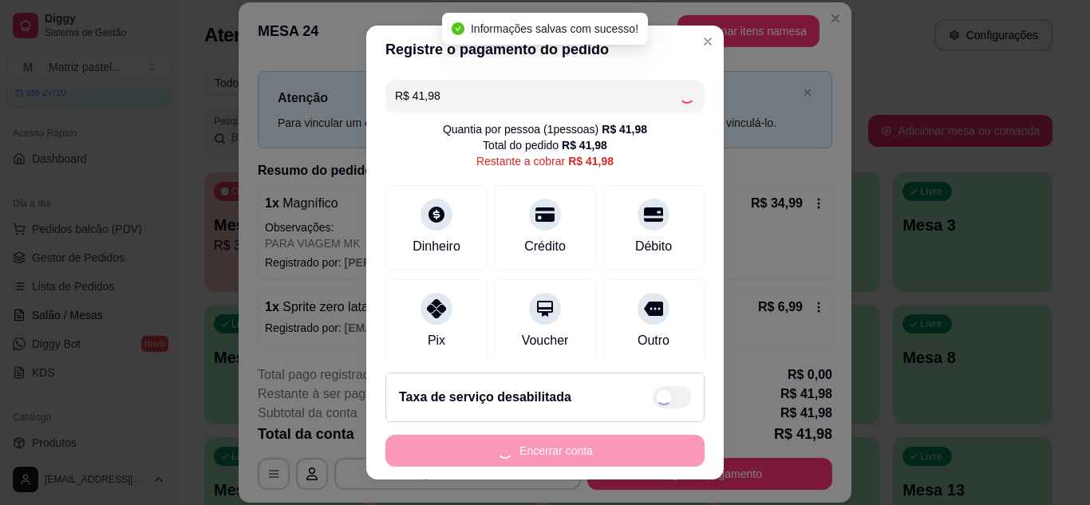
type input "R$ 0,00"
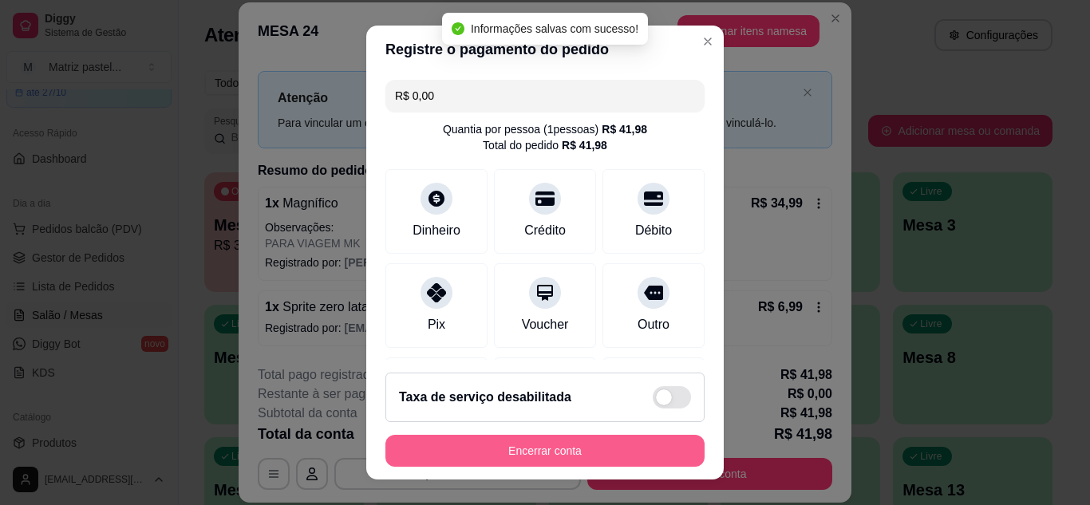
click at [534, 457] on button "Encerrar conta" at bounding box center [544, 451] width 319 height 32
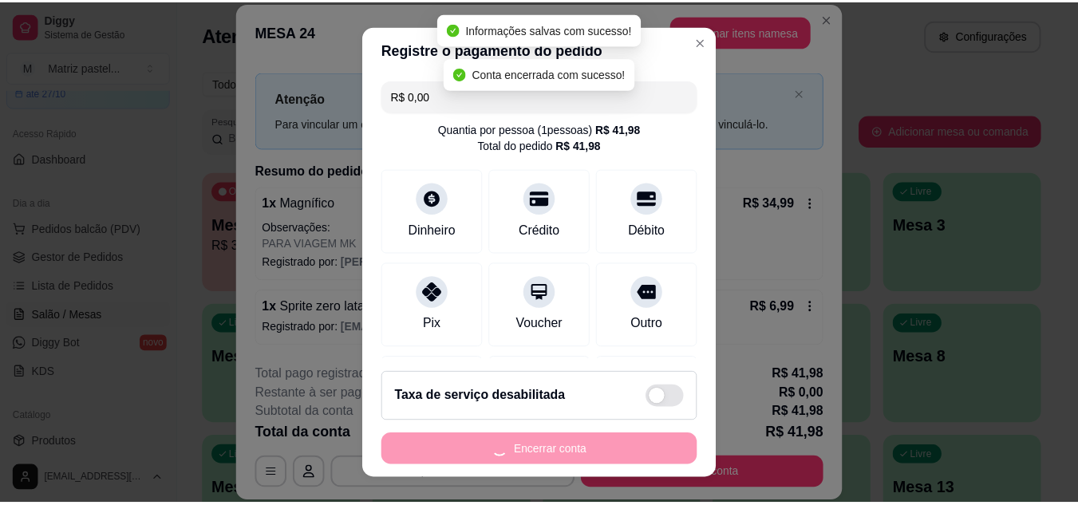
scroll to position [0, 0]
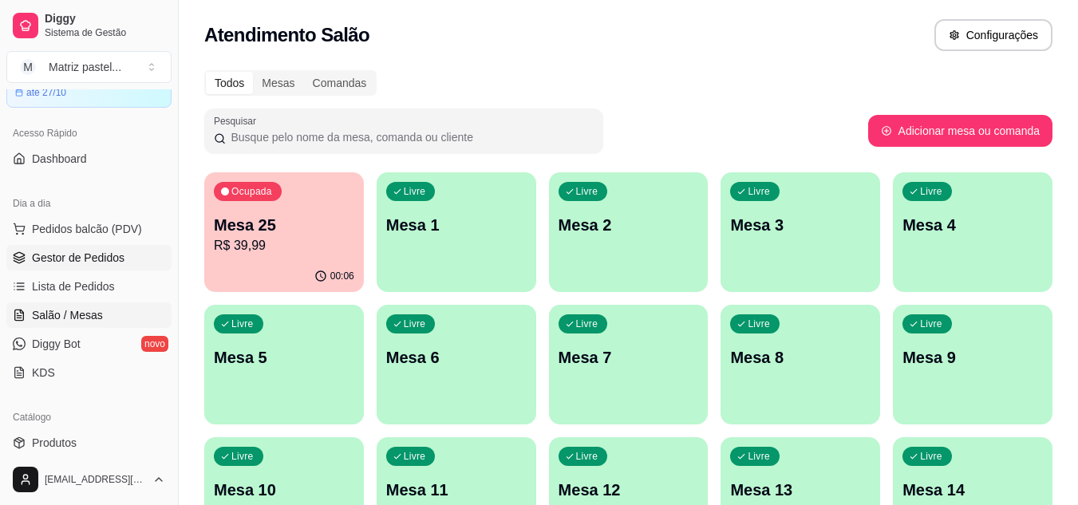
click at [75, 262] on span "Gestor de Pedidos" at bounding box center [78, 258] width 93 height 16
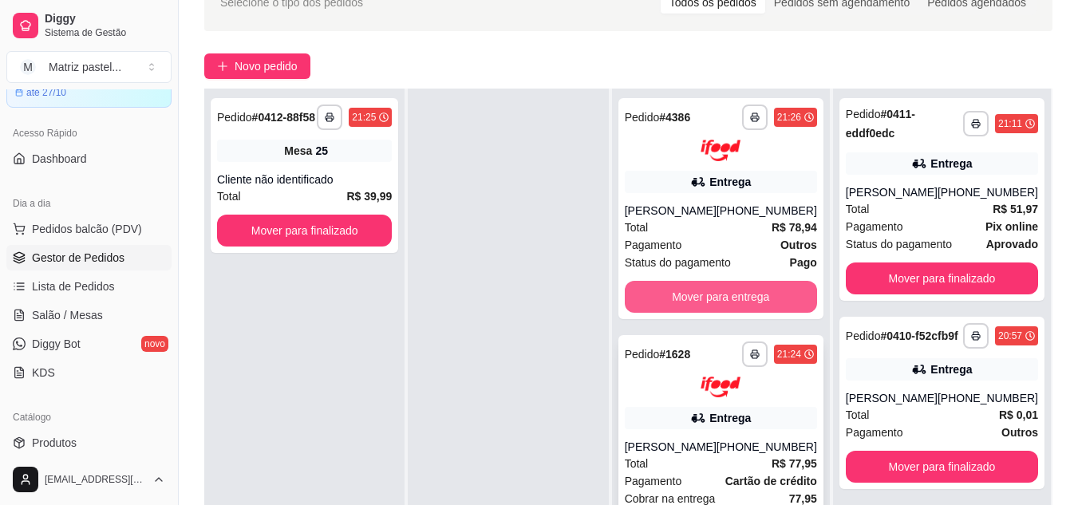
scroll to position [239, 0]
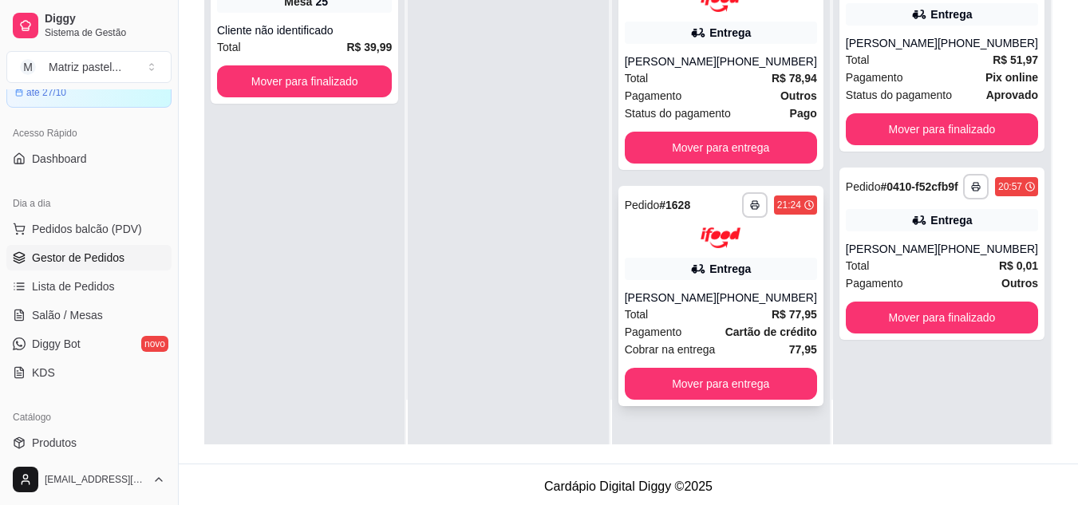
click at [718, 242] on img at bounding box center [720, 238] width 40 height 22
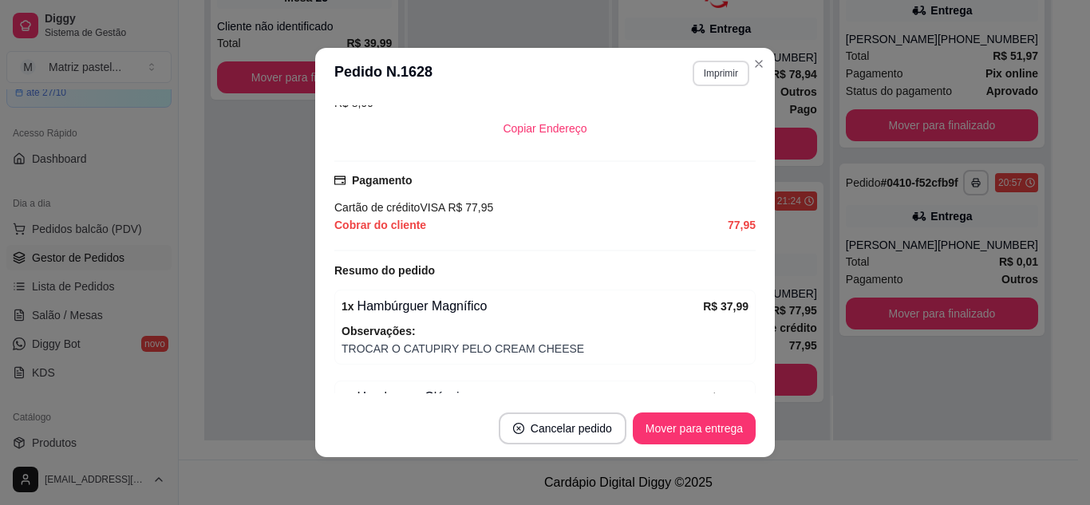
scroll to position [3, 0]
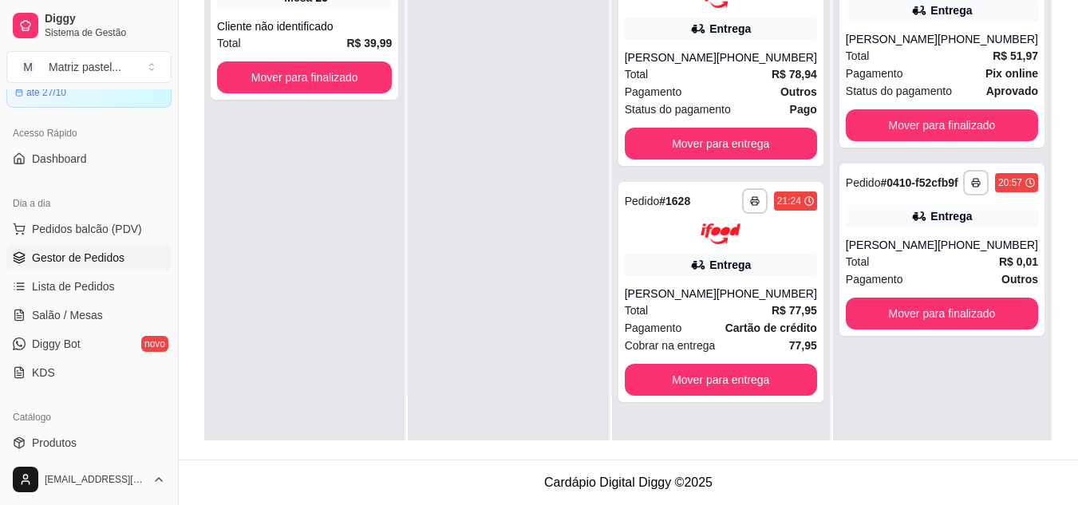
click at [751, 68] on div "Total R$ 78,94" at bounding box center [721, 74] width 192 height 18
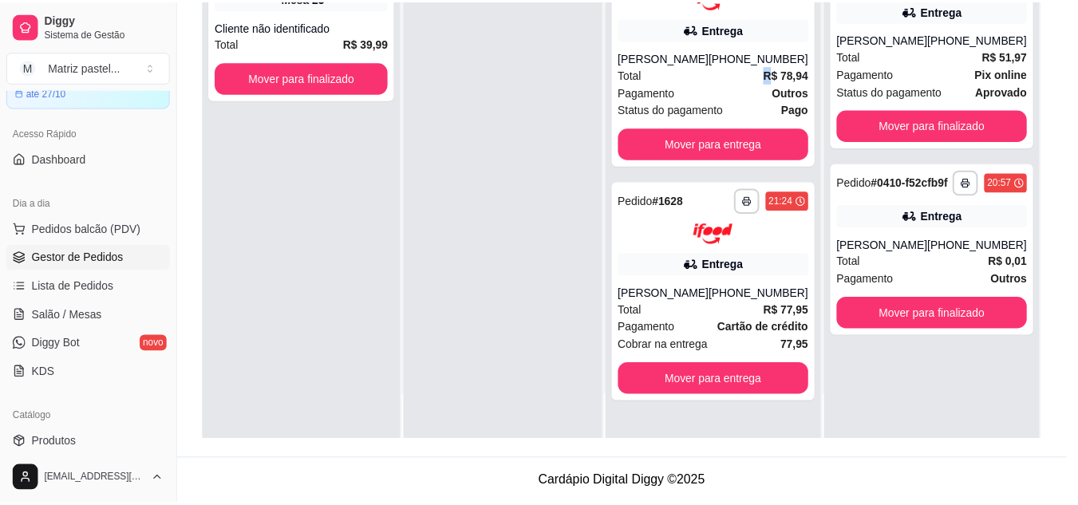
scroll to position [80, 0]
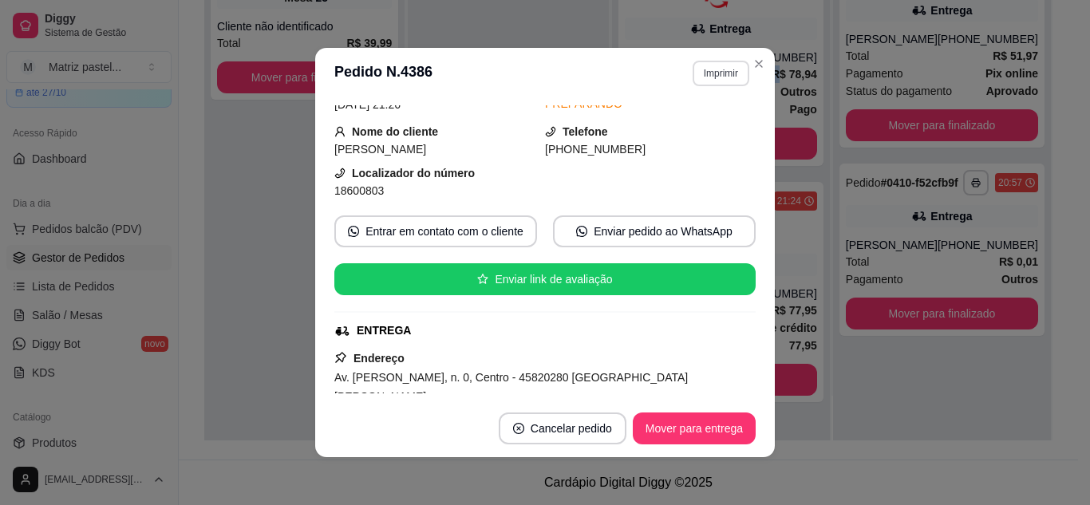
click at [704, 76] on button "Imprimir" at bounding box center [720, 74] width 57 height 26
click at [699, 130] on button "IMPRESSORA" at bounding box center [686, 128] width 112 height 25
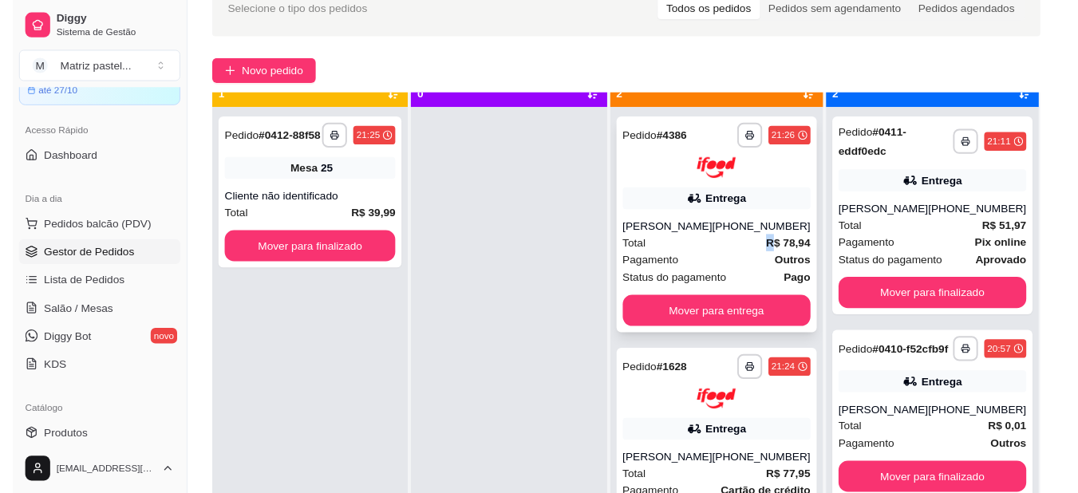
scroll to position [45, 0]
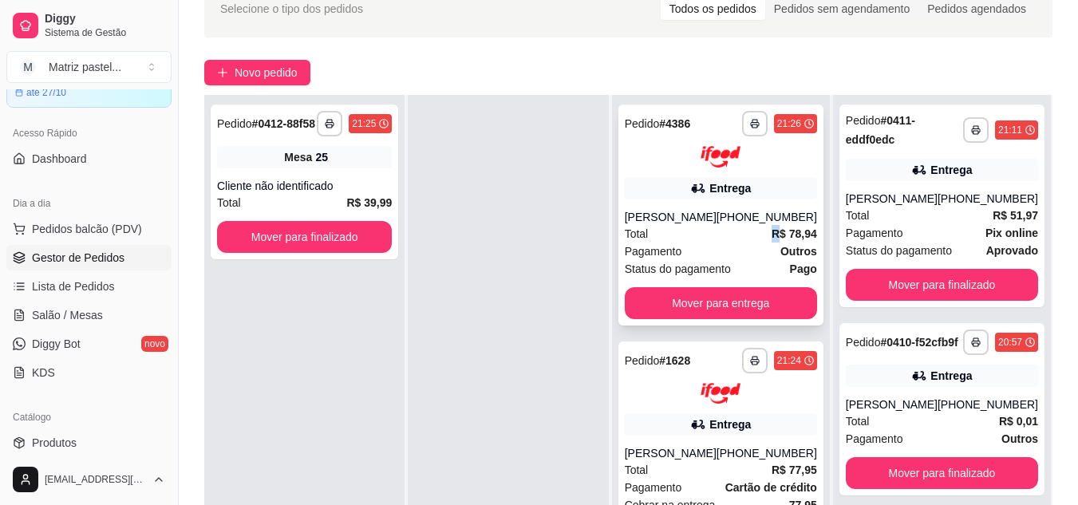
click at [755, 131] on button "button" at bounding box center [755, 124] width 26 height 26
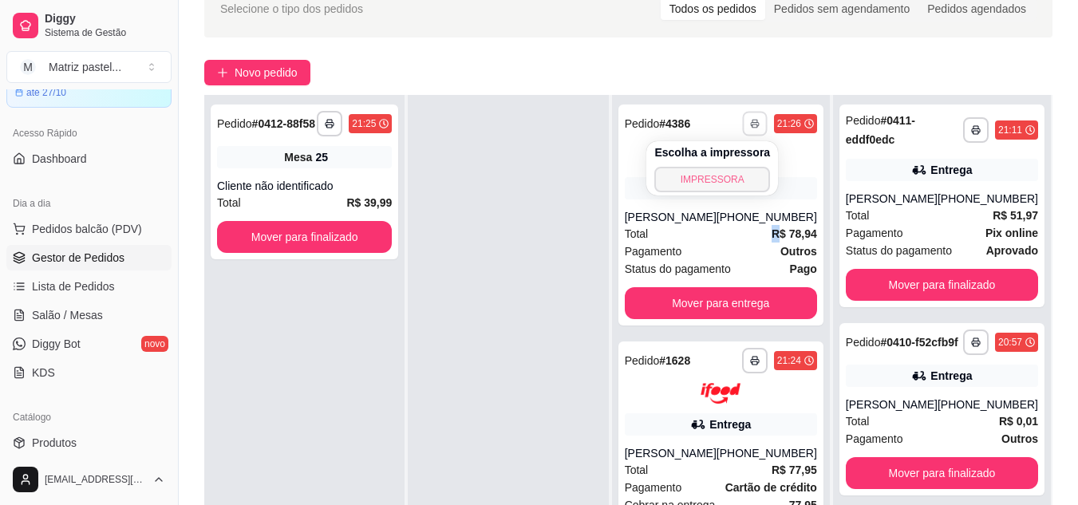
click at [728, 172] on button "IMPRESSORA" at bounding box center [712, 180] width 116 height 26
click at [728, 172] on div "Escolha a impressora IMPRESSORA" at bounding box center [712, 168] width 132 height 54
click at [760, 358] on button "button" at bounding box center [755, 361] width 26 height 26
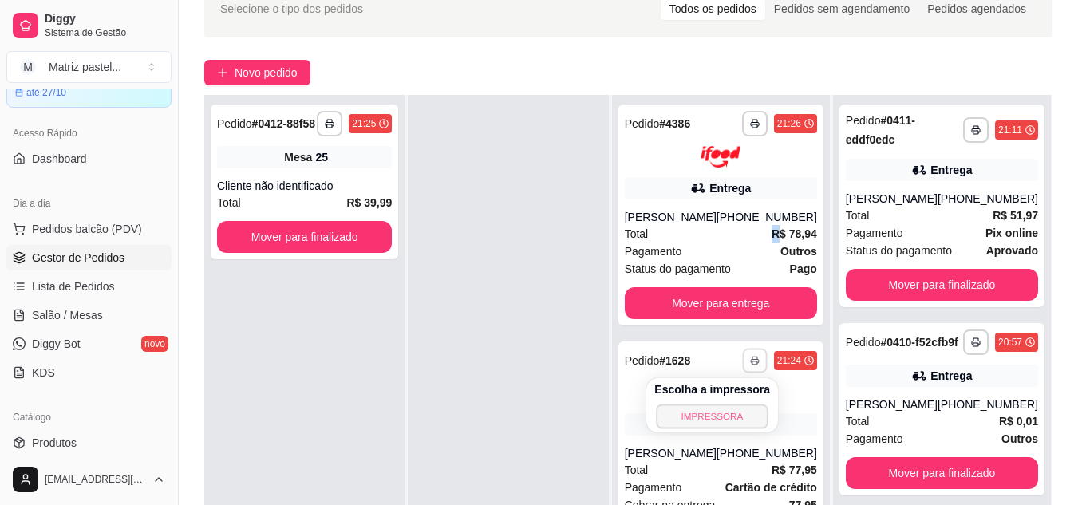
click at [714, 409] on button "IMPRESSORA" at bounding box center [712, 416] width 112 height 25
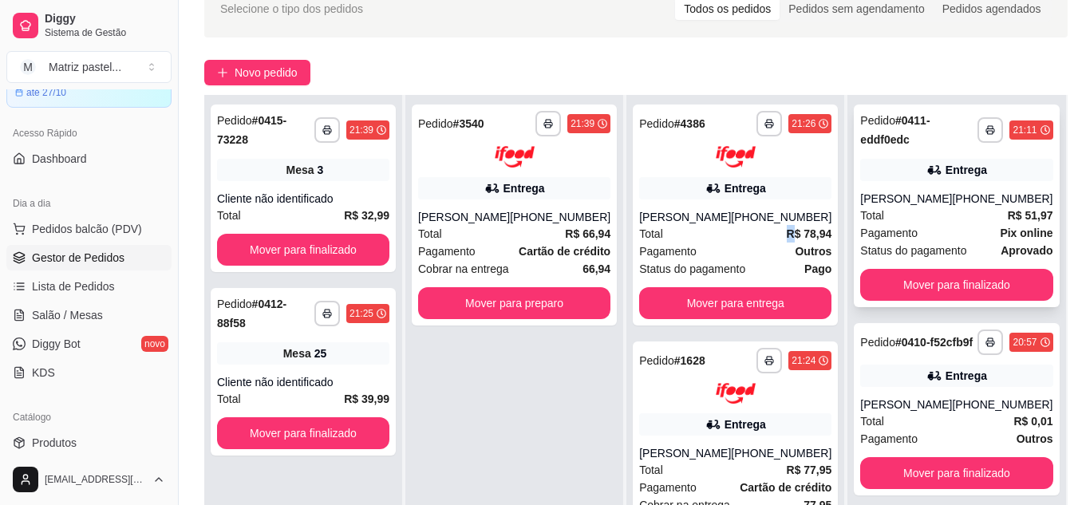
scroll to position [164, 0]
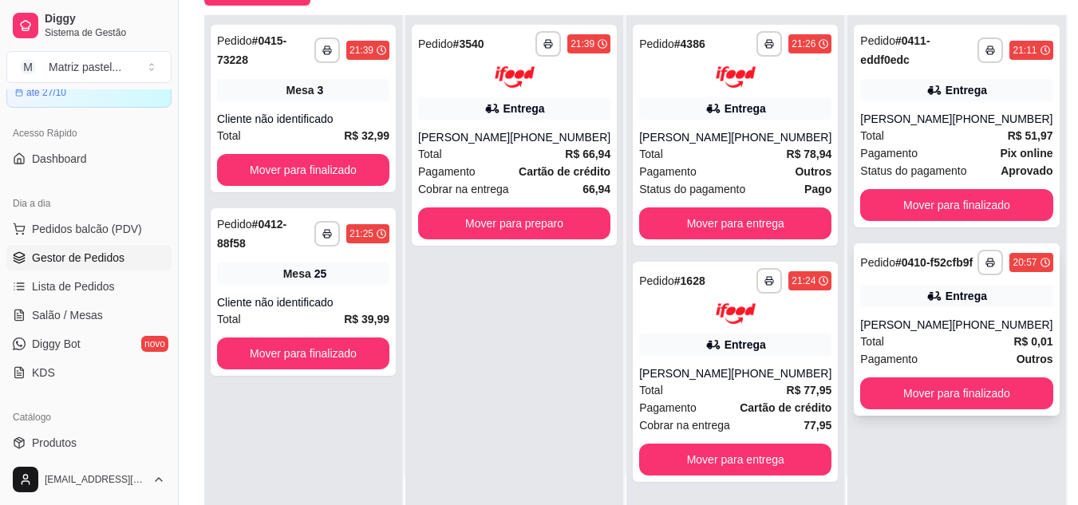
click at [945, 304] on div "Entrega" at bounding box center [965, 296] width 41 height 16
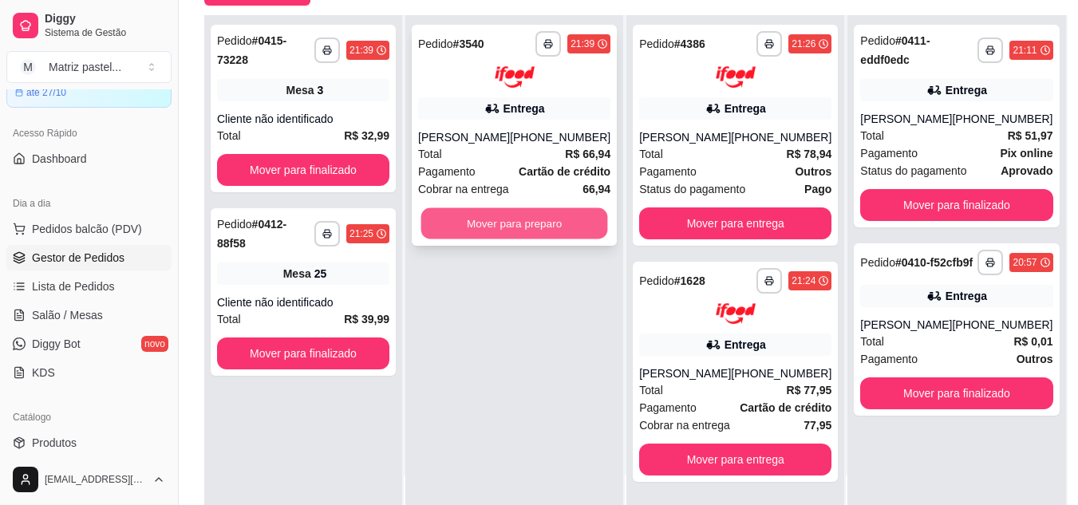
click at [510, 229] on button "Mover para preparo" at bounding box center [514, 222] width 187 height 31
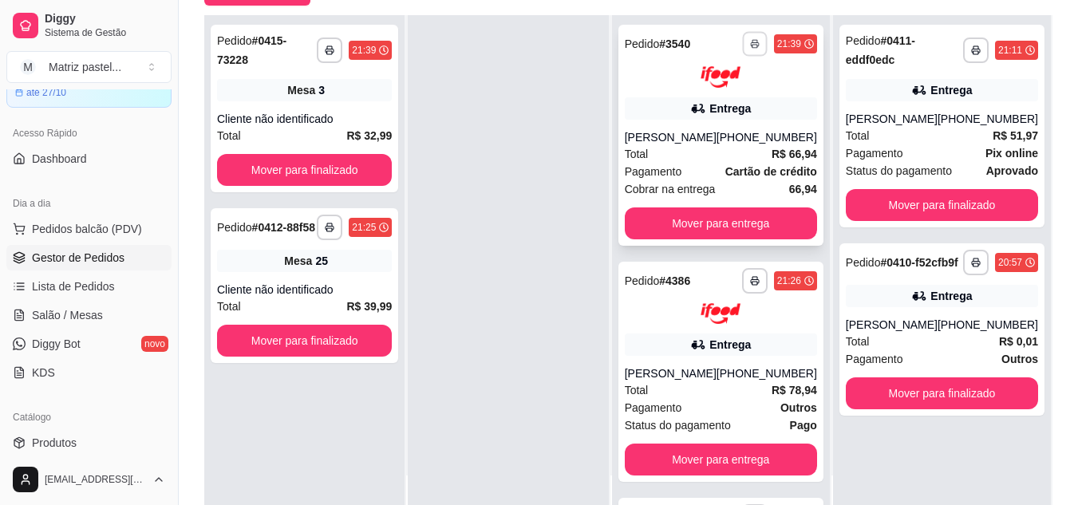
click at [750, 42] on icon "button" at bounding box center [755, 44] width 10 height 10
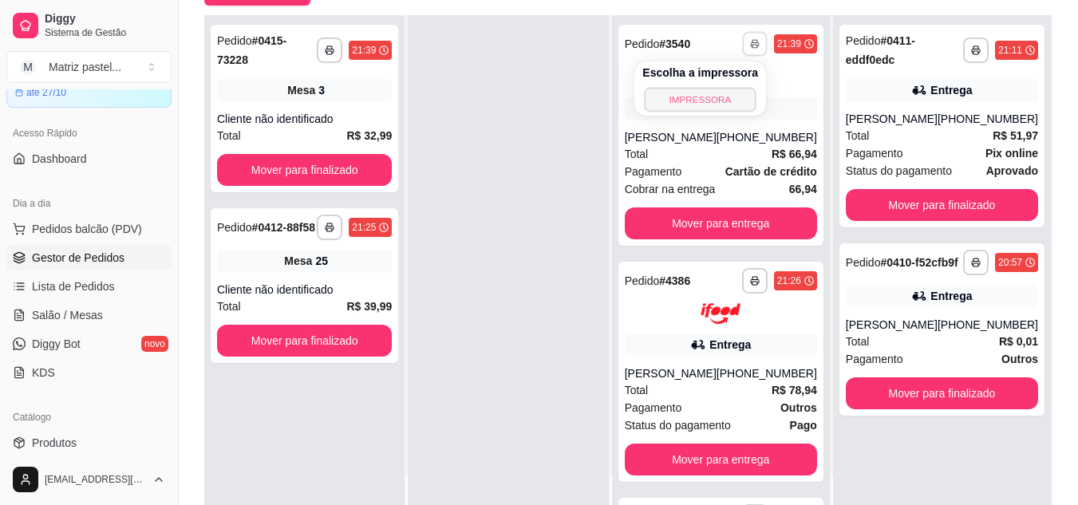
click at [724, 103] on button "IMPRESSORA" at bounding box center [701, 99] width 112 height 25
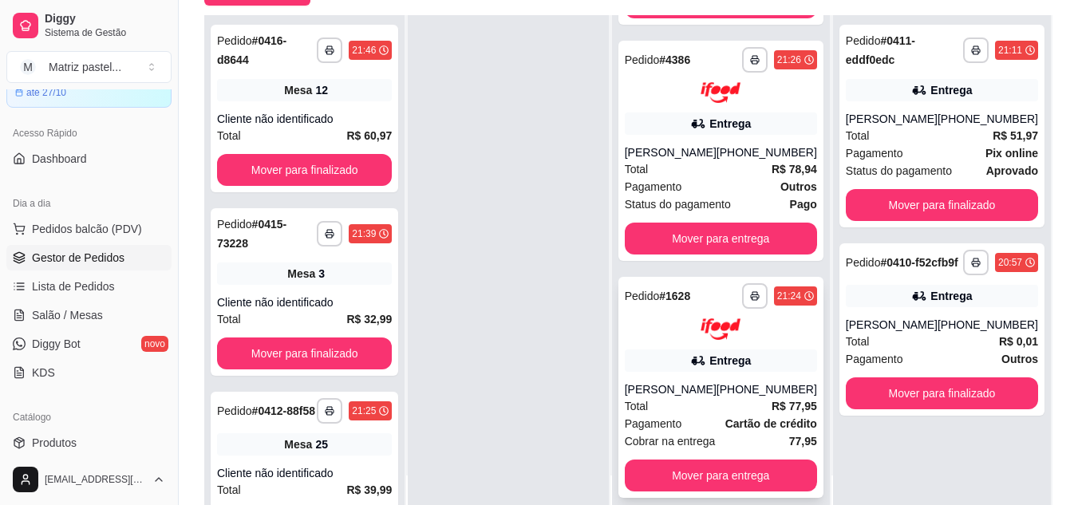
click at [687, 332] on div at bounding box center [721, 329] width 192 height 22
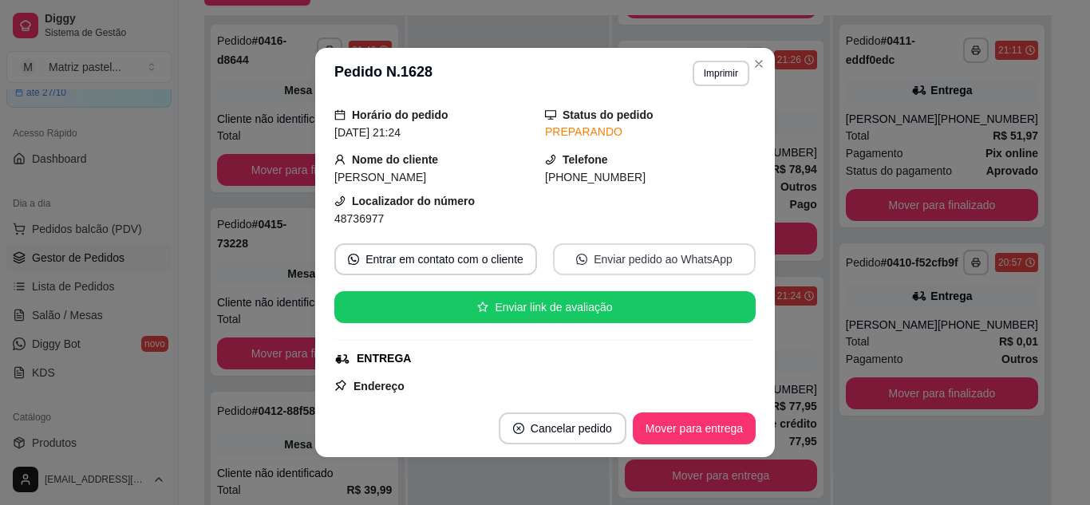
scroll to position [80, 0]
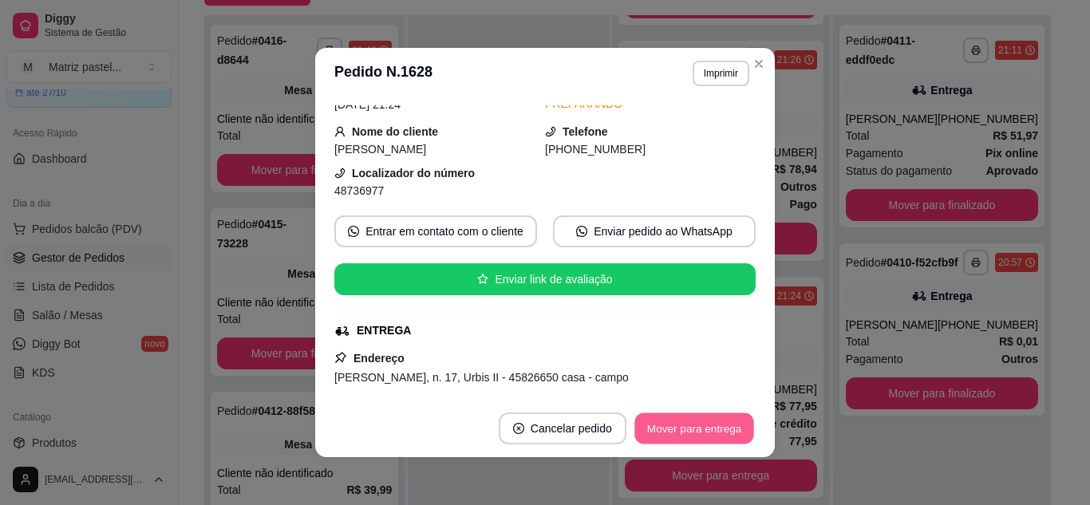
click at [693, 416] on button "Mover para entrega" at bounding box center [694, 428] width 120 height 31
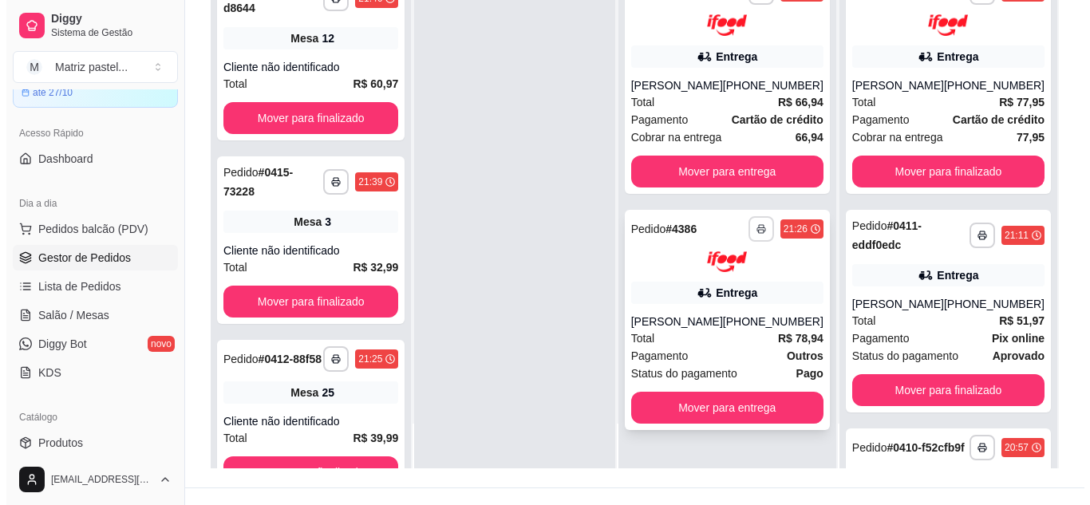
scroll to position [243, 0]
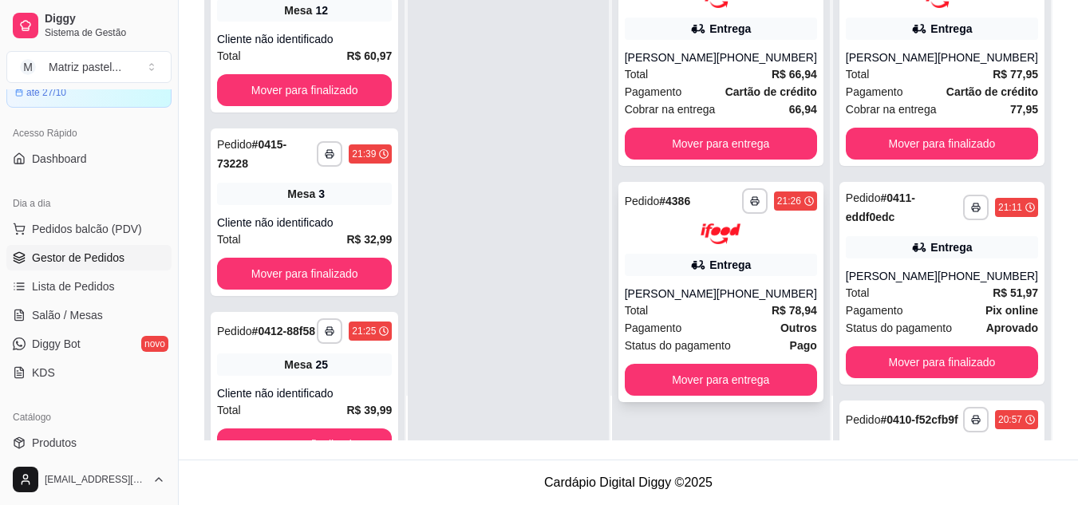
click at [719, 281] on div "**********" at bounding box center [720, 292] width 205 height 221
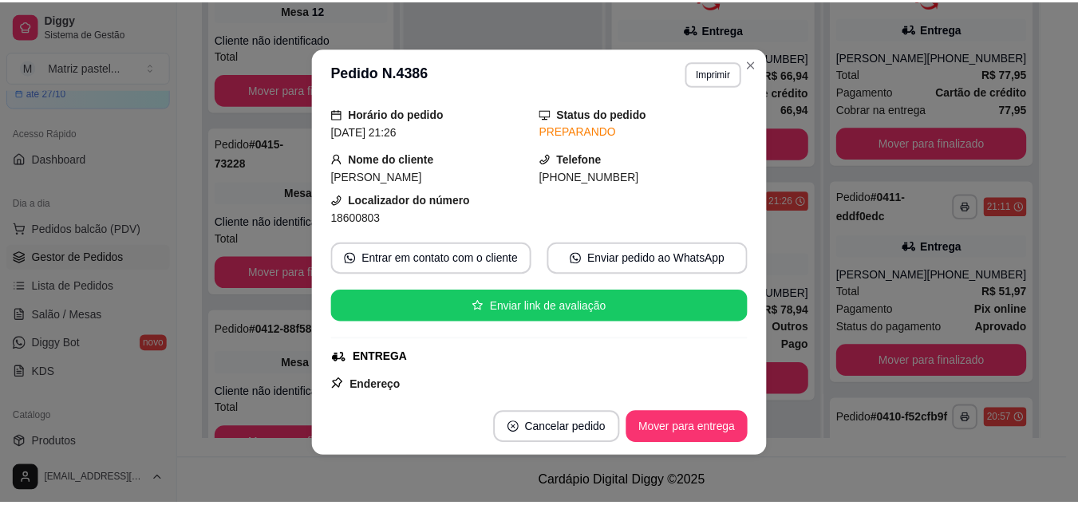
scroll to position [80, 0]
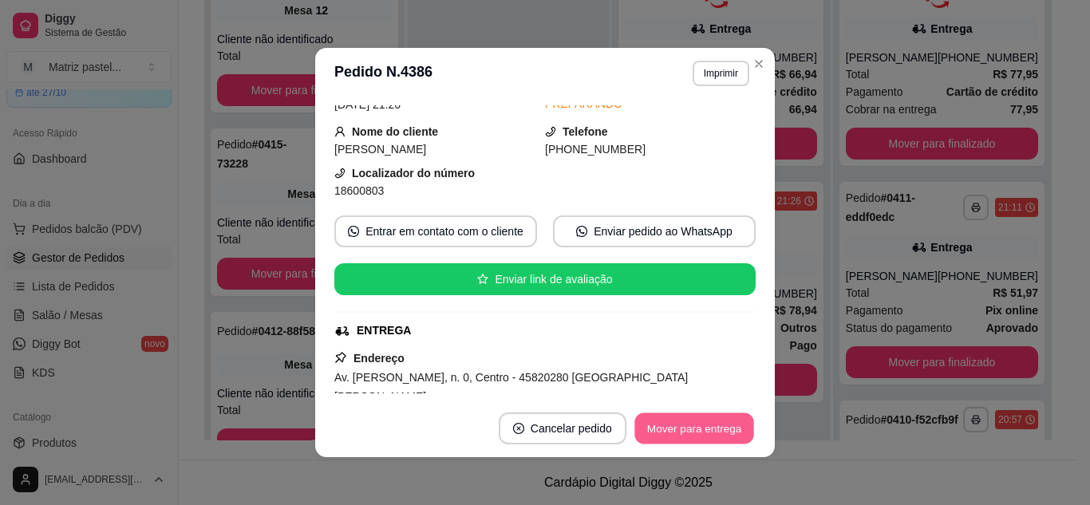
click at [704, 433] on button "Mover para entrega" at bounding box center [694, 428] width 120 height 31
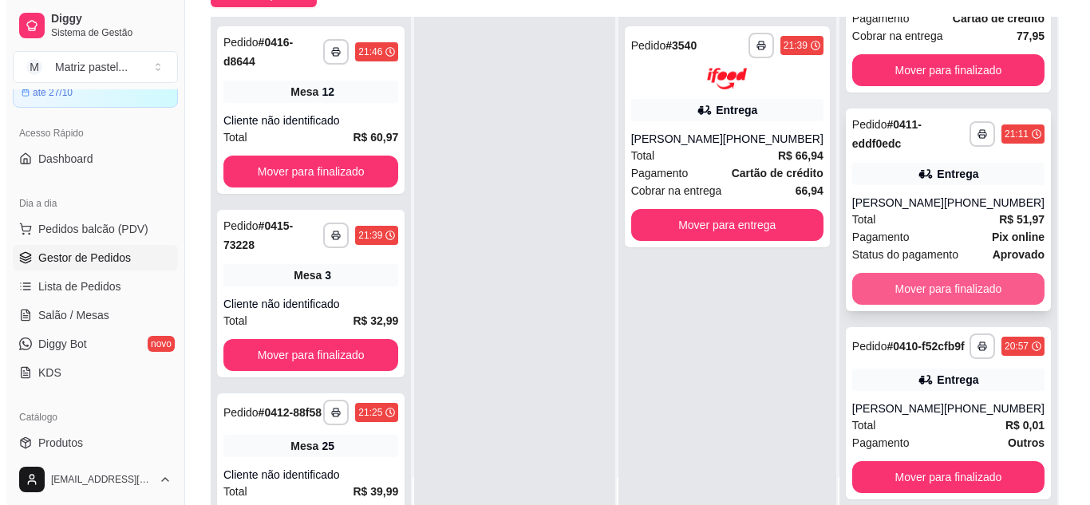
scroll to position [164, 0]
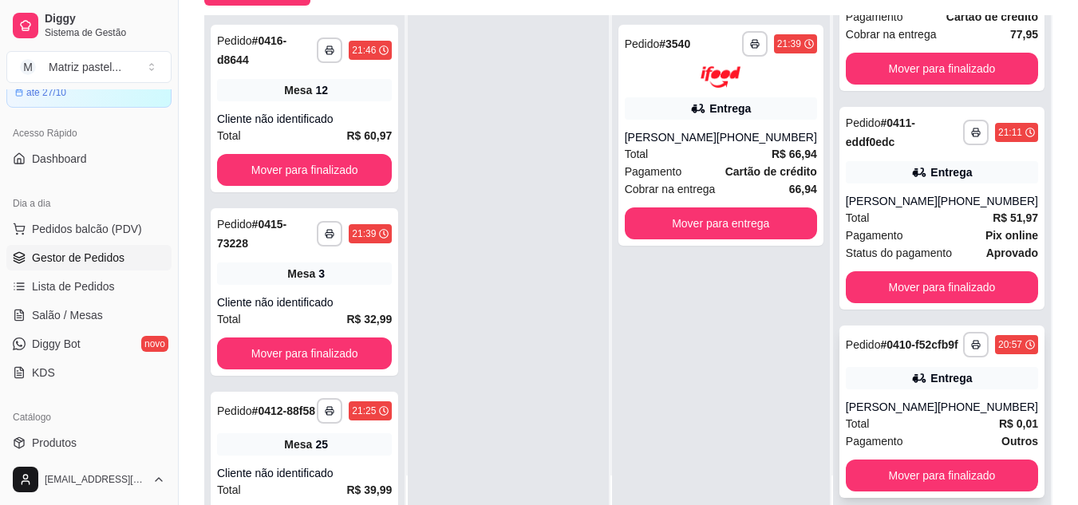
click at [867, 367] on div "Entrega" at bounding box center [942, 378] width 192 height 22
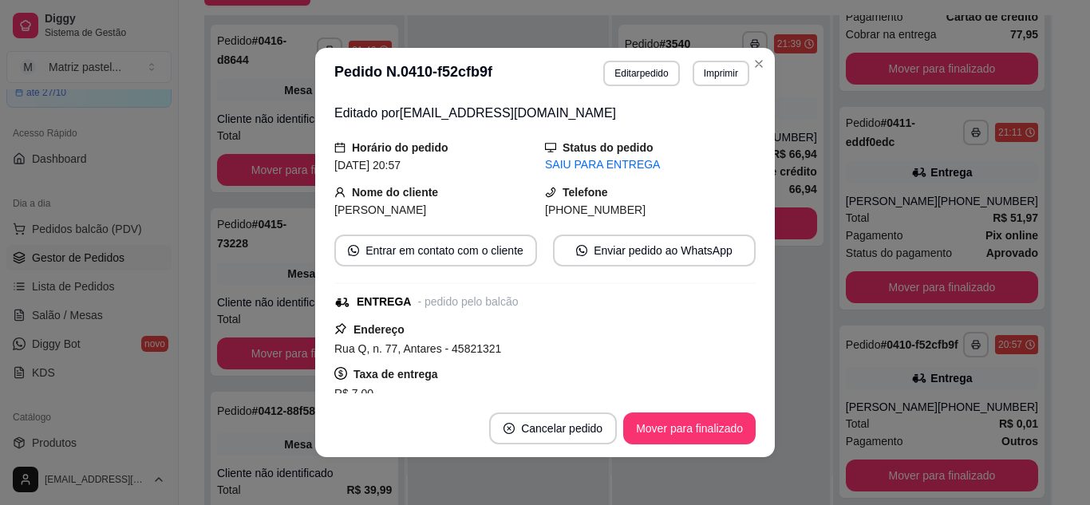
scroll to position [158, 0]
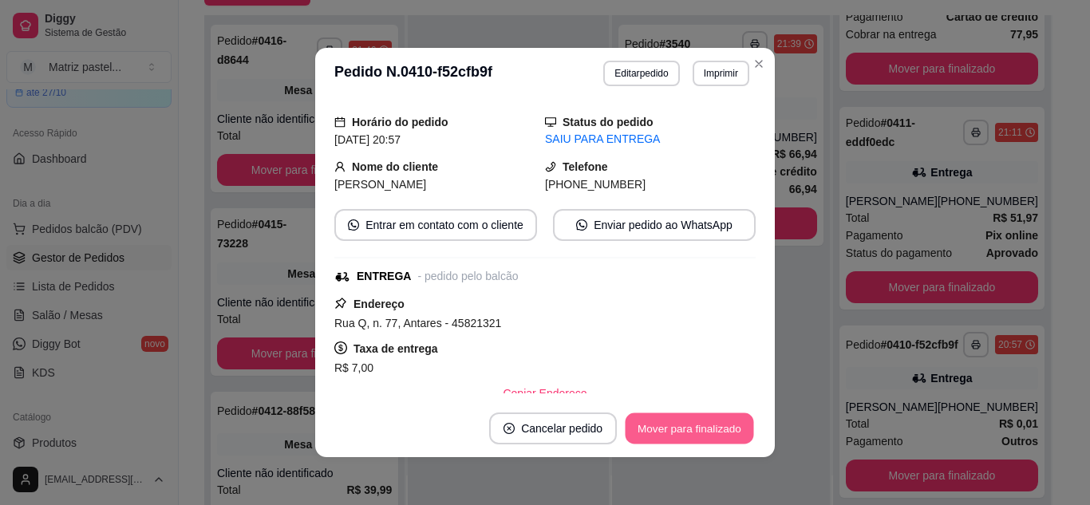
click at [700, 420] on button "Mover para finalizado" at bounding box center [689, 428] width 128 height 31
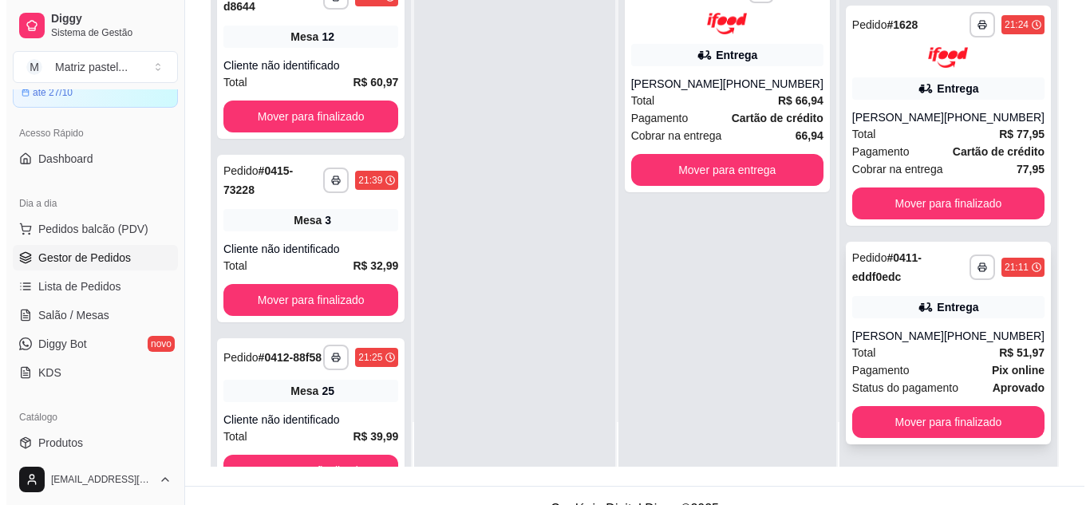
scroll to position [243, 0]
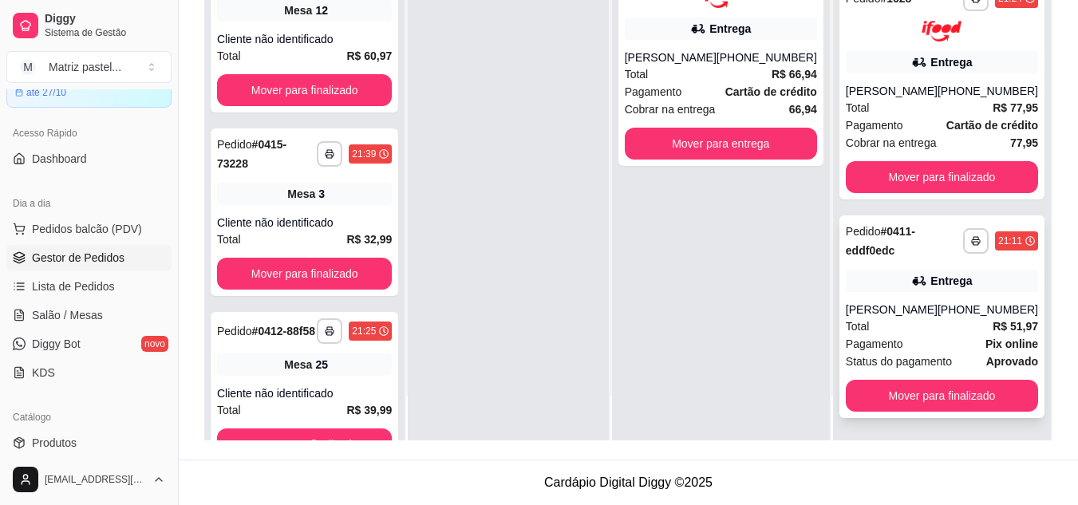
click at [872, 286] on div "Entrega" at bounding box center [942, 281] width 192 height 22
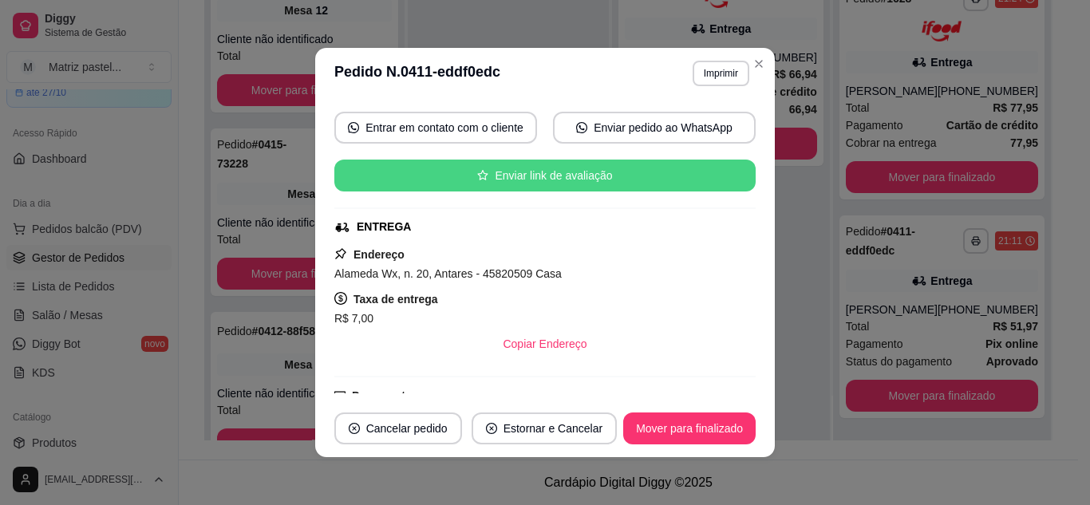
scroll to position [239, 0]
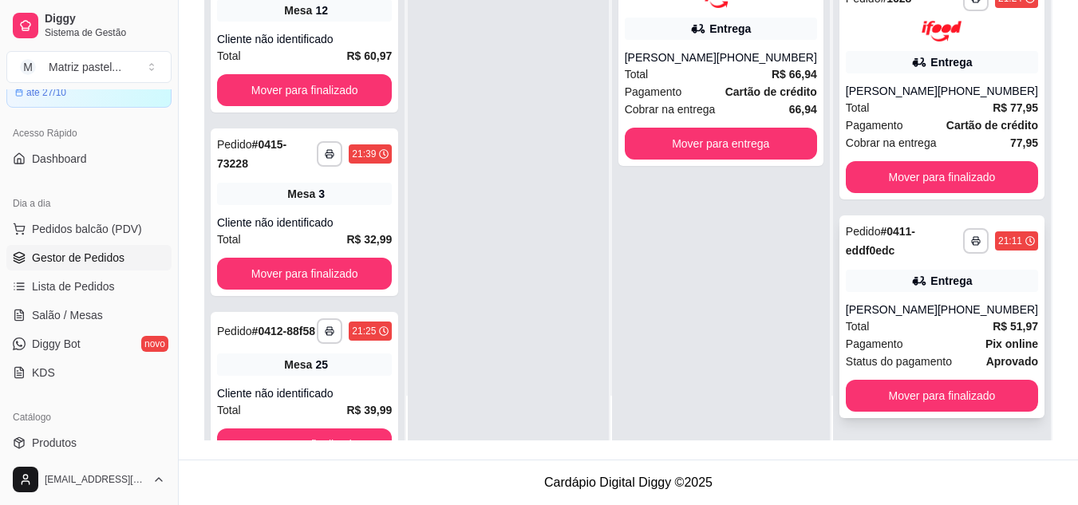
click at [873, 290] on div "Entrega" at bounding box center [942, 281] width 192 height 22
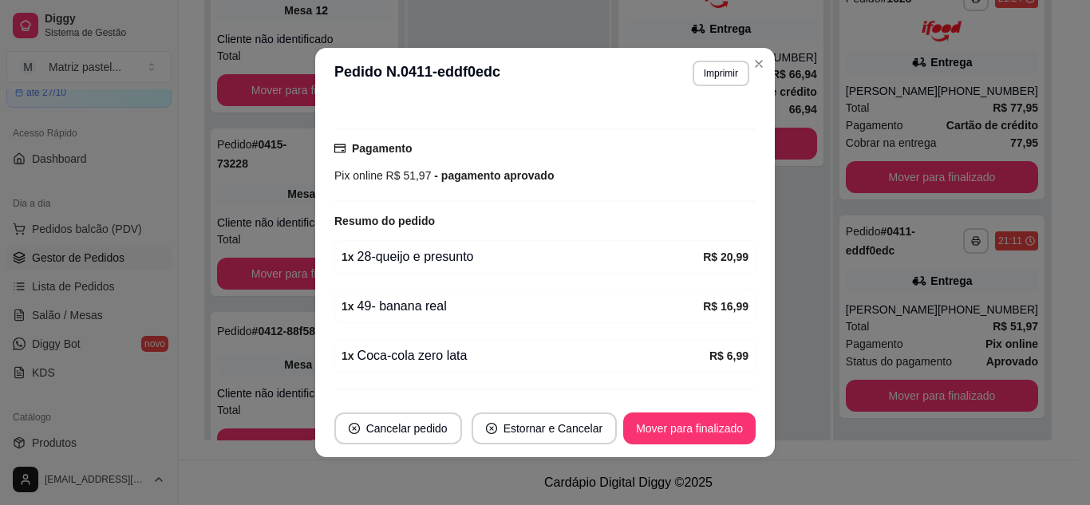
scroll to position [509, 0]
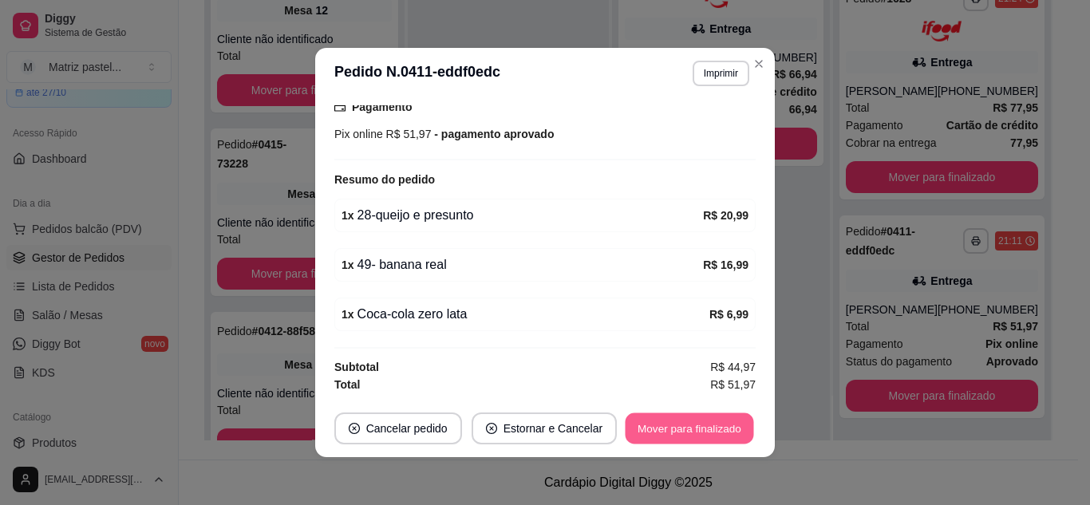
click at [663, 433] on button "Mover para finalizado" at bounding box center [689, 428] width 128 height 31
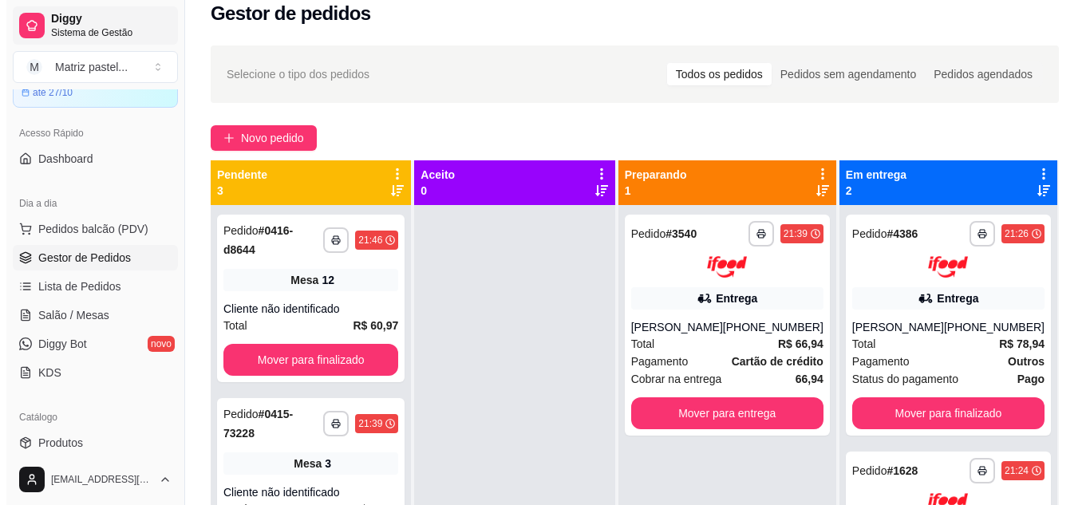
scroll to position [4, 0]
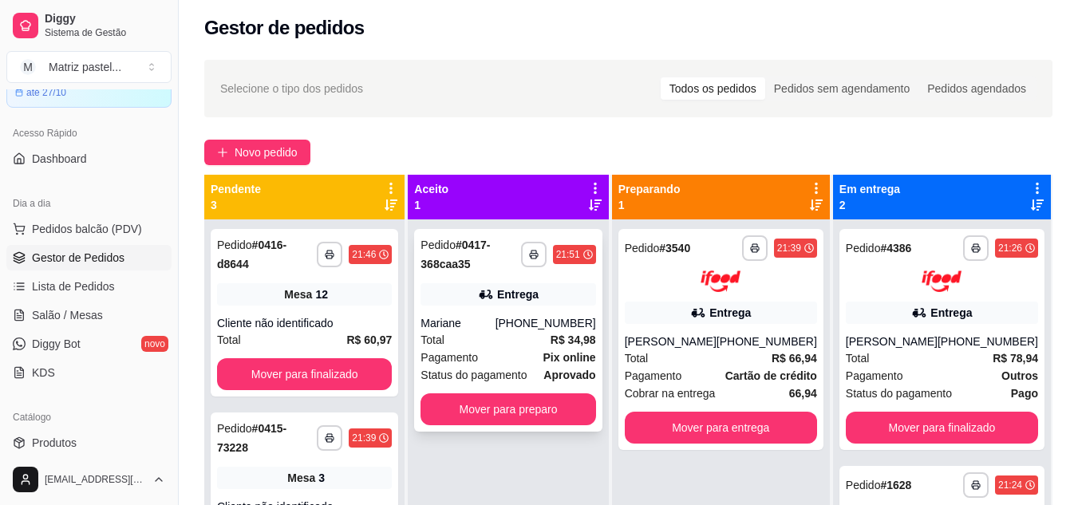
click at [513, 300] on div "Entrega" at bounding box center [517, 294] width 41 height 16
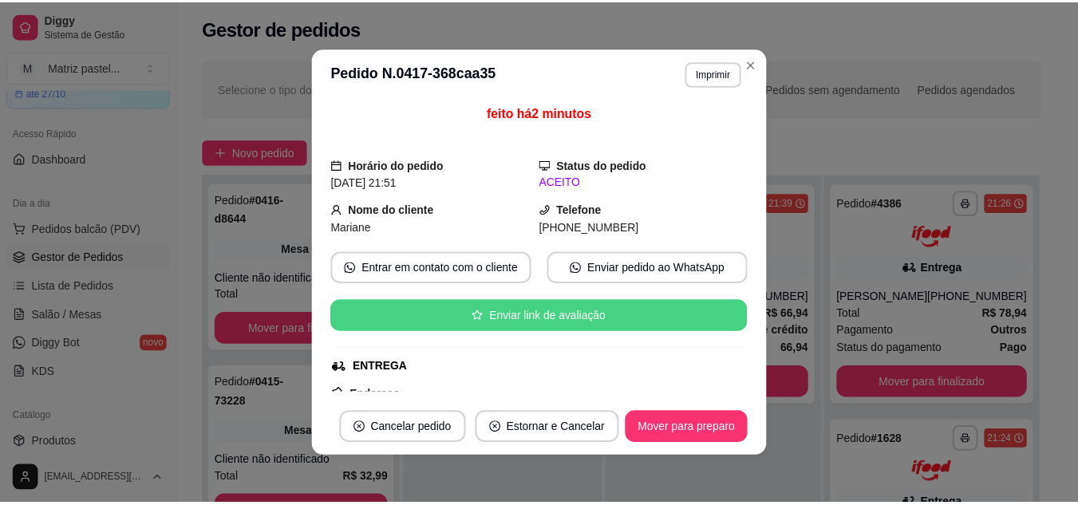
scroll to position [160, 0]
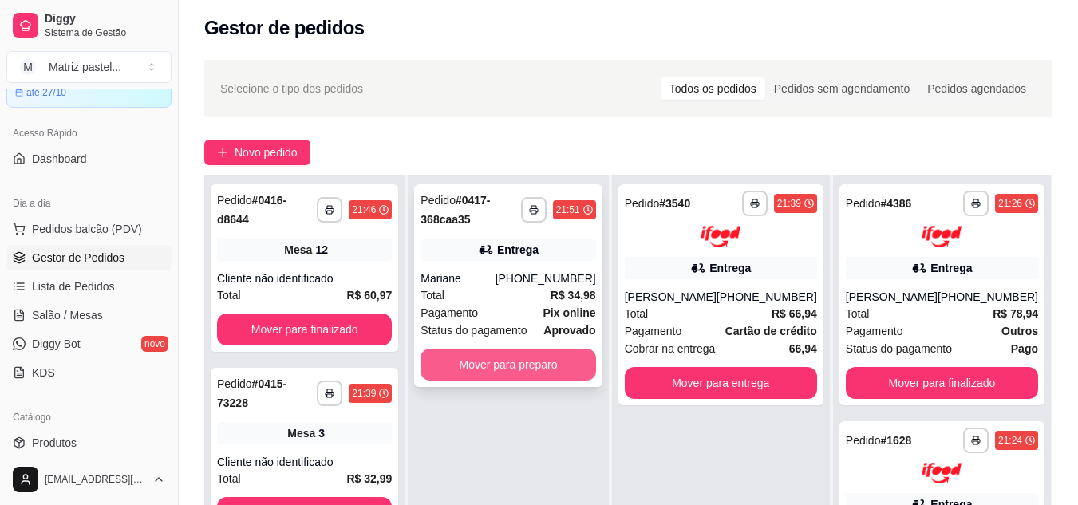
click at [520, 369] on button "Mover para preparo" at bounding box center [507, 365] width 175 height 32
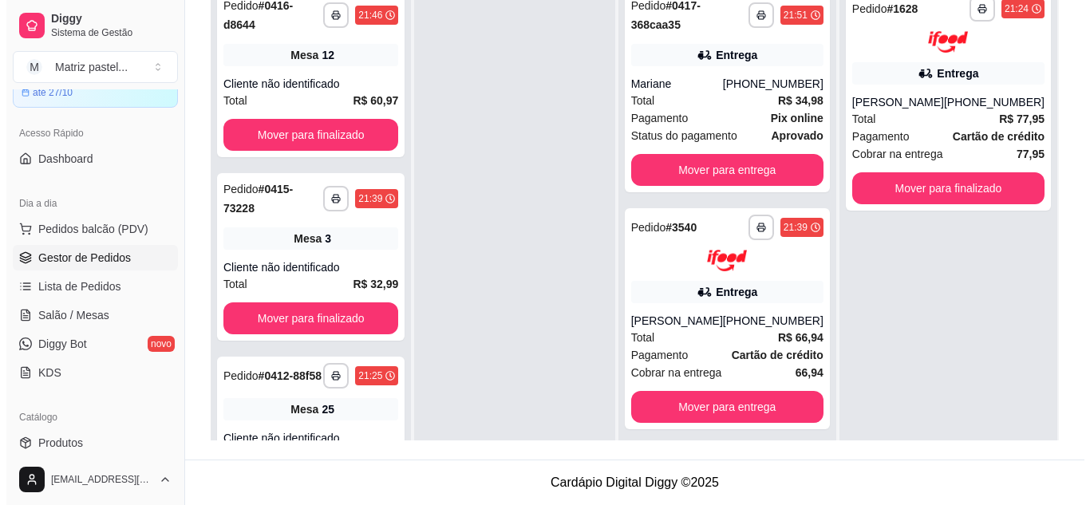
scroll to position [84, 0]
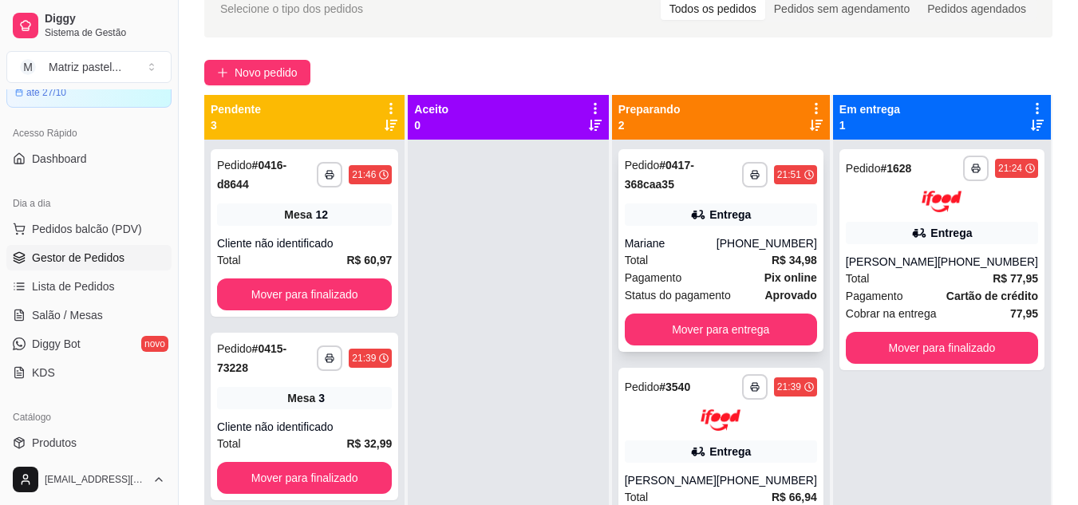
click at [743, 179] on div "**********" at bounding box center [721, 175] width 192 height 38
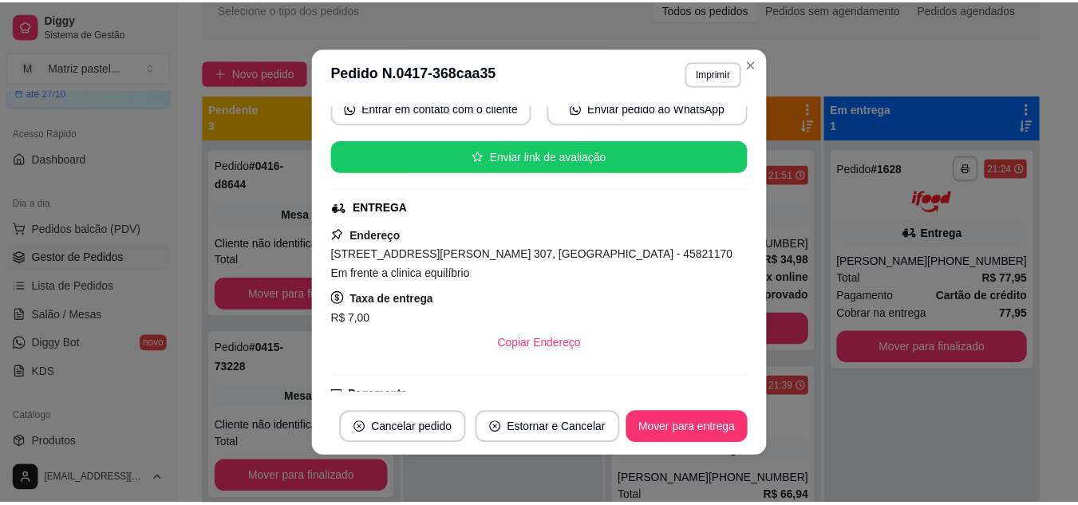
scroll to position [319, 0]
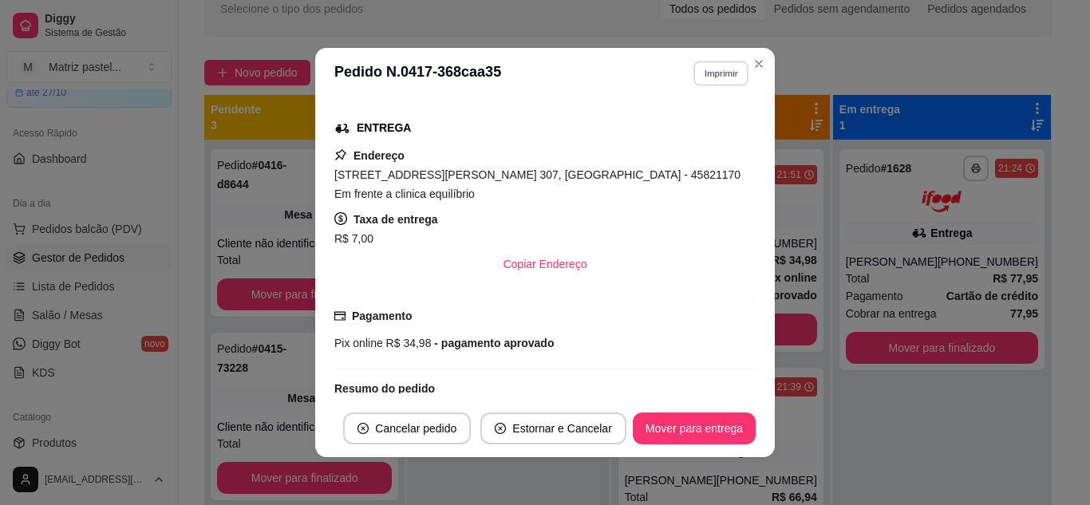
click at [708, 75] on button "Imprimir" at bounding box center [720, 73] width 55 height 25
click at [709, 118] on button "IMPRESSORA" at bounding box center [687, 128] width 112 height 25
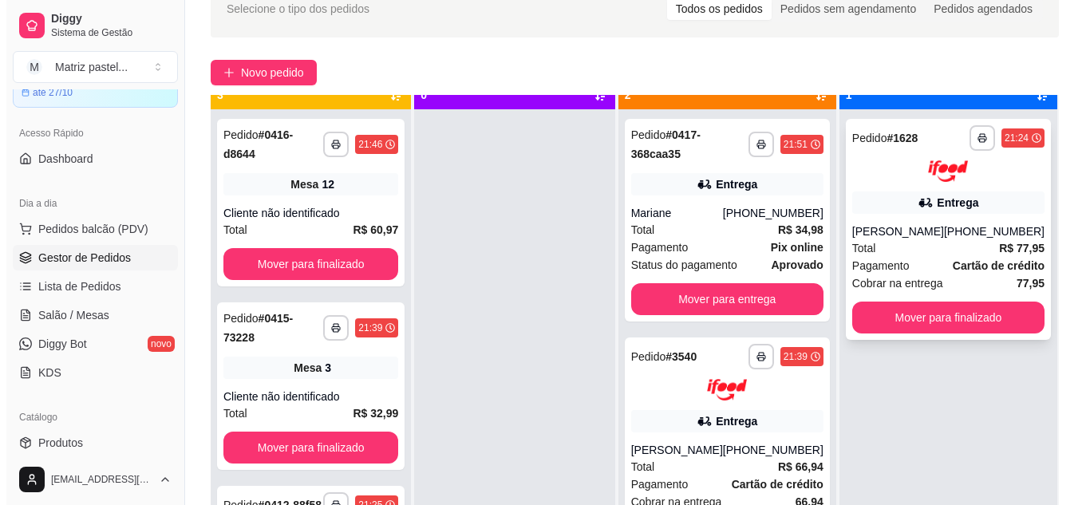
scroll to position [45, 0]
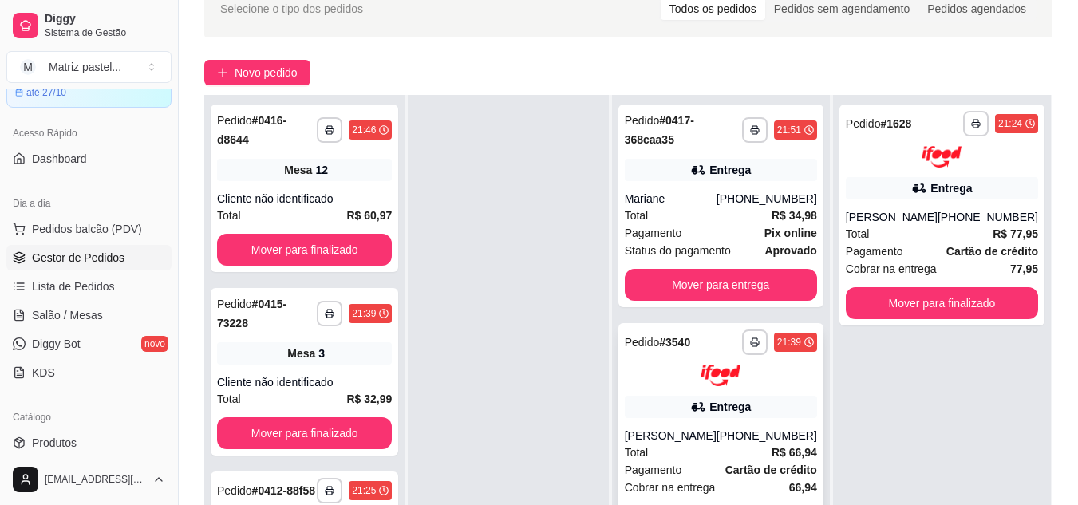
click at [791, 388] on div "**********" at bounding box center [720, 433] width 205 height 221
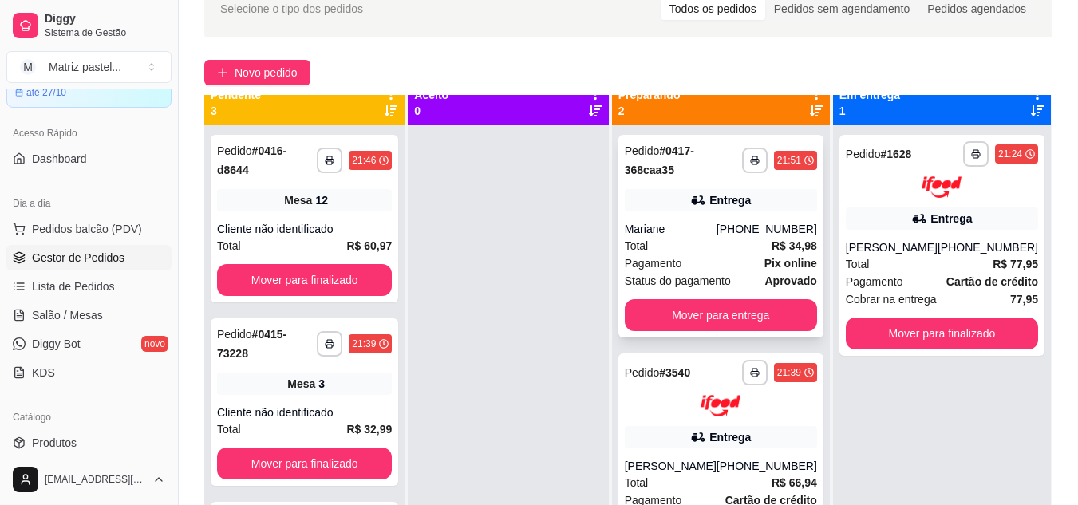
scroll to position [0, 0]
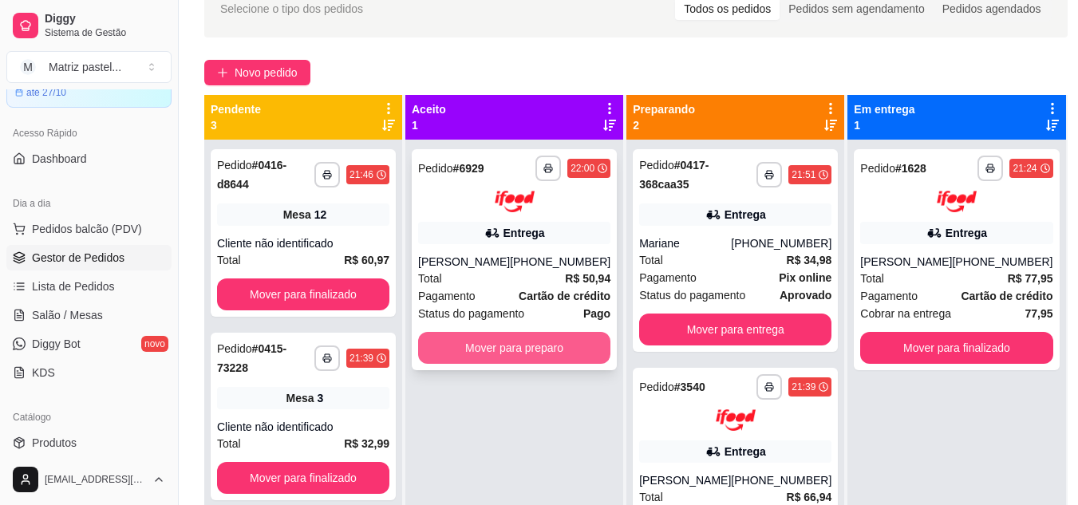
click at [530, 340] on button "Mover para preparo" at bounding box center [514, 348] width 192 height 32
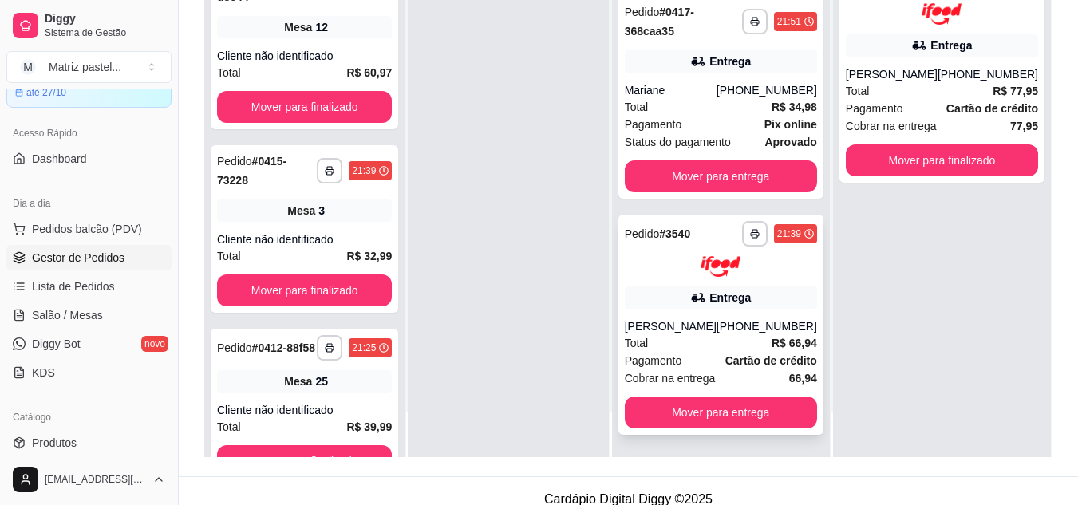
scroll to position [243, 0]
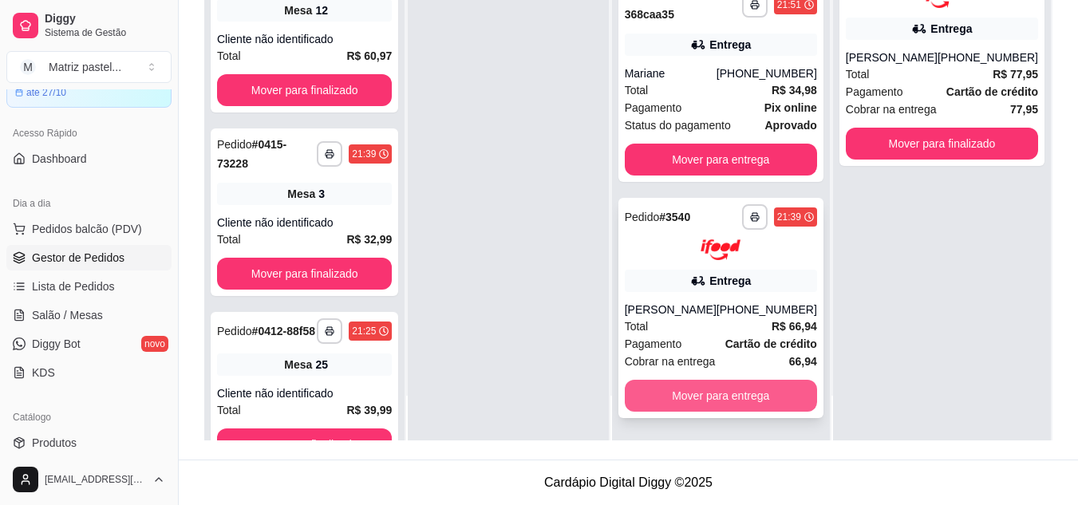
click at [674, 396] on button "Mover para entrega" at bounding box center [721, 396] width 192 height 32
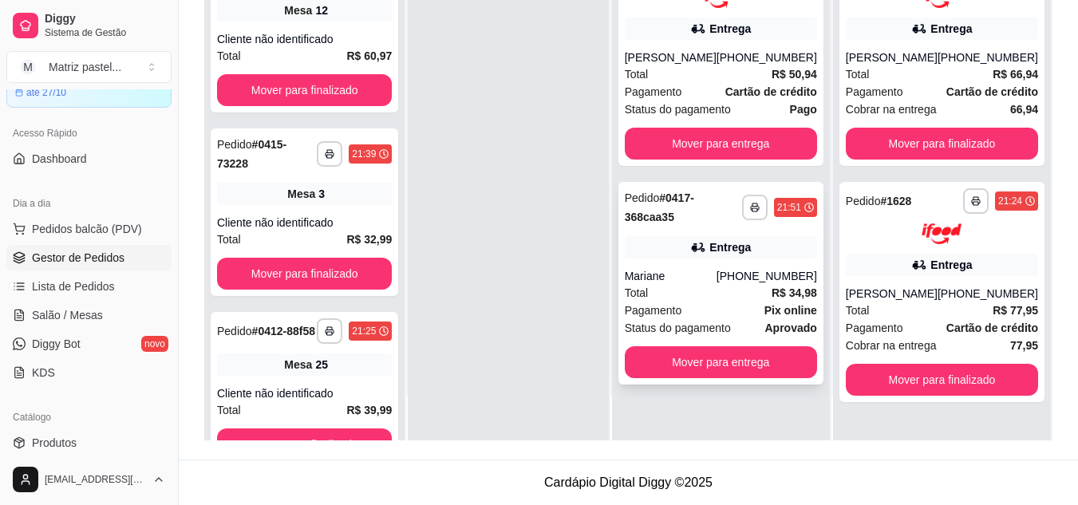
scroll to position [0, 0]
click at [720, 366] on button "Mover para entrega" at bounding box center [721, 362] width 192 height 32
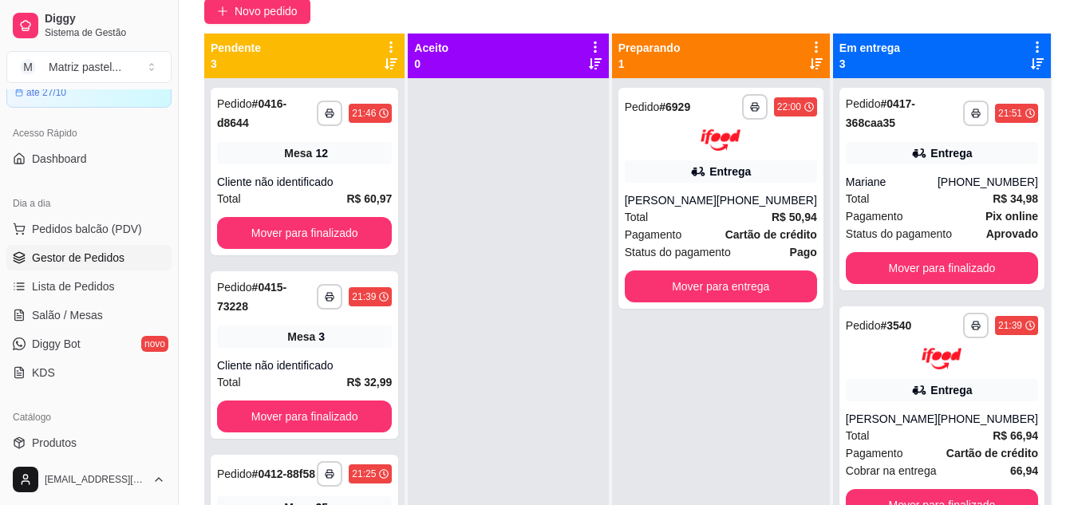
scroll to position [84, 0]
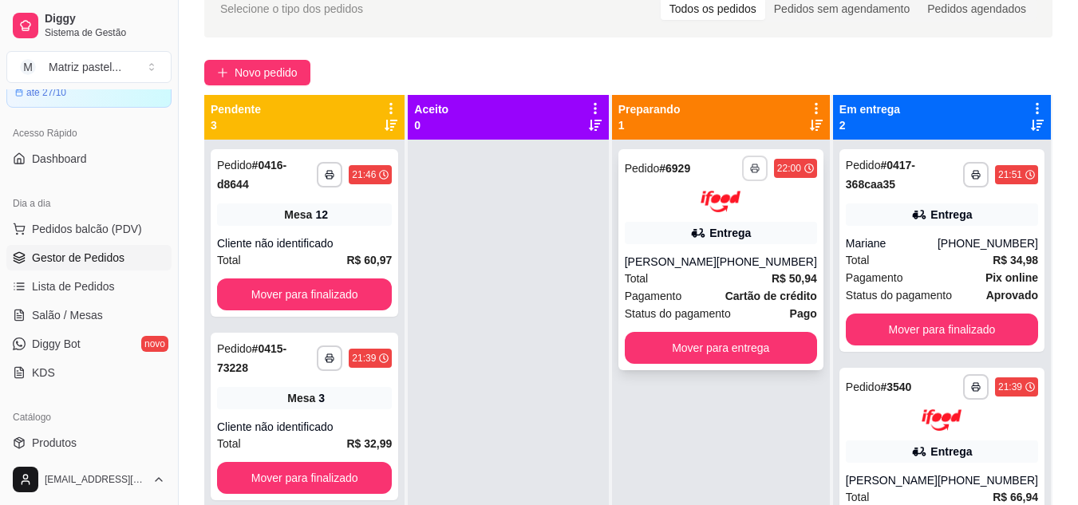
click at [747, 165] on button "button" at bounding box center [755, 169] width 26 height 26
click at [704, 223] on button "IMPRESSORA" at bounding box center [712, 224] width 116 height 26
click at [73, 317] on span "Salão / Mesas" at bounding box center [67, 315] width 71 height 16
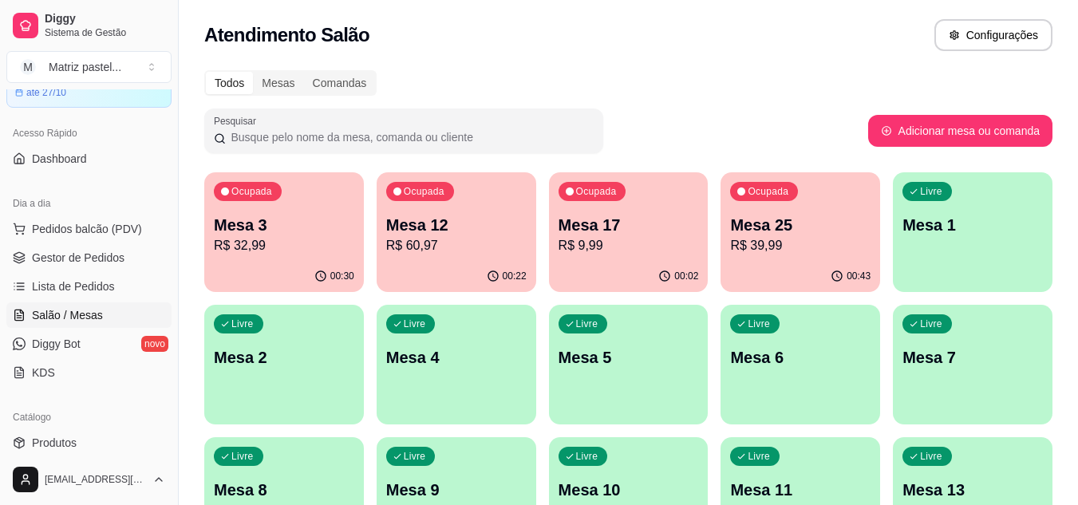
click at [735, 219] on p "Mesa 25" at bounding box center [800, 225] width 140 height 22
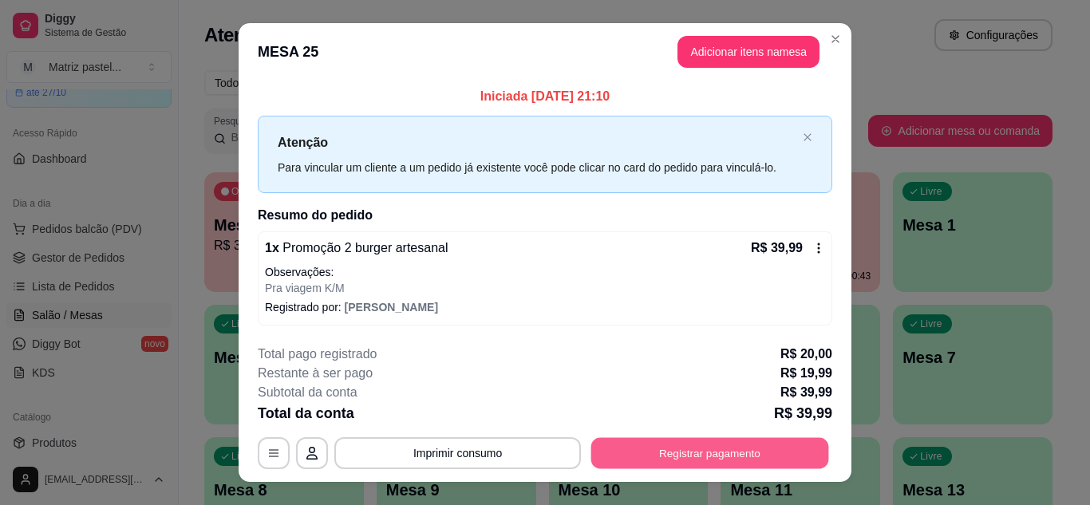
click at [695, 453] on button "Registrar pagamento" at bounding box center [710, 453] width 238 height 31
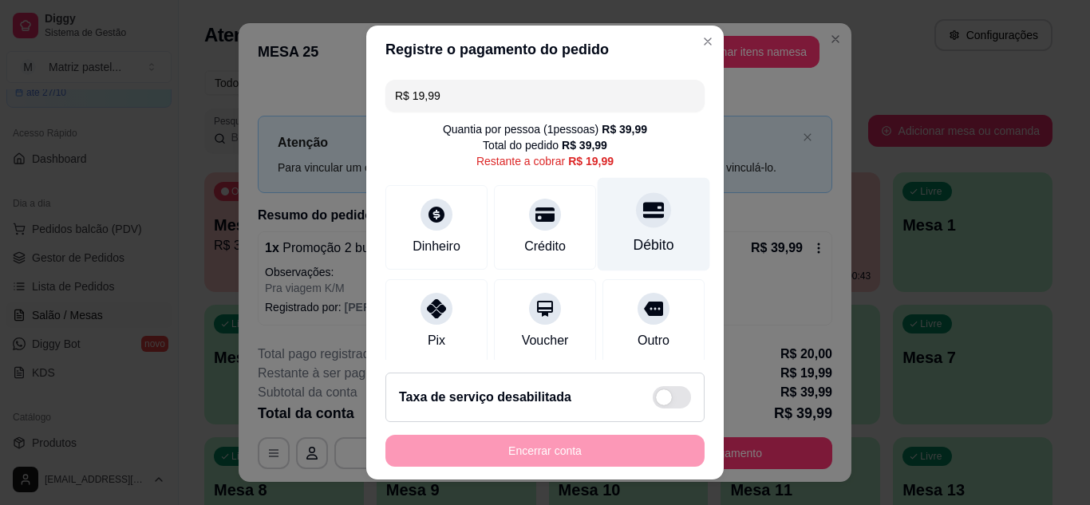
click at [650, 228] on div "Débito" at bounding box center [653, 223] width 112 height 93
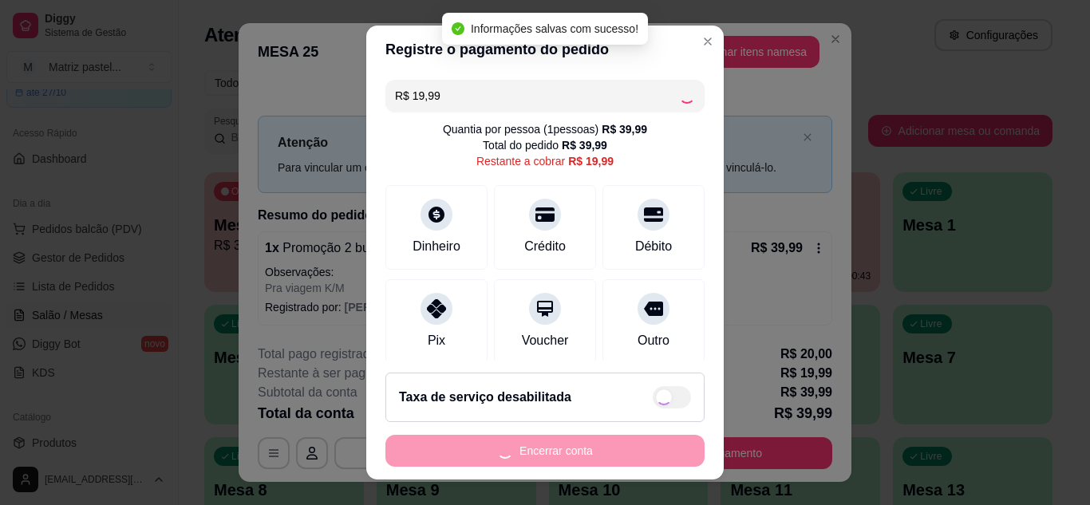
type input "R$ 0,00"
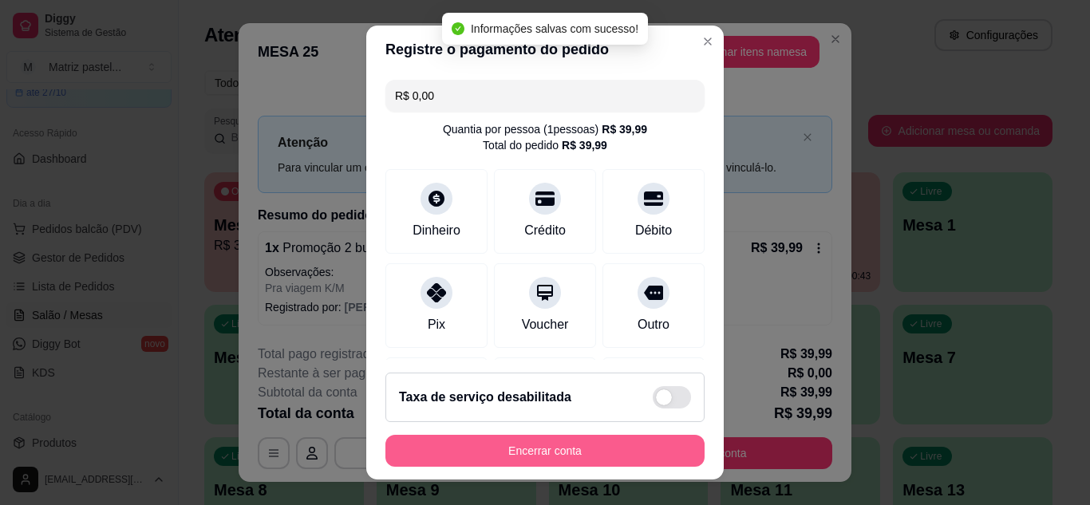
click at [479, 457] on button "Encerrar conta" at bounding box center [544, 451] width 319 height 32
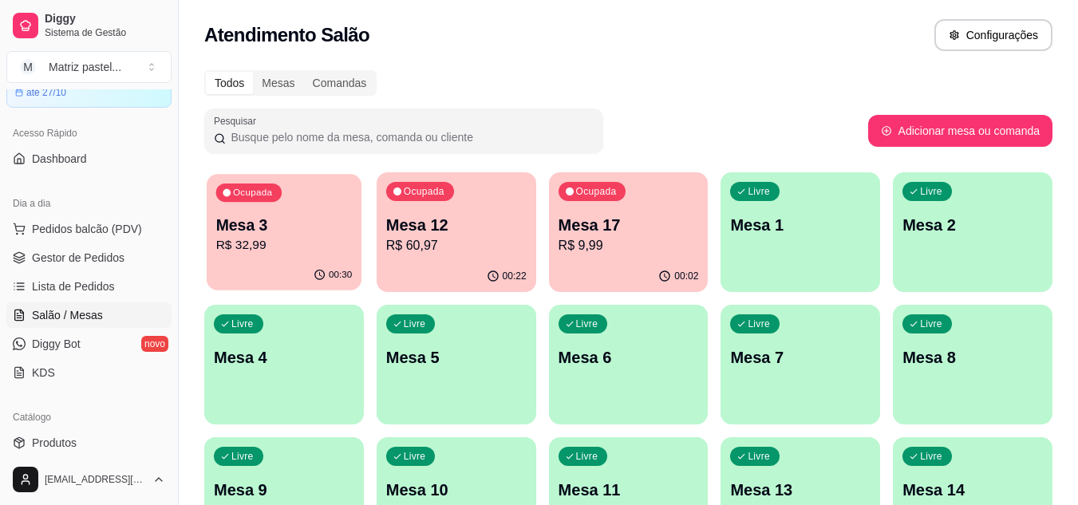
click at [266, 251] on p "R$ 32,99" at bounding box center [284, 245] width 136 height 18
click at [483, 250] on p "R$ 60,97" at bounding box center [456, 245] width 140 height 19
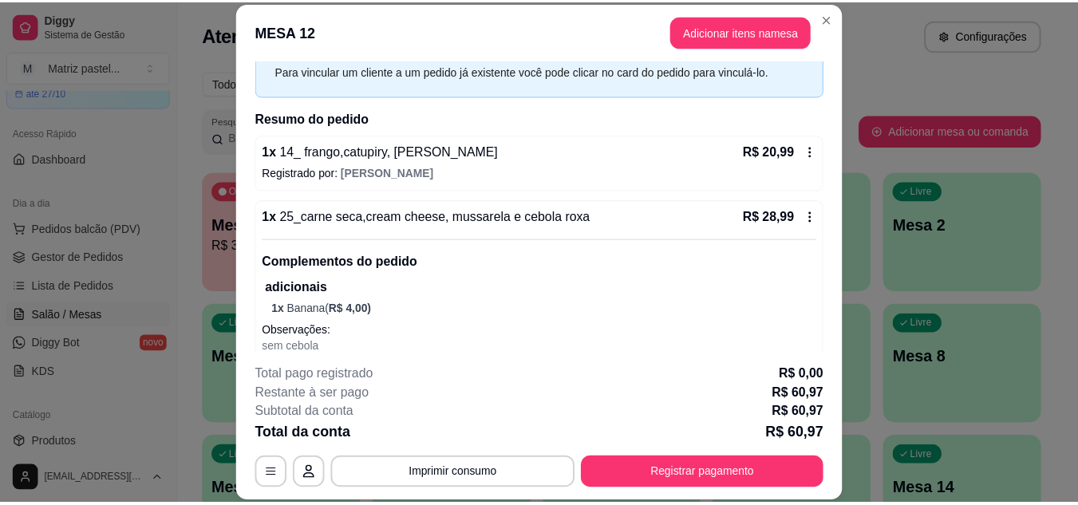
scroll to position [160, 0]
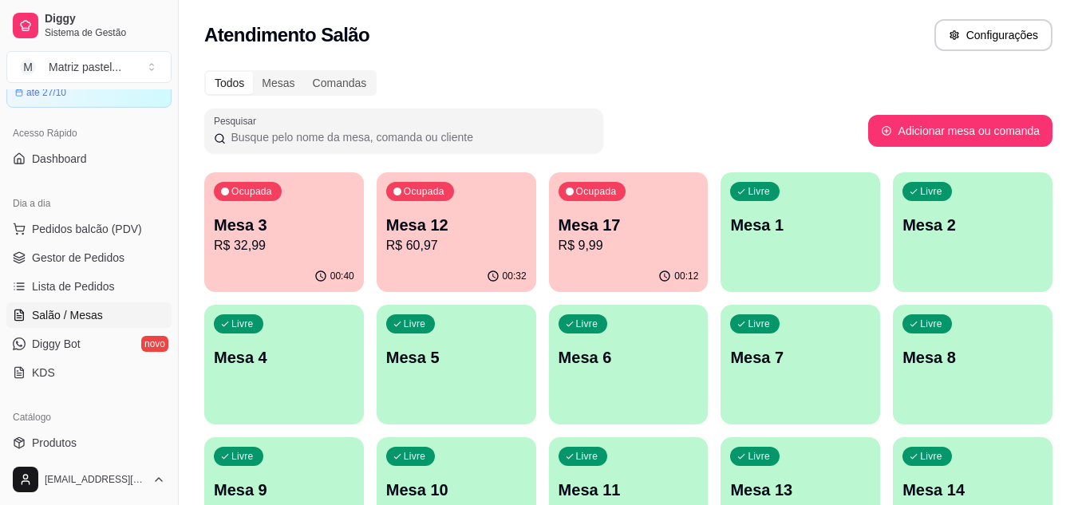
click at [93, 262] on span "Gestor de Pedidos" at bounding box center [78, 258] width 93 height 16
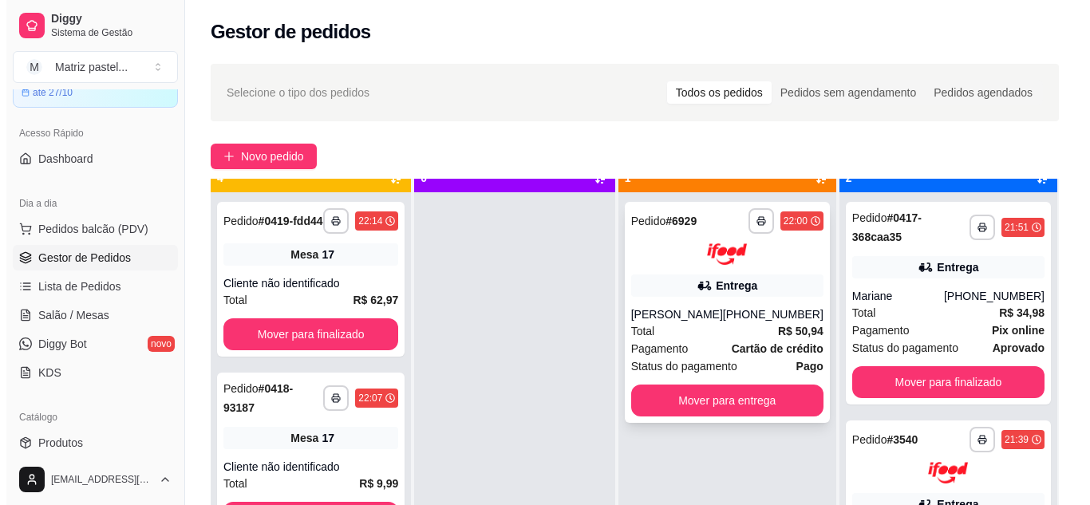
scroll to position [45, 0]
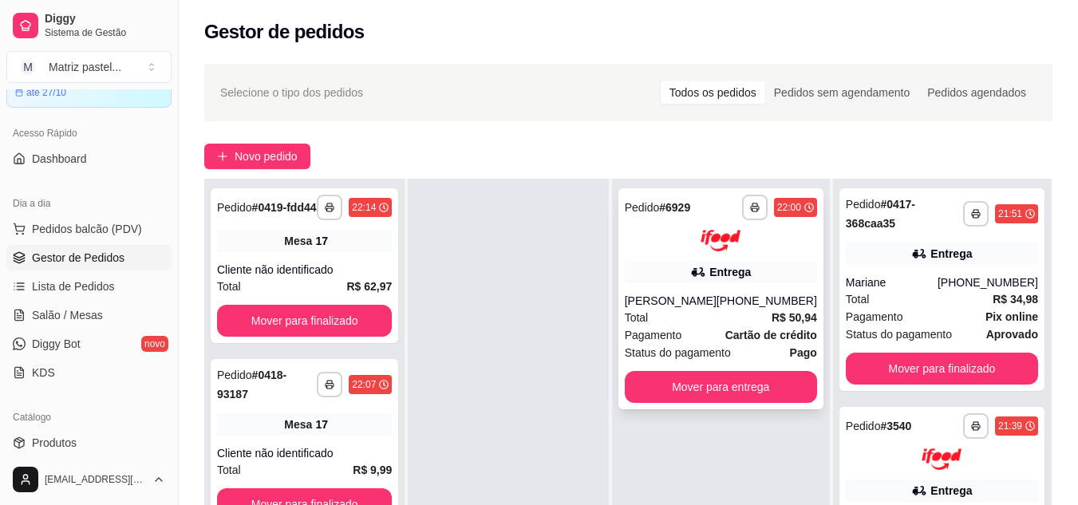
click at [751, 301] on div "[PHONE_NUMBER]" at bounding box center [766, 301] width 101 height 16
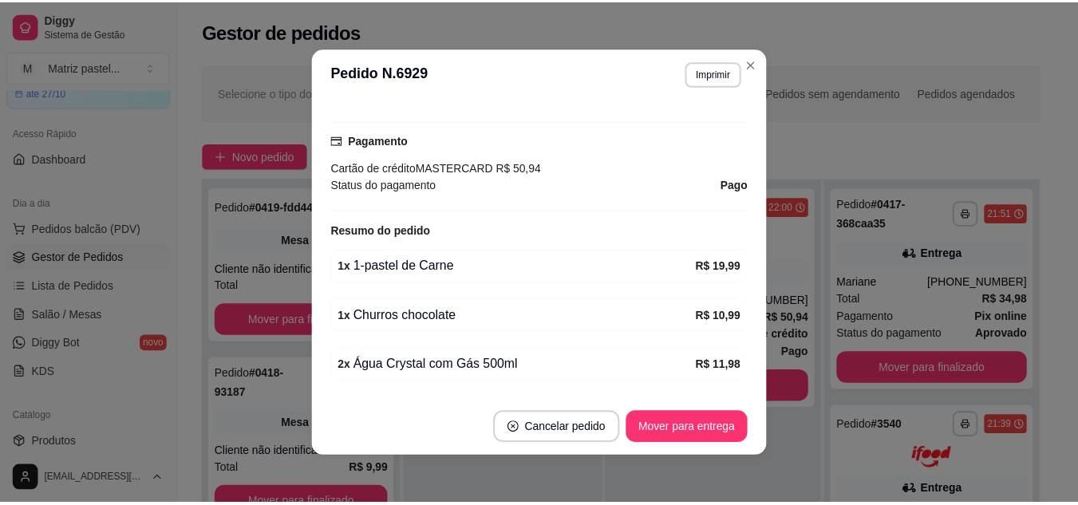
scroll to position [509, 0]
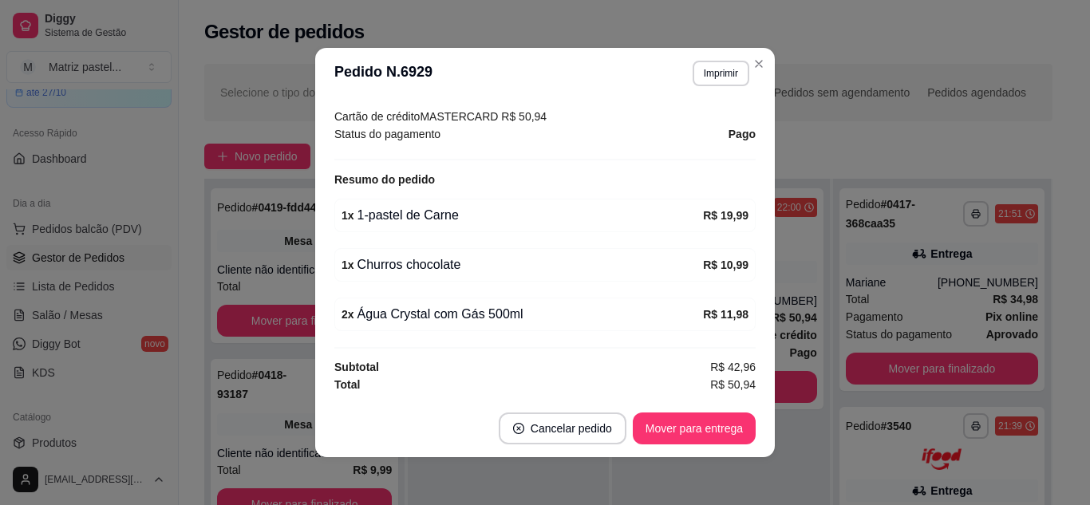
click at [672, 415] on button "Mover para entrega" at bounding box center [694, 428] width 123 height 32
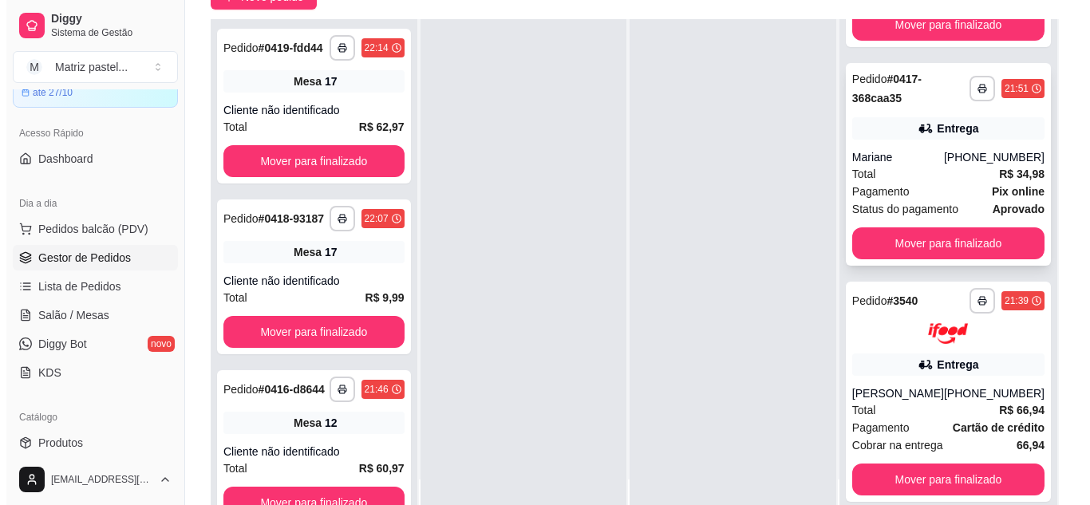
scroll to position [239, 0]
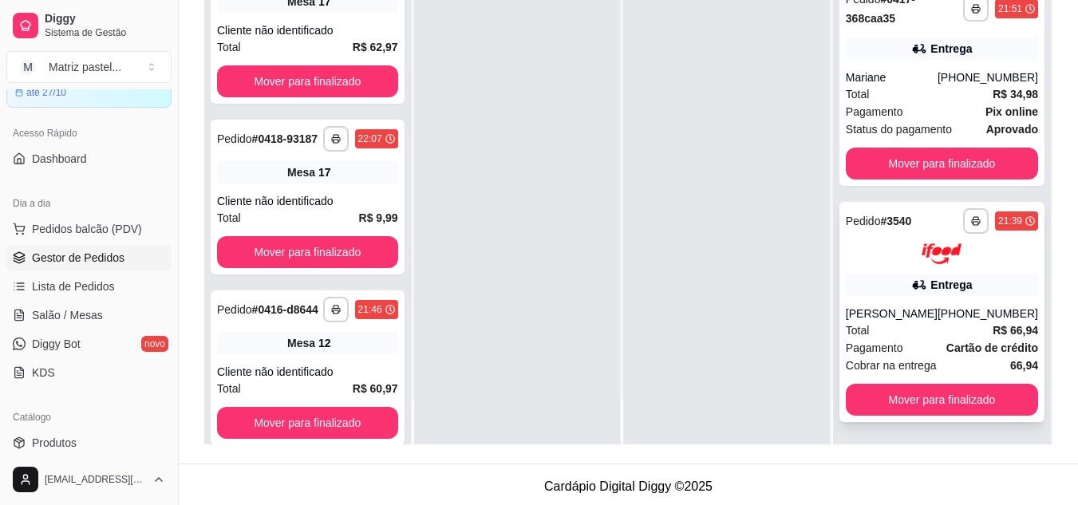
click at [939, 277] on div "Entrega" at bounding box center [950, 285] width 41 height 16
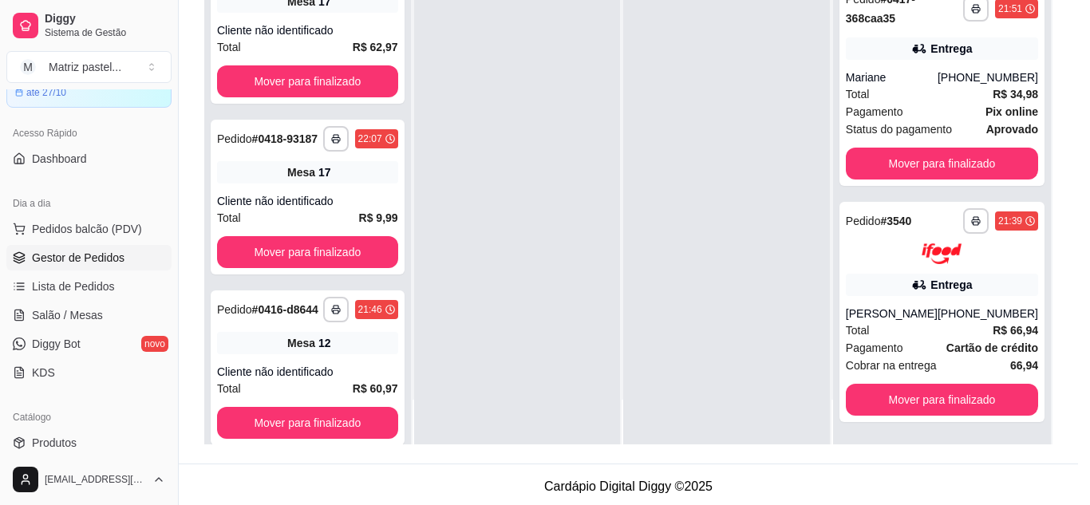
scroll to position [80, 0]
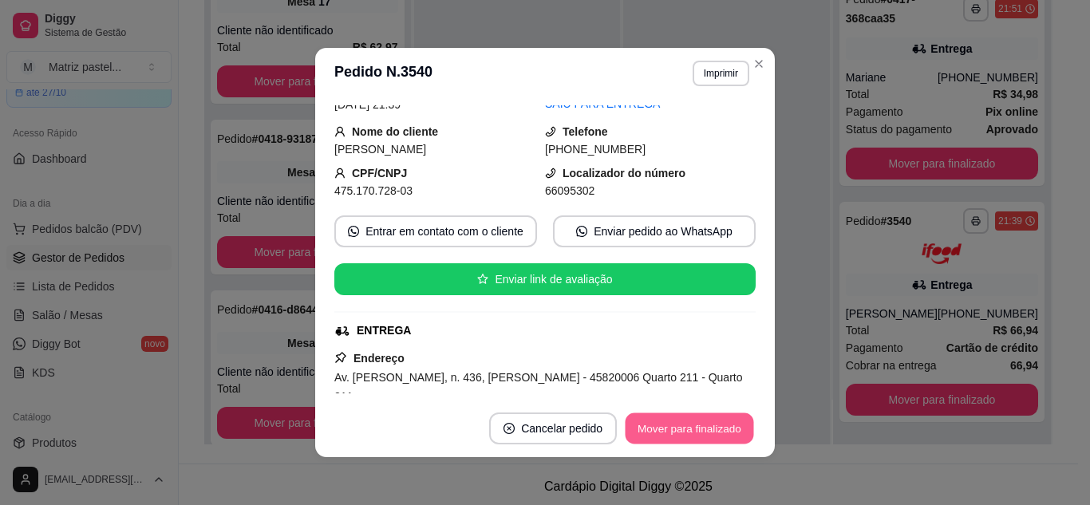
click at [637, 428] on button "Mover para finalizado" at bounding box center [689, 428] width 128 height 31
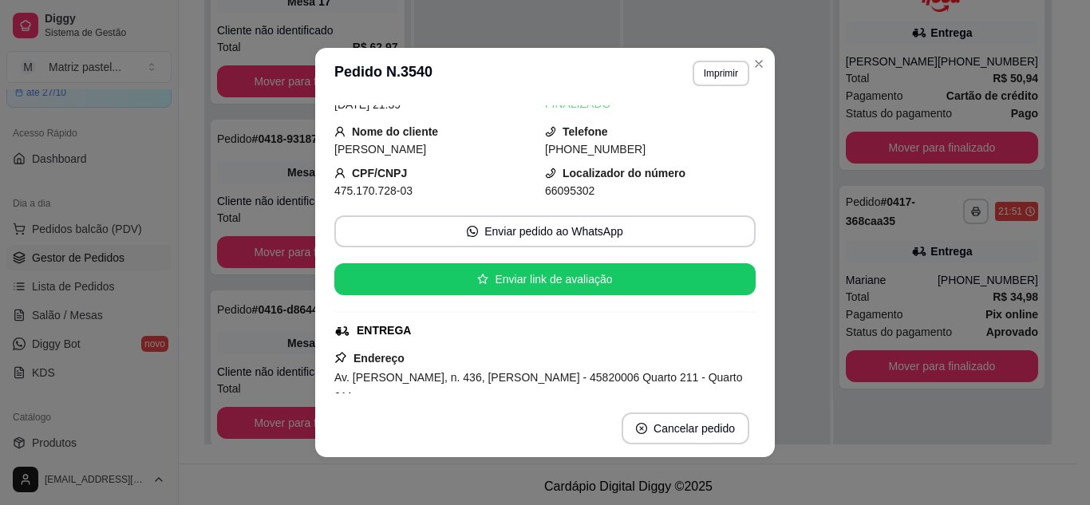
scroll to position [0, 0]
click at [743, 65] on section "**********" at bounding box center [544, 252] width 459 height 409
click at [761, 61] on button "Close" at bounding box center [759, 64] width 26 height 26
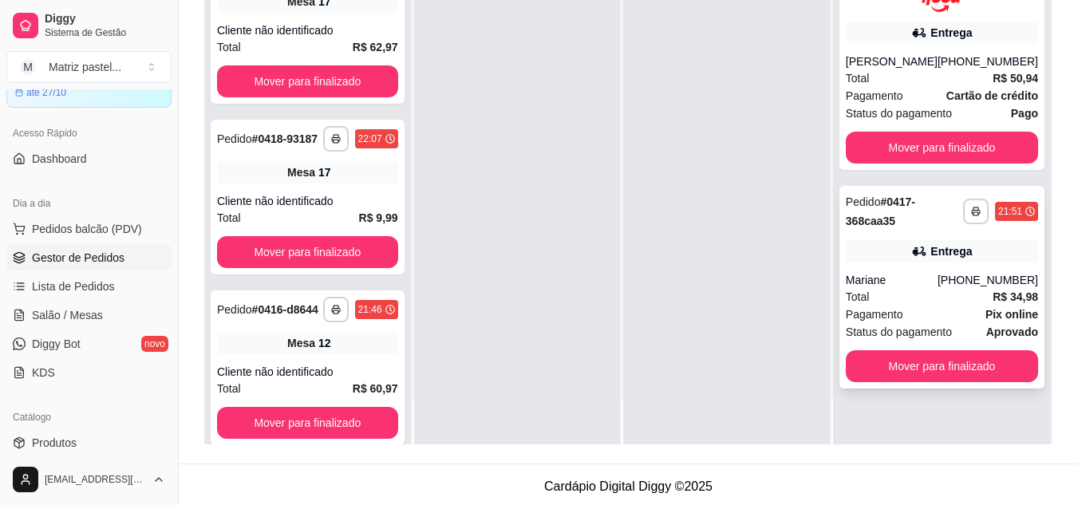
click at [881, 226] on strong "# 0417-368caa35" at bounding box center [880, 211] width 69 height 32
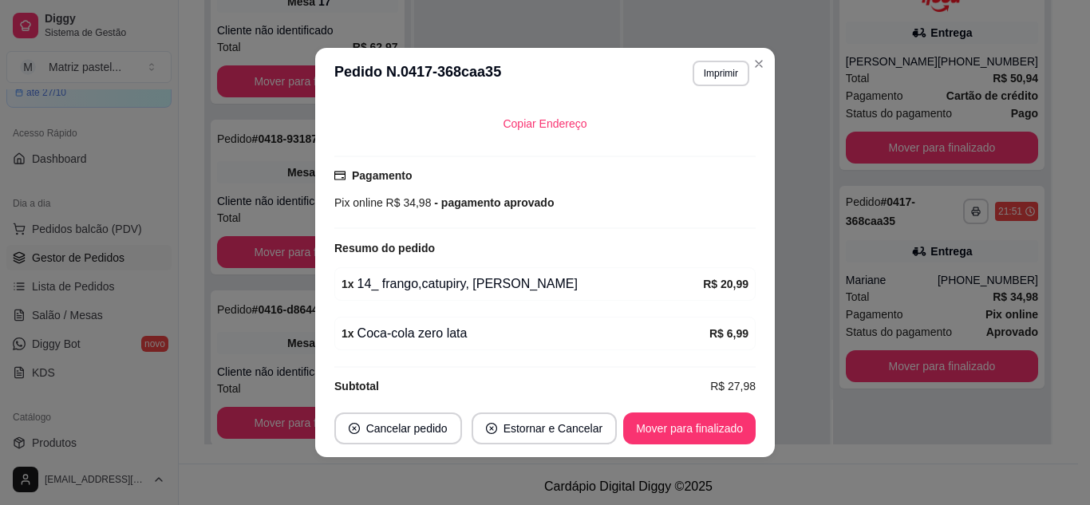
scroll to position [3, 0]
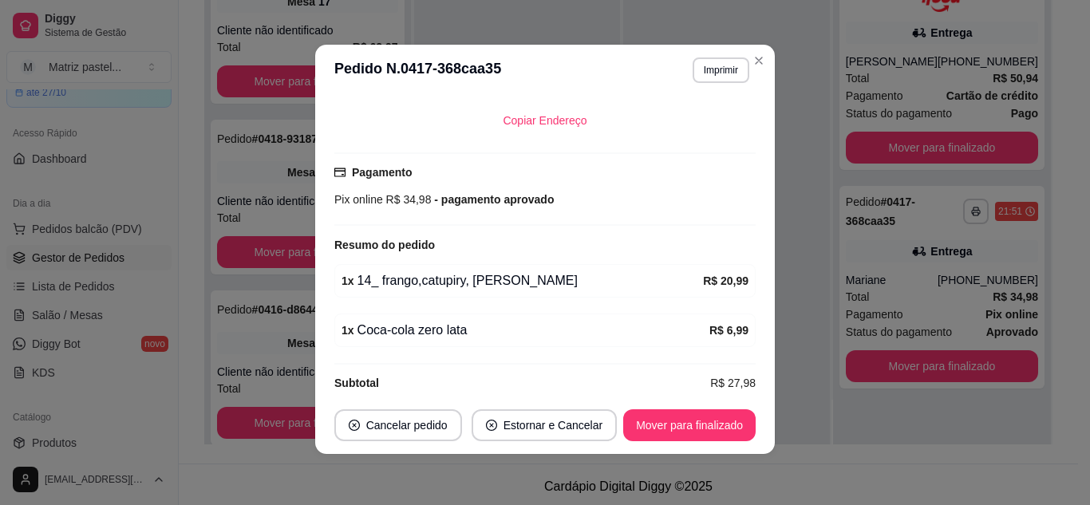
click at [768, 61] on header "**********" at bounding box center [544, 70] width 459 height 51
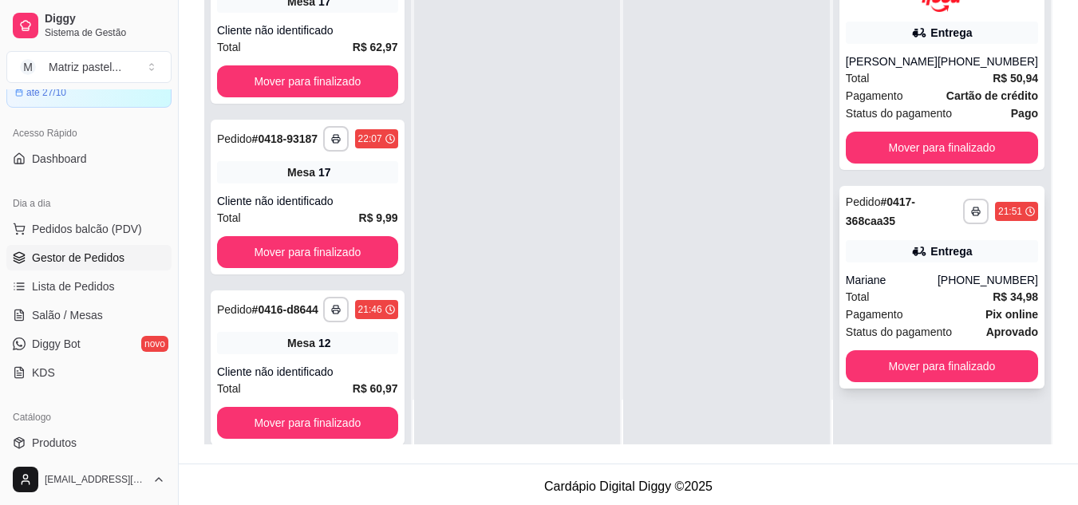
click at [877, 262] on div "Entrega" at bounding box center [942, 251] width 192 height 22
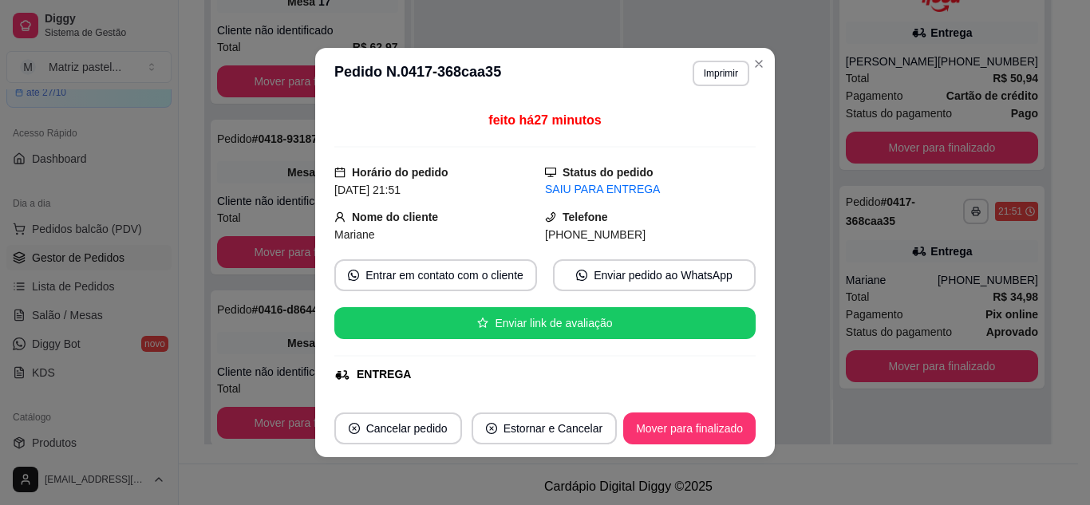
scroll to position [160, 0]
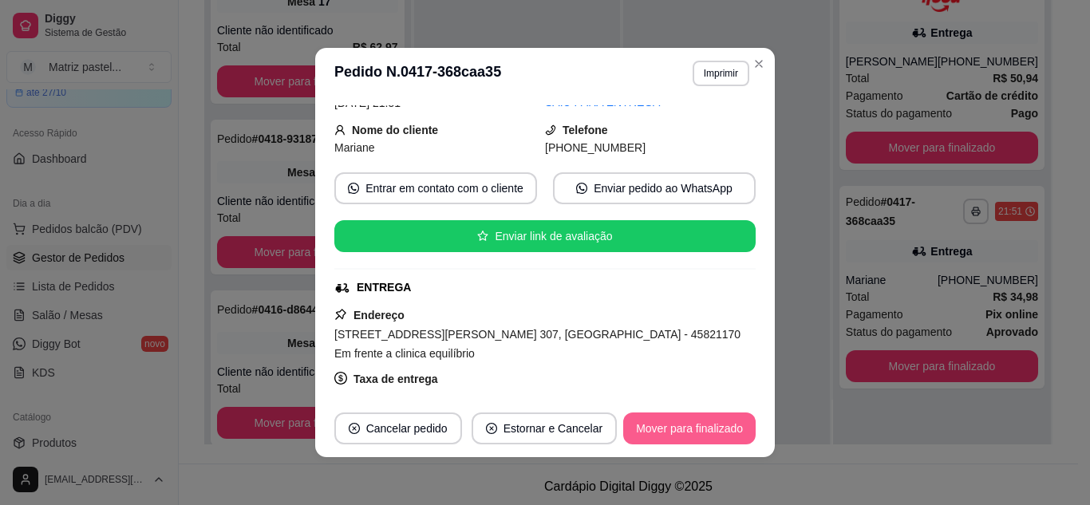
click at [668, 416] on button "Mover para finalizado" at bounding box center [689, 428] width 132 height 32
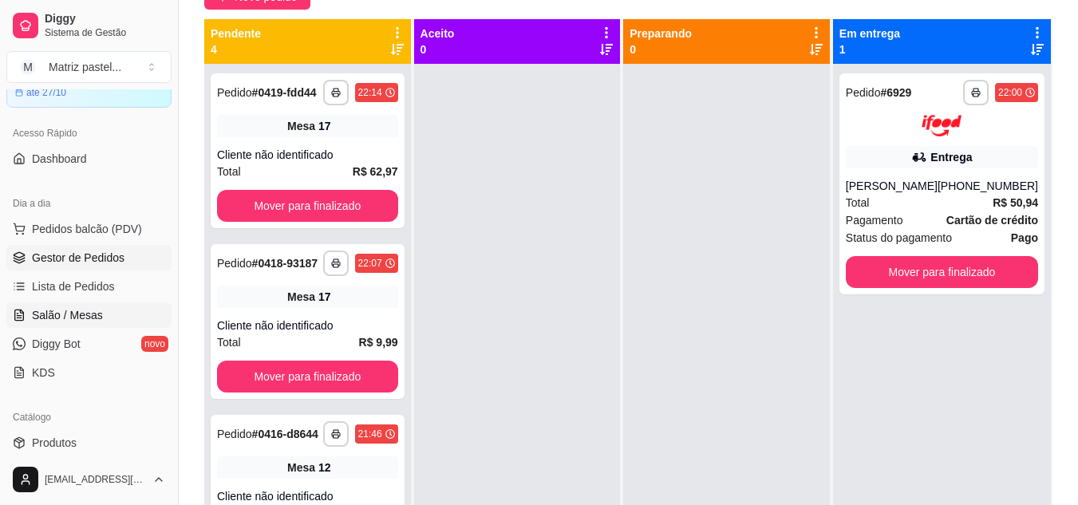
click at [97, 317] on span "Salão / Mesas" at bounding box center [67, 315] width 71 height 16
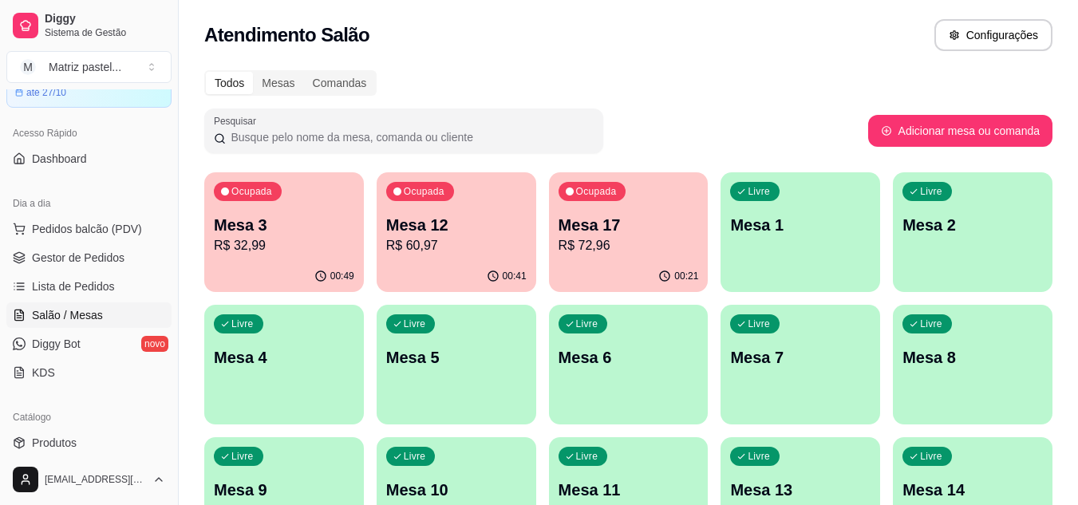
click at [494, 220] on p "Mesa 12" at bounding box center [456, 225] width 140 height 22
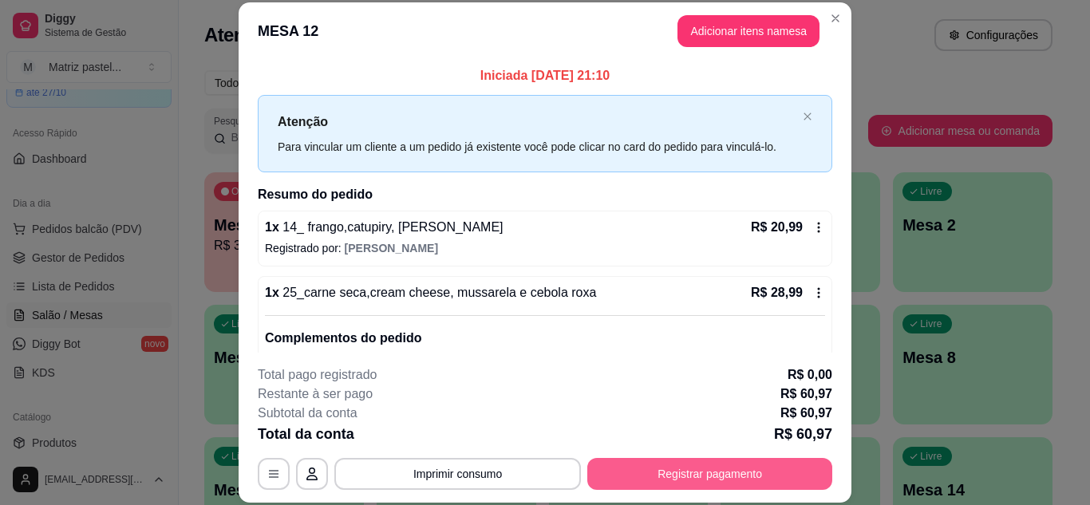
click at [693, 479] on button "Registrar pagamento" at bounding box center [709, 474] width 245 height 32
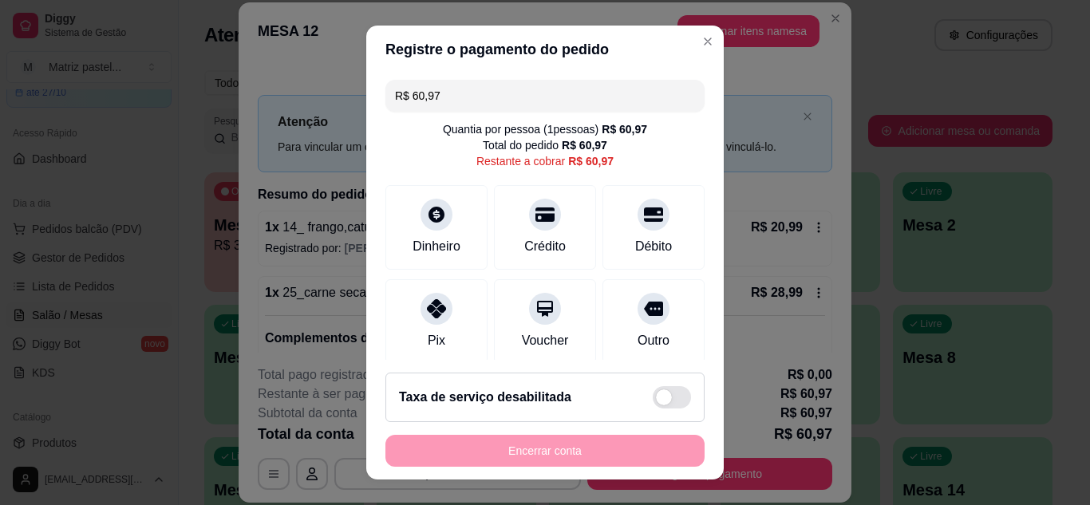
click at [635, 254] on div "Débito" at bounding box center [653, 246] width 37 height 19
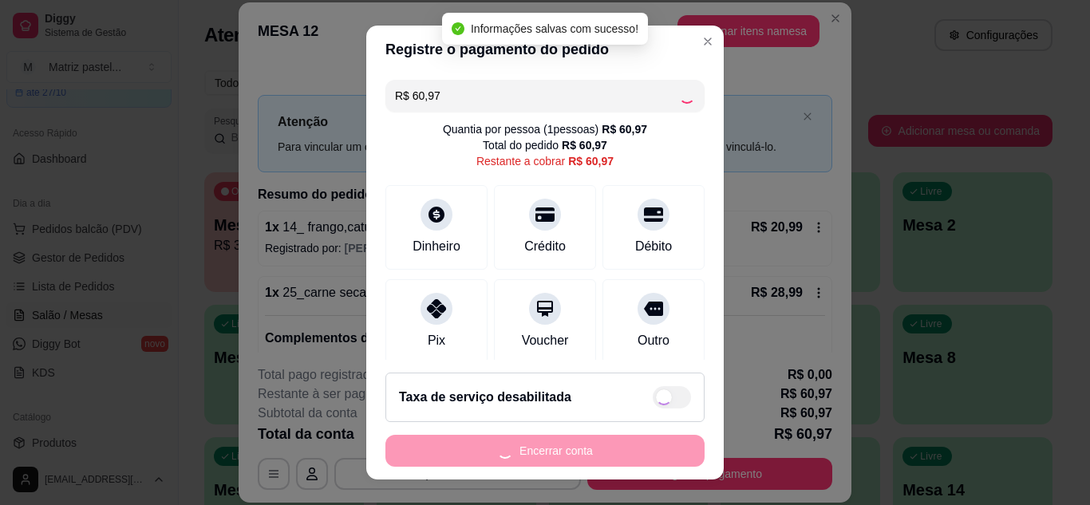
type input "R$ 0,00"
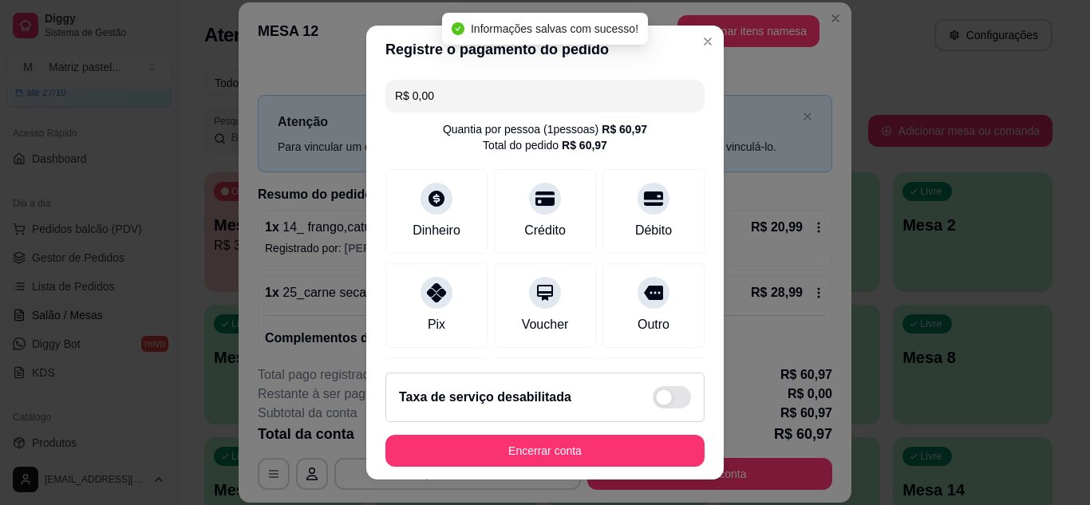
click at [499, 424] on footer "Taxa de serviço desabilitada Encerrar conta" at bounding box center [544, 420] width 357 height 120
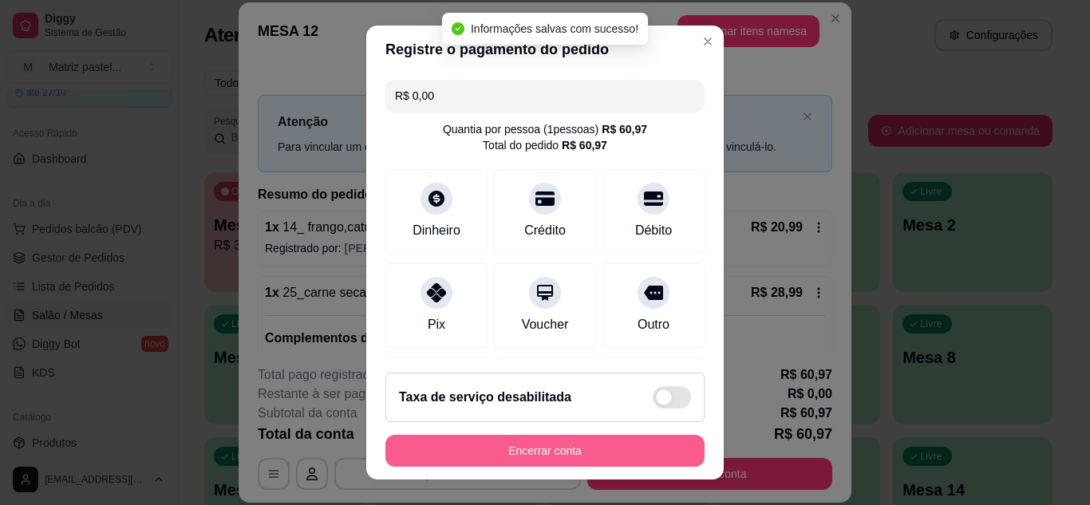
click at [501, 436] on button "Encerrar conta" at bounding box center [544, 451] width 319 height 32
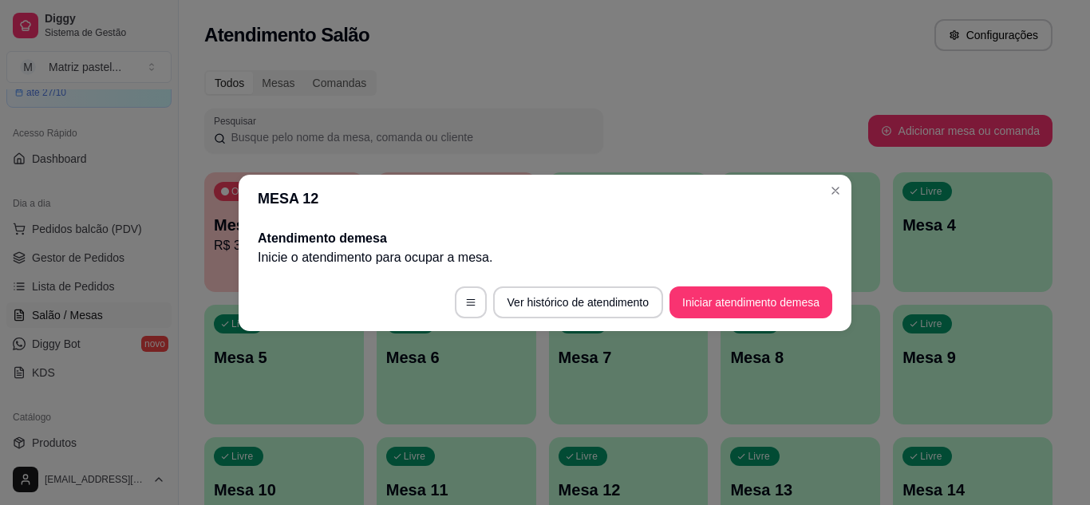
click at [848, 187] on header "MESA 12" at bounding box center [545, 199] width 613 height 48
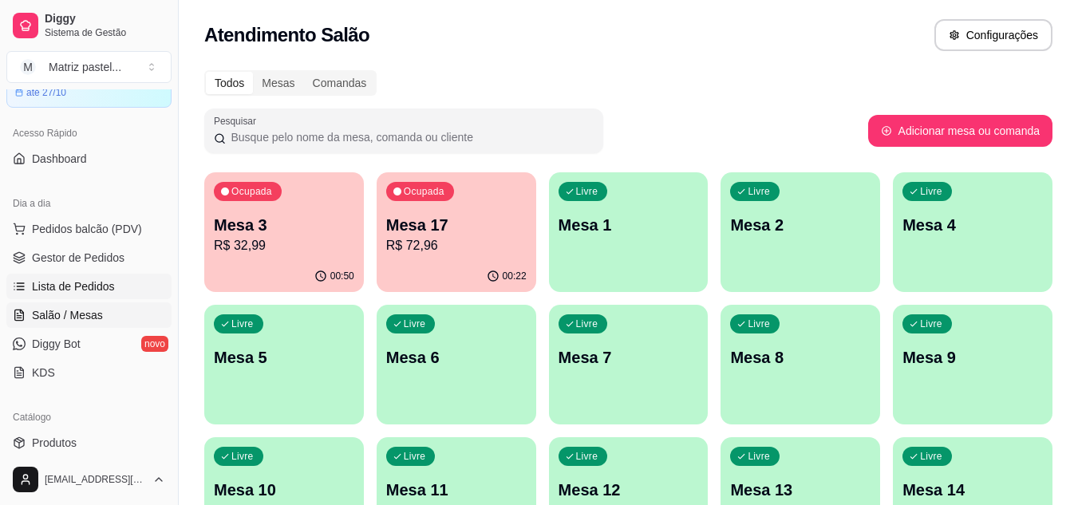
click at [112, 274] on link "Lista de Pedidos" at bounding box center [88, 287] width 165 height 26
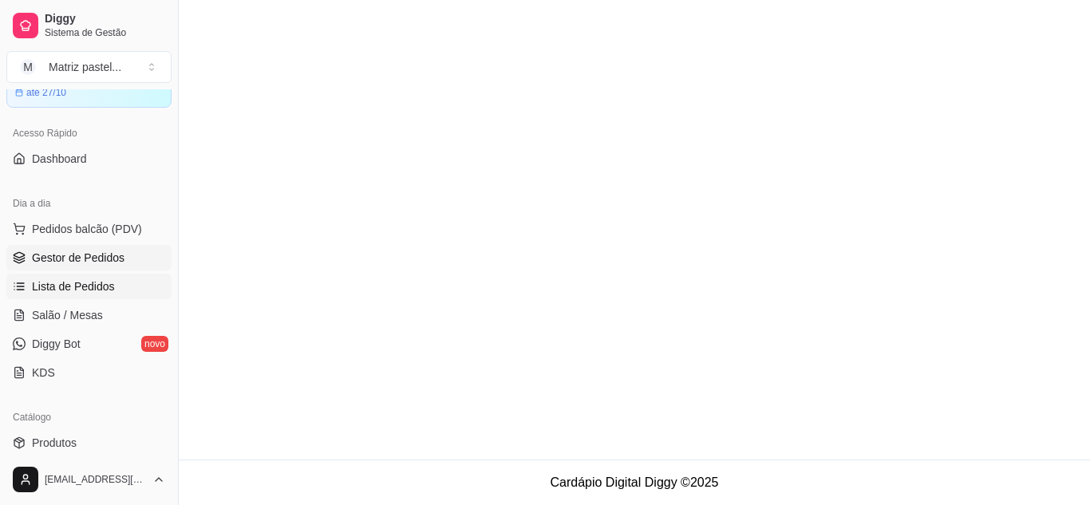
click at [112, 265] on span "Gestor de Pedidos" at bounding box center [78, 258] width 93 height 16
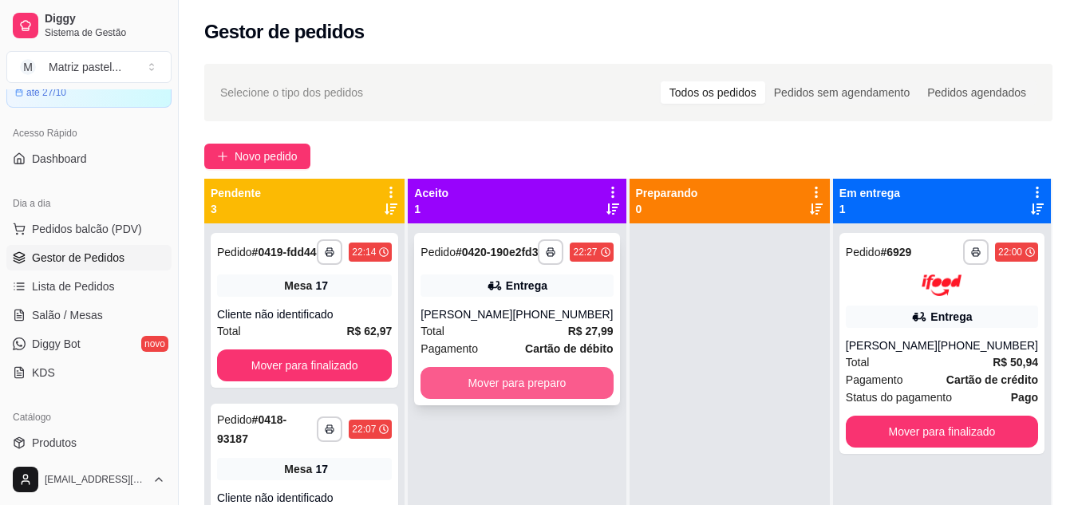
click at [571, 399] on button "Mover para preparo" at bounding box center [516, 383] width 192 height 32
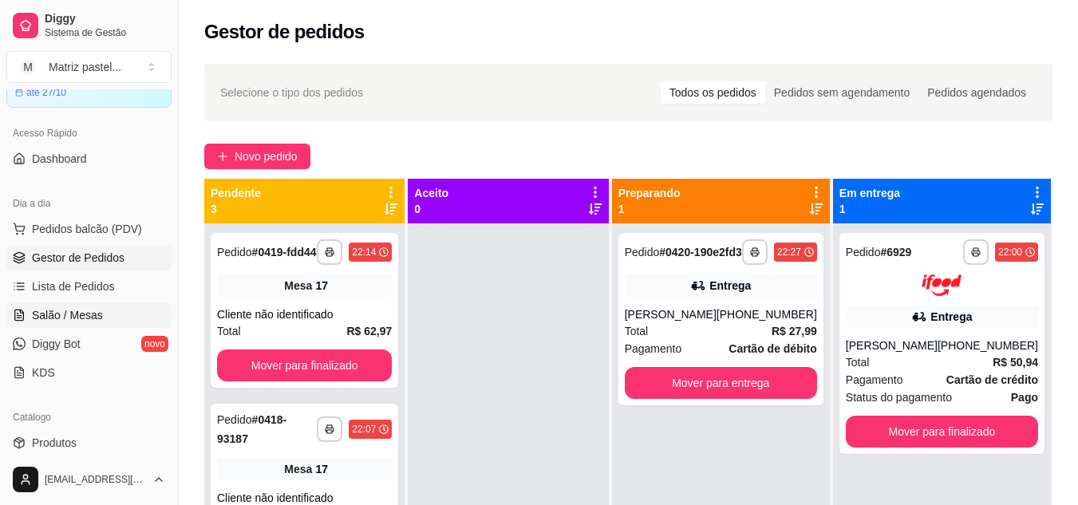
click at [63, 317] on span "Salão / Mesas" at bounding box center [67, 315] width 71 height 16
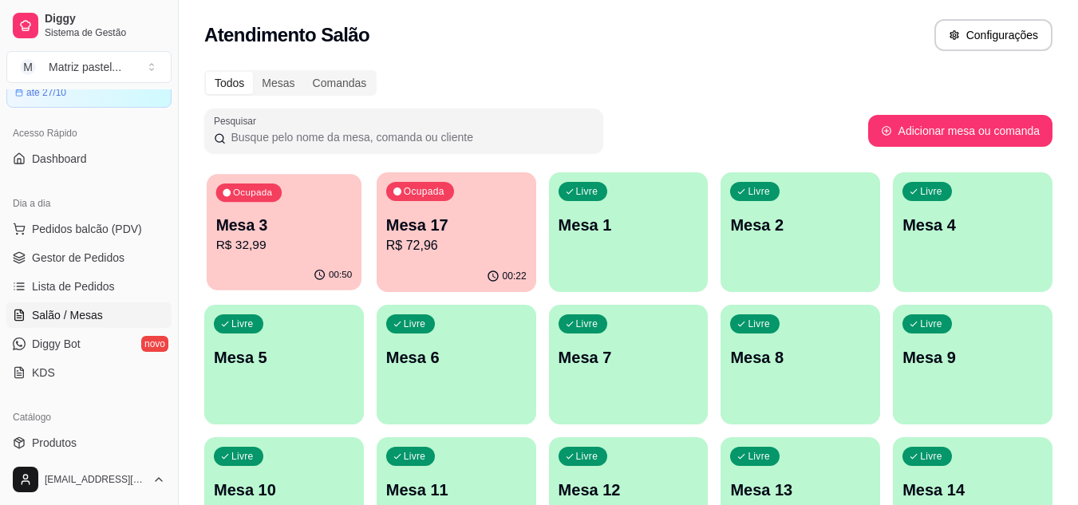
click at [258, 245] on p "R$ 32,99" at bounding box center [284, 245] width 136 height 18
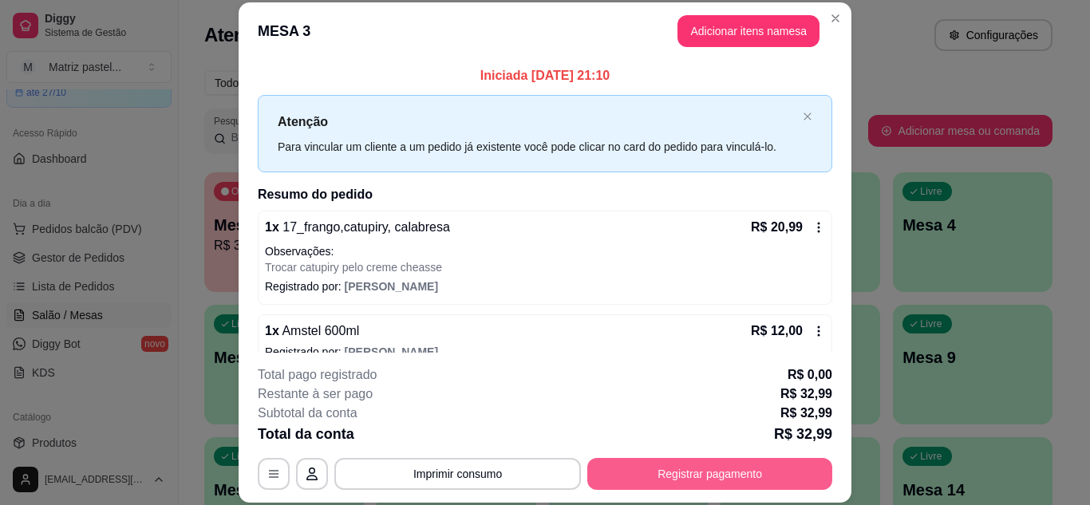
click at [619, 467] on button "Registrar pagamento" at bounding box center [709, 474] width 245 height 32
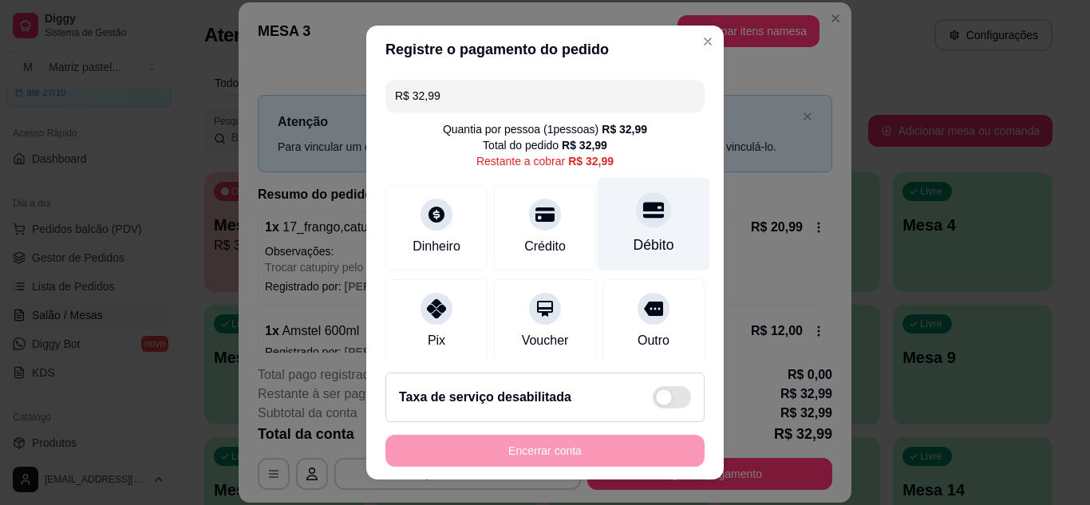
click at [636, 252] on div "Débito" at bounding box center [653, 245] width 41 height 21
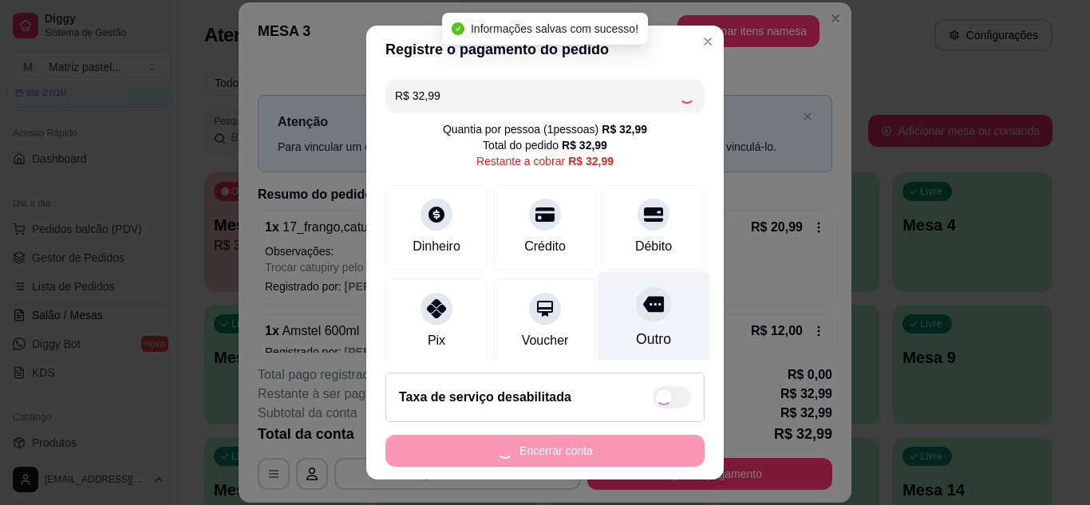
type input "R$ 0,00"
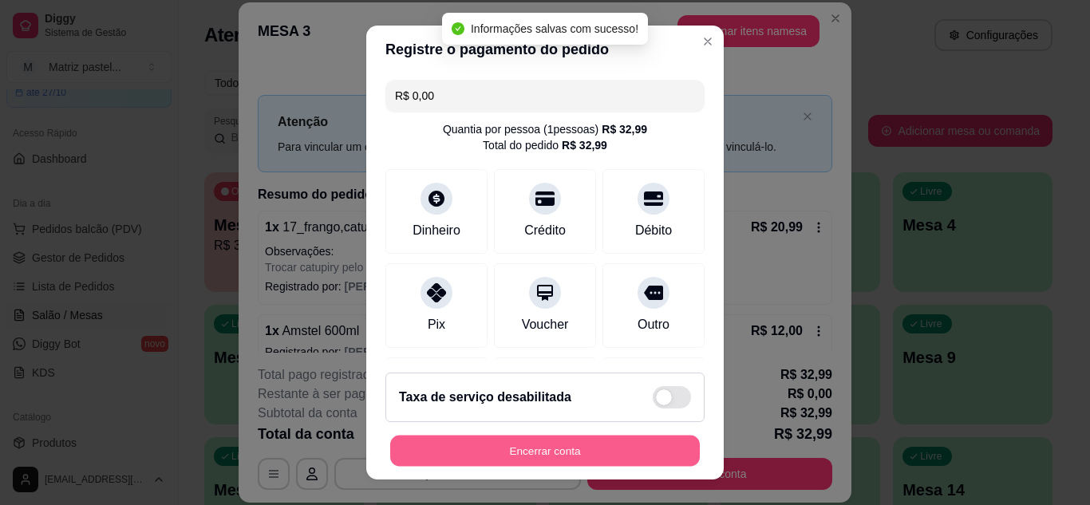
click at [582, 444] on button "Encerrar conta" at bounding box center [545, 451] width 310 height 31
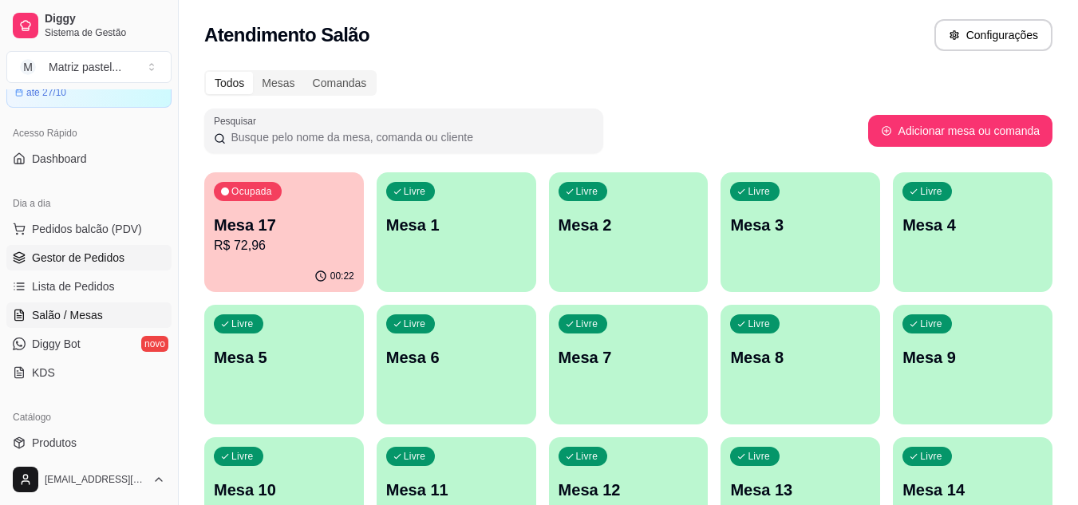
click at [37, 250] on span "Gestor de Pedidos" at bounding box center [78, 258] width 93 height 16
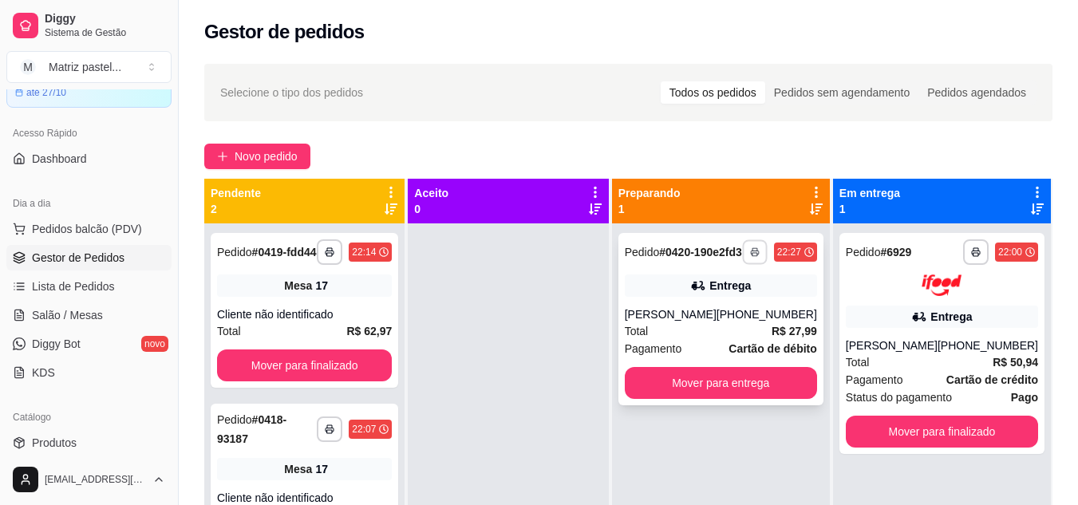
click at [753, 252] on button "button" at bounding box center [754, 251] width 25 height 25
click at [708, 324] on button "IMPRESSORA" at bounding box center [712, 315] width 116 height 26
click at [931, 419] on button "Mover para finalizado" at bounding box center [942, 432] width 192 height 32
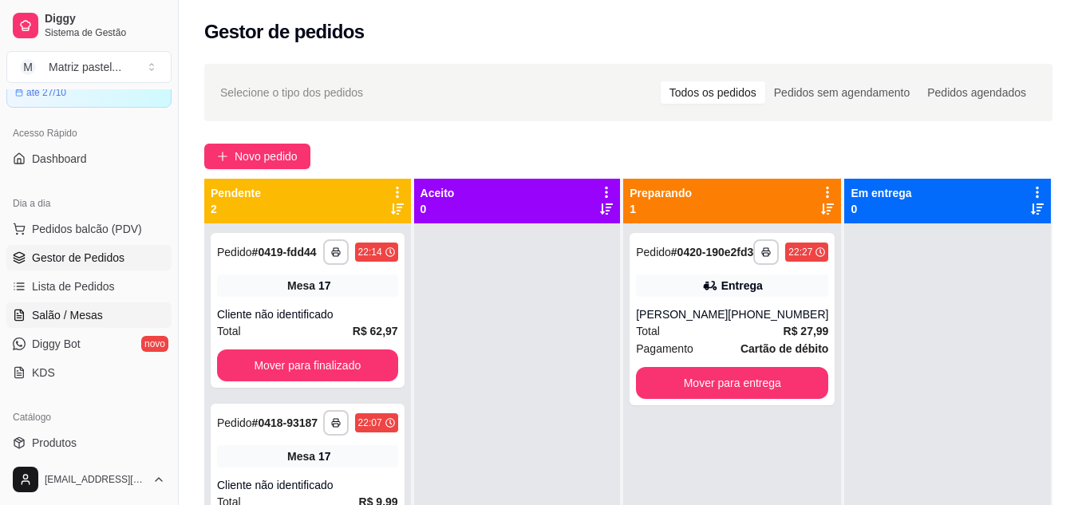
click at [78, 306] on link "Salão / Mesas" at bounding box center [88, 315] width 165 height 26
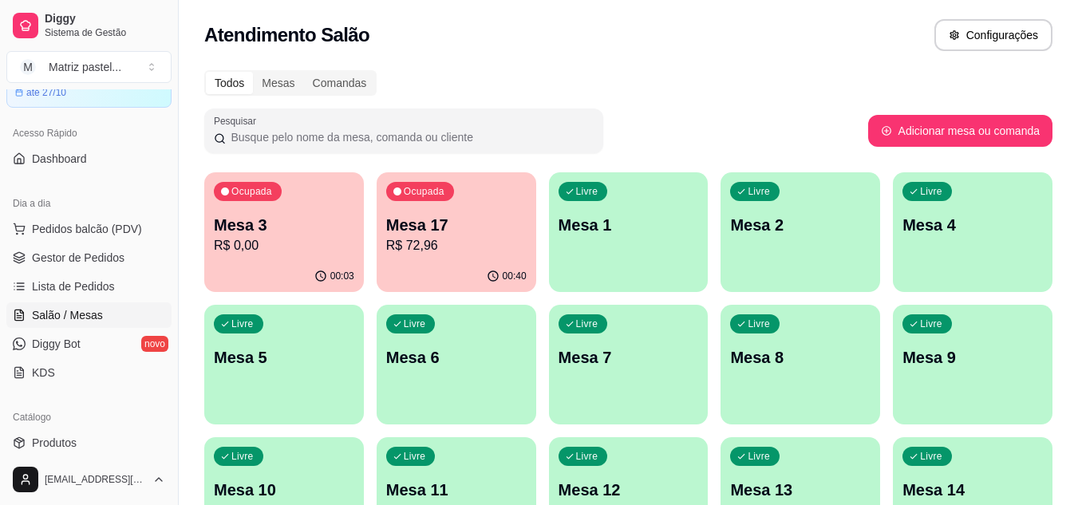
click at [265, 228] on p "Mesa 3" at bounding box center [284, 225] width 140 height 22
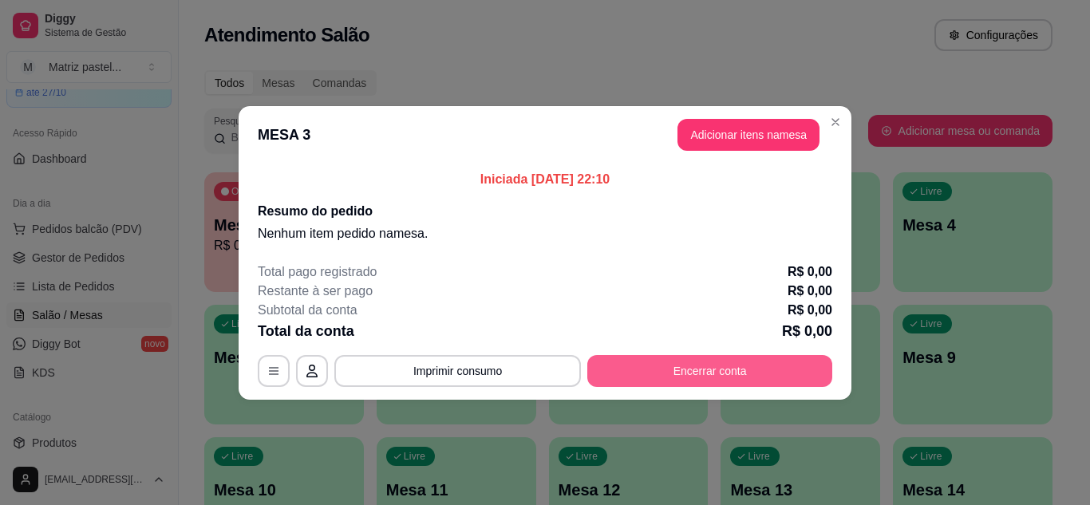
click at [690, 369] on button "Encerrar conta" at bounding box center [709, 371] width 245 height 32
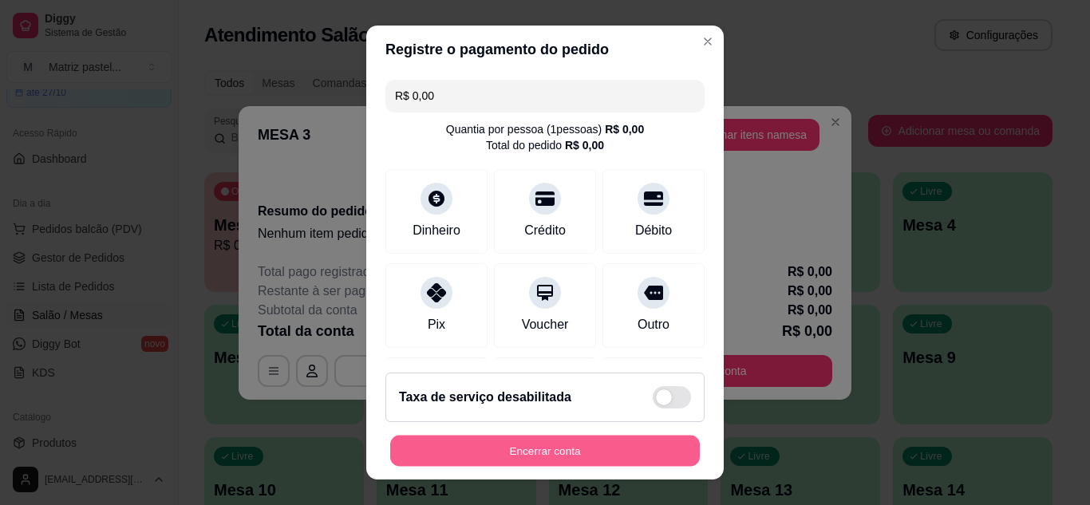
click at [578, 443] on button "Encerrar conta" at bounding box center [545, 451] width 310 height 31
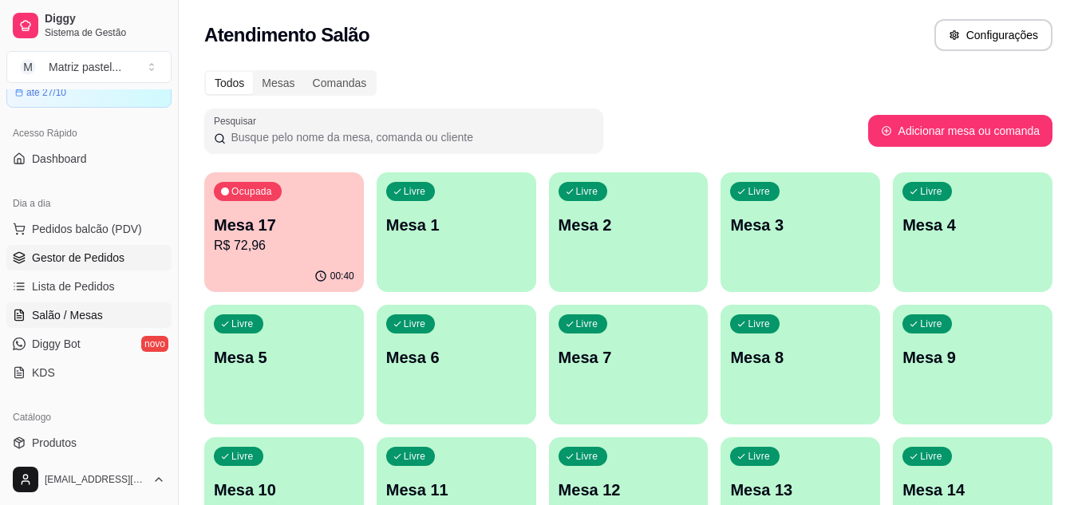
click at [87, 260] on span "Gestor de Pedidos" at bounding box center [78, 258] width 93 height 16
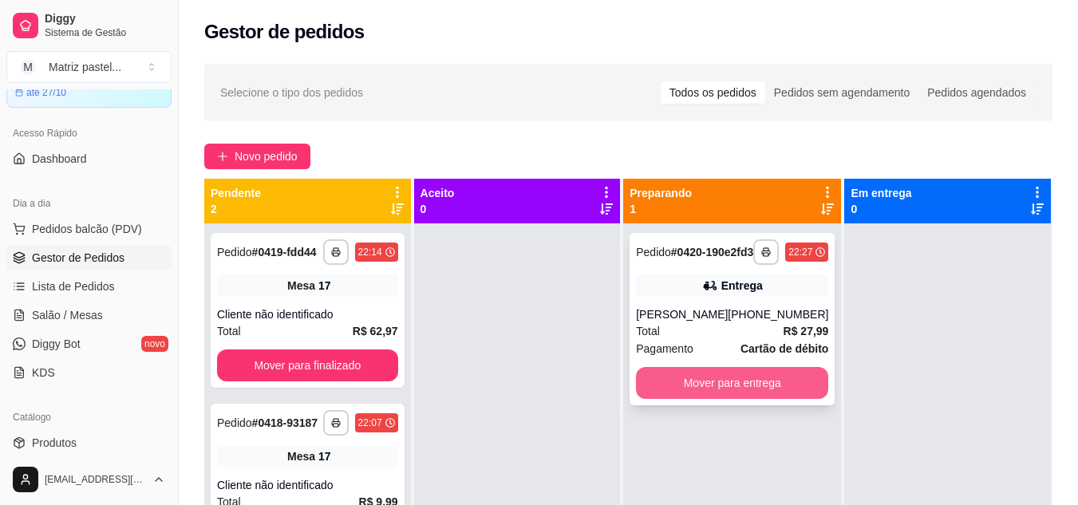
click at [733, 399] on button "Mover para entrega" at bounding box center [732, 383] width 192 height 32
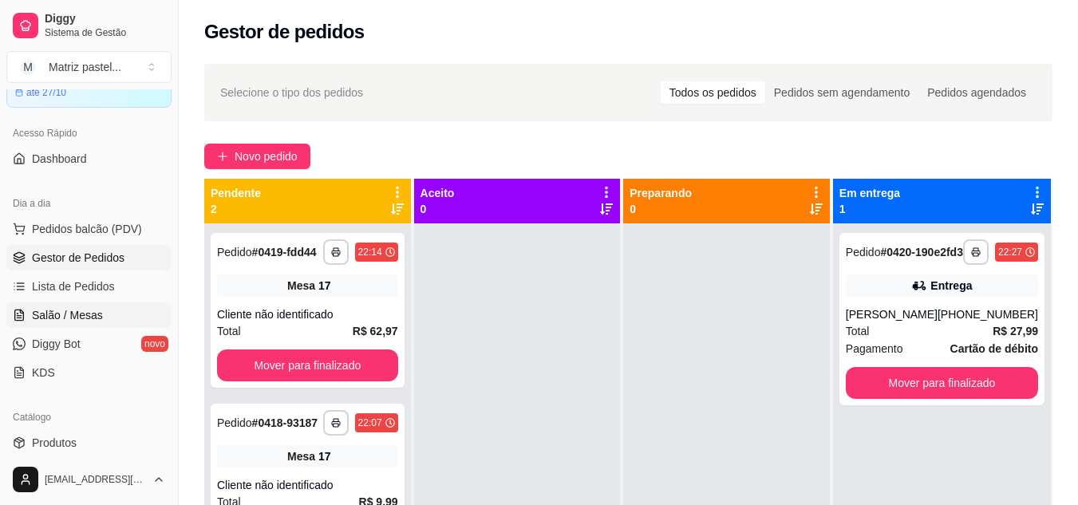
click at [80, 314] on span "Salão / Mesas" at bounding box center [67, 315] width 71 height 16
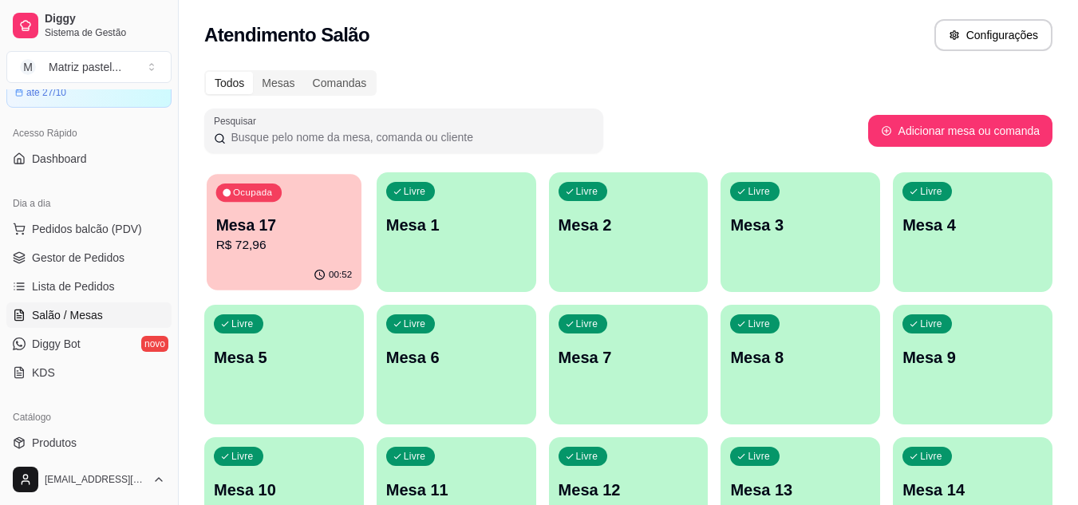
click at [256, 234] on p "Mesa 17" at bounding box center [284, 226] width 136 height 22
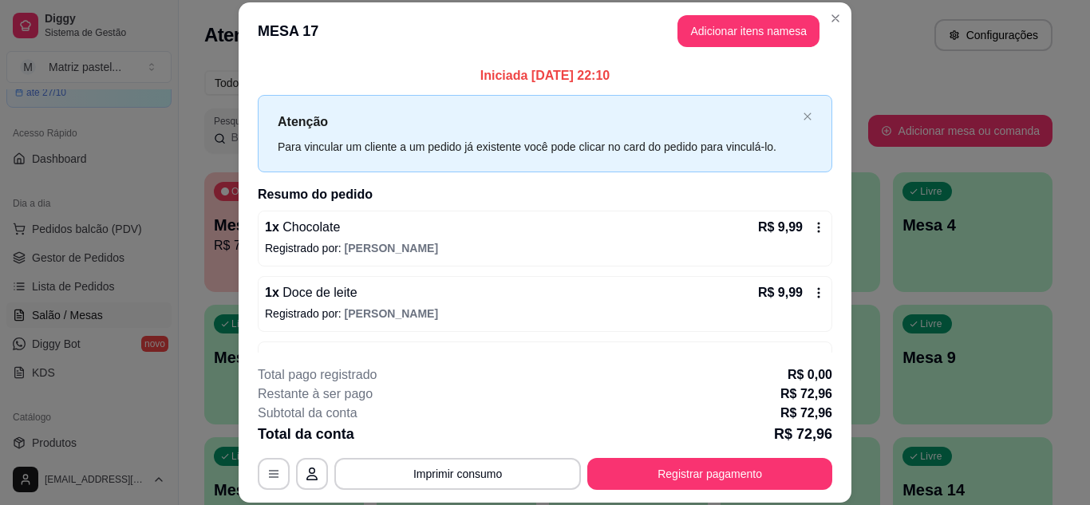
click at [701, 455] on div "**********" at bounding box center [545, 427] width 574 height 124
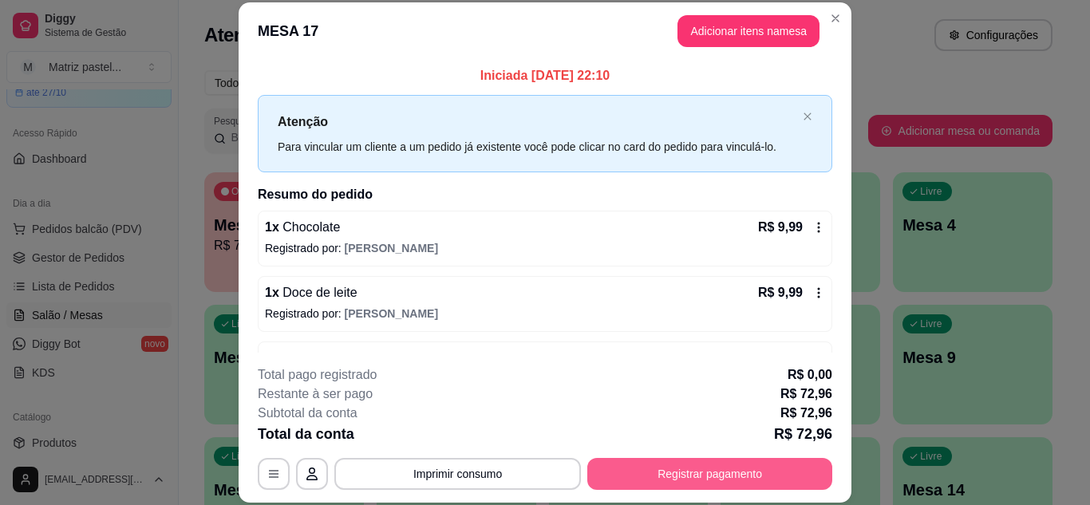
click at [696, 469] on button "Registrar pagamento" at bounding box center [709, 474] width 245 height 32
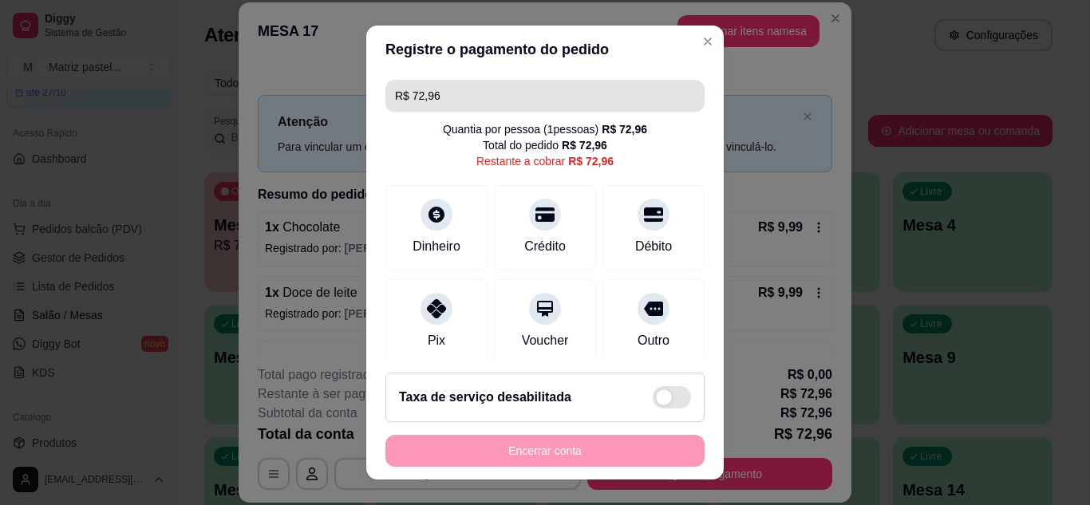
click at [529, 96] on input "R$ 72,96" at bounding box center [545, 96] width 300 height 32
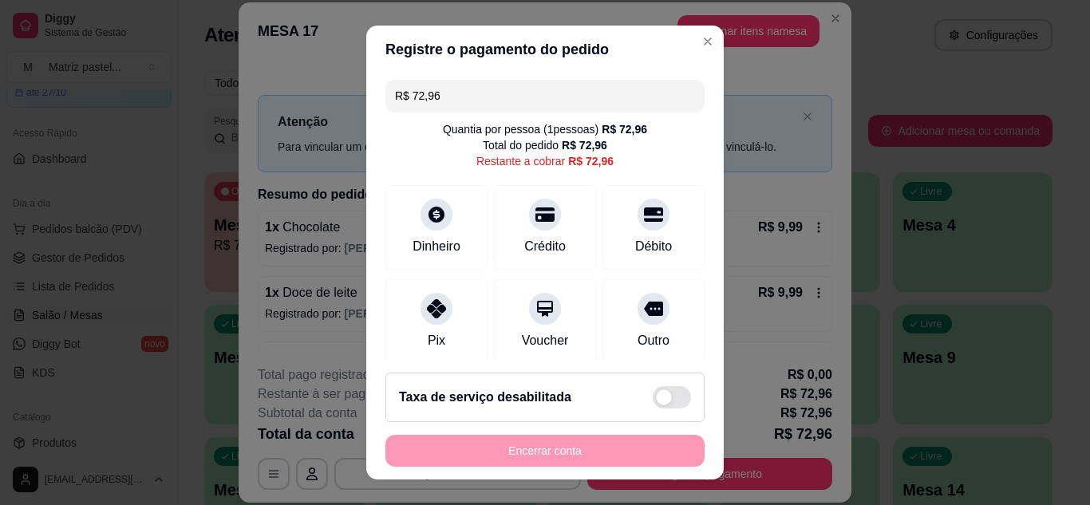
click at [529, 96] on input "R$ 72,96" at bounding box center [545, 96] width 300 height 32
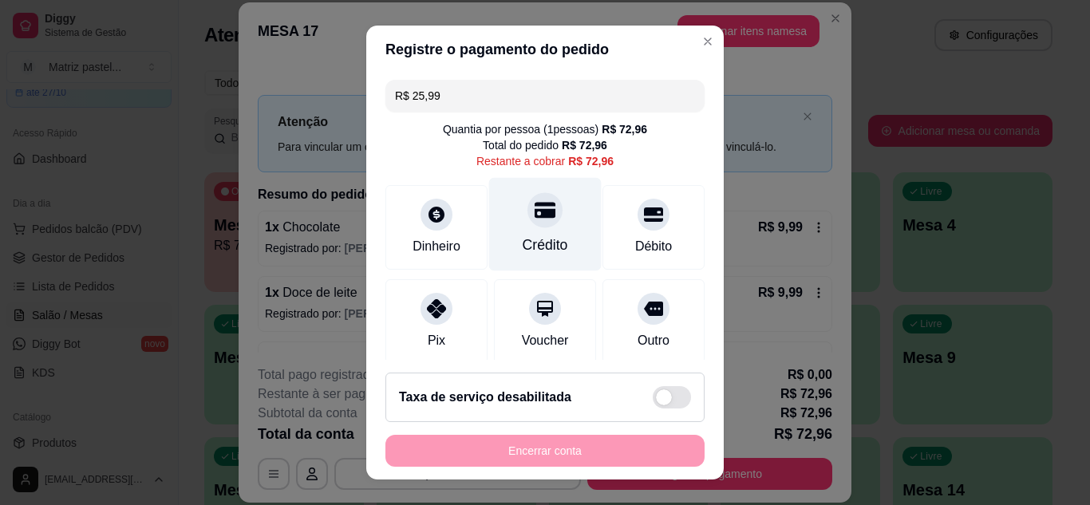
click at [538, 247] on div "Crédito" at bounding box center [544, 245] width 45 height 21
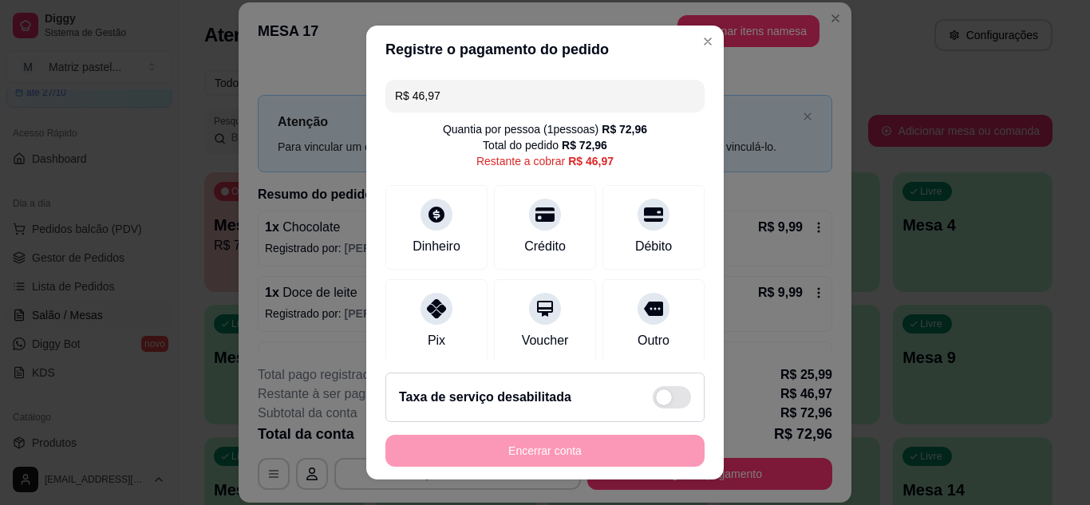
click at [458, 87] on input "R$ 46,97" at bounding box center [545, 96] width 300 height 32
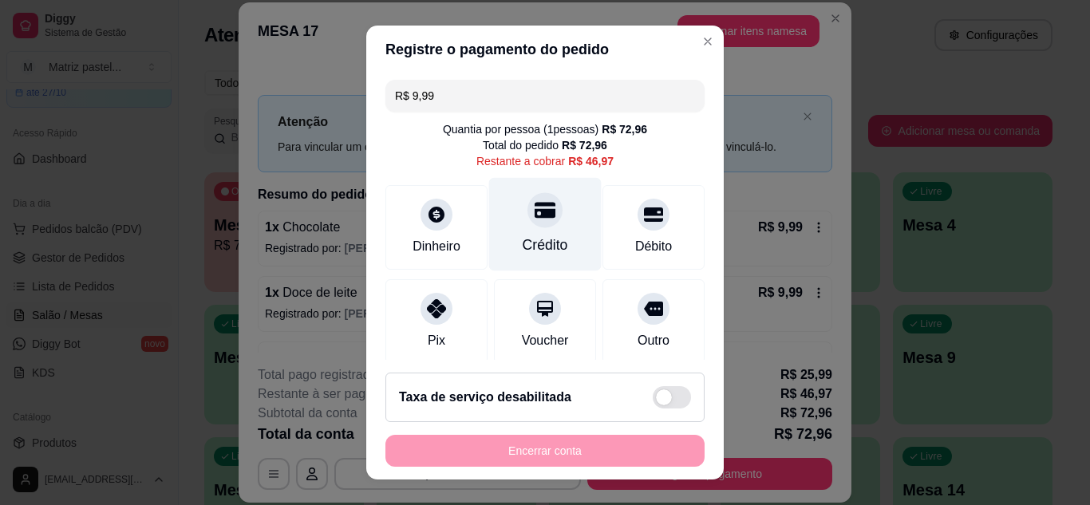
click at [534, 215] on icon at bounding box center [544, 210] width 21 height 16
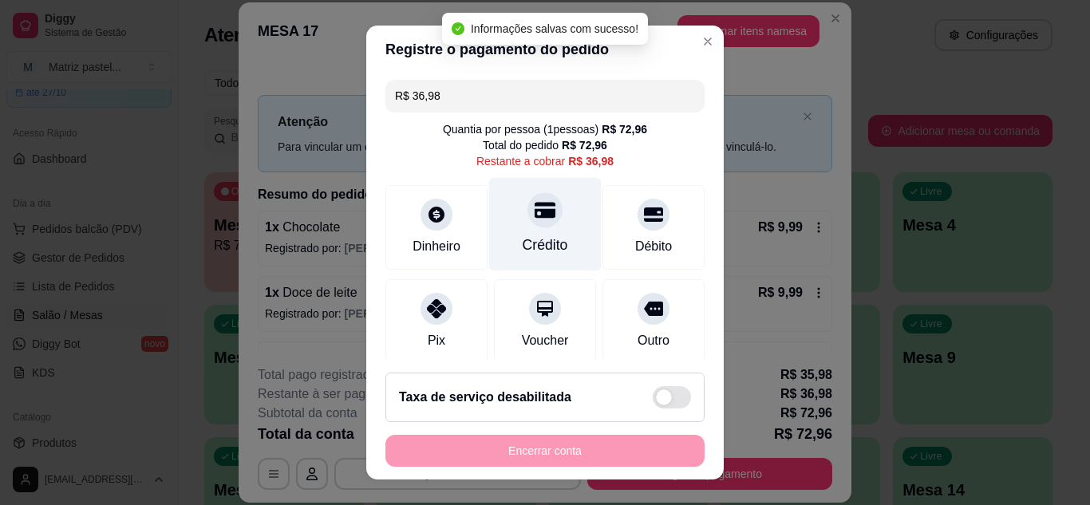
click at [538, 236] on div "Crédito" at bounding box center [544, 245] width 45 height 21
type input "R$ 0,00"
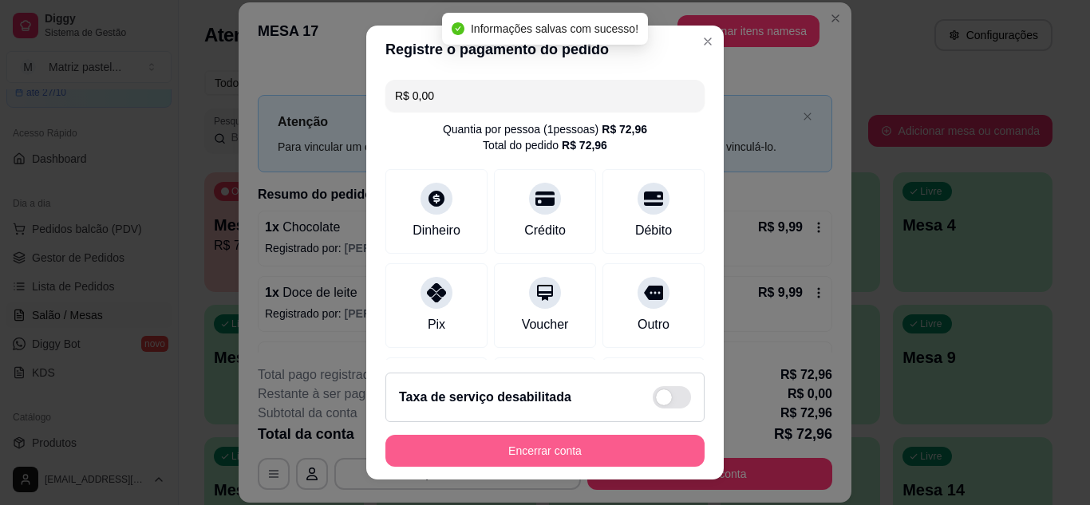
click at [534, 452] on button "Encerrar conta" at bounding box center [544, 451] width 319 height 32
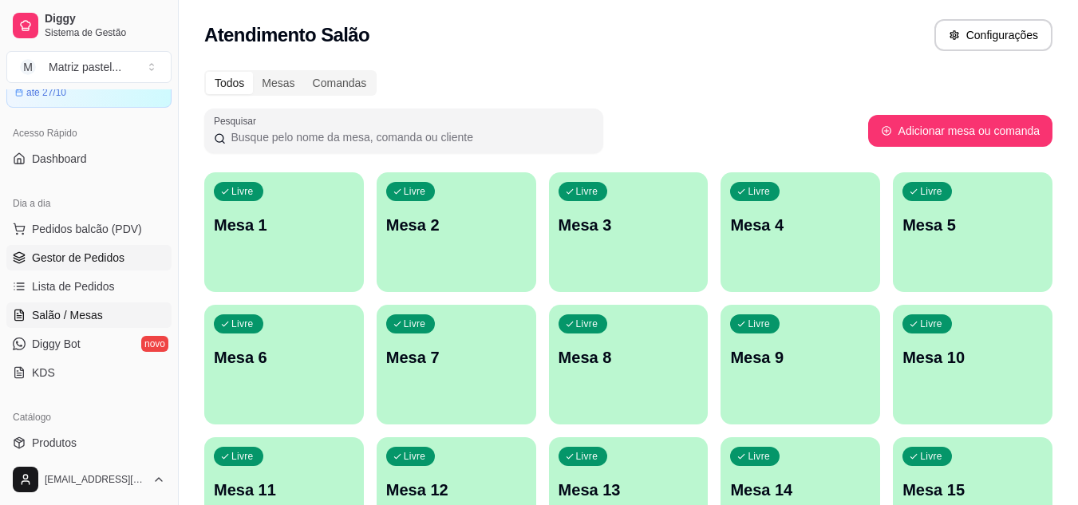
click at [92, 262] on span "Gestor de Pedidos" at bounding box center [78, 258] width 93 height 16
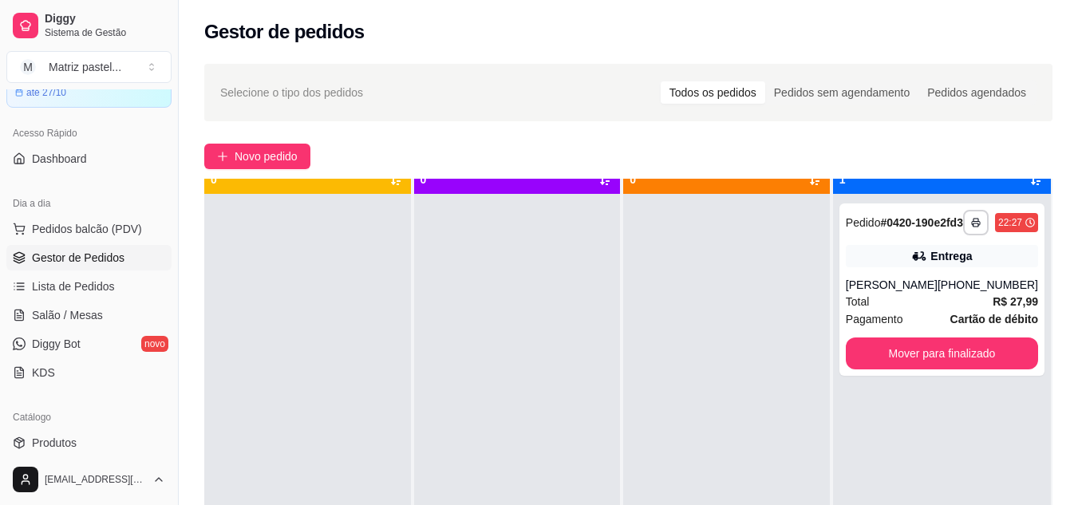
scroll to position [45, 0]
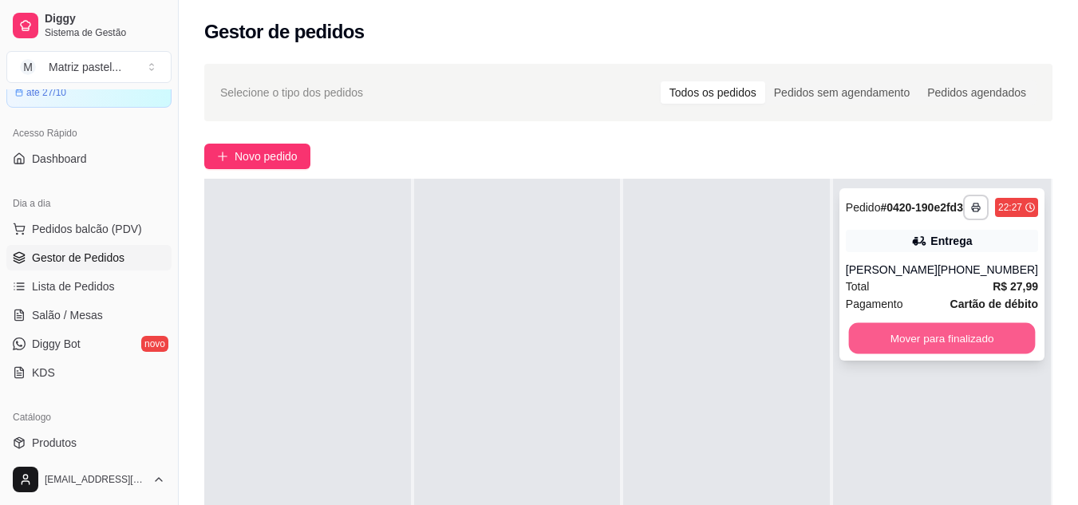
click at [894, 354] on button "Mover para finalizado" at bounding box center [941, 338] width 187 height 31
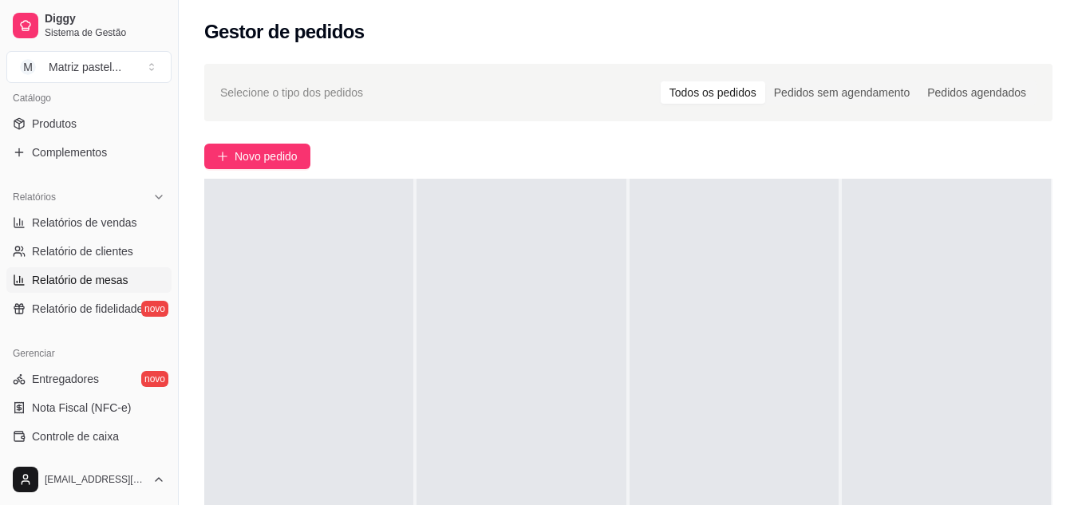
scroll to position [479, 0]
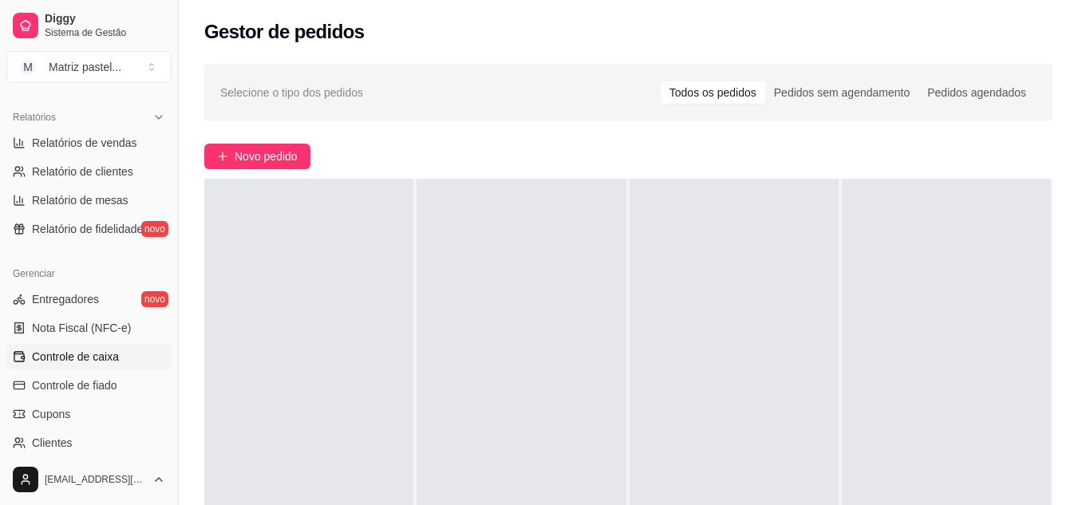
click at [90, 356] on span "Controle de caixa" at bounding box center [75, 357] width 87 height 16
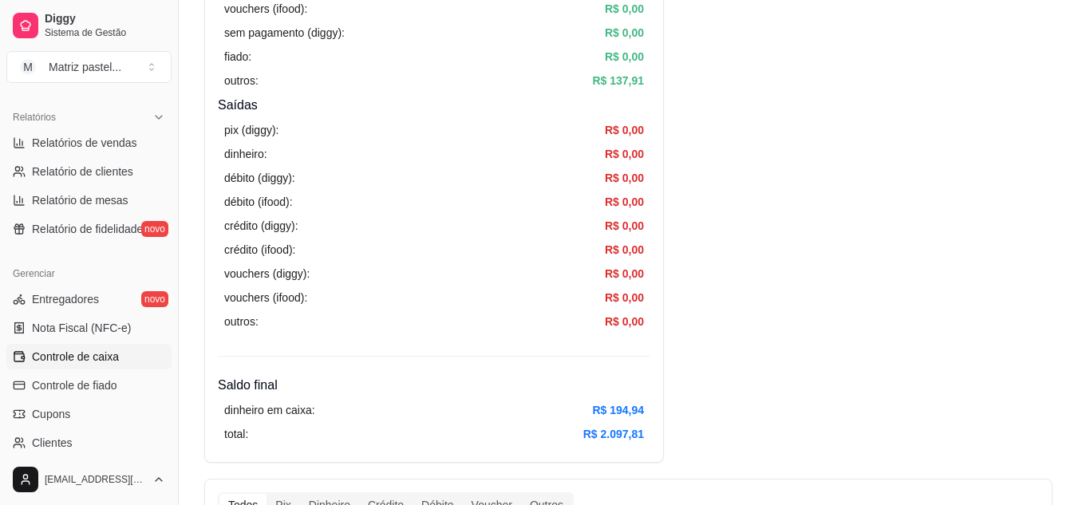
scroll to position [558, 0]
